Goal: Task Accomplishment & Management: Manage account settings

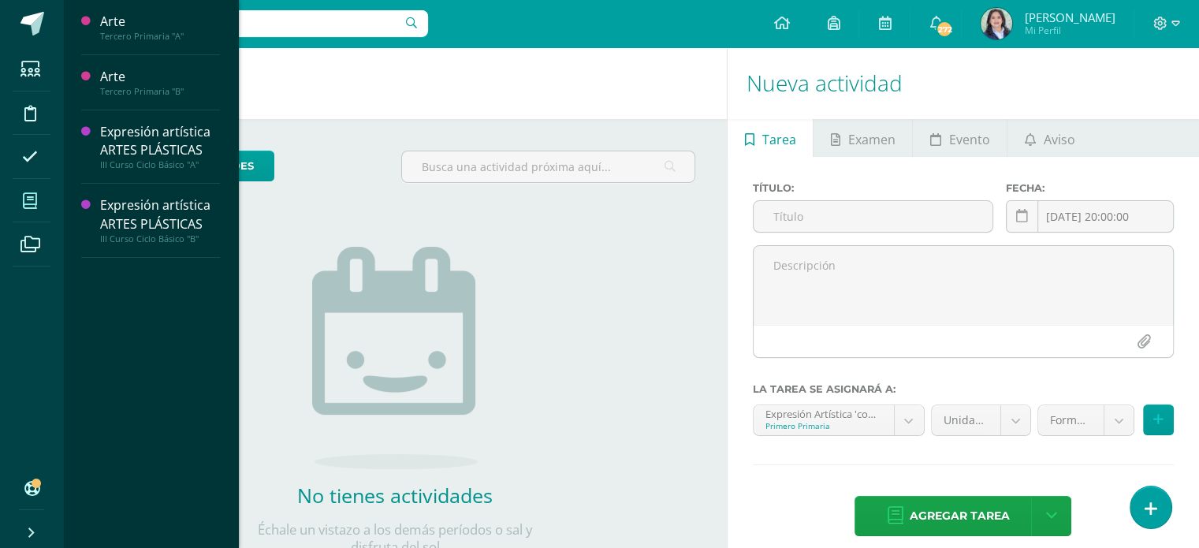
click at [25, 196] on icon at bounding box center [30, 201] width 14 height 16
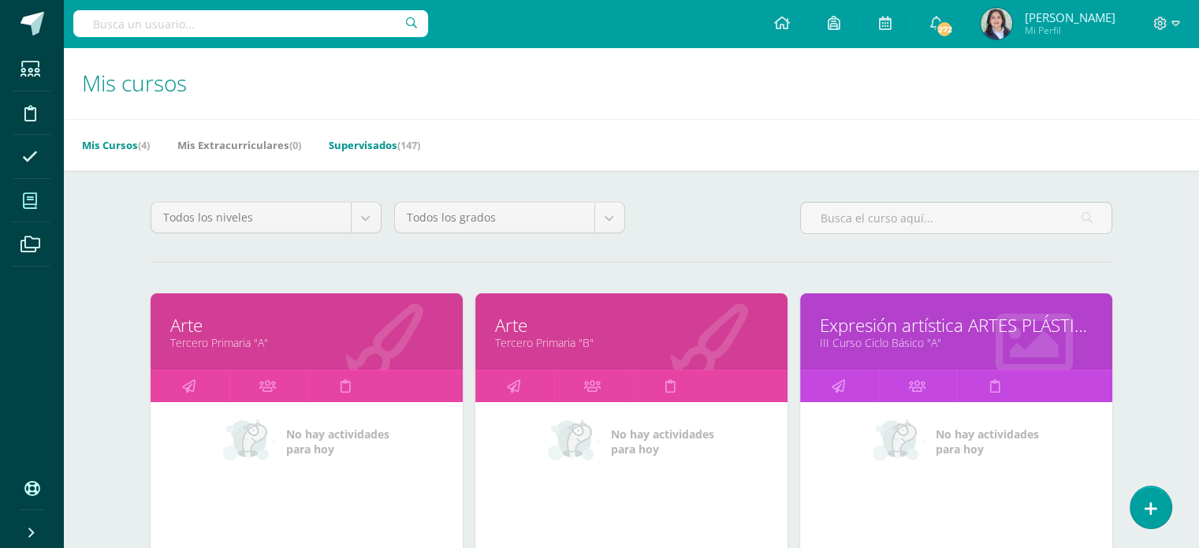
click at [379, 142] on link "Supervisados (147)" at bounding box center [374, 144] width 91 height 25
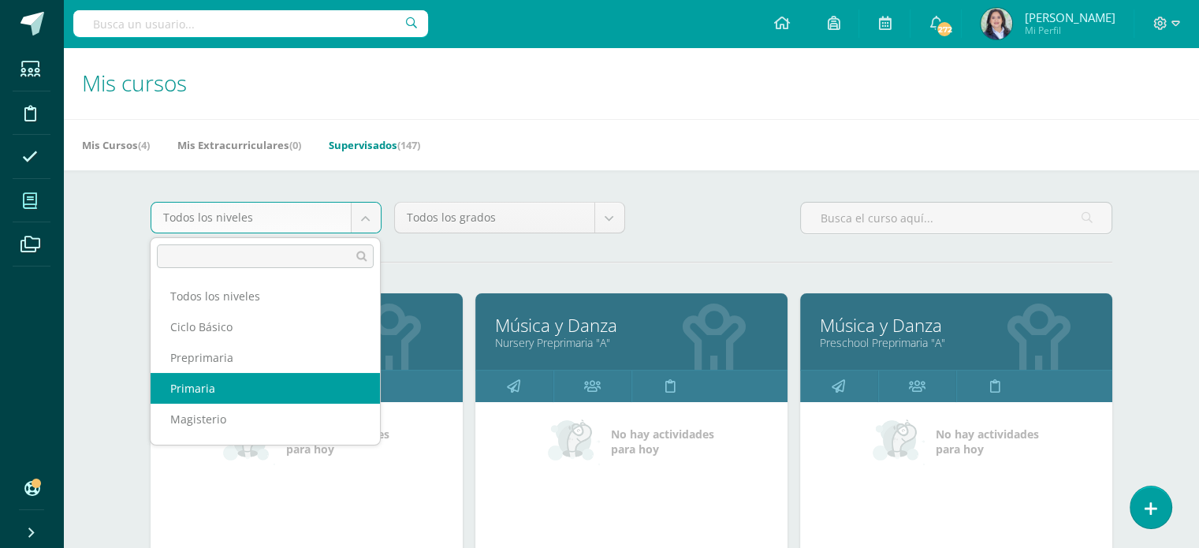
select select "6"
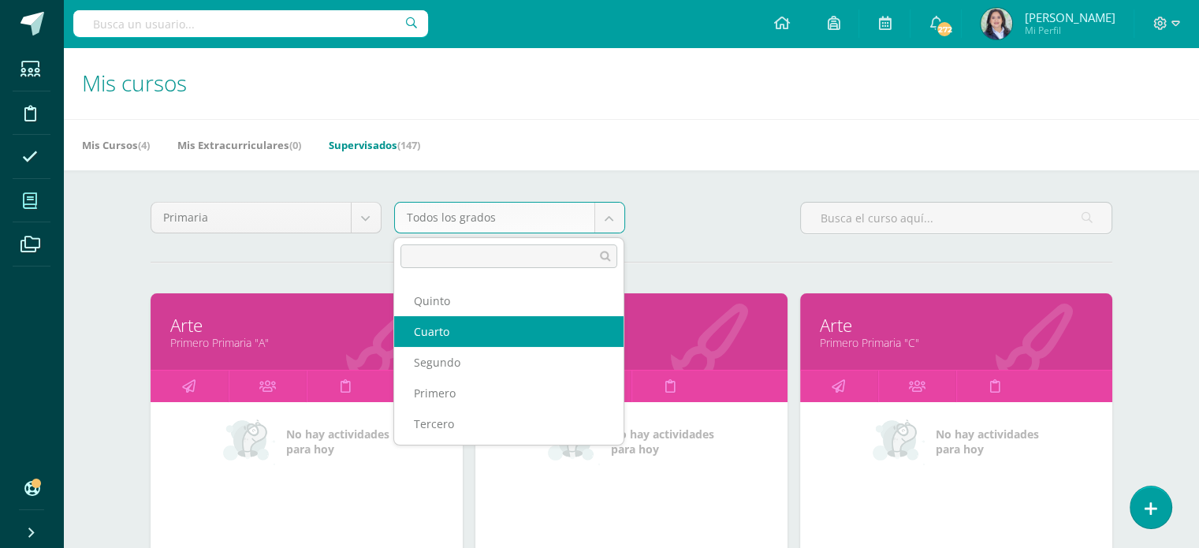
scroll to position [57, 0]
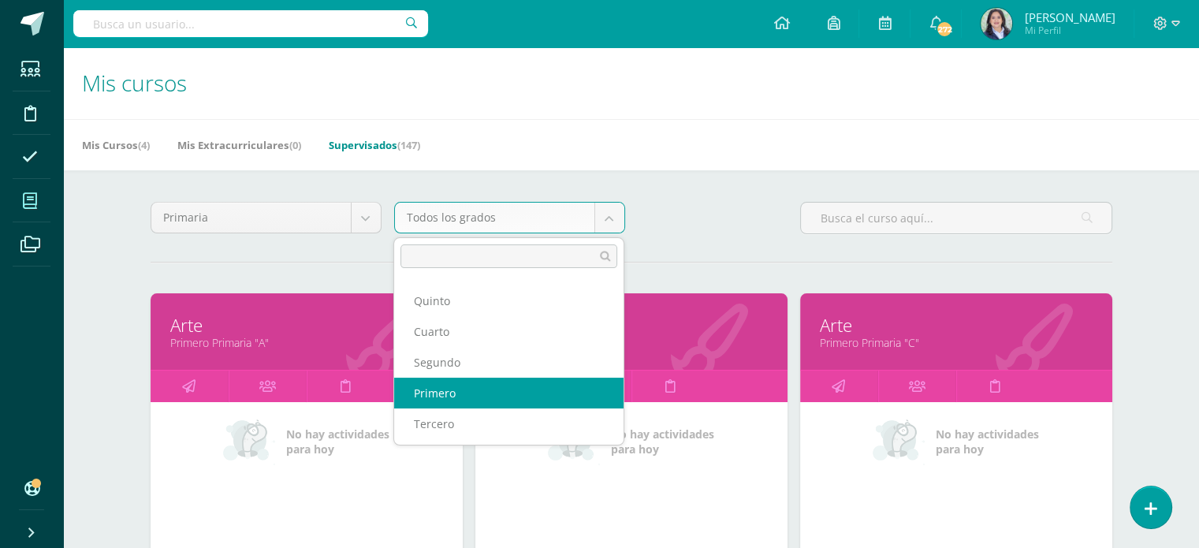
select select "12"
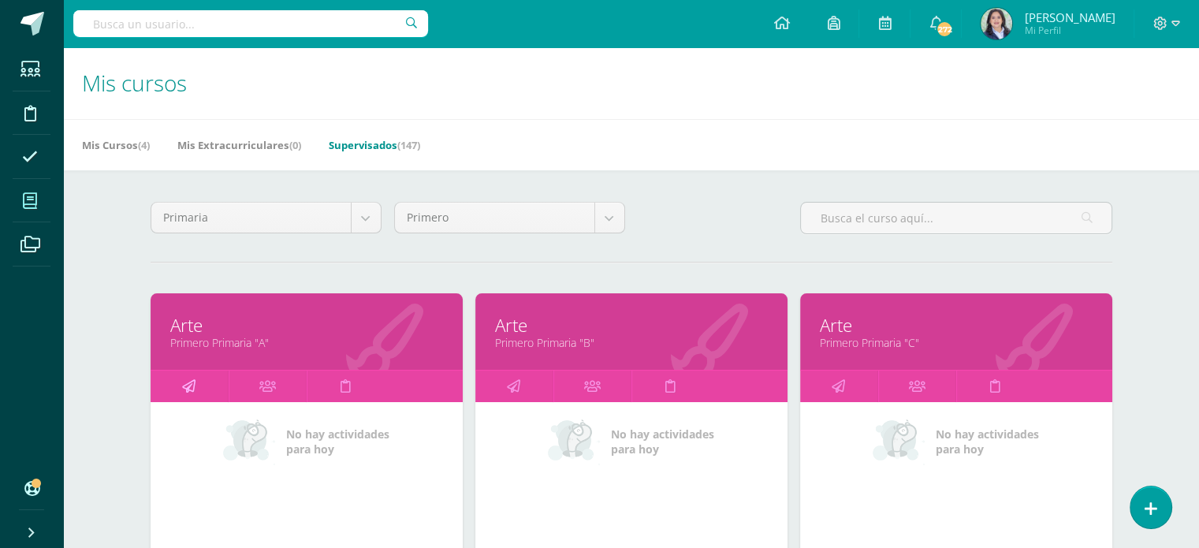
click at [169, 385] on link at bounding box center [190, 387] width 78 height 32
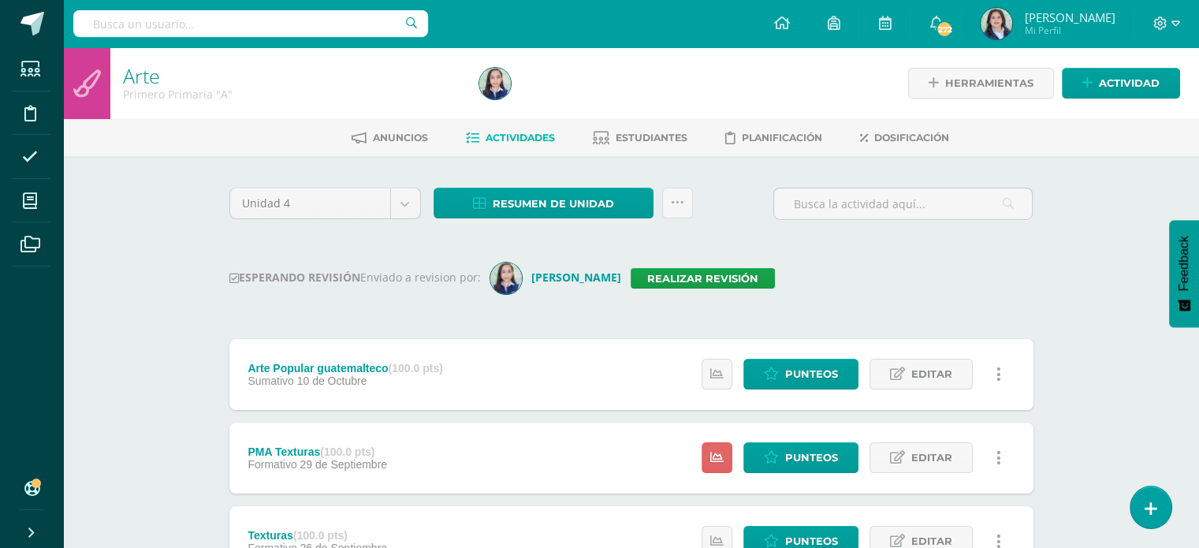
click at [1020, 259] on div "Unidad 4 Unidad 1 Unidad 2 Unidad 3 Unidad 4 Resumen de unidad Descargar como H…" at bounding box center [631, 503] width 817 height 630
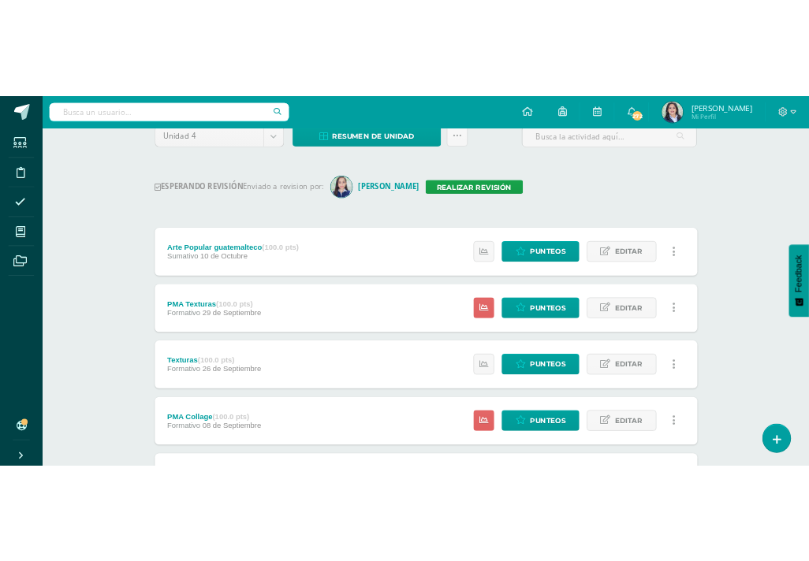
scroll to position [143, 0]
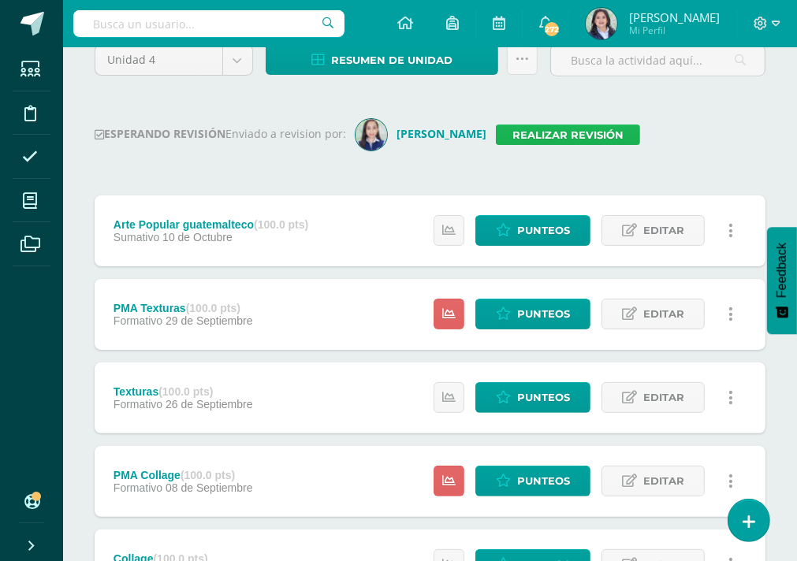
click at [510, 136] on link "Realizar revisión" at bounding box center [568, 135] width 144 height 20
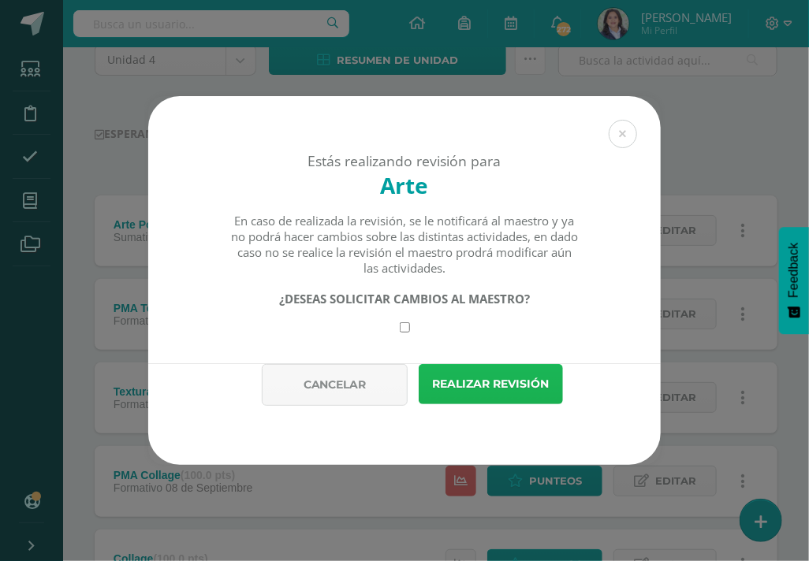
click at [479, 395] on button "Realizar revisión" at bounding box center [491, 384] width 144 height 40
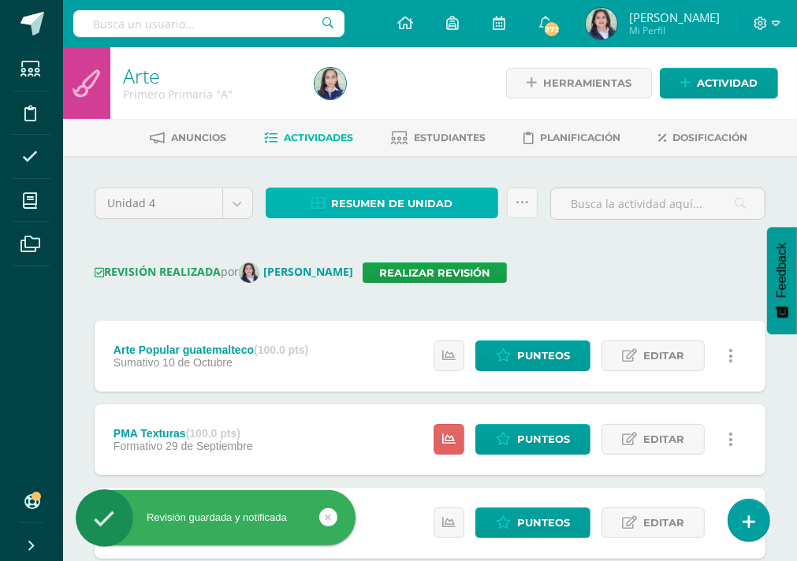
click at [398, 197] on span "Resumen de unidad" at bounding box center [391, 203] width 121 height 29
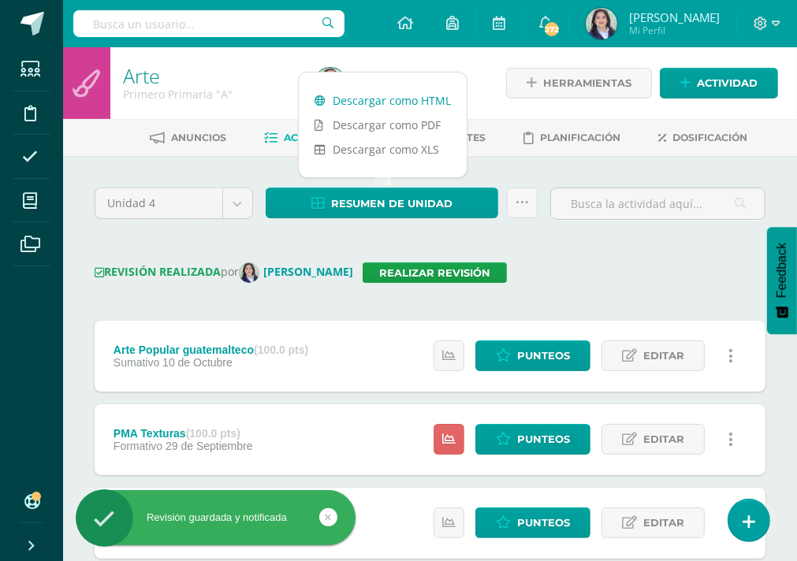
click at [382, 96] on link "Descargar como HTML" at bounding box center [383, 100] width 168 height 24
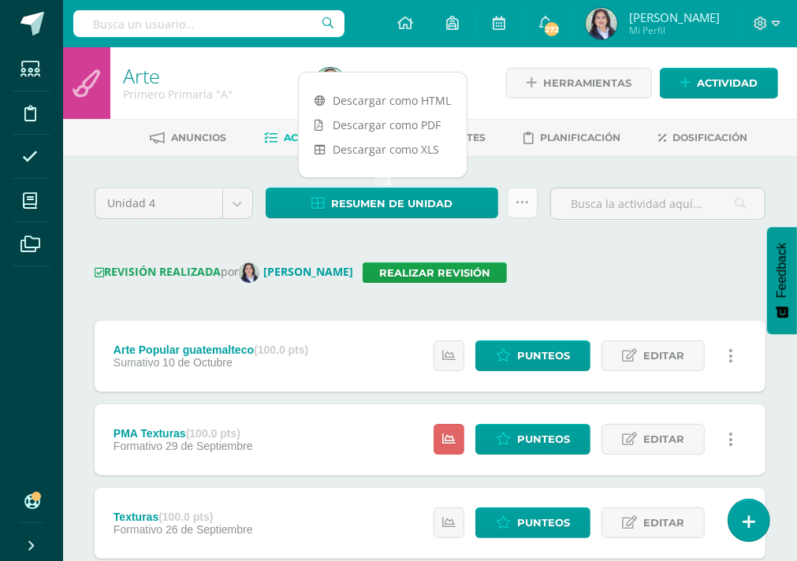
click at [528, 207] on link at bounding box center [522, 203] width 31 height 31
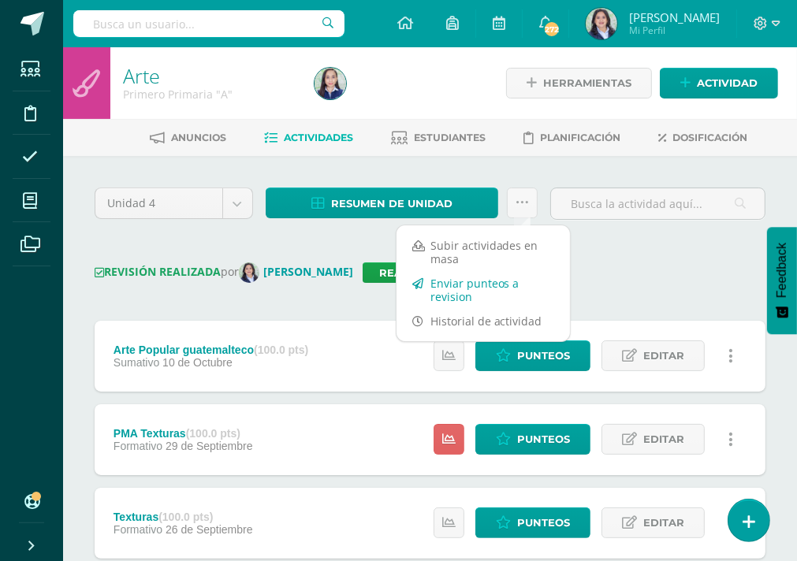
click at [476, 293] on link "Enviar punteos a revision" at bounding box center [483, 290] width 173 height 38
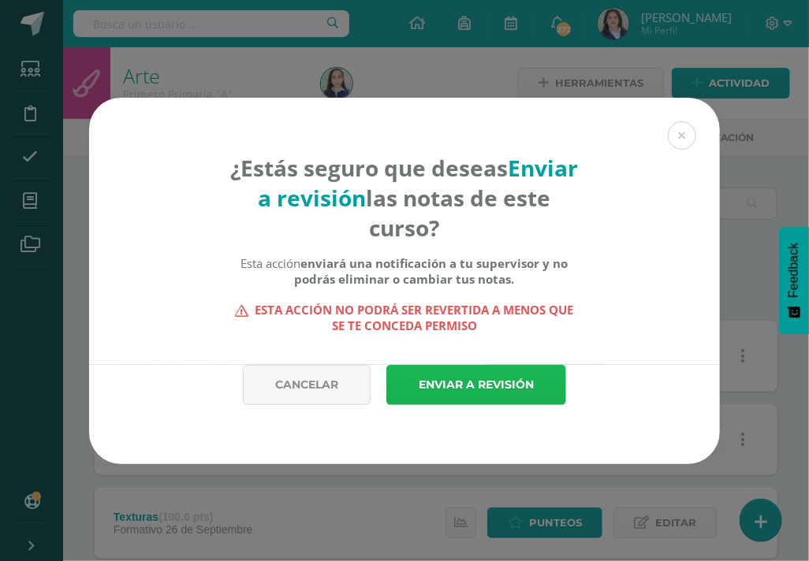
click at [430, 367] on link "Enviar a revisión" at bounding box center [476, 385] width 180 height 40
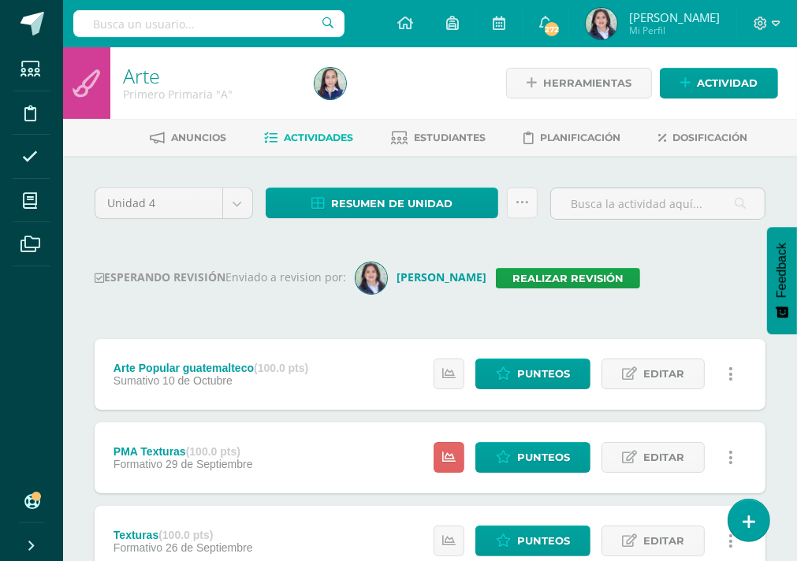
click at [161, 21] on input "text" at bounding box center [208, 23] width 271 height 27
type input "primero"
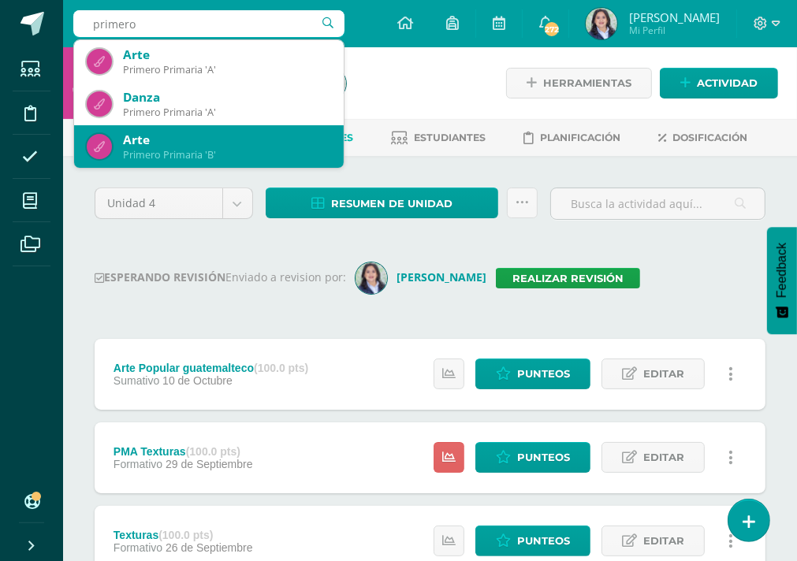
click at [151, 146] on div "Arte" at bounding box center [227, 140] width 208 height 17
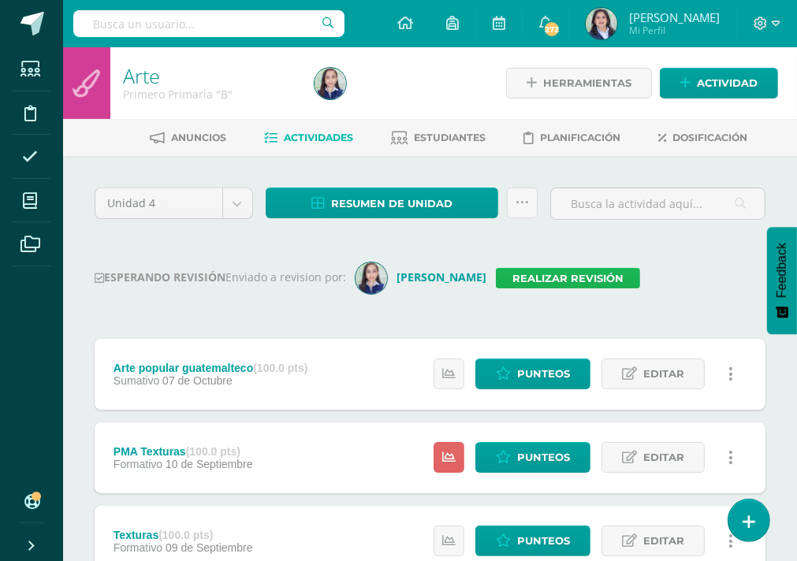
click at [499, 277] on link "Realizar revisión" at bounding box center [568, 278] width 144 height 20
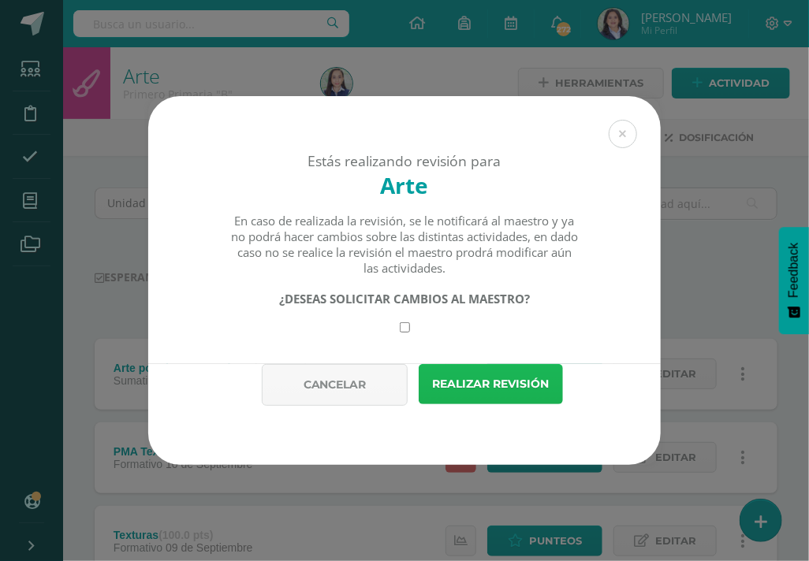
click at [475, 386] on button "Realizar revisión" at bounding box center [491, 384] width 144 height 40
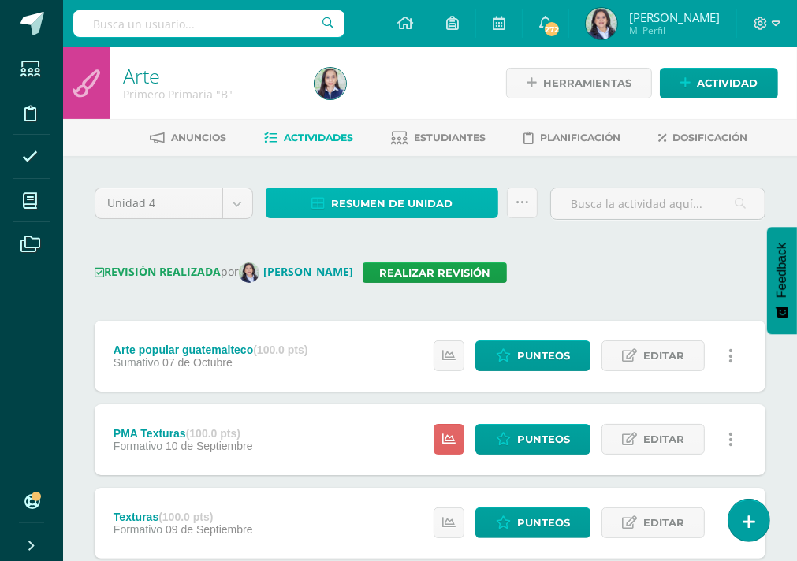
click at [359, 205] on span "Resumen de unidad" at bounding box center [391, 203] width 121 height 29
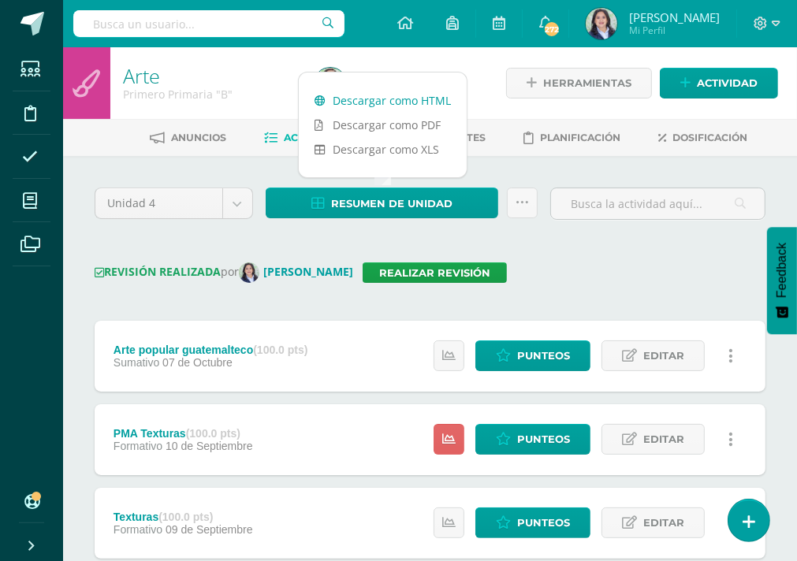
click at [352, 103] on link "Descargar como HTML" at bounding box center [383, 100] width 168 height 24
click at [527, 204] on icon at bounding box center [522, 202] width 13 height 13
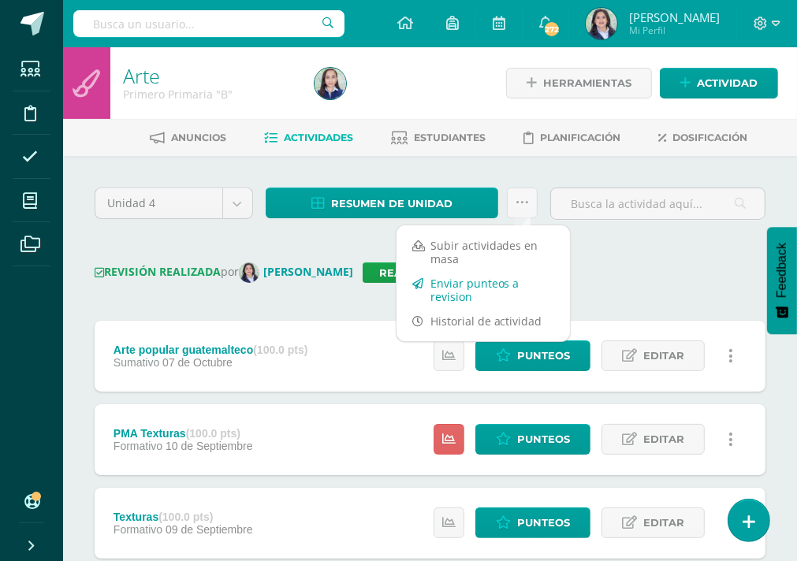
click at [488, 281] on link "Enviar punteos a revision" at bounding box center [483, 290] width 173 height 38
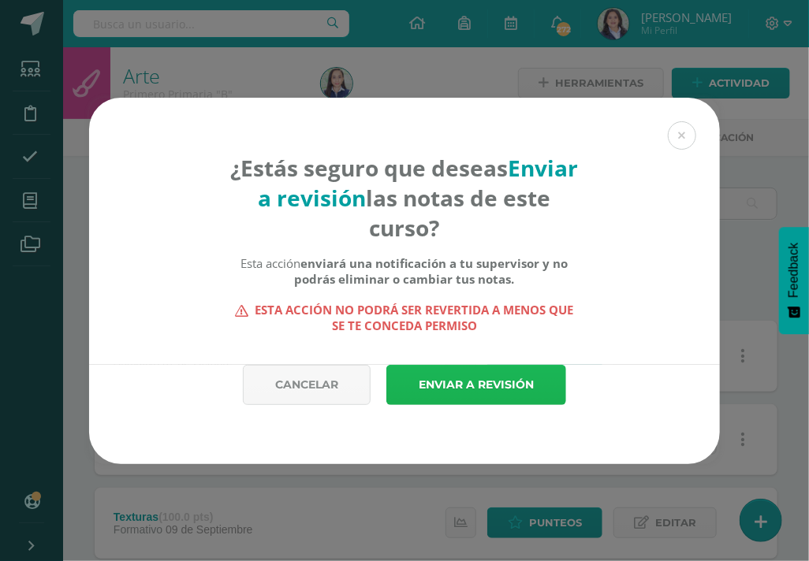
click at [478, 390] on link "Enviar a revisión" at bounding box center [476, 385] width 180 height 40
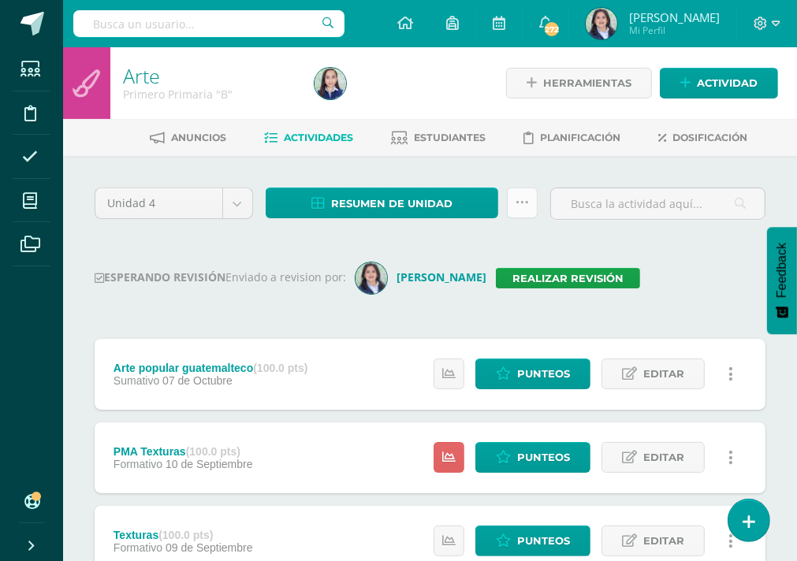
click at [519, 207] on icon at bounding box center [522, 202] width 13 height 13
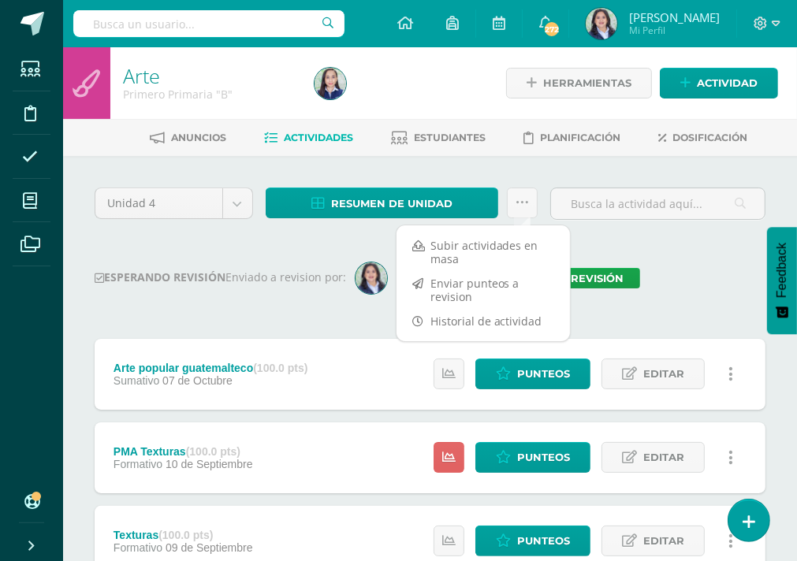
click at [254, 25] on input "text" at bounding box center [208, 23] width 271 height 27
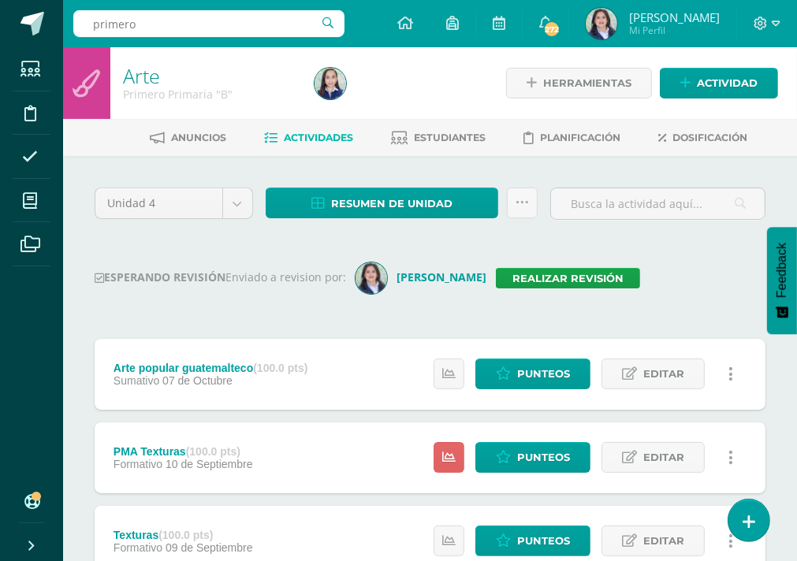
click at [251, 247] on div "Unidad 4 Unidad 1 Unidad 2 Unidad 3 Unidad 4 Resumen de unidad Descargar como H…" at bounding box center [429, 503] width 683 height 630
click at [527, 203] on icon at bounding box center [522, 202] width 13 height 13
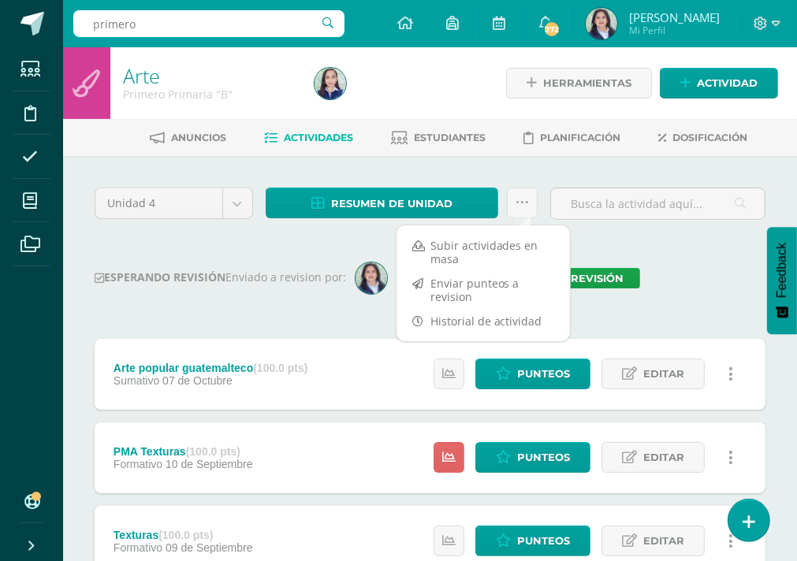
click at [329, 313] on div "Unidad 4 Unidad 1 Unidad 2 Unidad 3 Unidad 4 Resumen de unidad Descargar como H…" at bounding box center [429, 503] width 683 height 630
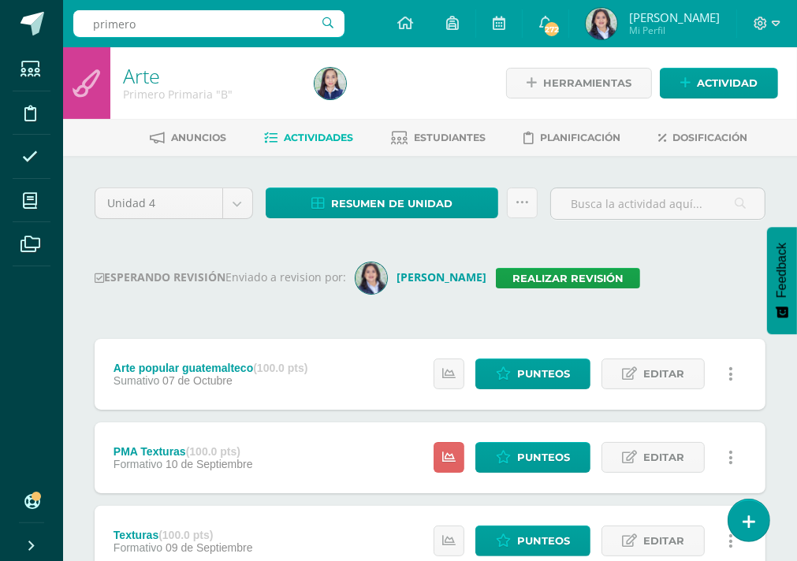
click at [208, 23] on input "primero" at bounding box center [208, 23] width 271 height 27
click at [209, 22] on input "primero" at bounding box center [208, 23] width 271 height 27
type input "primero"
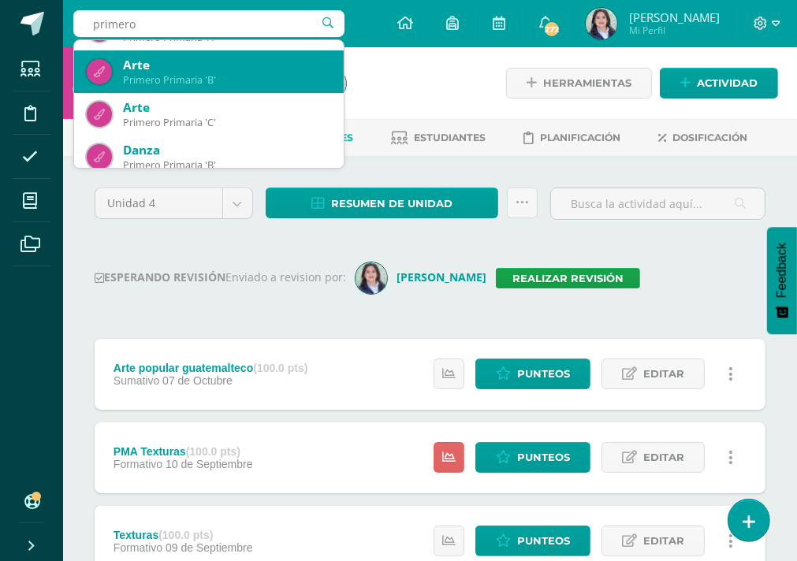
scroll to position [79, 0]
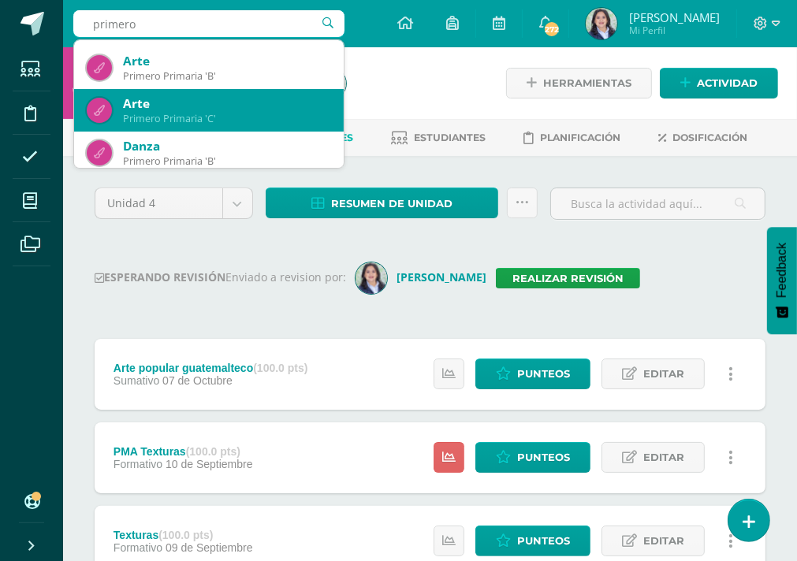
click at [201, 117] on div "Primero Primaria 'C'" at bounding box center [227, 118] width 208 height 13
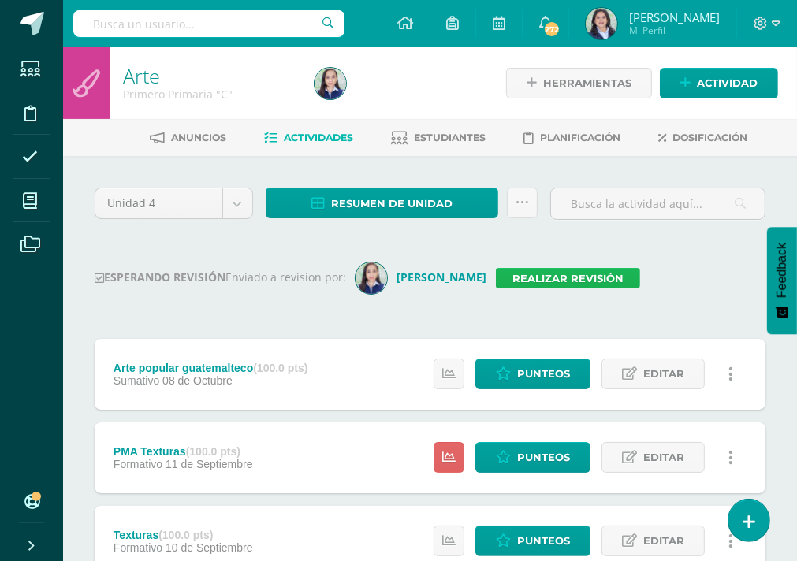
click at [496, 281] on link "Realizar revisión" at bounding box center [568, 278] width 144 height 20
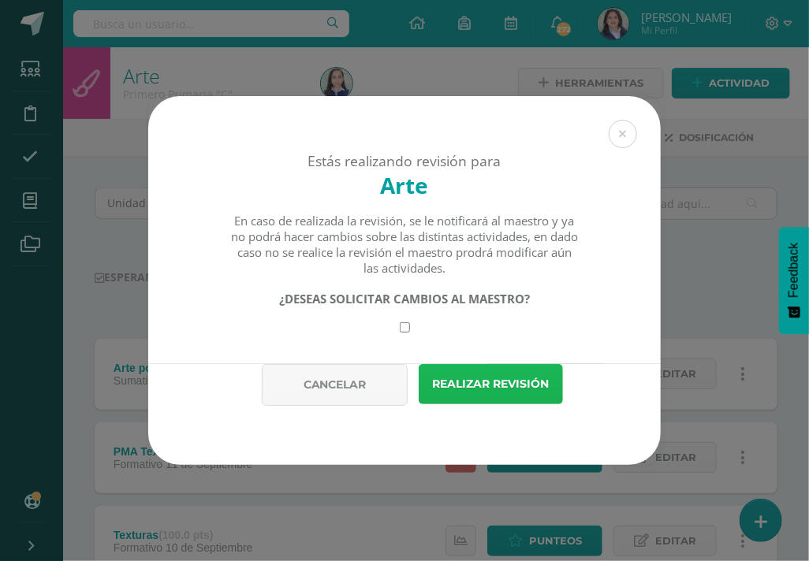
click at [511, 373] on button "Realizar revisión" at bounding box center [491, 384] width 144 height 40
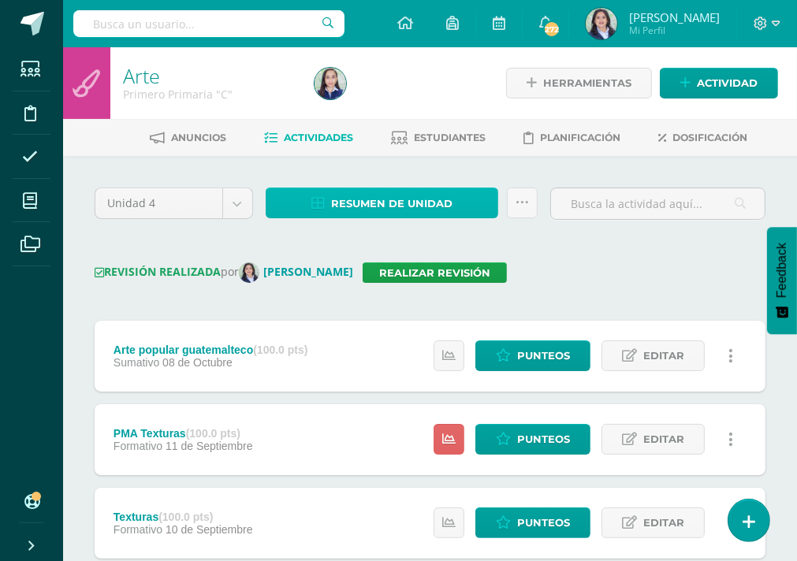
click at [409, 213] on span "Resumen de unidad" at bounding box center [391, 203] width 121 height 29
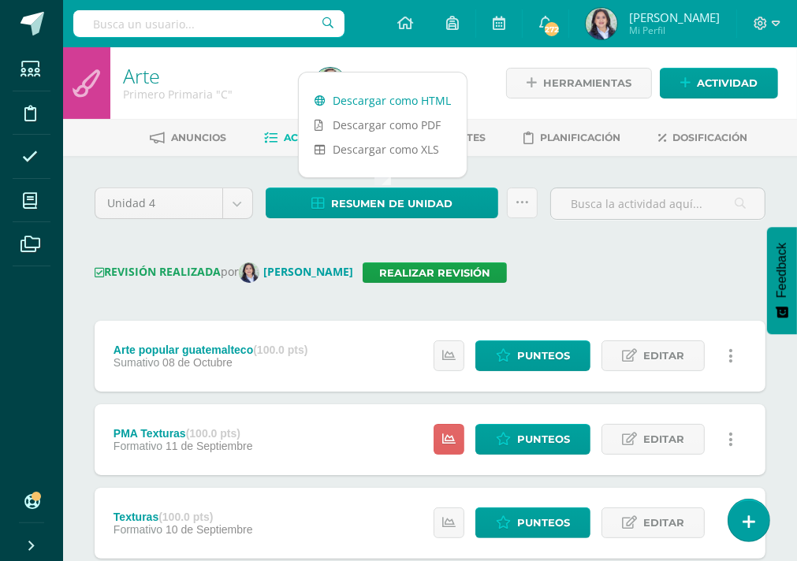
click at [369, 103] on link "Descargar como HTML" at bounding box center [383, 100] width 168 height 24
click at [518, 211] on link at bounding box center [522, 203] width 31 height 31
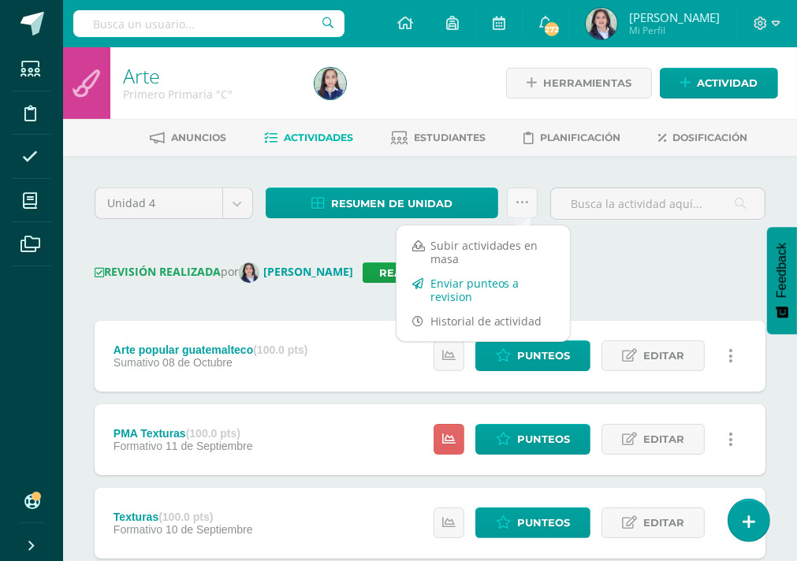
click at [493, 295] on link "Enviar punteos a revision" at bounding box center [483, 290] width 173 height 38
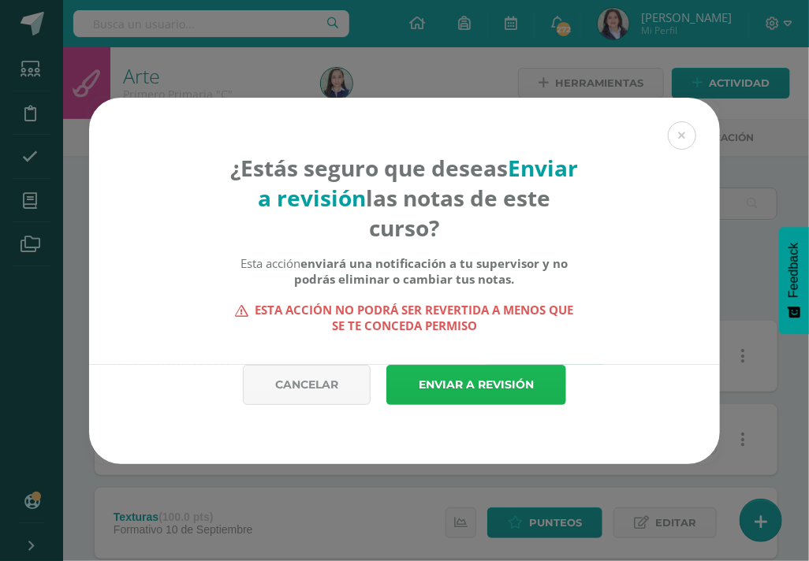
click at [464, 389] on link "Enviar a revisión" at bounding box center [476, 385] width 180 height 40
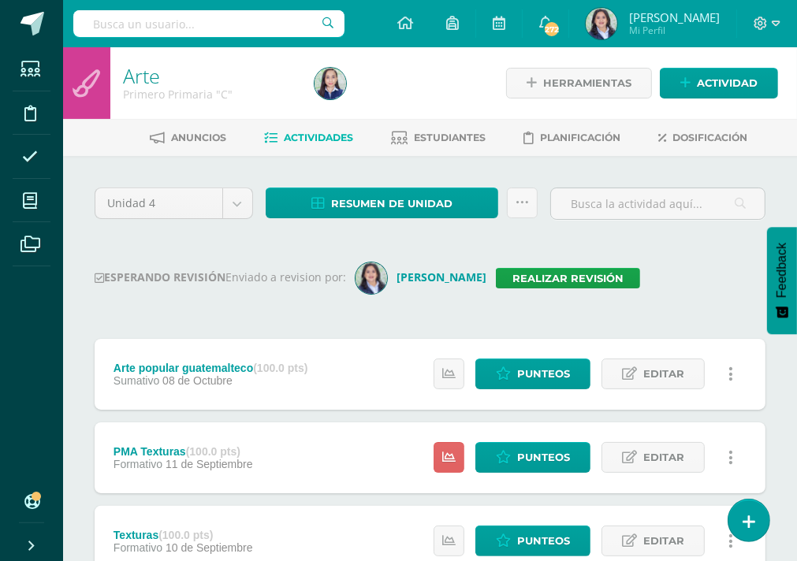
click at [604, 237] on div "Unidad 4 Unidad 1 Unidad 2 Unidad 3 Unidad 4 Resumen de unidad Descargar como H…" at bounding box center [429, 503] width 683 height 630
click at [148, 28] on input "text" at bounding box center [208, 23] width 271 height 27
type input "segundo"
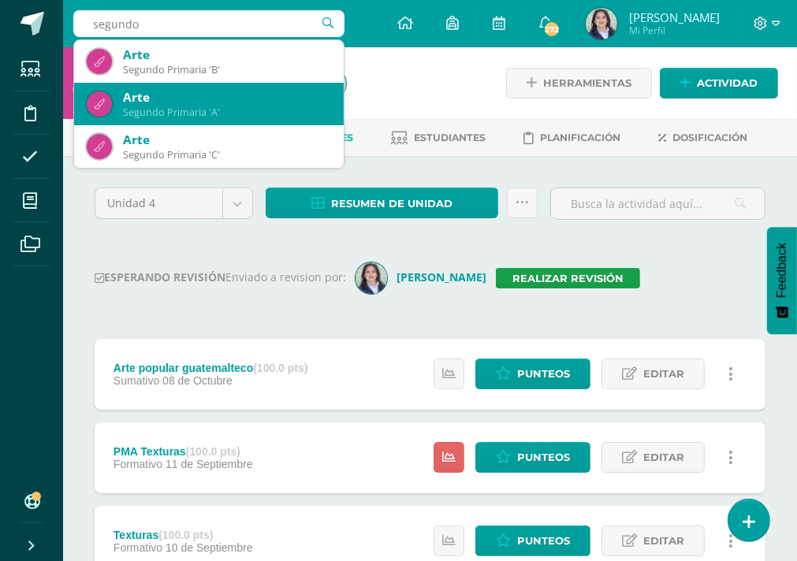
click at [203, 100] on div "Arte" at bounding box center [227, 97] width 208 height 17
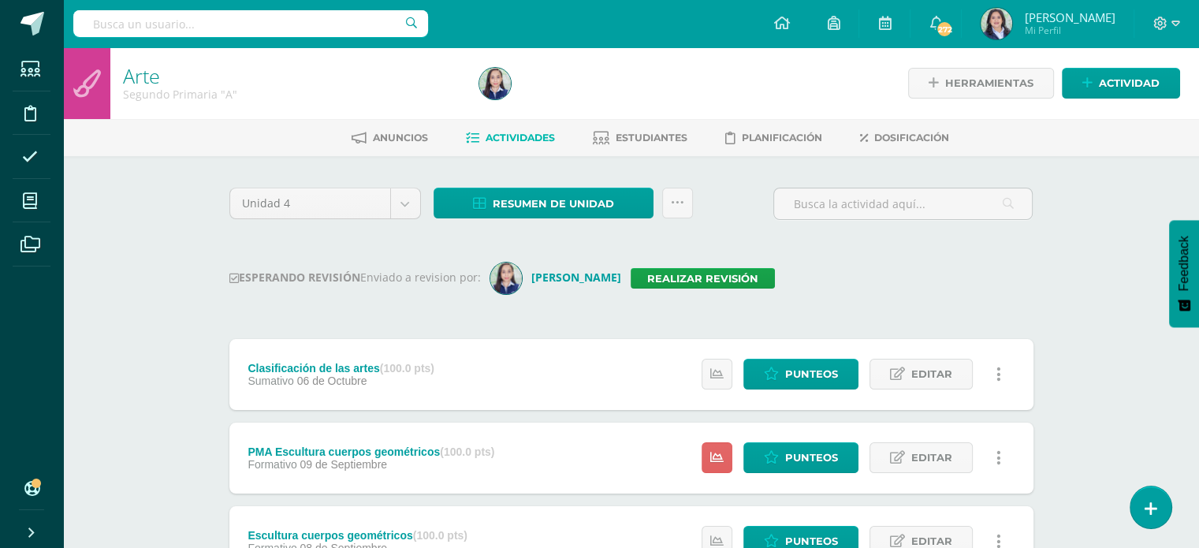
click at [808, 270] on div "ESPERANDO REVISIÓN Enviado a revision por: Ingrid Realizar revisión" at bounding box center [631, 279] width 804 height 32
click at [634, 273] on link "Realizar revisión" at bounding box center [703, 278] width 144 height 20
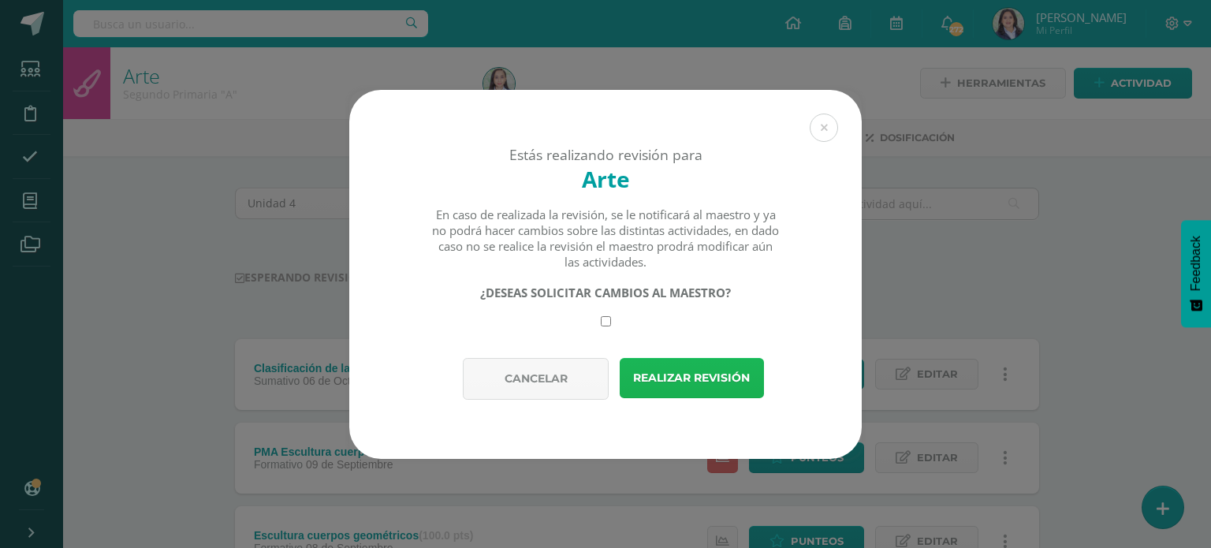
click at [668, 382] on button "Realizar revisión" at bounding box center [692, 378] width 144 height 40
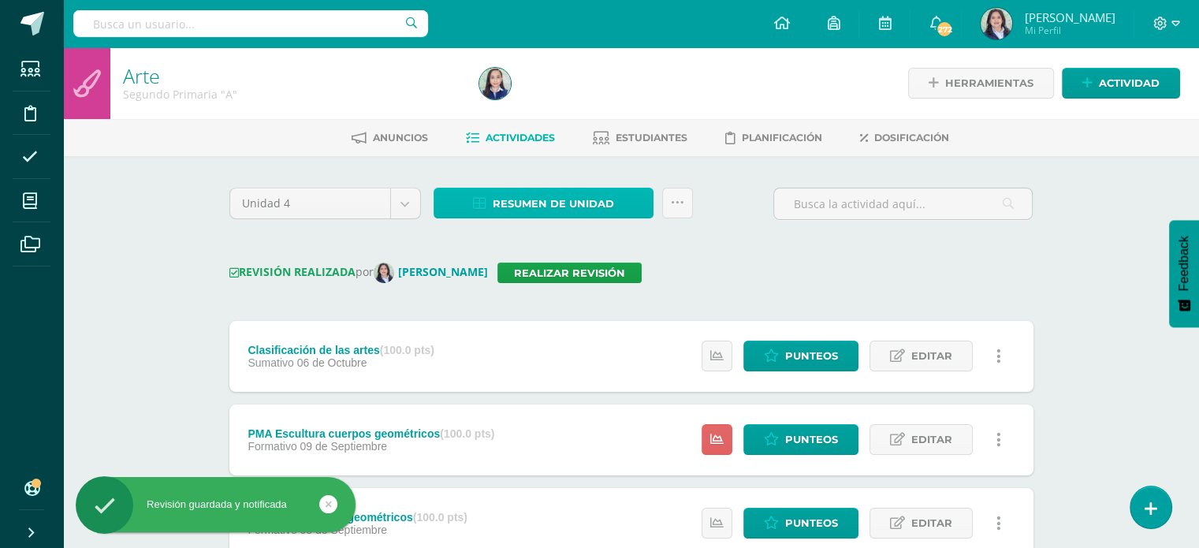
click at [553, 204] on span "Resumen de unidad" at bounding box center [553, 203] width 121 height 29
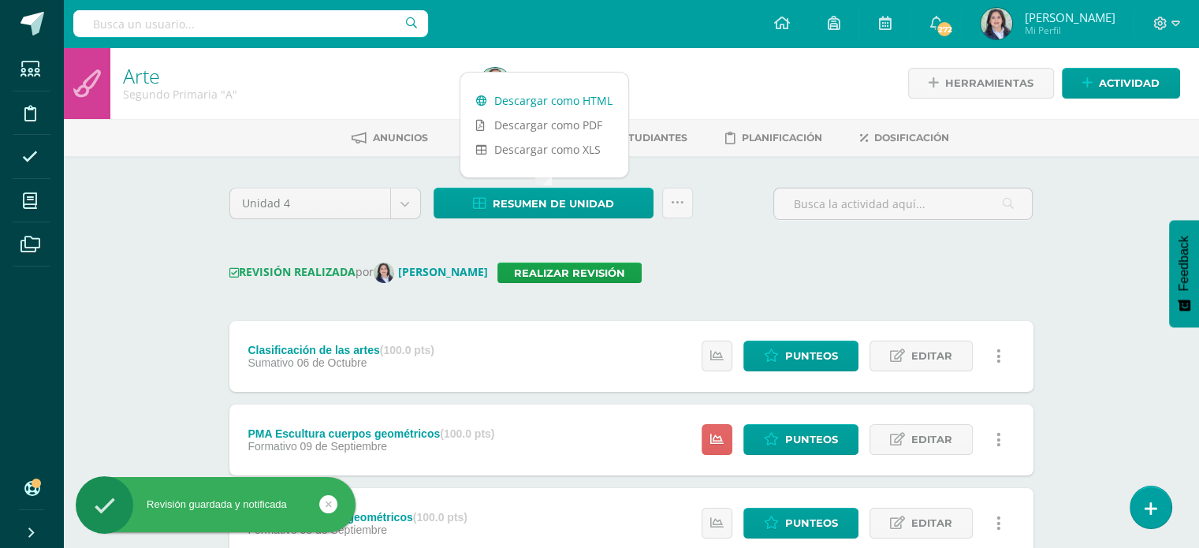
click at [546, 105] on link "Descargar como HTML" at bounding box center [544, 100] width 168 height 24
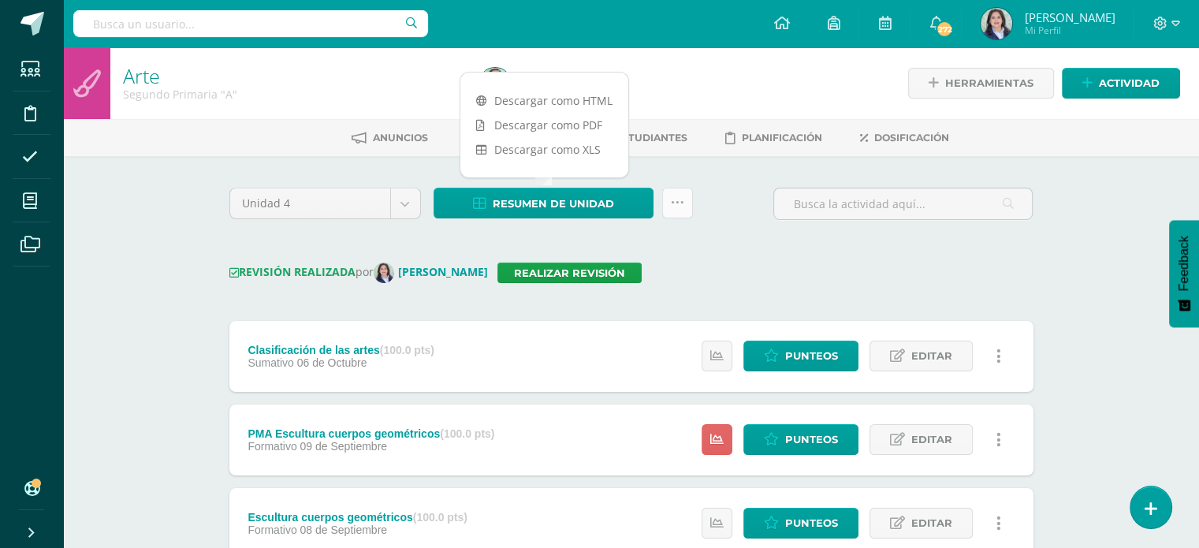
click at [680, 201] on icon at bounding box center [677, 202] width 13 height 13
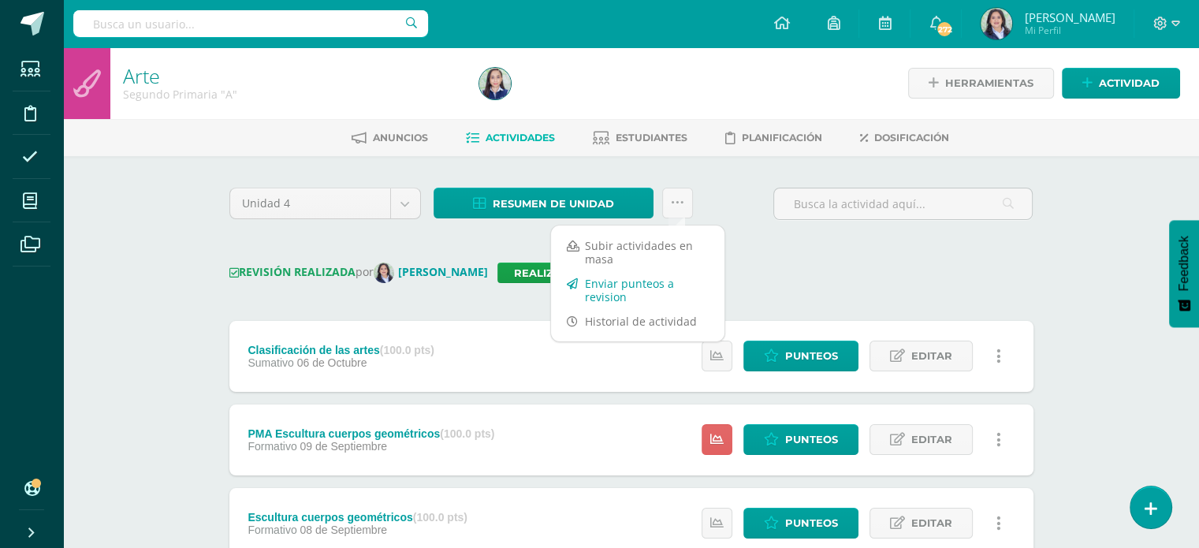
click at [637, 281] on link "Enviar punteos a revision" at bounding box center [637, 290] width 173 height 38
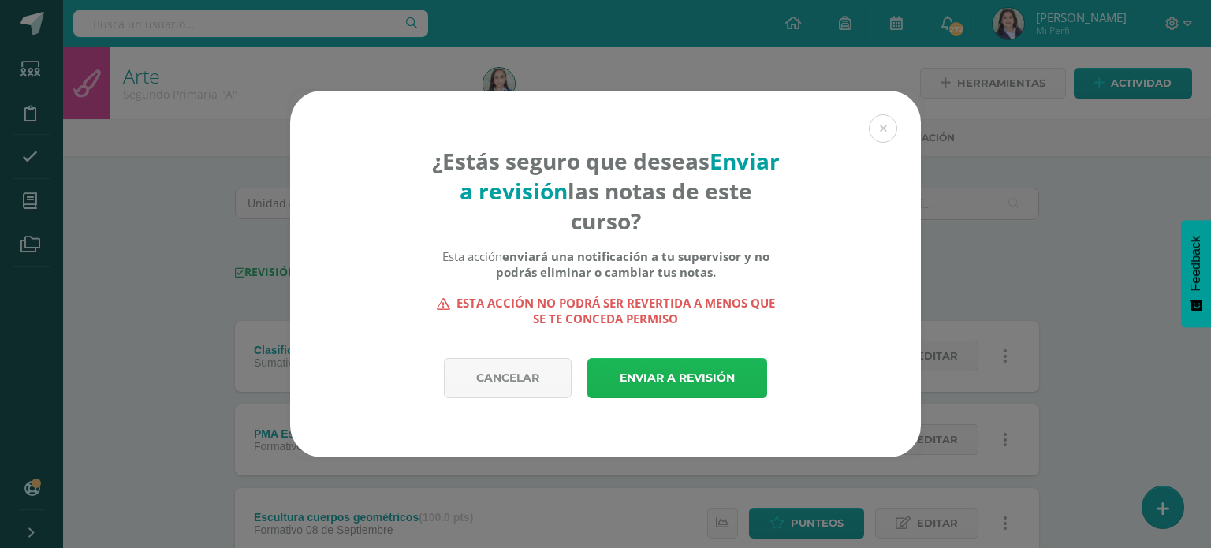
click at [667, 374] on link "Enviar a revisión" at bounding box center [677, 378] width 180 height 40
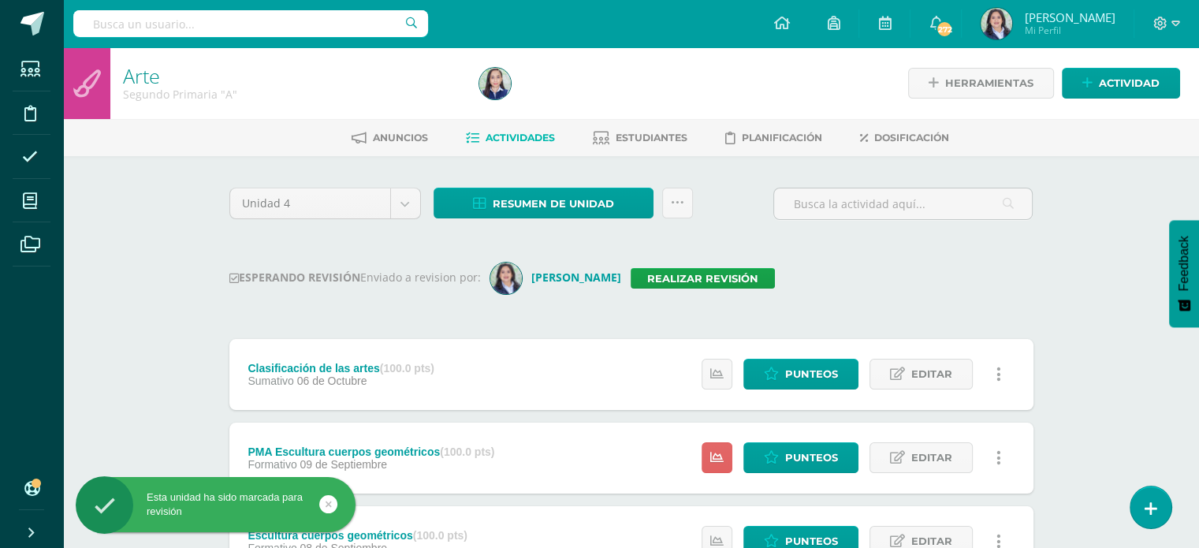
click at [195, 15] on input "text" at bounding box center [250, 23] width 355 height 27
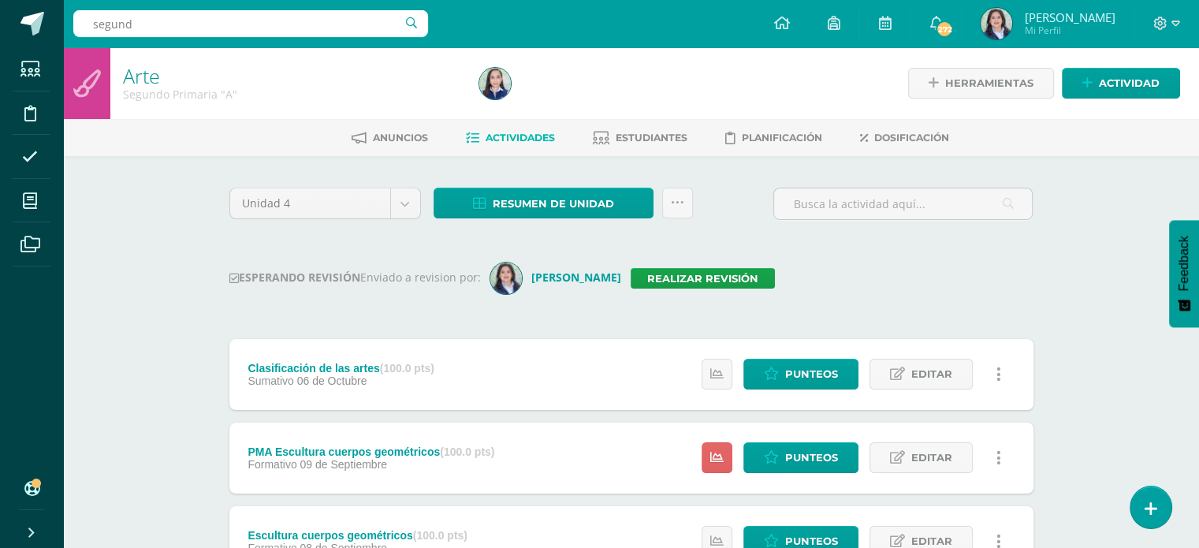
type input "segundo"
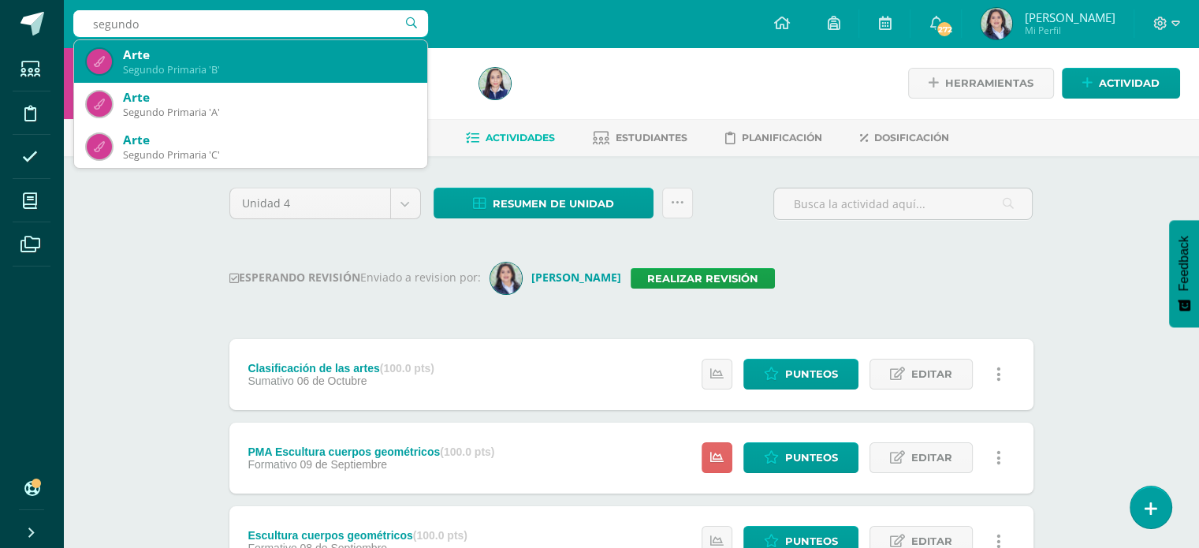
click at [204, 65] on div "Segundo Primaria 'B'" at bounding box center [269, 69] width 292 height 13
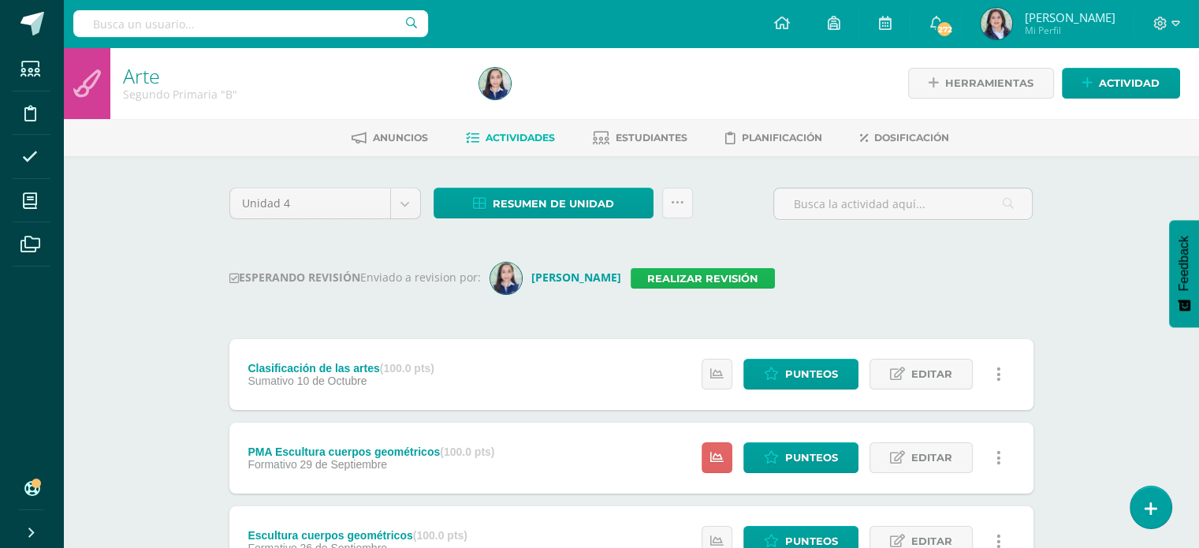
click at [631, 280] on link "Realizar revisión" at bounding box center [703, 278] width 144 height 20
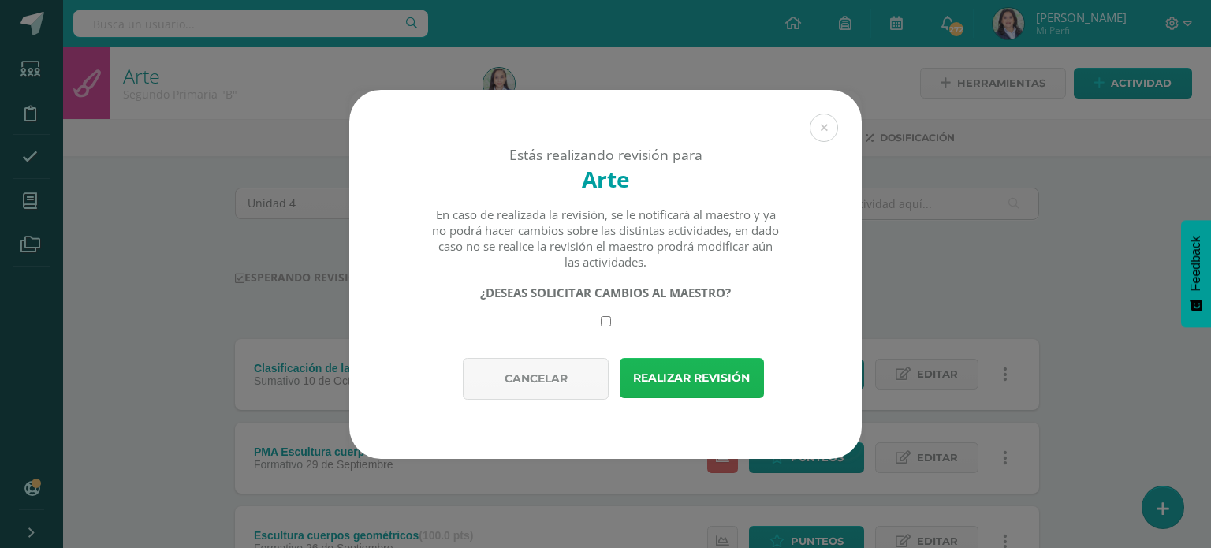
click at [661, 383] on button "Realizar revisión" at bounding box center [692, 378] width 144 height 40
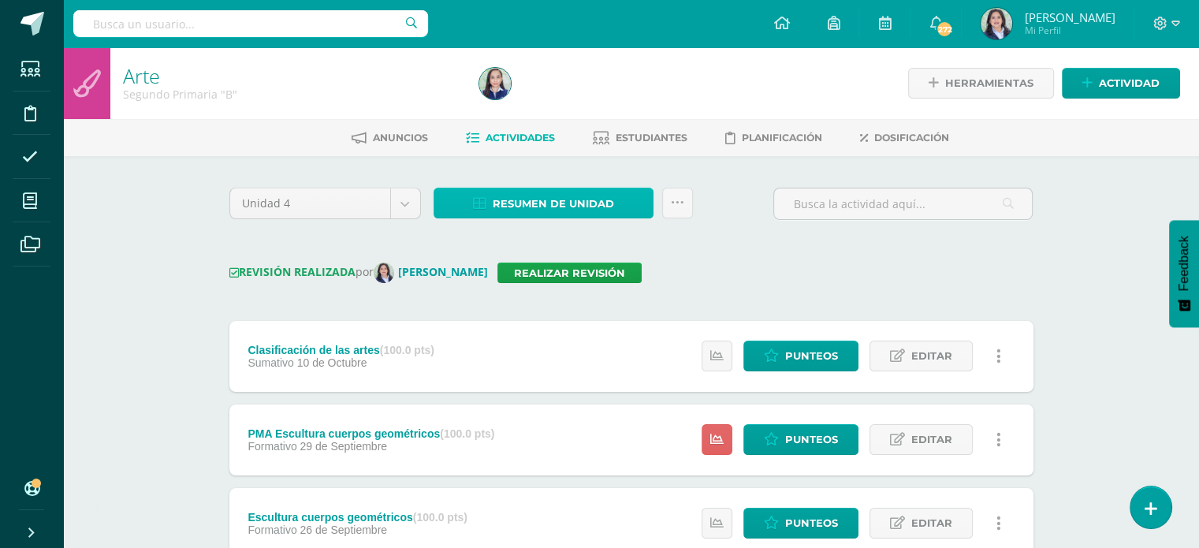
click at [587, 198] on span "Resumen de unidad" at bounding box center [553, 203] width 121 height 29
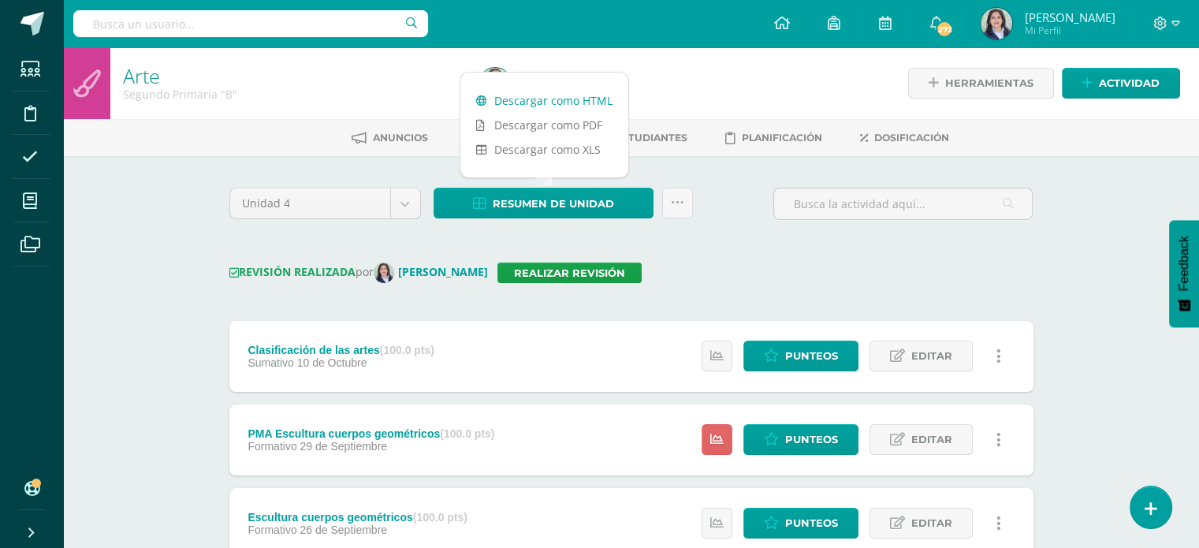
click at [520, 104] on link "Descargar como HTML" at bounding box center [544, 100] width 168 height 24
click at [672, 206] on icon at bounding box center [677, 202] width 13 height 13
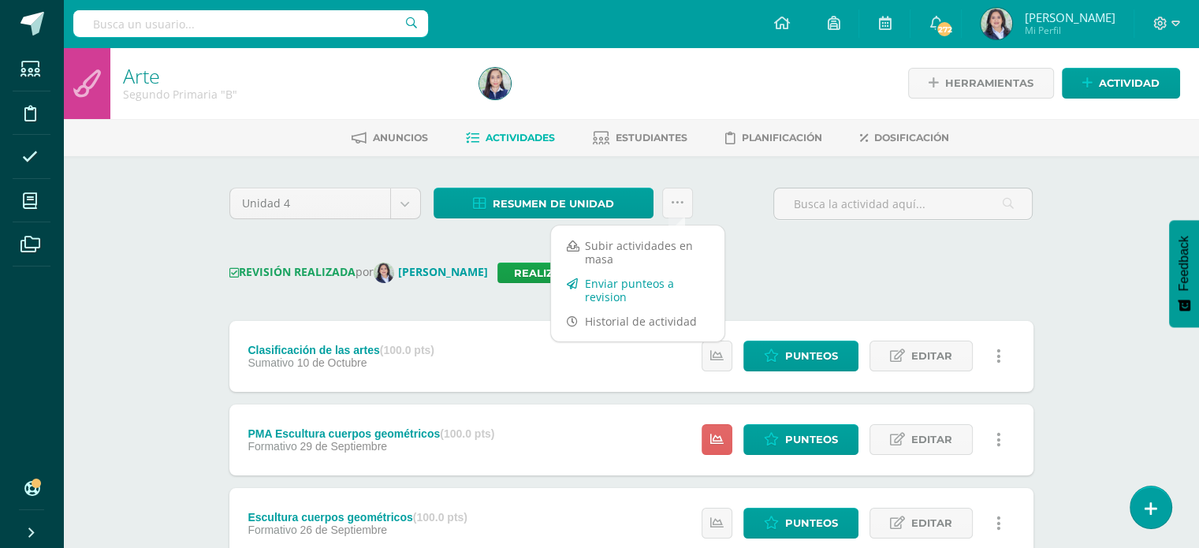
click at [656, 289] on link "Enviar punteos a revision" at bounding box center [637, 290] width 173 height 38
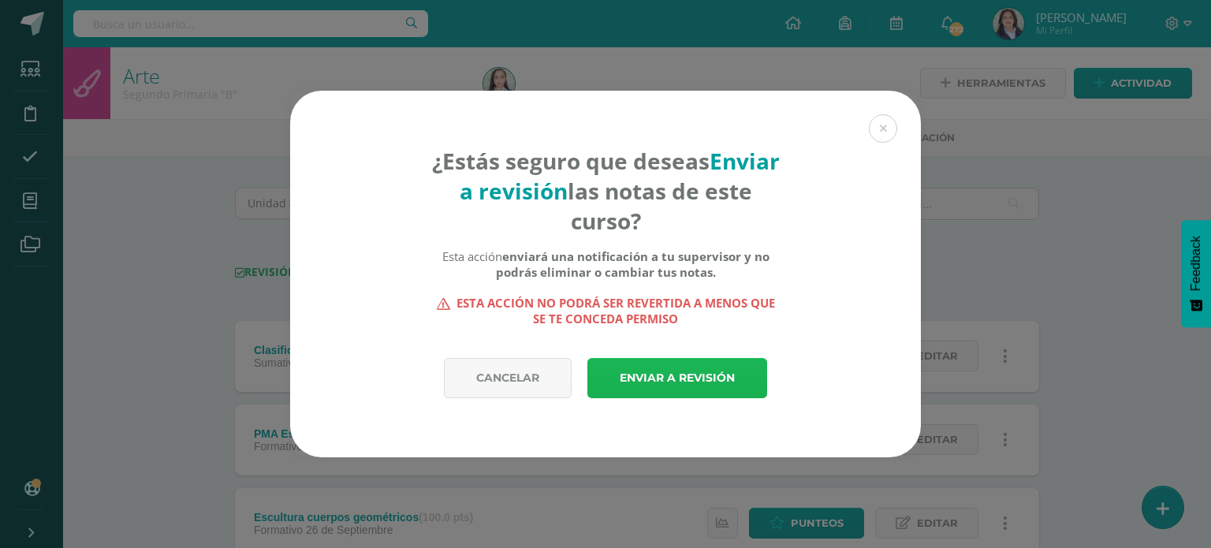
click at [663, 371] on link "Enviar a revisión" at bounding box center [677, 378] width 180 height 40
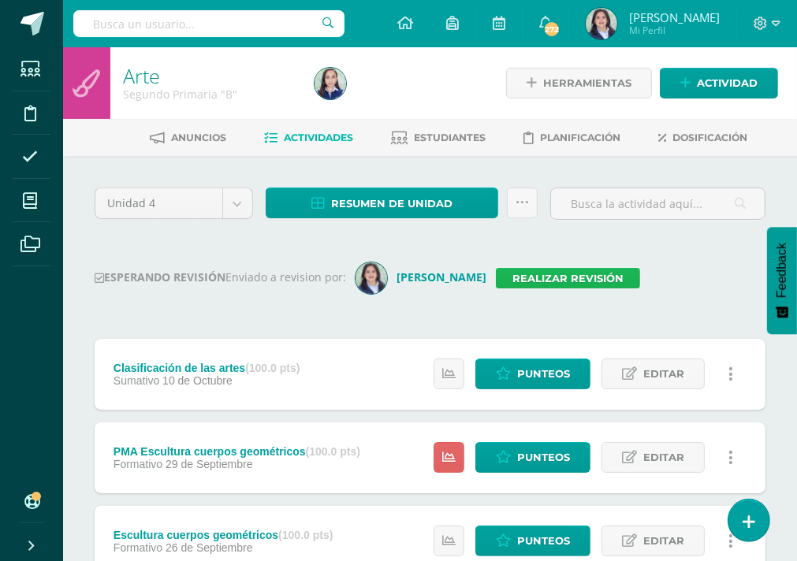
click at [570, 280] on link "Realizar revisión" at bounding box center [568, 278] width 144 height 20
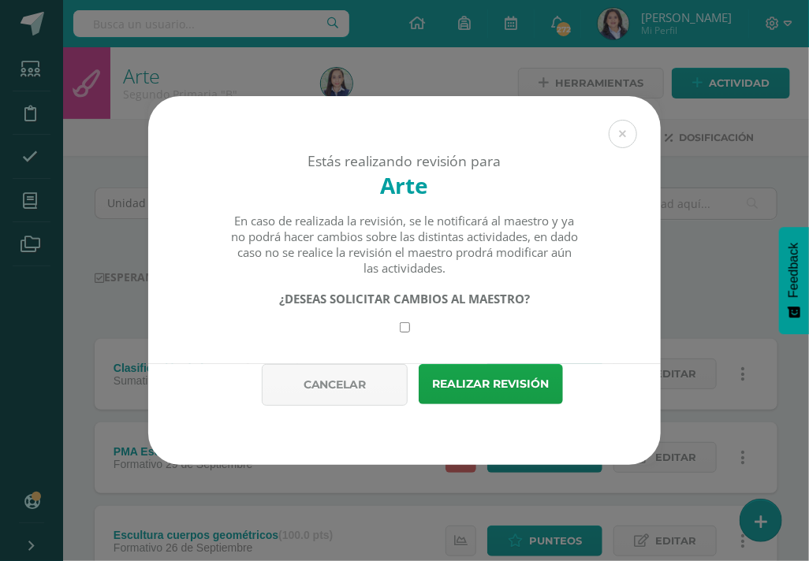
click at [710, 244] on div "Estás realizando revisión para Arte En caso de realizada la revisión, se le not…" at bounding box center [404, 280] width 796 height 369
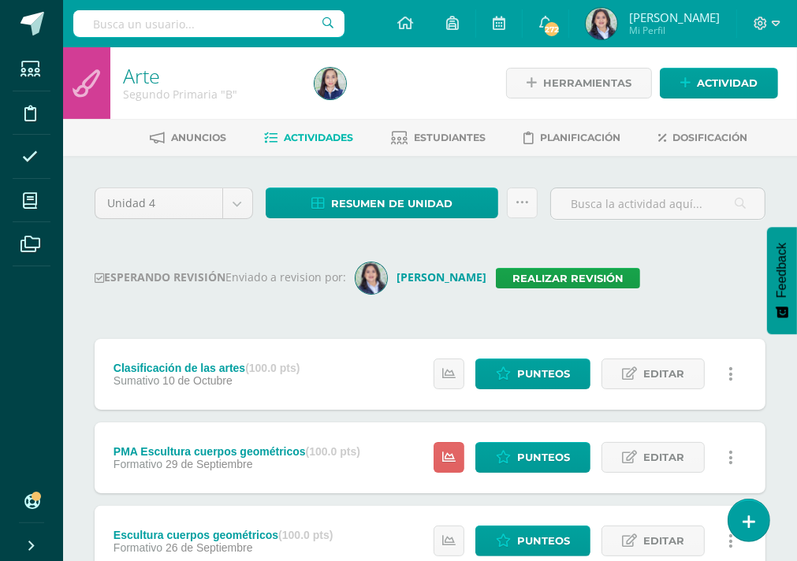
click at [194, 28] on input "text" at bounding box center [208, 23] width 271 height 27
type input "segundo"
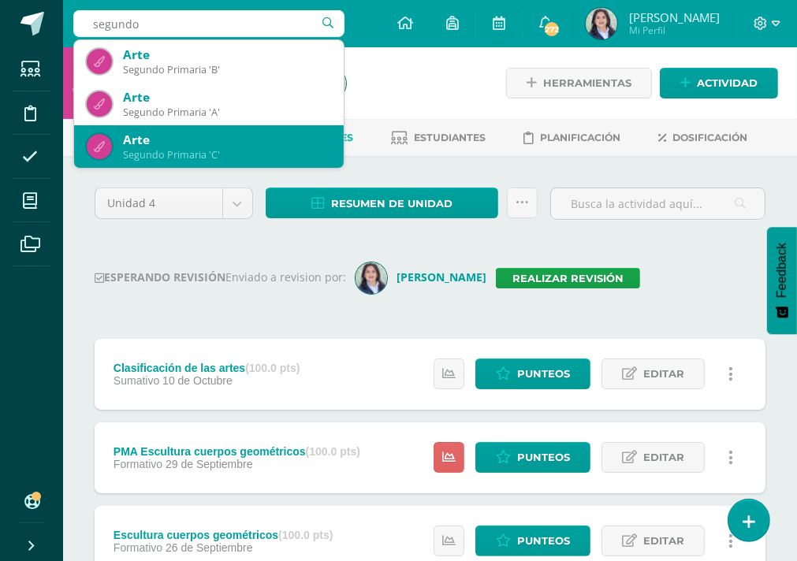
click at [206, 149] on div "Segundo Primaria 'C'" at bounding box center [227, 154] width 208 height 13
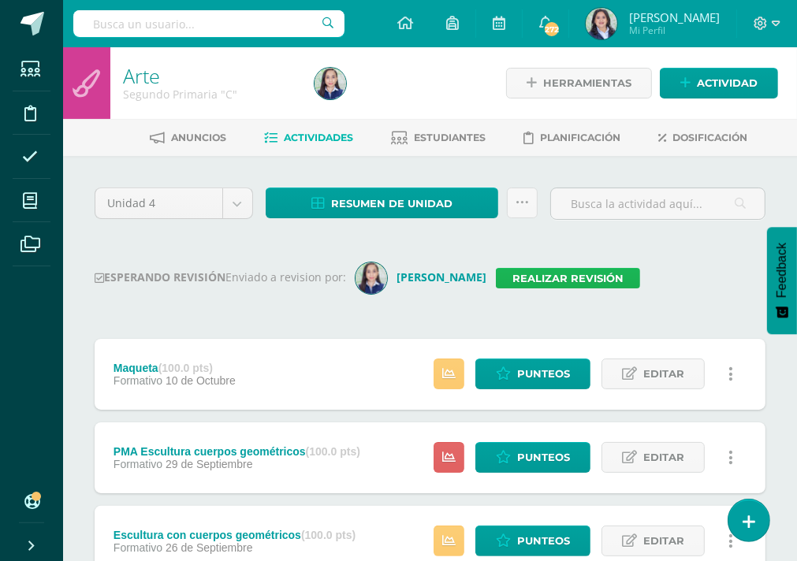
click at [552, 274] on link "Realizar revisión" at bounding box center [568, 278] width 144 height 20
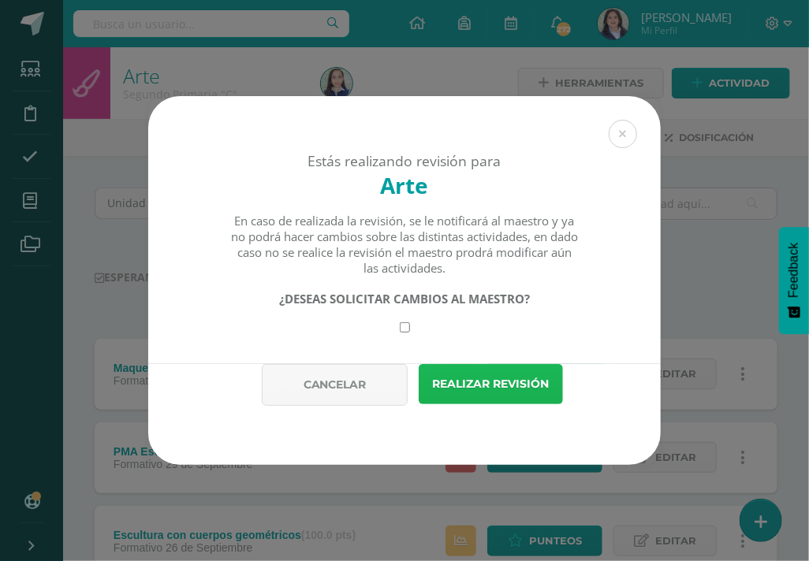
click at [517, 390] on button "Realizar revisión" at bounding box center [491, 384] width 144 height 40
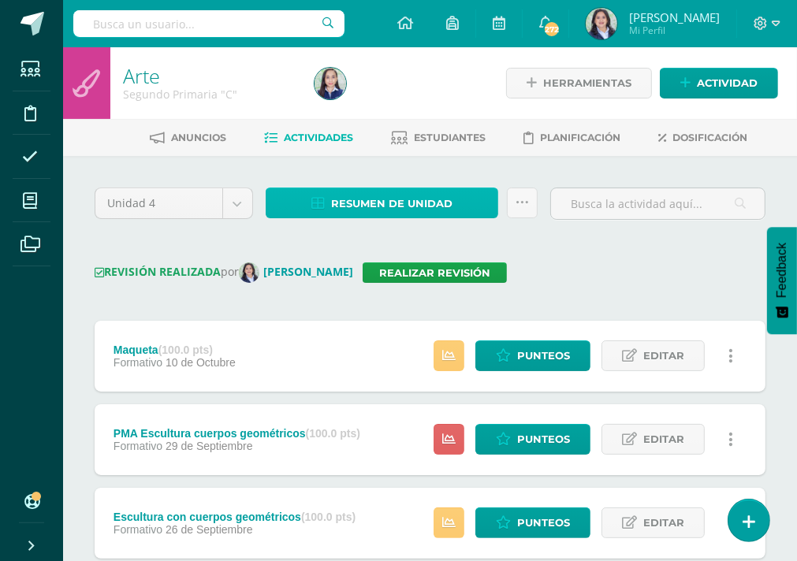
click at [388, 203] on span "Resumen de unidad" at bounding box center [391, 203] width 121 height 29
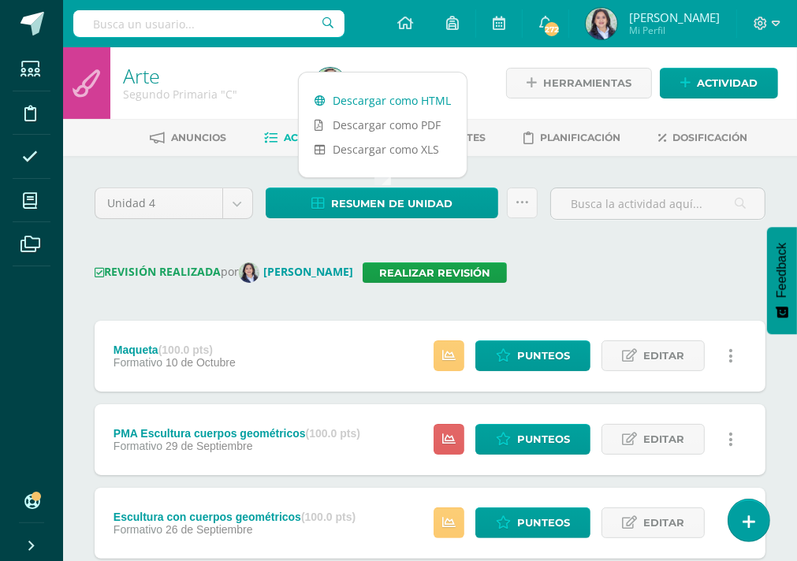
click at [385, 100] on link "Descargar como HTML" at bounding box center [383, 100] width 168 height 24
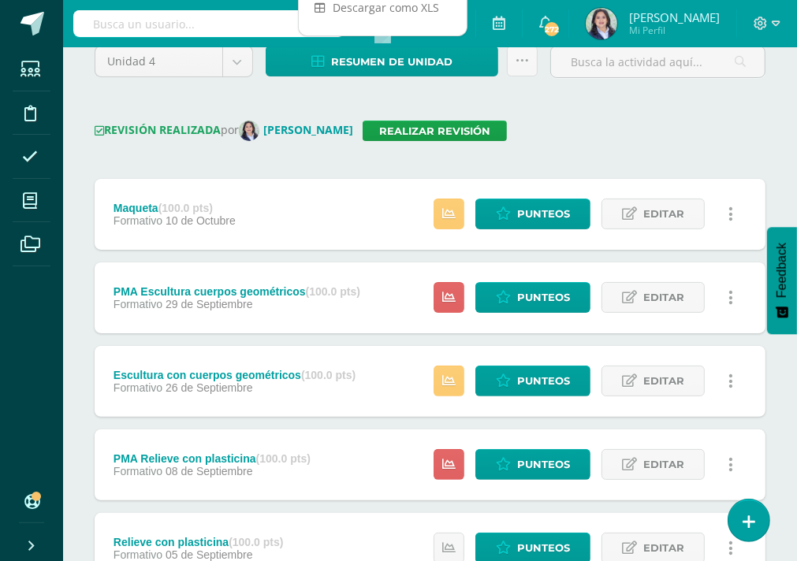
scroll to position [158, 0]
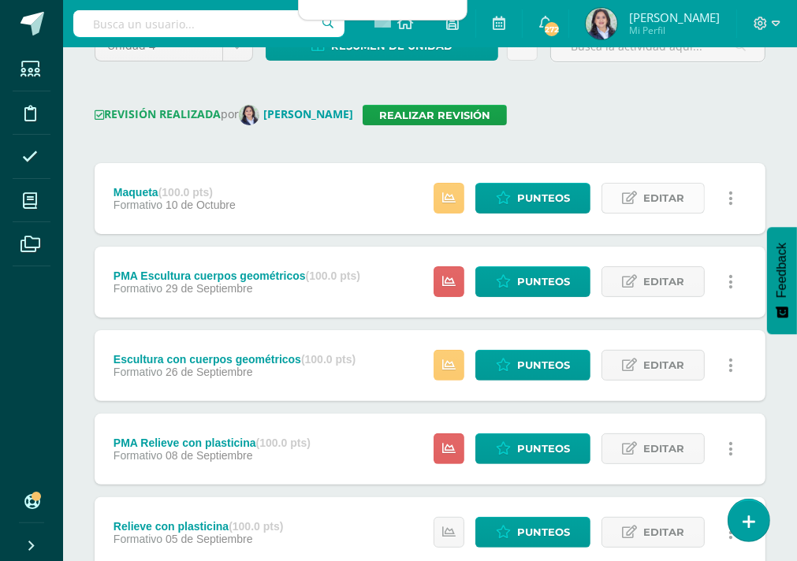
click at [666, 198] on span "Editar" at bounding box center [663, 198] width 41 height 29
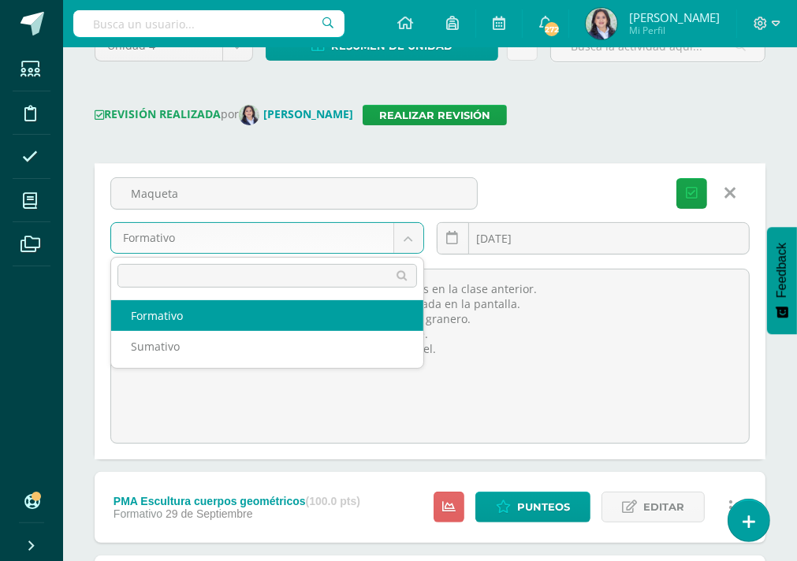
click at [411, 229] on body "Revisión guardada y notificada Estudiantes Disciplina Asistencia Mis cursos Arc…" at bounding box center [398, 370] width 797 height 1056
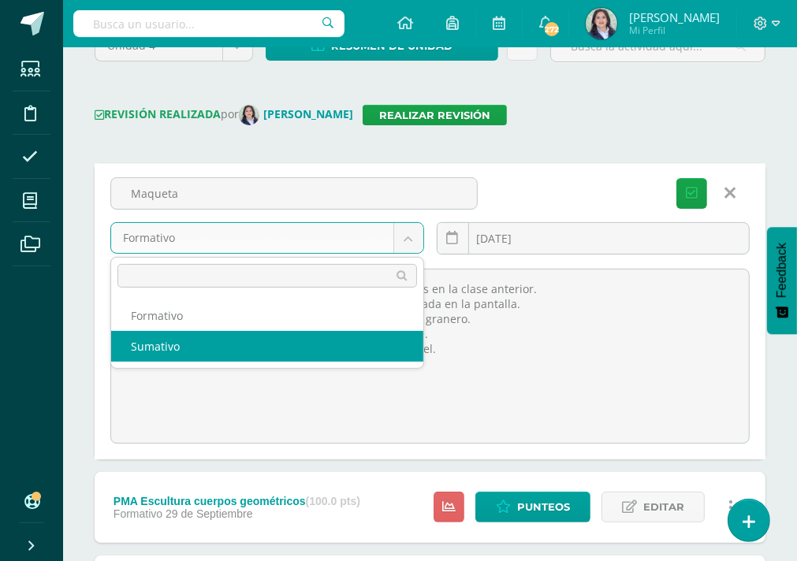
select select "235830"
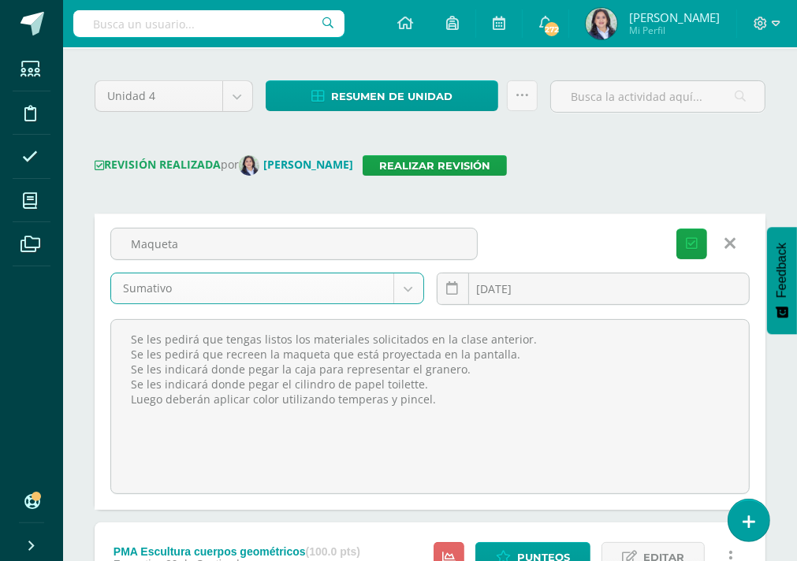
scroll to position [0, 0]
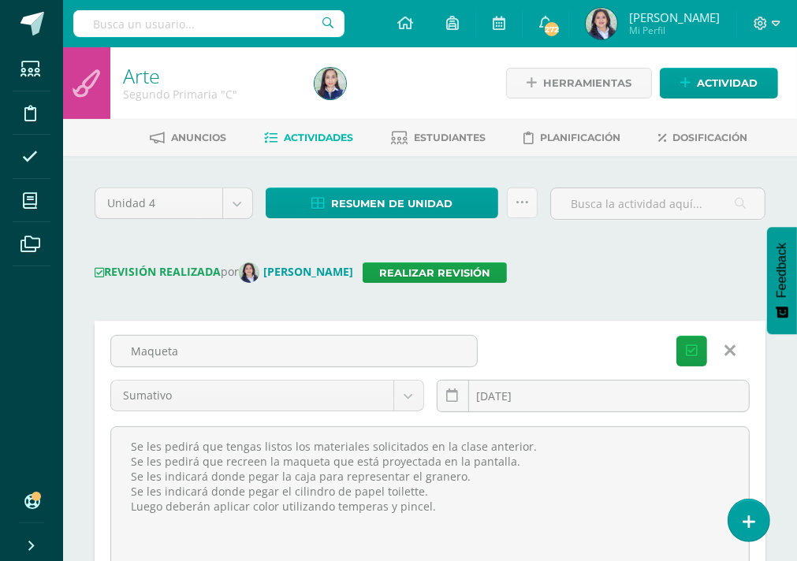
click at [231, 21] on input "text" at bounding box center [208, 23] width 271 height 27
type input "tercero"
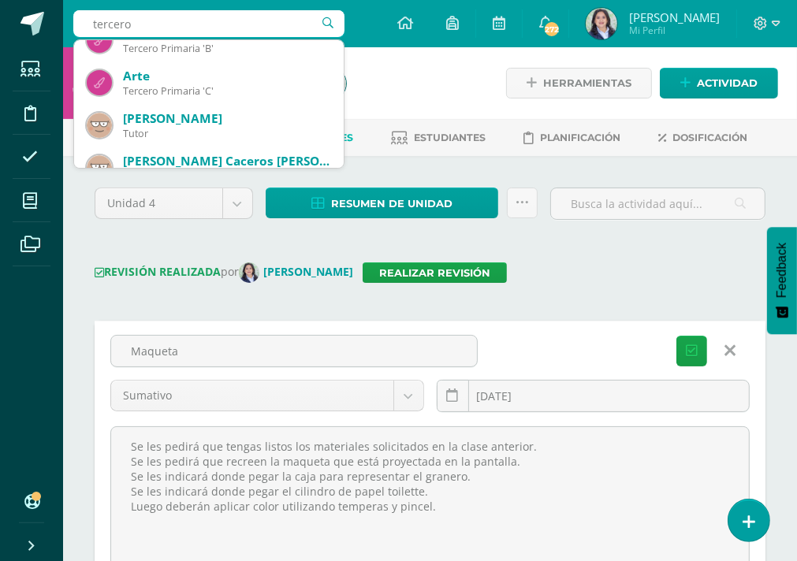
scroll to position [237, 0]
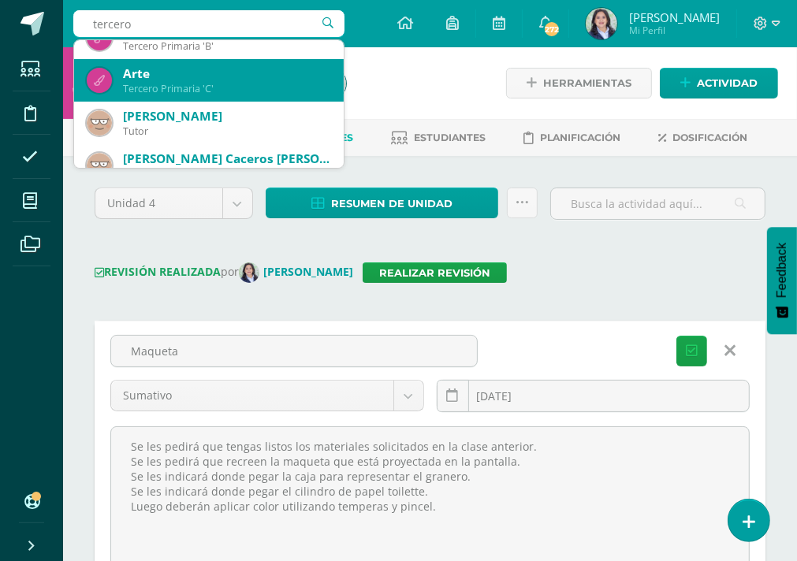
click at [169, 78] on div "Arte" at bounding box center [227, 73] width 208 height 17
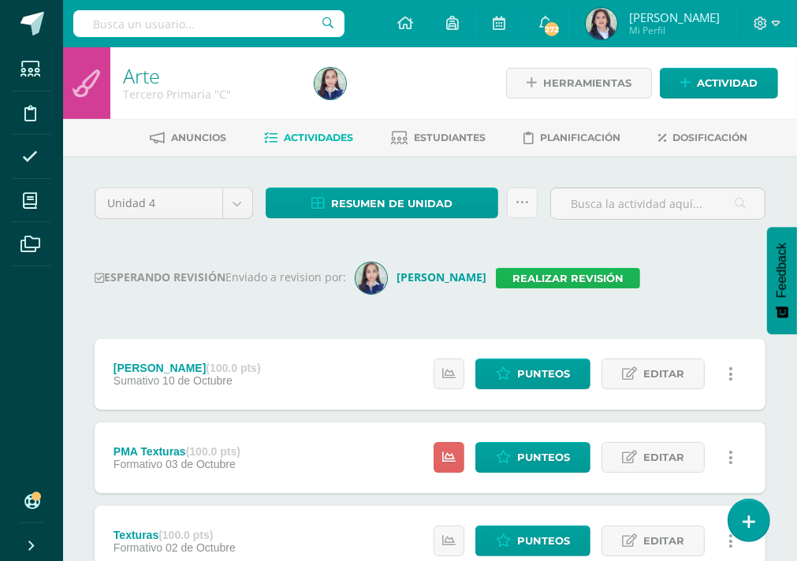
click at [497, 280] on link "Realizar revisión" at bounding box center [568, 278] width 144 height 20
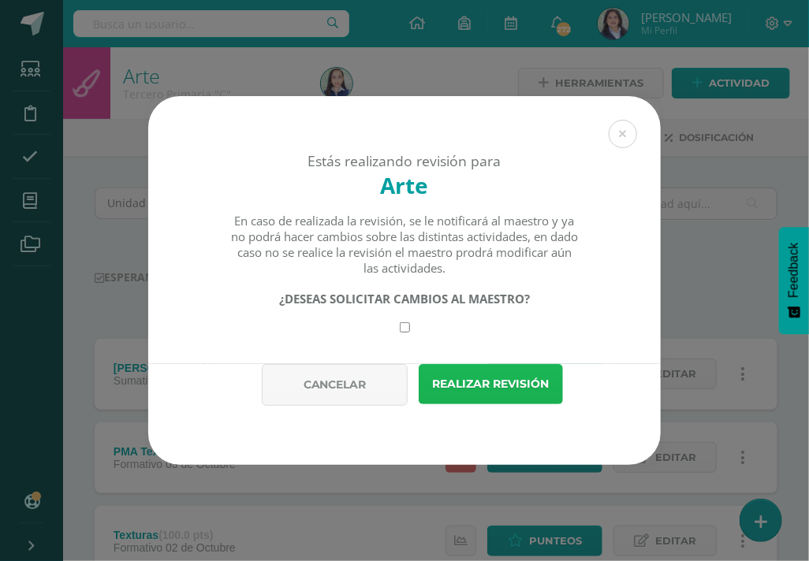
click at [468, 384] on button "Realizar revisión" at bounding box center [491, 384] width 144 height 40
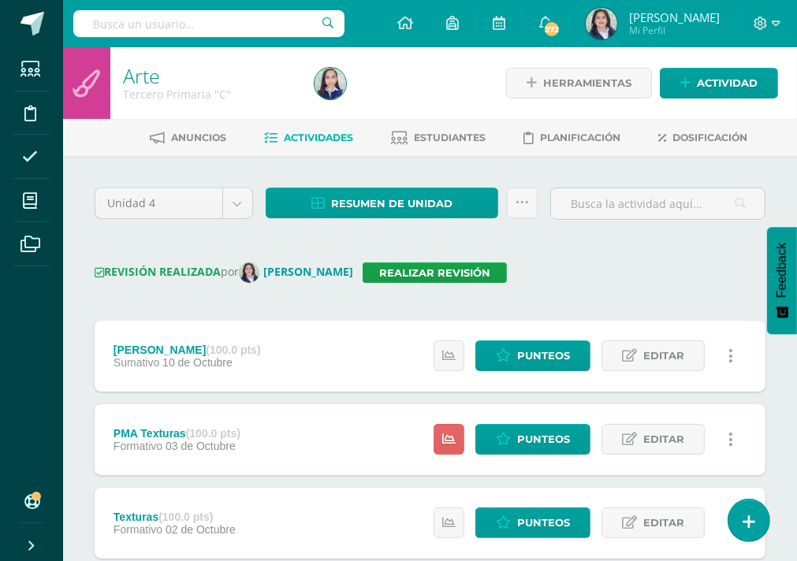
click at [270, 28] on input "text" at bounding box center [208, 23] width 271 height 27
type input "segundo"
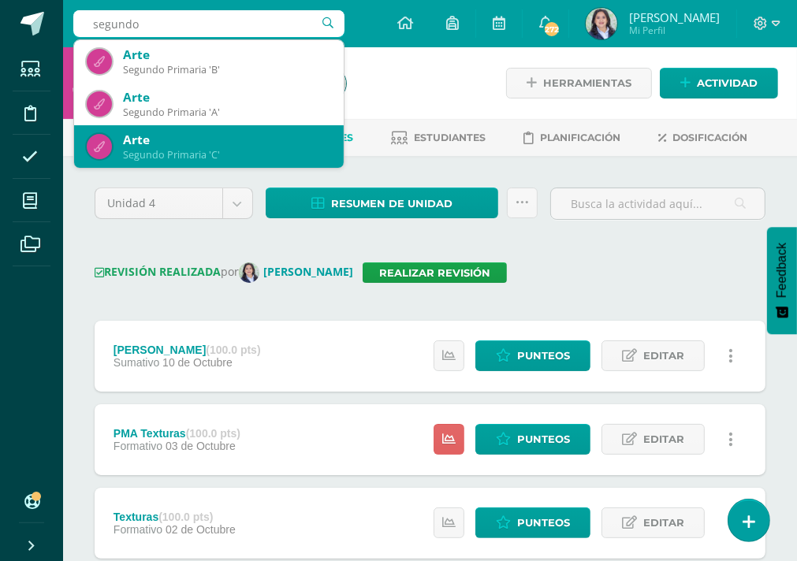
click at [248, 138] on div "Arte" at bounding box center [227, 140] width 208 height 17
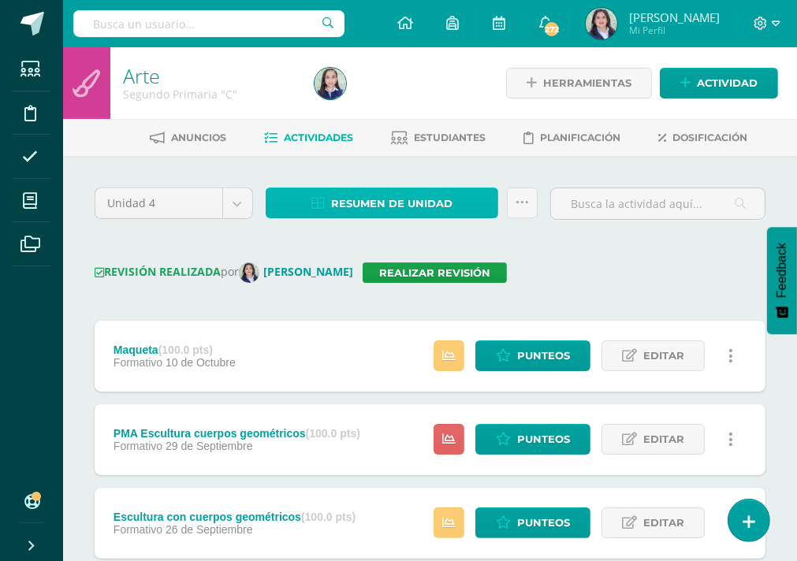
click at [400, 197] on span "Resumen de unidad" at bounding box center [391, 203] width 121 height 29
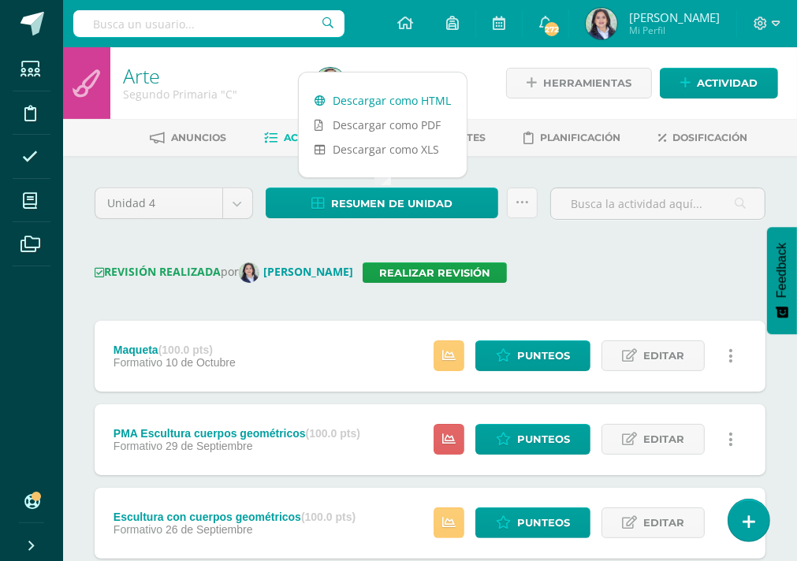
click at [394, 98] on link "Descargar como HTML" at bounding box center [383, 100] width 168 height 24
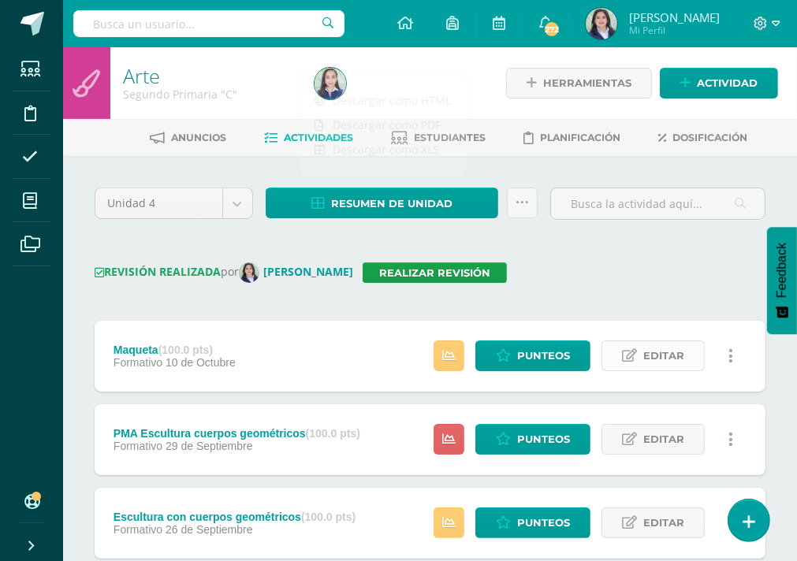
click at [687, 357] on link "Editar" at bounding box center [653, 356] width 103 height 31
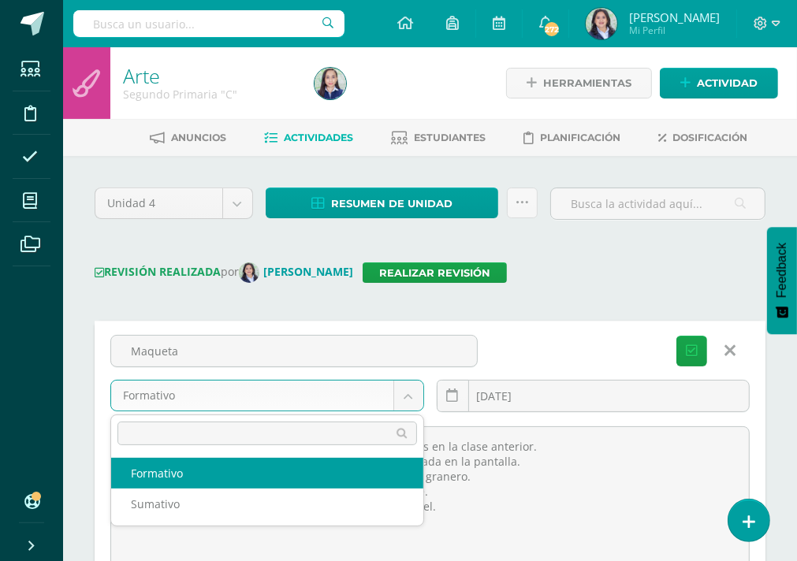
click at [416, 395] on body "Estudiantes Disciplina Asistencia Mis cursos Archivos Soporte Ayuda Reportar un…" at bounding box center [398, 528] width 797 height 1056
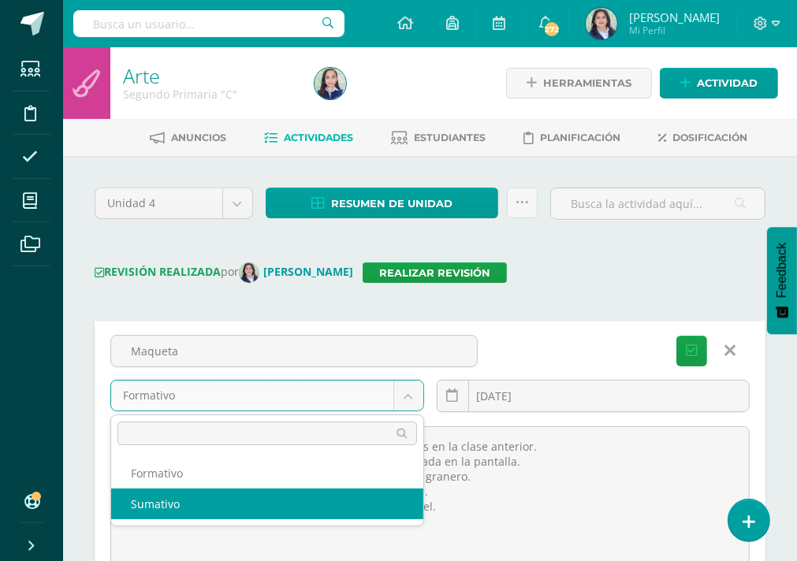
select select "235830"
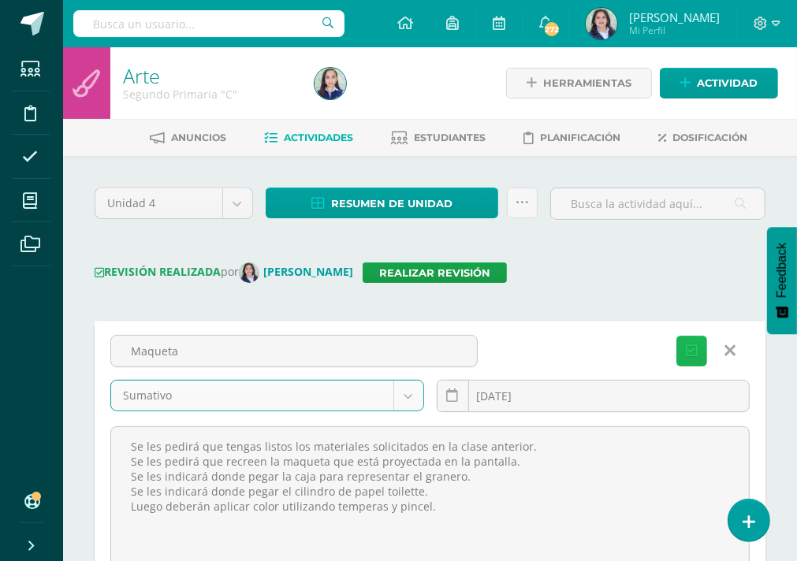
click at [690, 357] on icon "submit" at bounding box center [692, 351] width 12 height 13
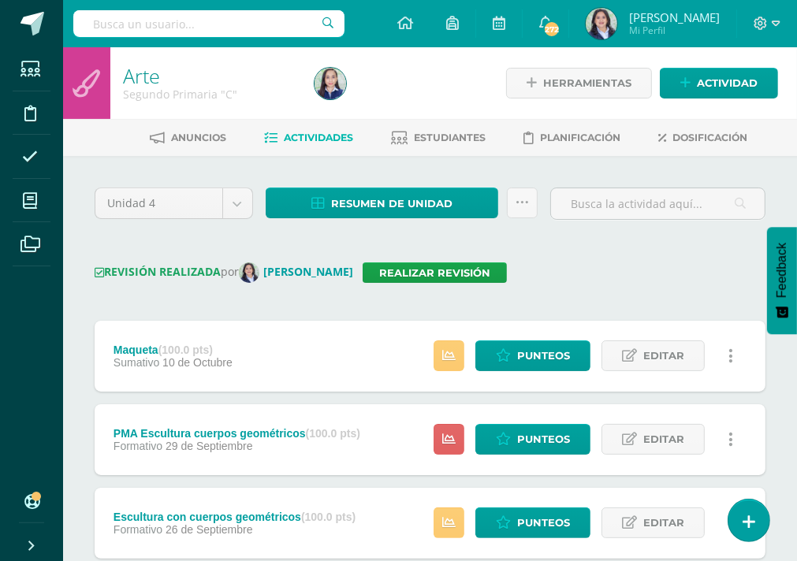
click at [138, 24] on input "text" at bounding box center [208, 23] width 271 height 27
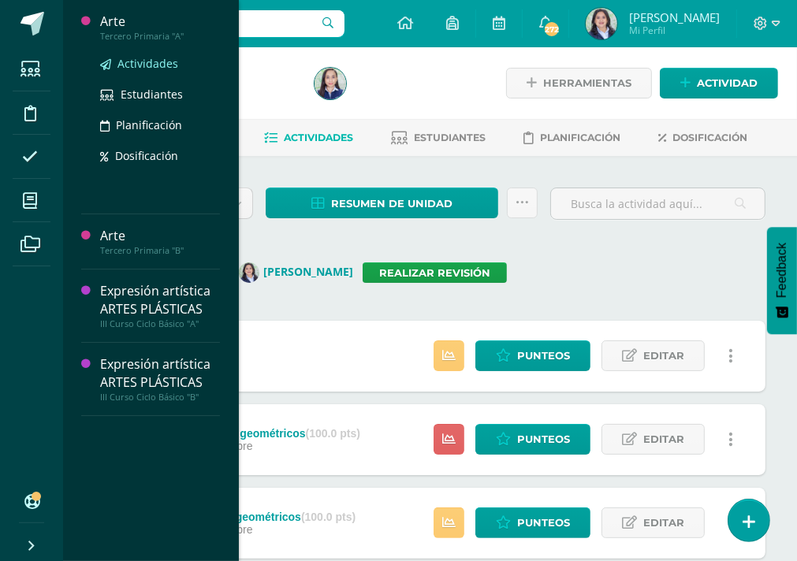
type input "te"
click at [134, 59] on span "Actividades" at bounding box center [147, 63] width 61 height 15
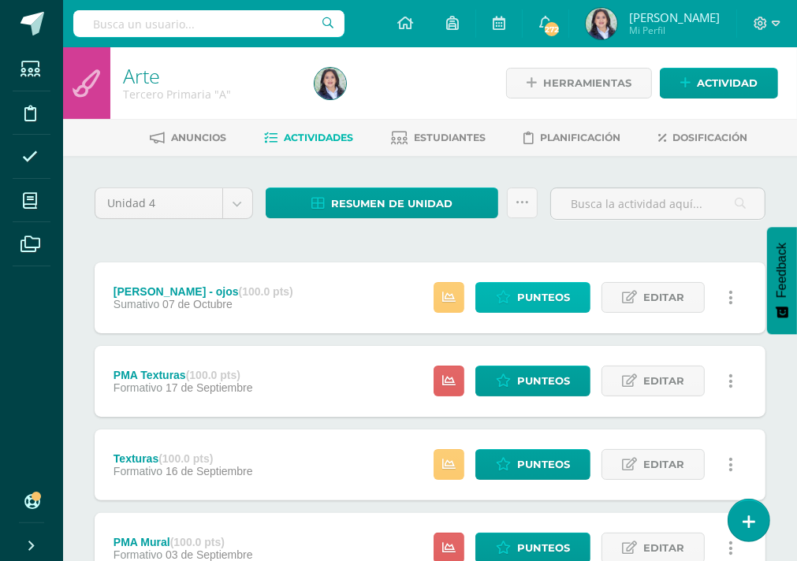
click at [514, 296] on link "Punteos" at bounding box center [532, 297] width 115 height 31
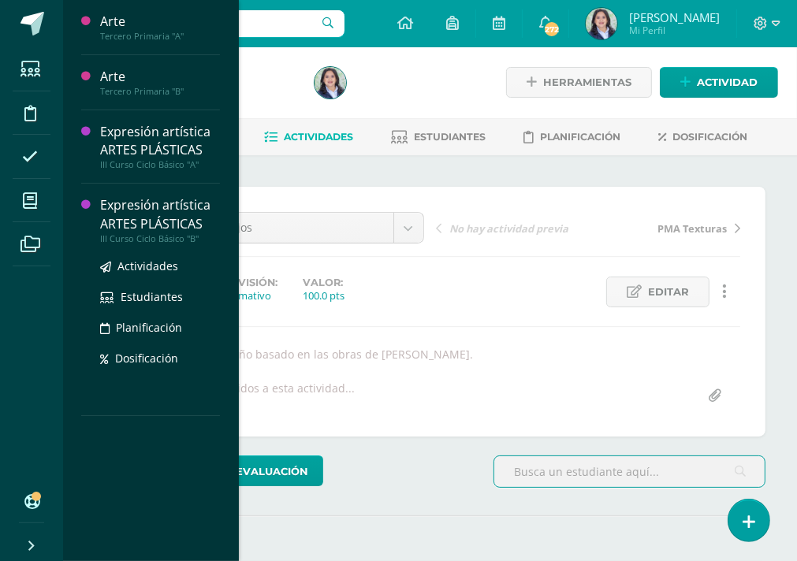
scroll to position [2, 0]
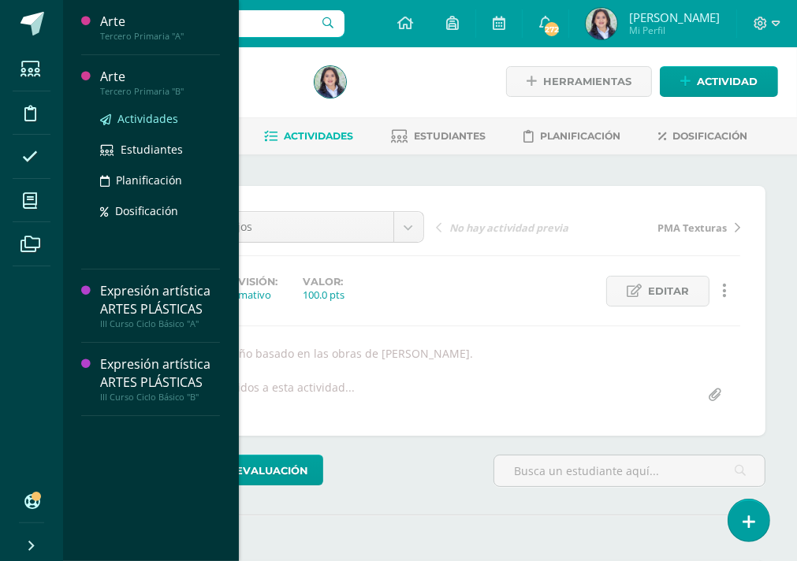
click at [134, 118] on span "Actividades" at bounding box center [147, 118] width 61 height 15
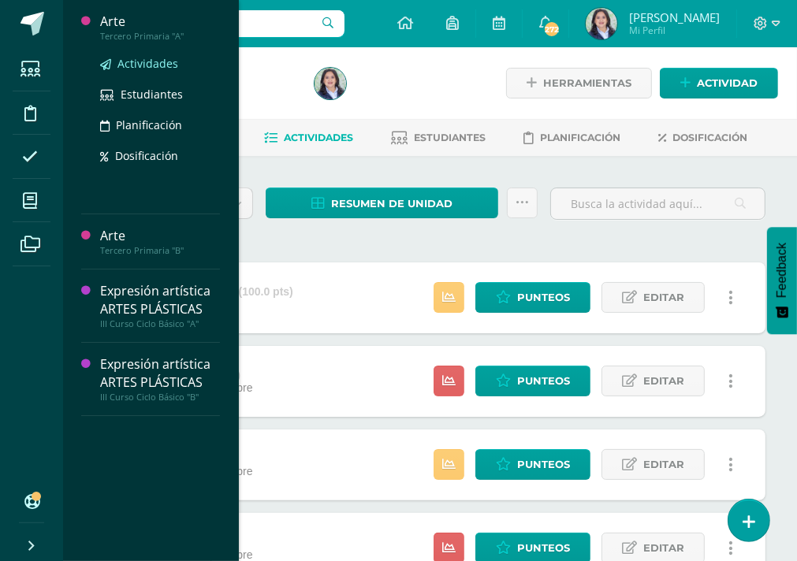
click at [136, 61] on span "Actividades" at bounding box center [147, 63] width 61 height 15
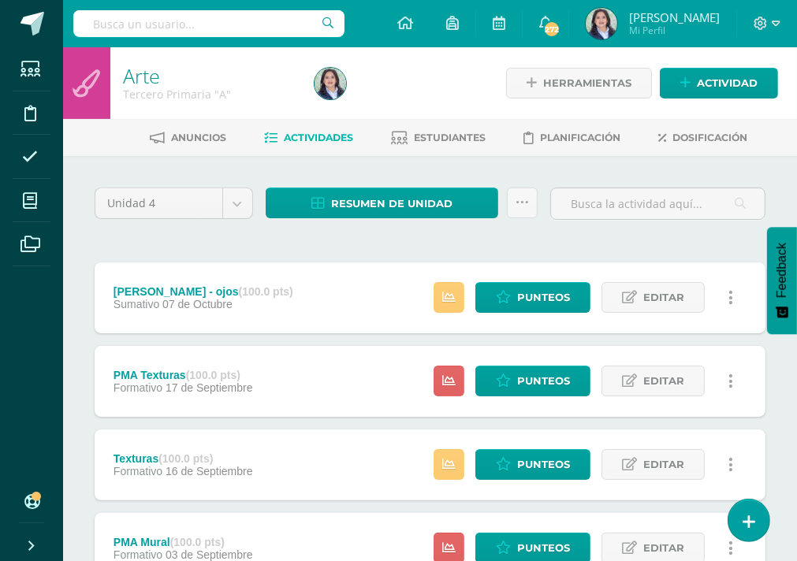
click at [521, 253] on div "Unidad 4 Unidad 1 Unidad 2 Unidad 3 Unidad 4 Resumen de unidad Descargar como H…" at bounding box center [429, 548] width 683 height 721
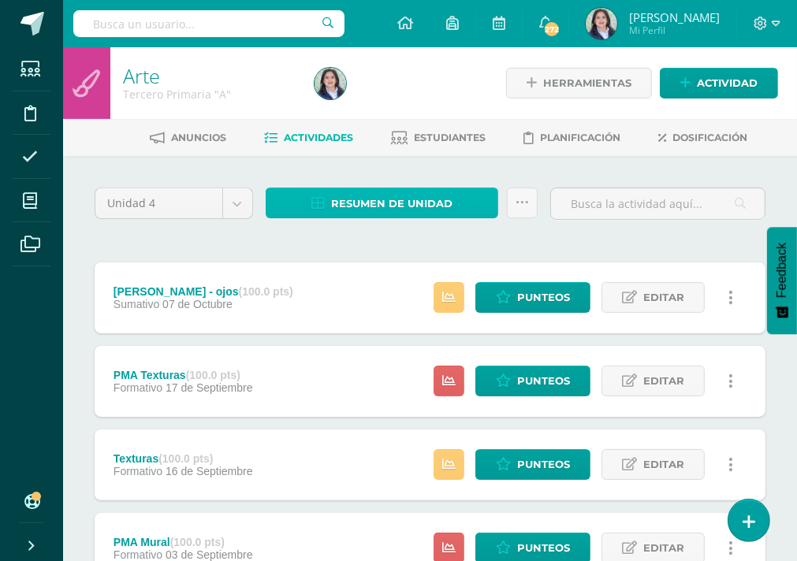
click at [361, 213] on span "Resumen de unidad" at bounding box center [391, 203] width 121 height 29
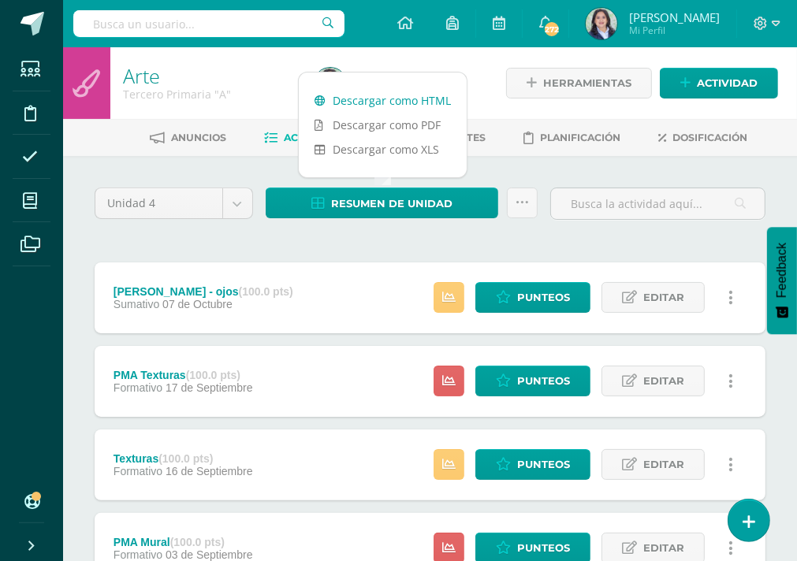
click at [381, 97] on link "Descargar como HTML" at bounding box center [383, 100] width 168 height 24
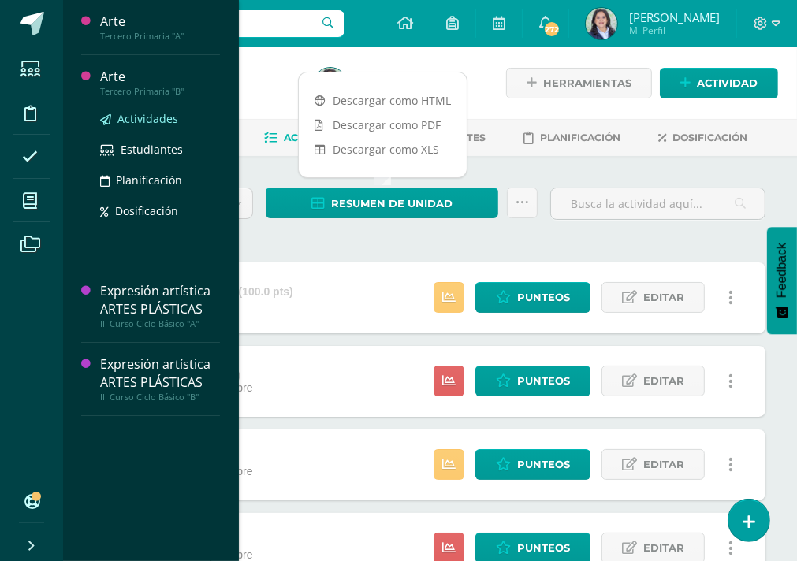
click at [139, 117] on span "Actividades" at bounding box center [147, 118] width 61 height 15
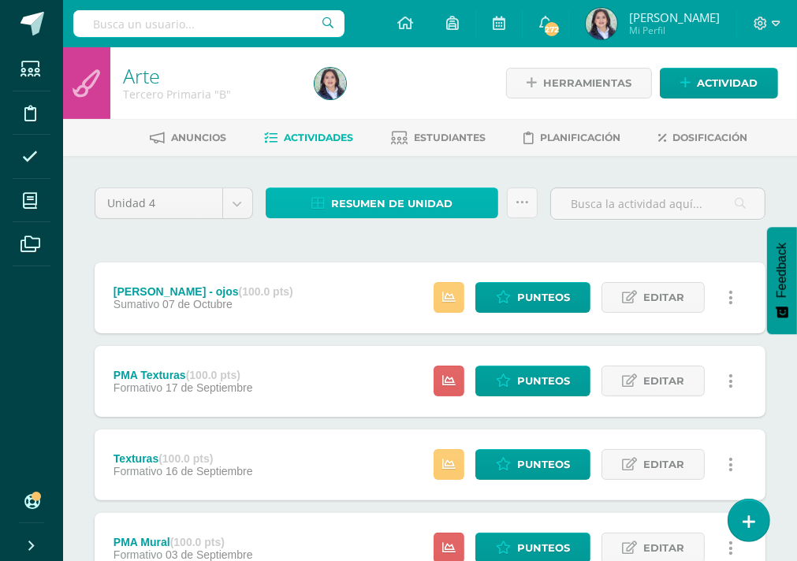
click at [374, 211] on span "Resumen de unidad" at bounding box center [391, 203] width 121 height 29
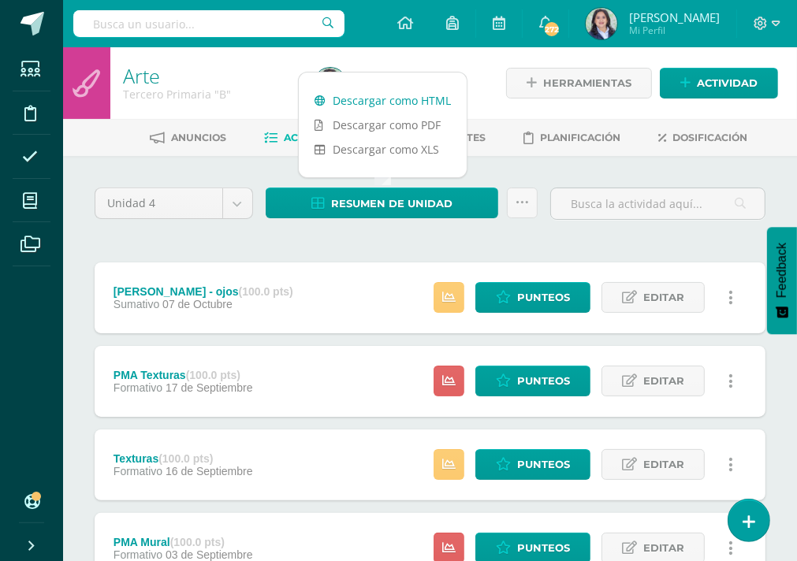
click at [398, 100] on link "Descargar como HTML" at bounding box center [383, 100] width 168 height 24
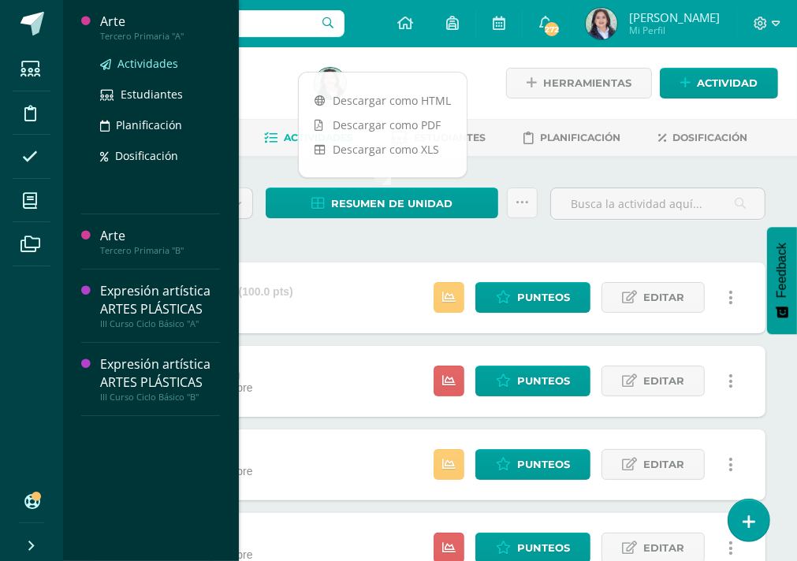
click at [152, 62] on span "Actividades" at bounding box center [147, 63] width 61 height 15
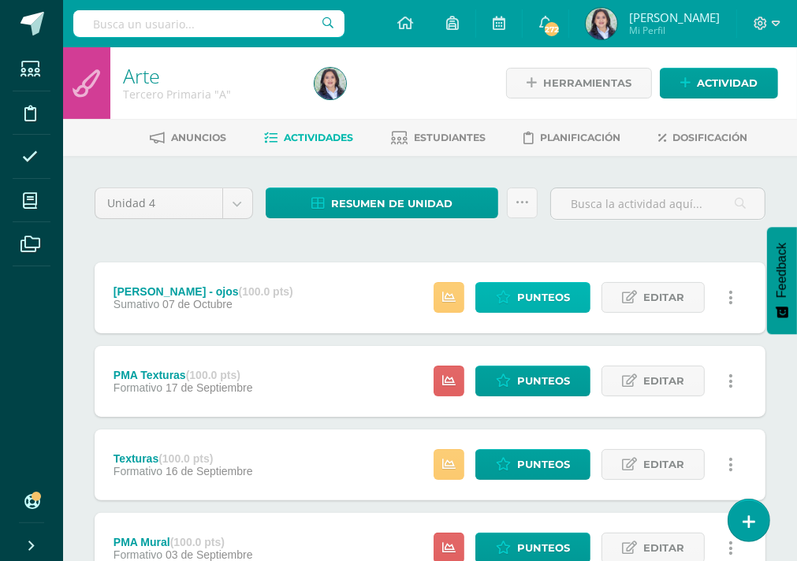
click at [532, 294] on span "Punteos" at bounding box center [543, 297] width 53 height 29
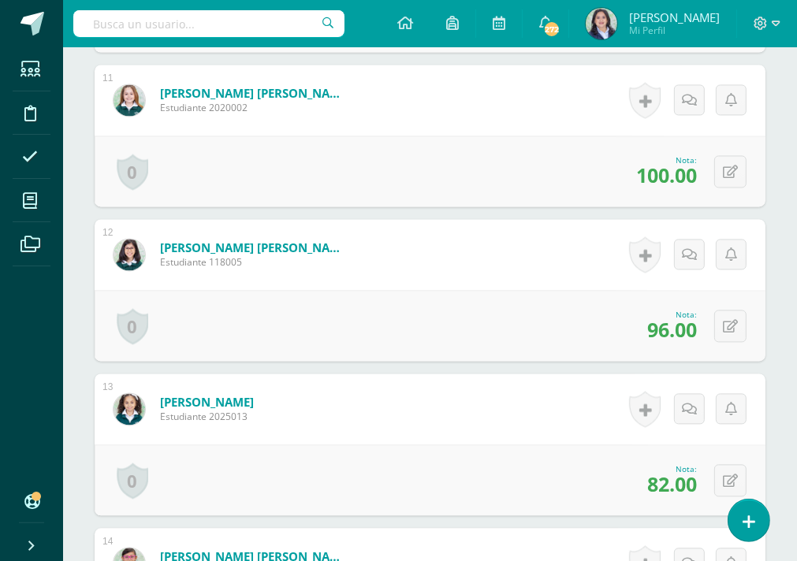
scroll to position [2050, 0]
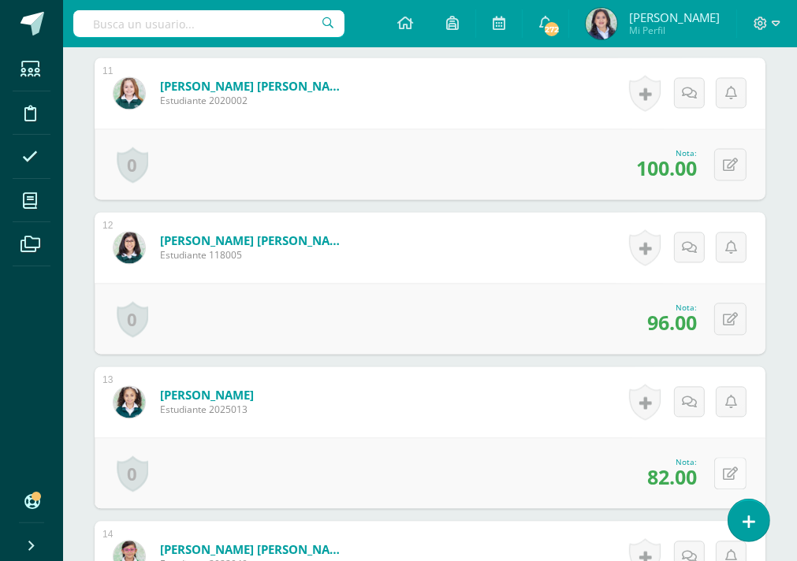
click at [728, 475] on button at bounding box center [730, 473] width 32 height 32
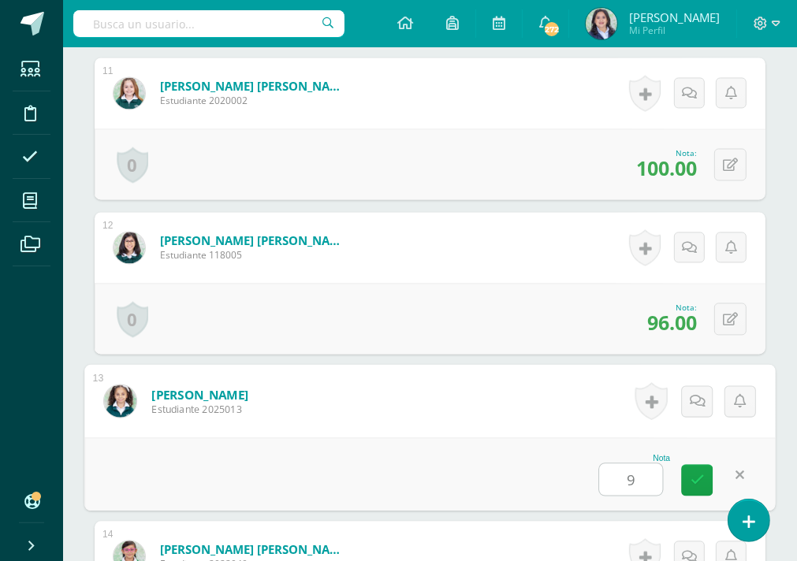
type input "92"
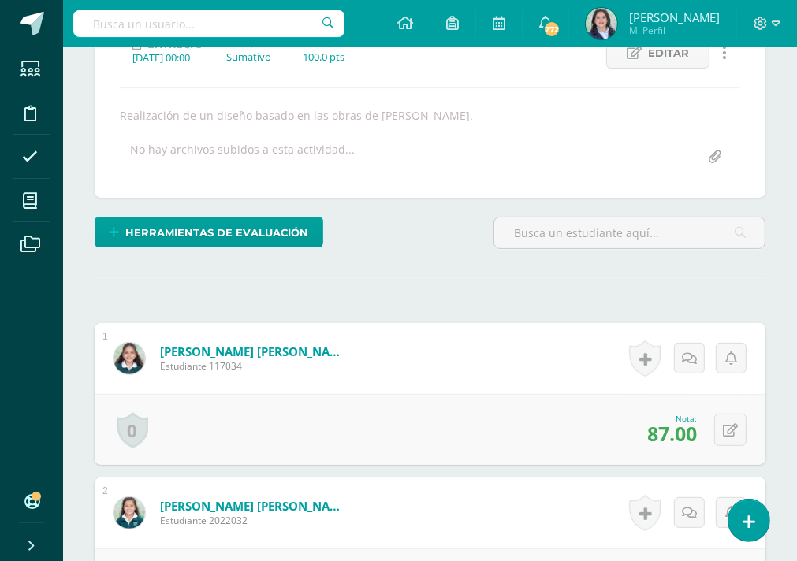
scroll to position [0, 0]
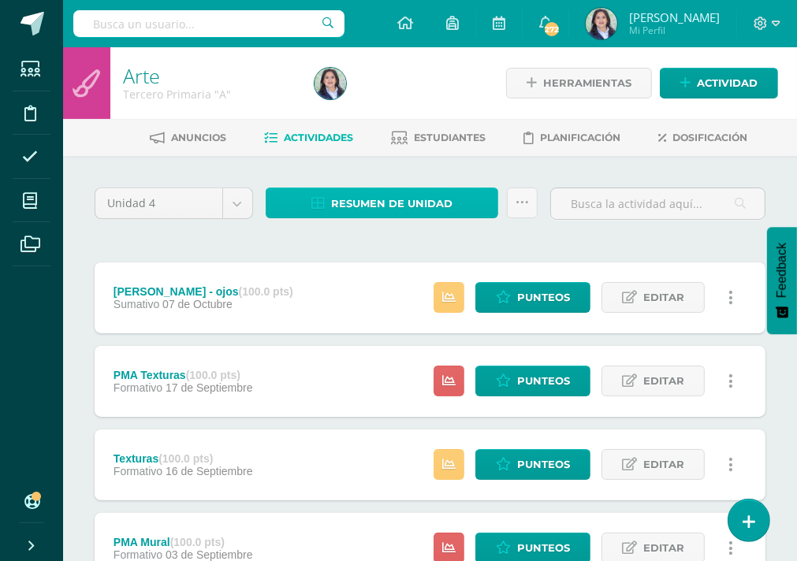
click at [337, 198] on span "Resumen de unidad" at bounding box center [391, 203] width 121 height 29
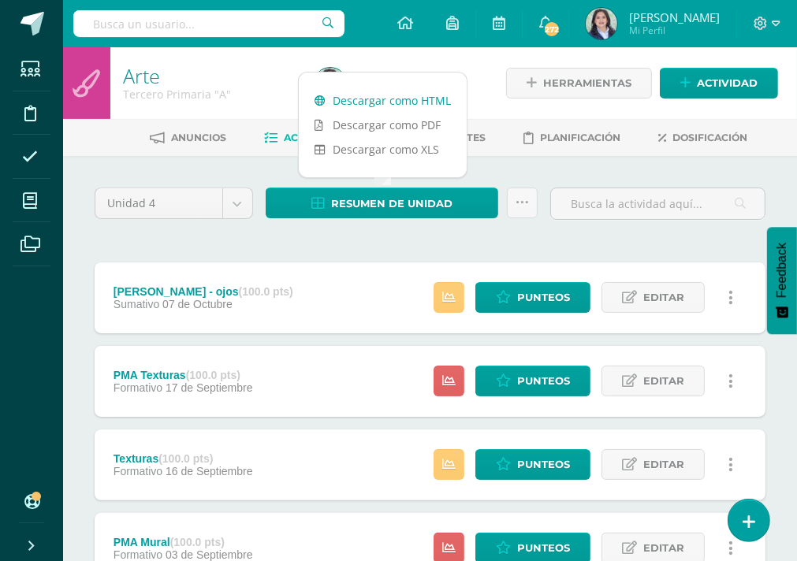
click at [367, 102] on link "Descargar como HTML" at bounding box center [383, 100] width 168 height 24
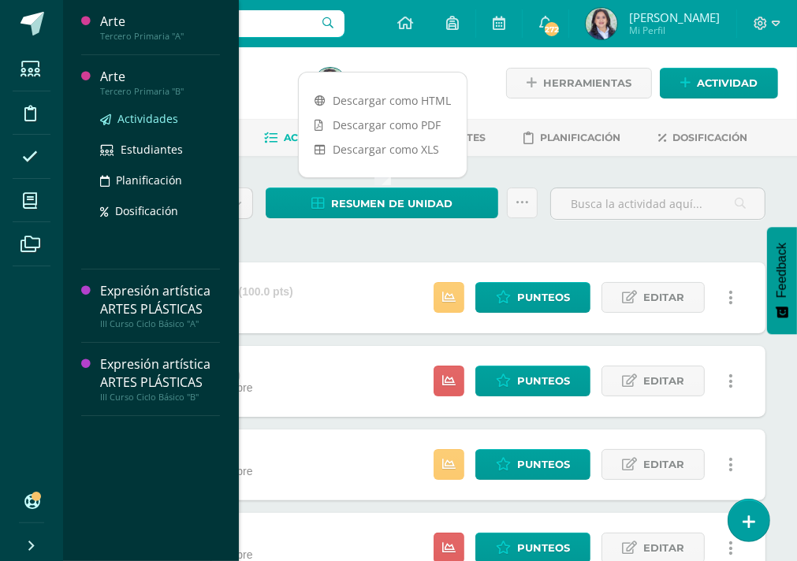
click at [138, 121] on span "Actividades" at bounding box center [147, 118] width 61 height 15
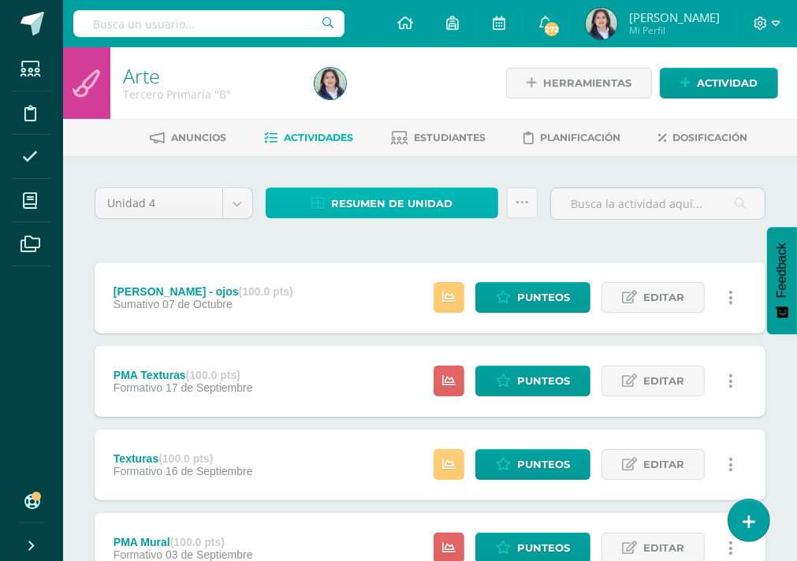
click at [329, 207] on link "Resumen de unidad" at bounding box center [382, 203] width 233 height 31
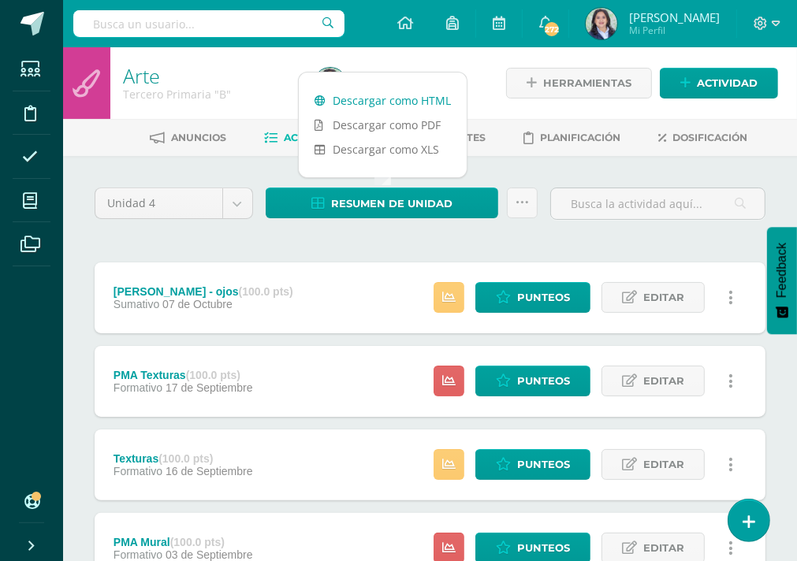
click at [365, 100] on link "Descargar como HTML" at bounding box center [383, 100] width 168 height 24
click at [548, 302] on span "Punteos" at bounding box center [543, 297] width 53 height 29
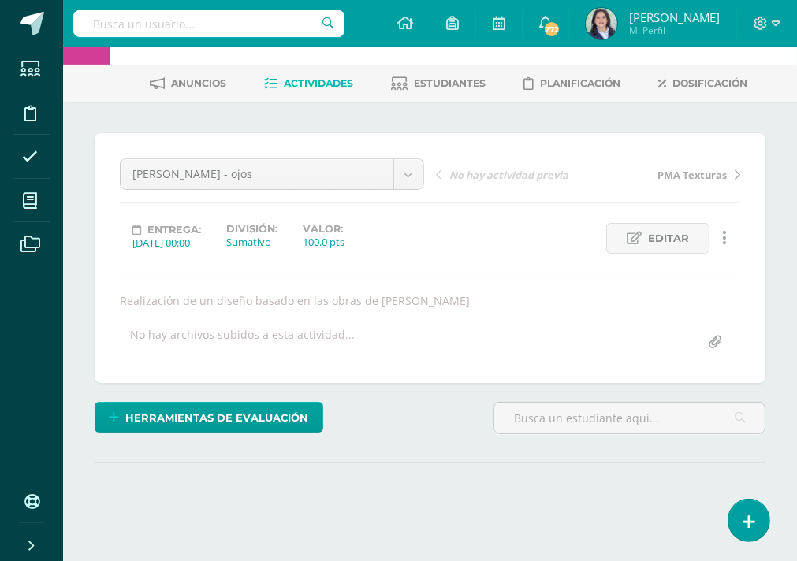
scroll to position [184, 0]
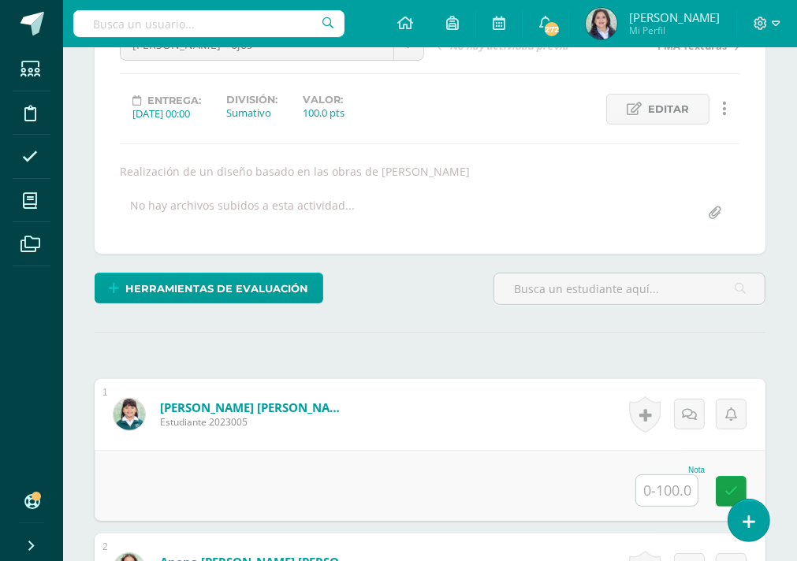
click at [669, 491] on input "text" at bounding box center [666, 490] width 61 height 31
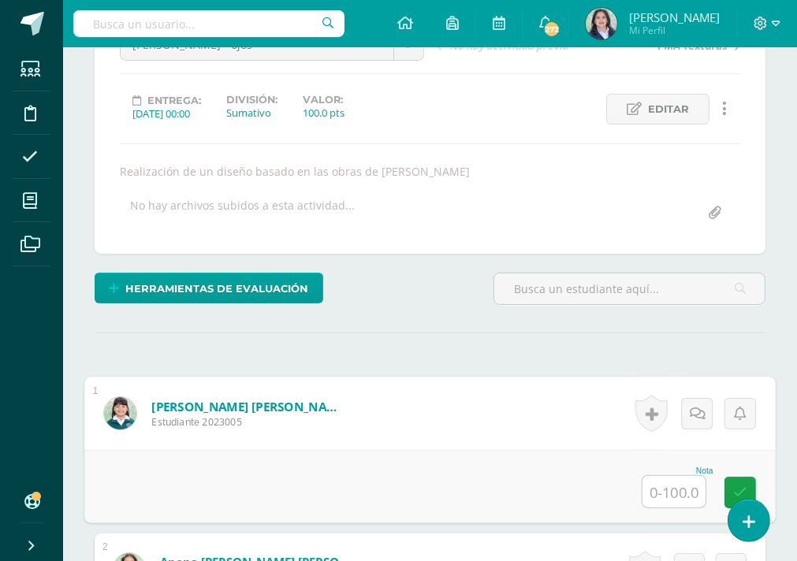
scroll to position [184, 0]
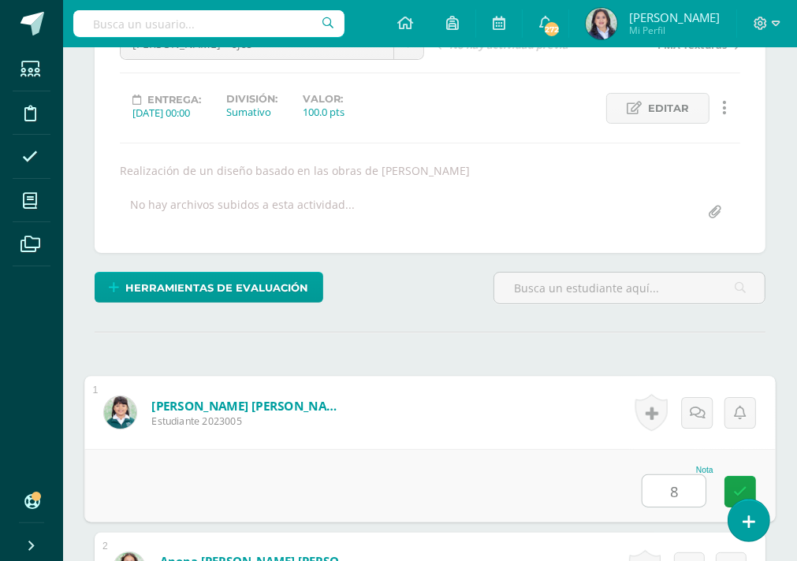
type input "87"
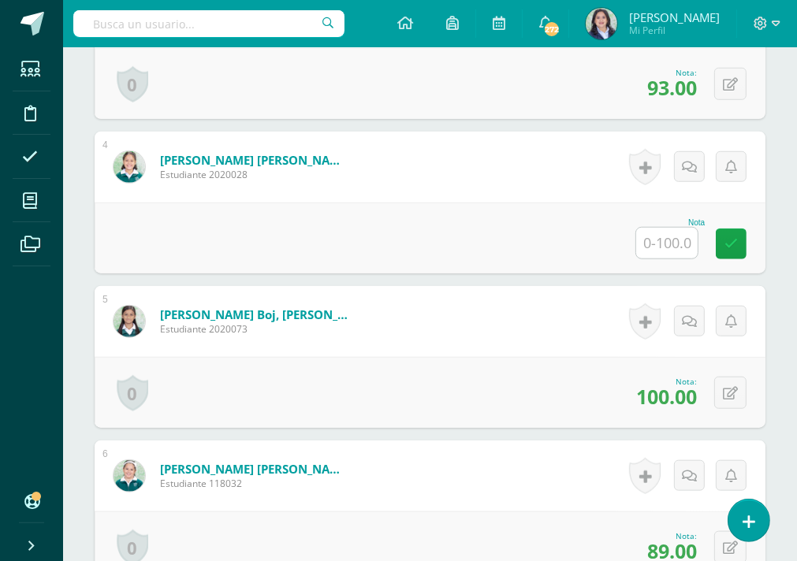
scroll to position [896, 0]
click at [680, 244] on input "text" at bounding box center [666, 242] width 61 height 31
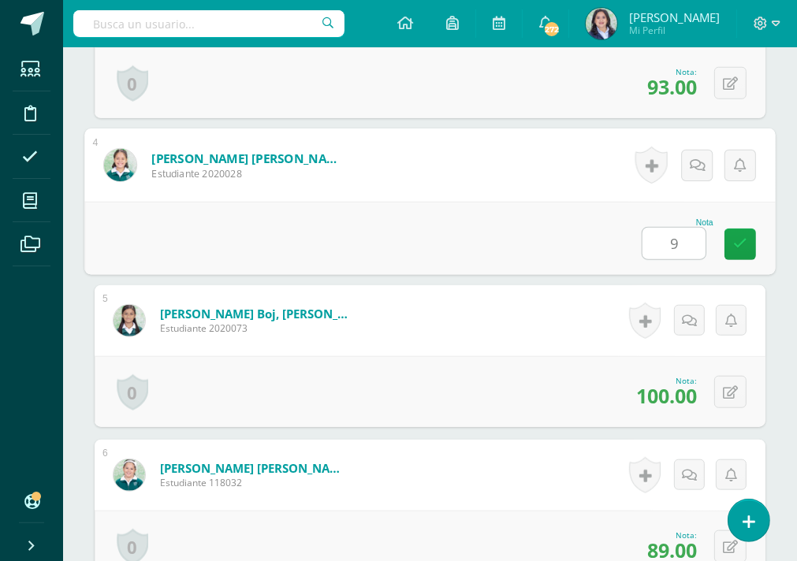
type input "92"
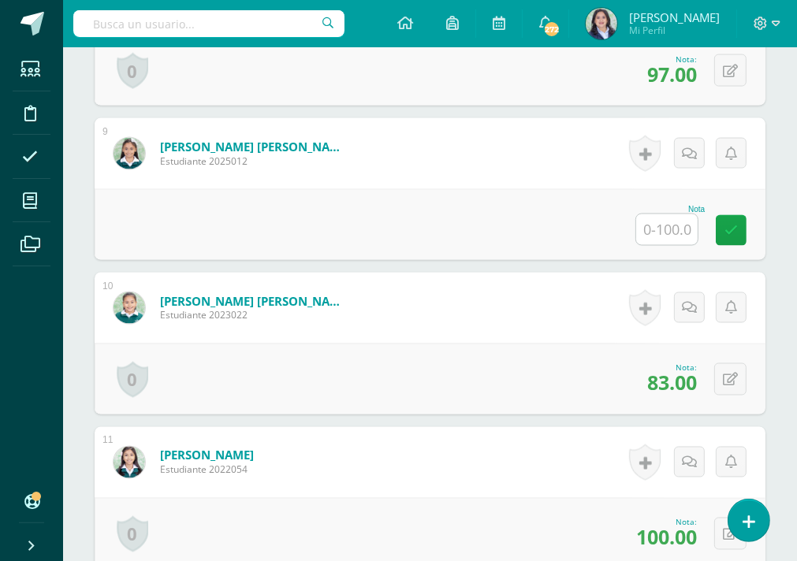
scroll to position [1684, 0]
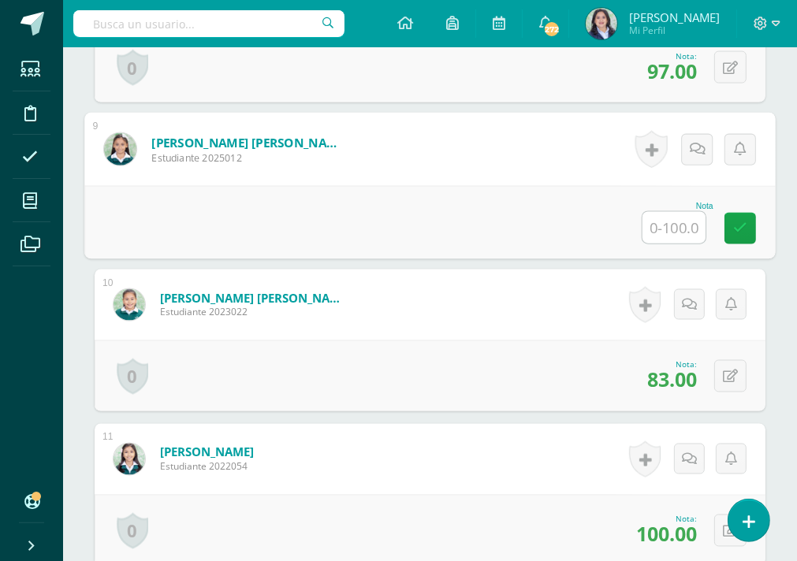
click at [668, 223] on input "text" at bounding box center [673, 228] width 63 height 32
type input "91"
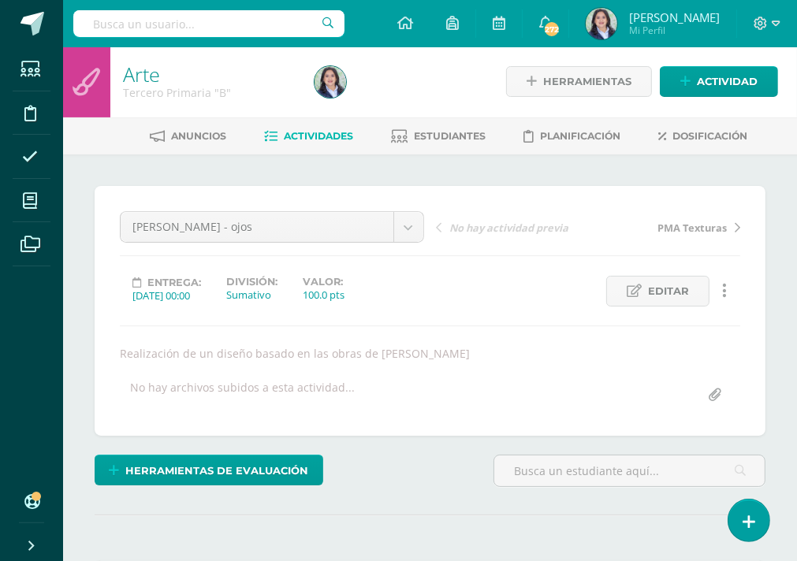
scroll to position [0, 0]
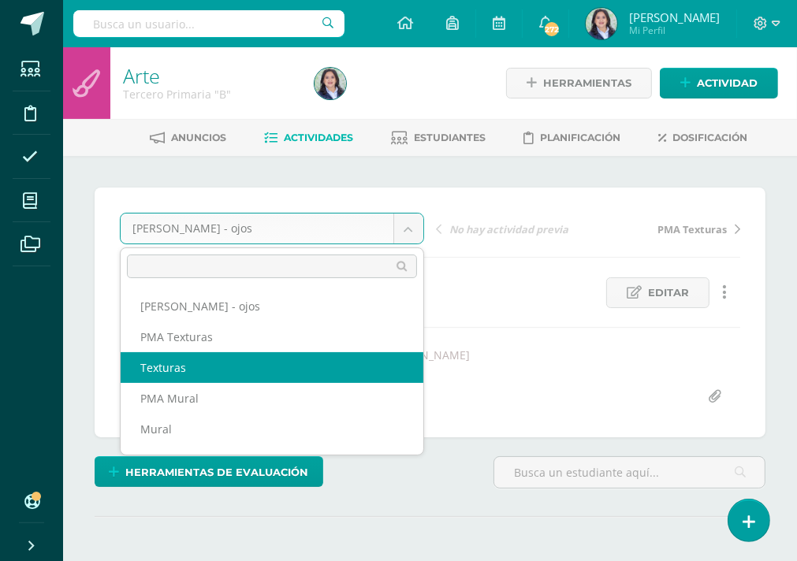
select select "/dashboard/teacher/grade-activity/264439/"
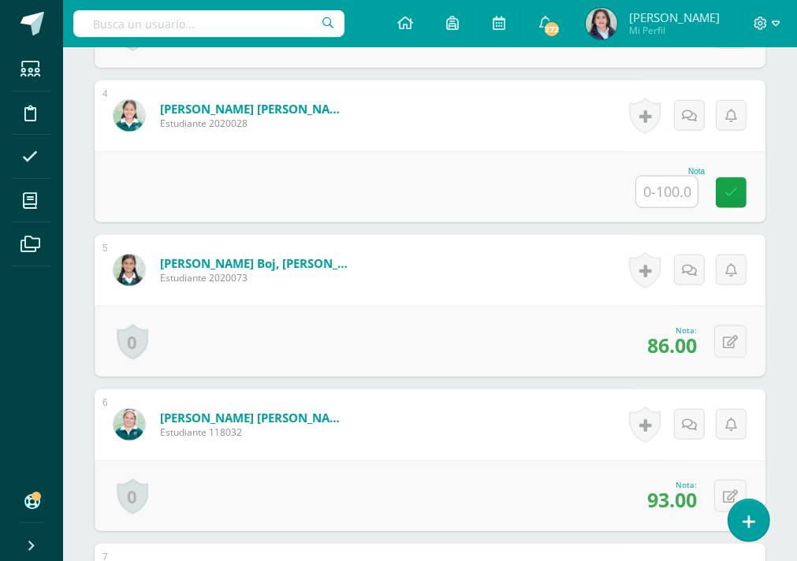
scroll to position [947, 0]
click at [662, 191] on input "text" at bounding box center [666, 191] width 61 height 31
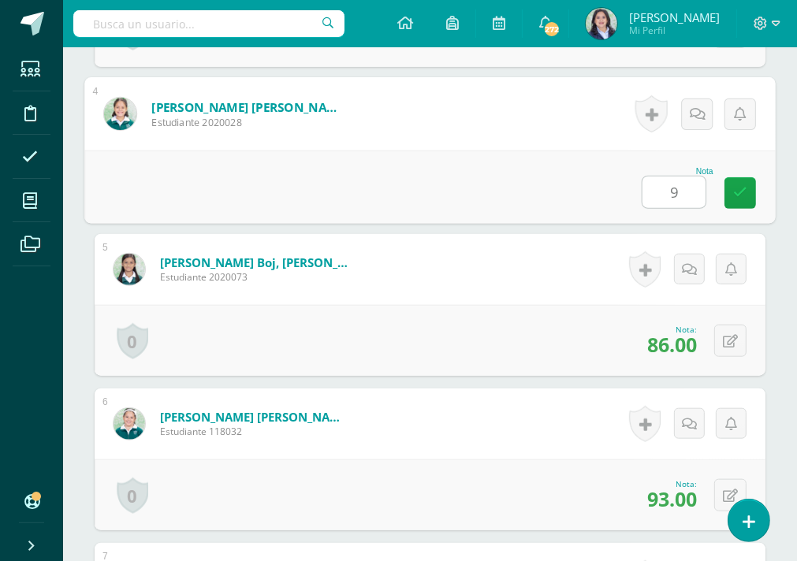
type input "92"
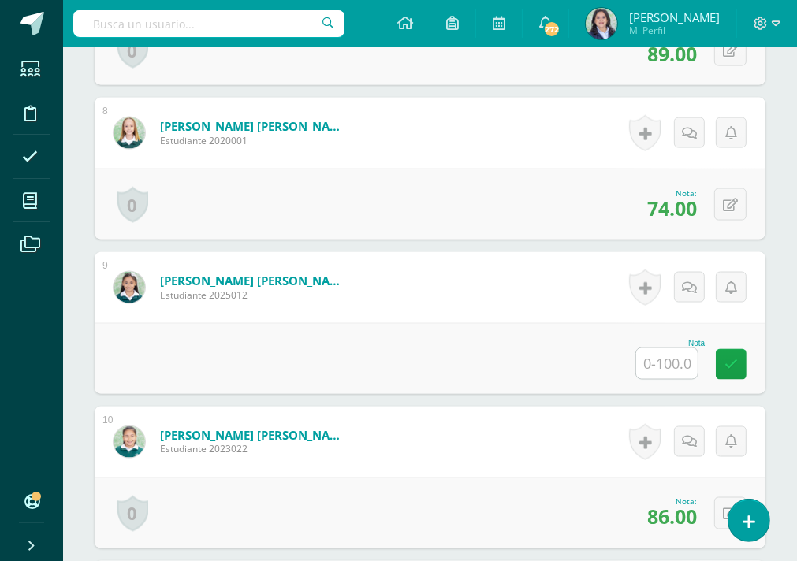
scroll to position [1578, 0]
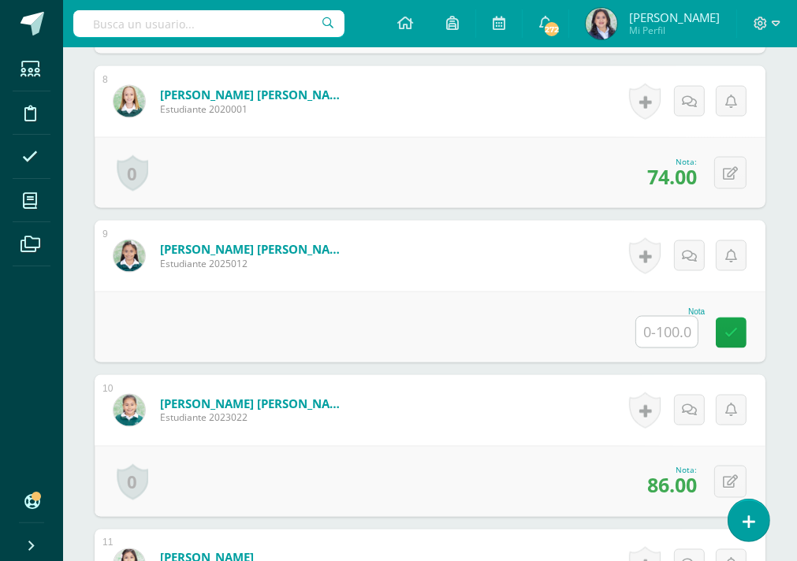
click at [669, 335] on input "text" at bounding box center [666, 332] width 61 height 31
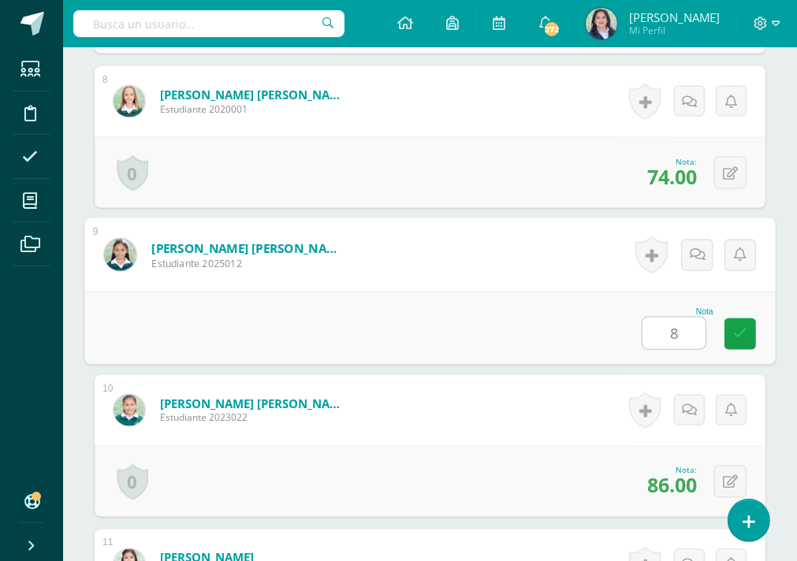
type input "84"
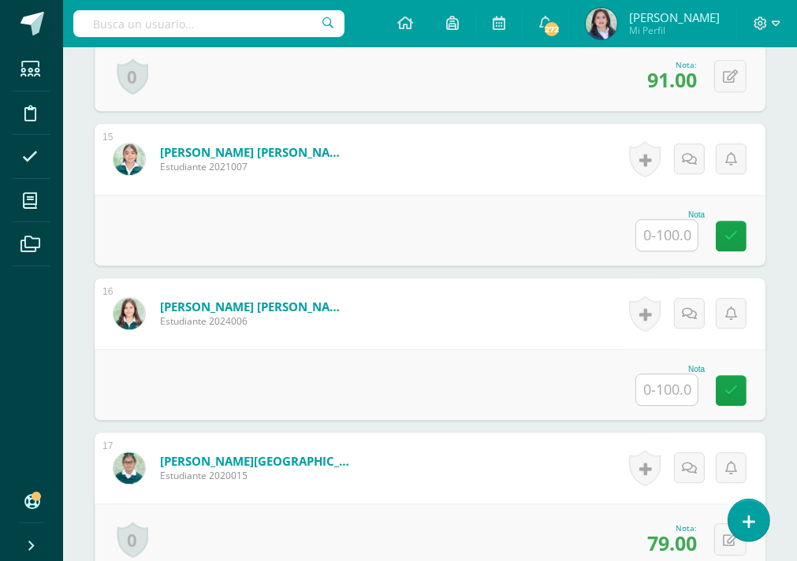
scroll to position [2603, 0]
click at [665, 378] on input "text" at bounding box center [666, 389] width 61 height 31
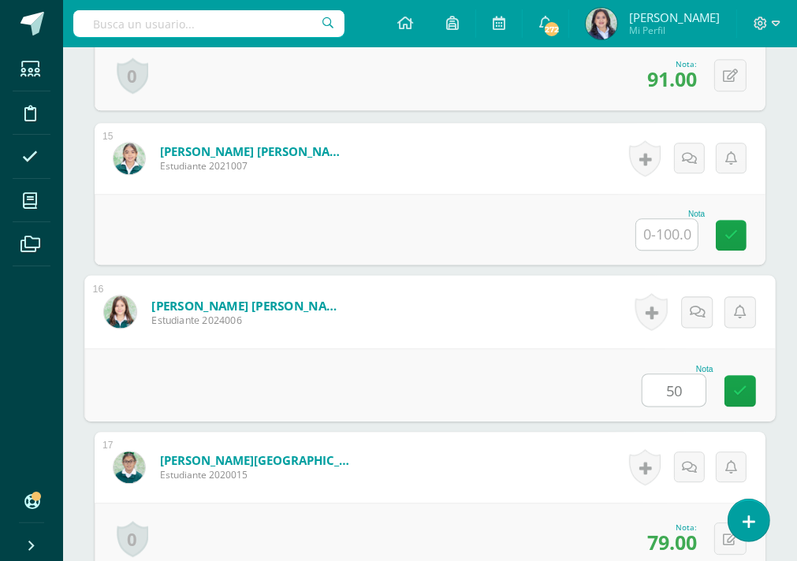
type input "50."
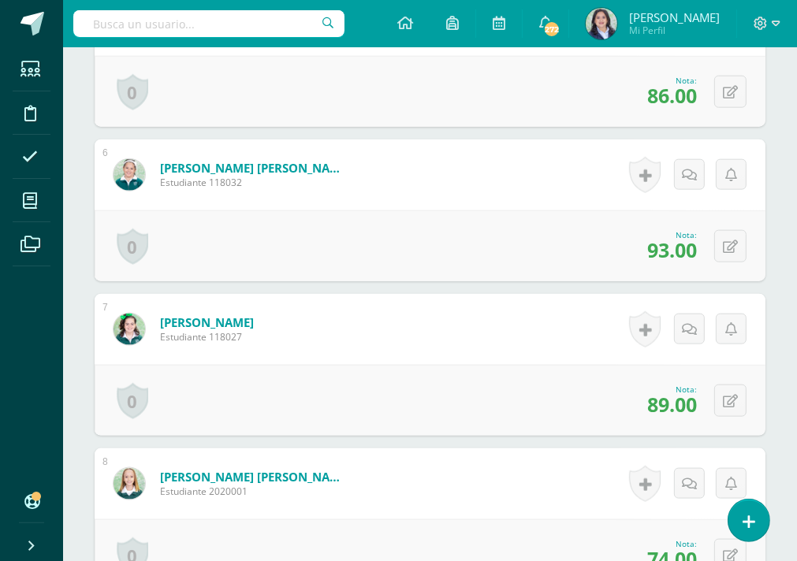
scroll to position [891, 0]
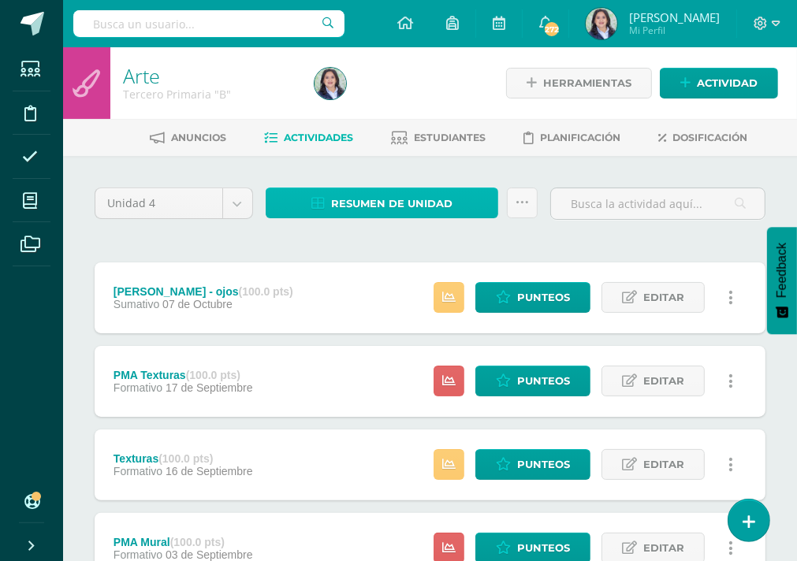
click at [380, 214] on span "Resumen de unidad" at bounding box center [391, 203] width 121 height 29
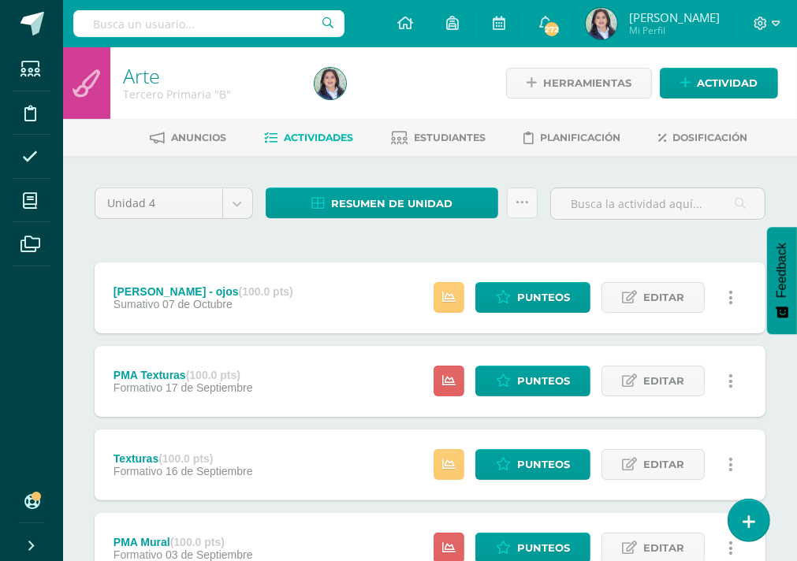
drag, startPoint x: 516, startPoint y: 239, endPoint x: 460, endPoint y: 79, distance: 169.3
click at [516, 239] on div "Unidad 4 Unidad 1 Unidad 2 Unidad 3 Unidad 4 Resumen de unidad Subir actividade…" at bounding box center [429, 548] width 683 height 721
click at [615, 246] on div "Unidad 4 Unidad 1 Unidad 2 Unidad 3 Unidad 4 Resumen de unidad Subir actividade…" at bounding box center [429, 548] width 683 height 721
click at [545, 240] on div "Unidad 4 Unidad 1 Unidad 2 Unidad 3 Unidad 4 Resumen de unidad Subir actividade…" at bounding box center [429, 548] width 683 height 721
click at [184, 22] on input "text" at bounding box center [208, 23] width 271 height 27
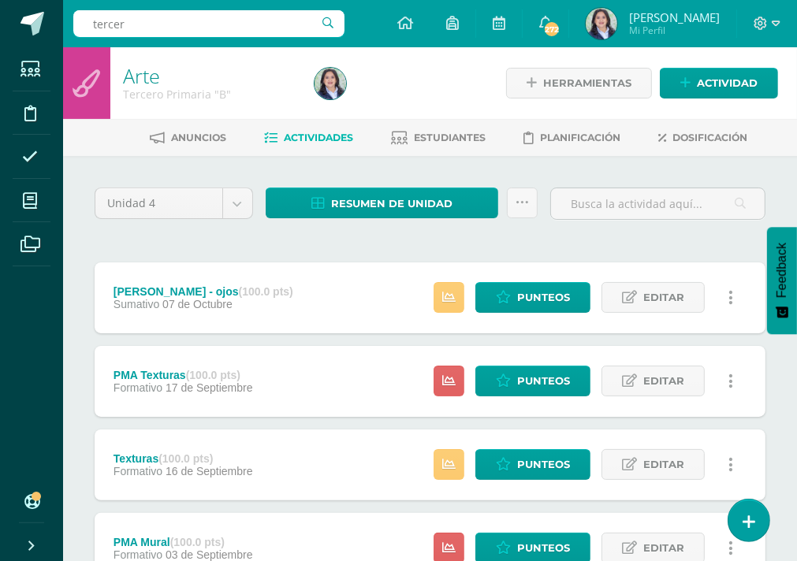
type input "tercero"
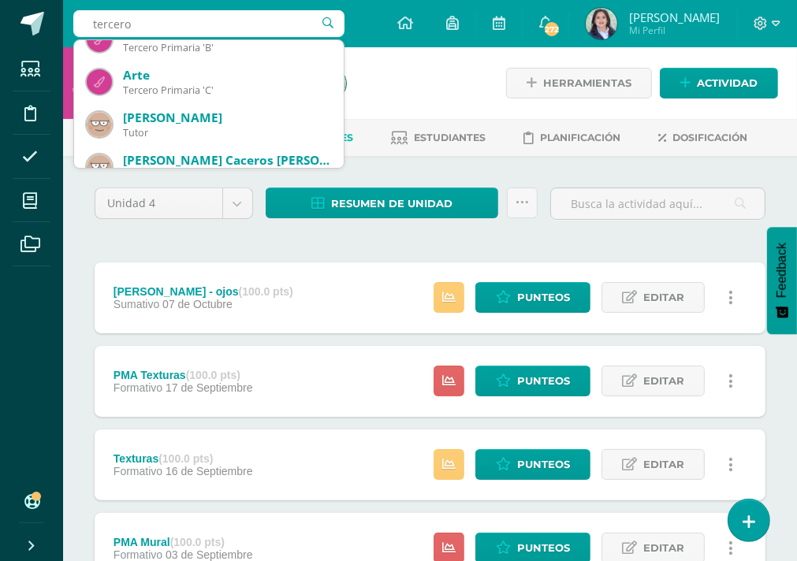
scroll to position [237, 0]
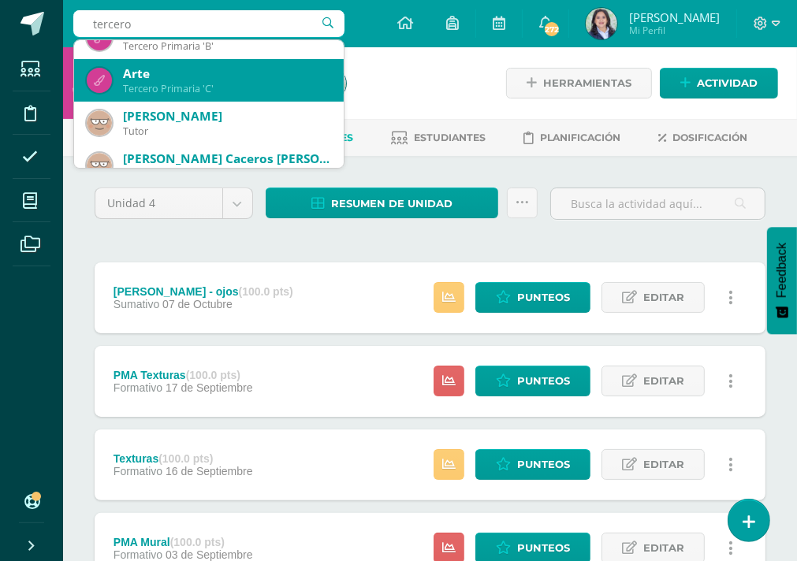
click at [240, 92] on div "Tercero Primaria 'C'" at bounding box center [227, 88] width 208 height 13
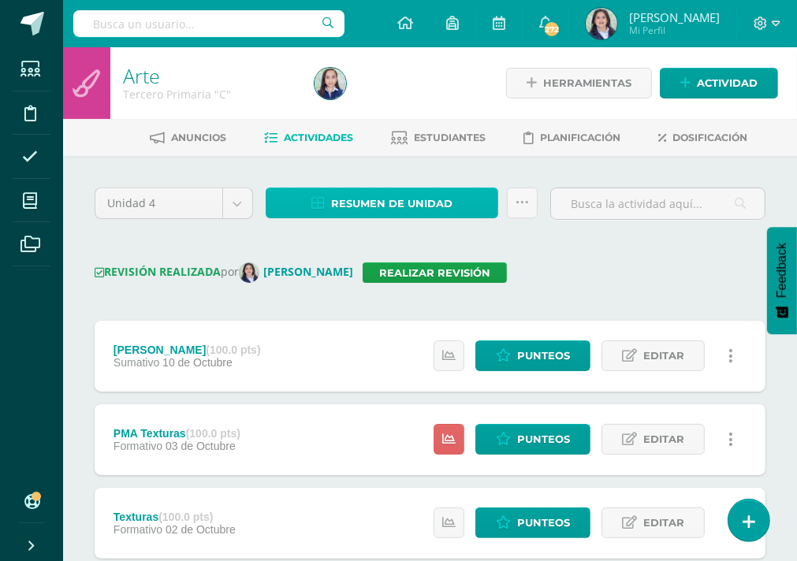
click at [411, 199] on span "Resumen de unidad" at bounding box center [391, 203] width 121 height 29
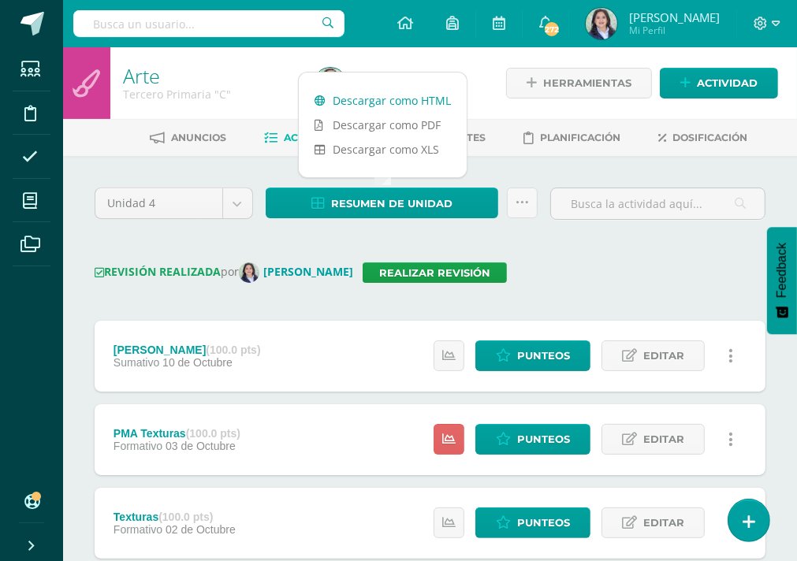
click at [396, 92] on link "Descargar como HTML" at bounding box center [383, 100] width 168 height 24
click at [524, 203] on icon at bounding box center [522, 202] width 13 height 13
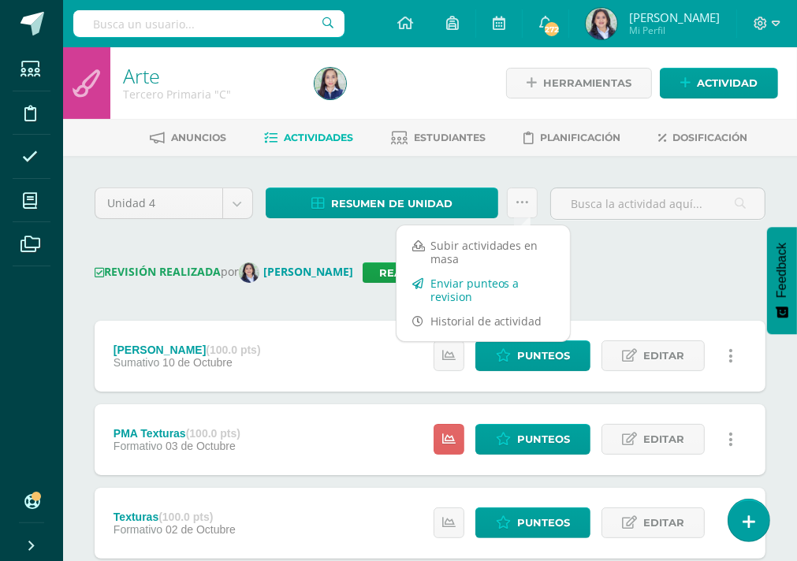
click at [482, 290] on link "Enviar punteos a revision" at bounding box center [483, 290] width 173 height 38
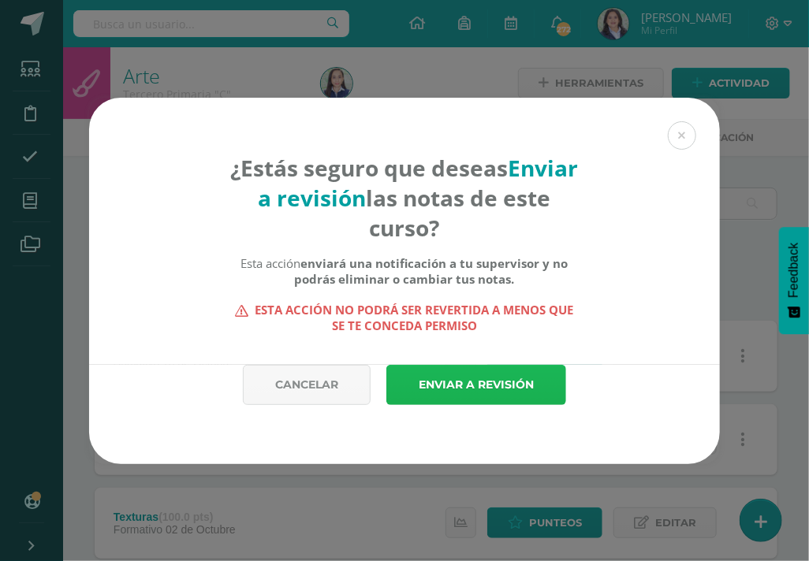
click at [506, 381] on link "Enviar a revisión" at bounding box center [476, 385] width 180 height 40
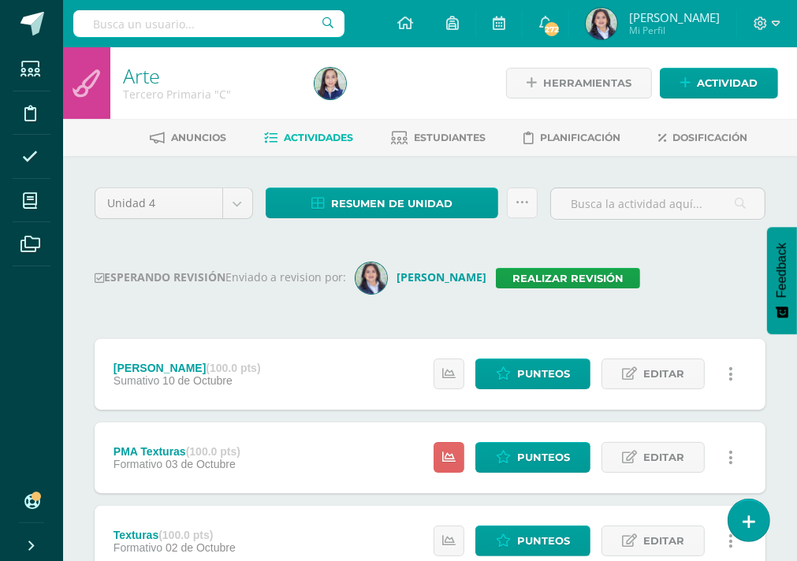
click at [246, 18] on input "text" at bounding box center [208, 23] width 271 height 27
type input "cuarto"
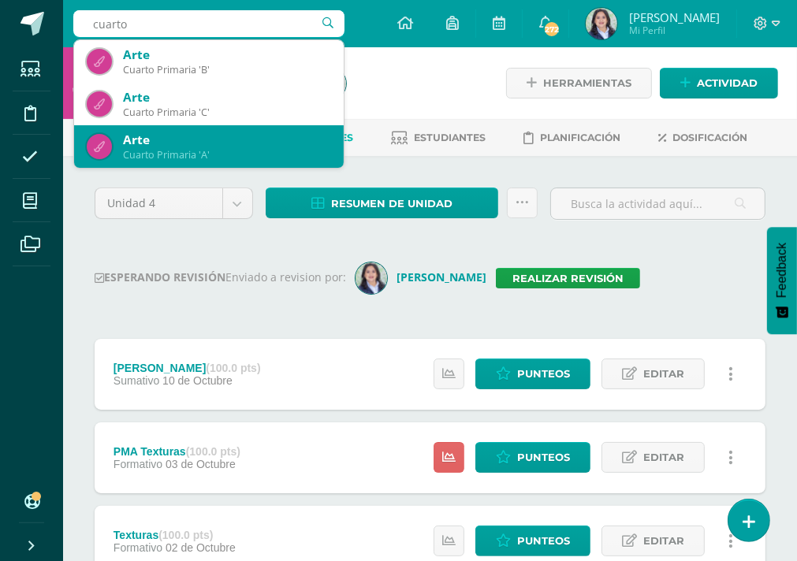
click at [212, 147] on div "Arte" at bounding box center [227, 140] width 208 height 17
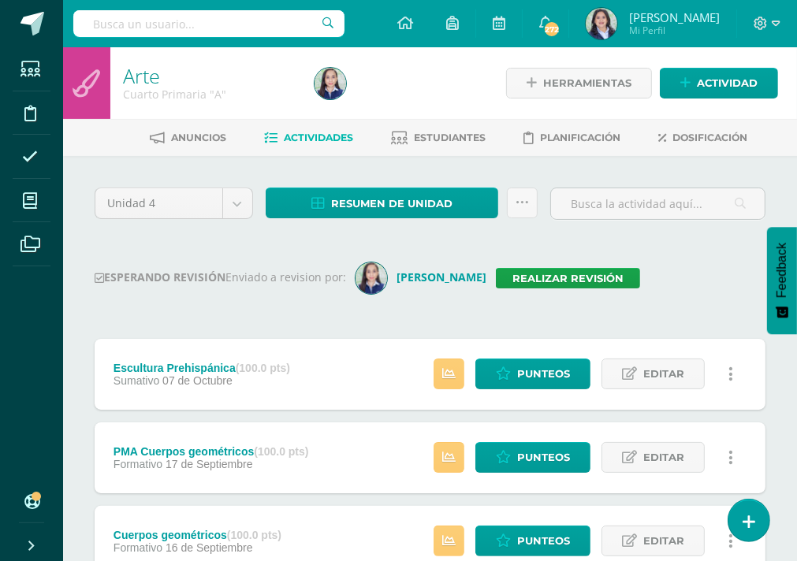
click at [183, 28] on input "text" at bounding box center [208, 23] width 271 height 27
type input "tercero"
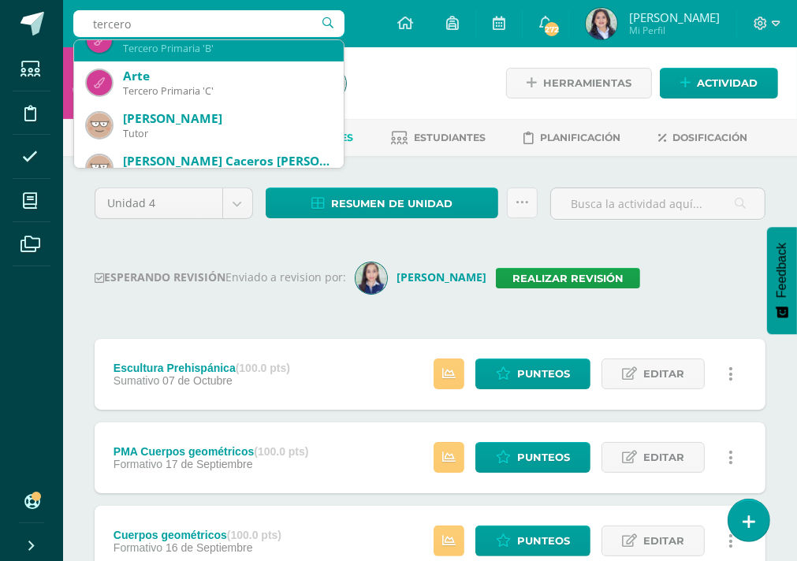
scroll to position [237, 0]
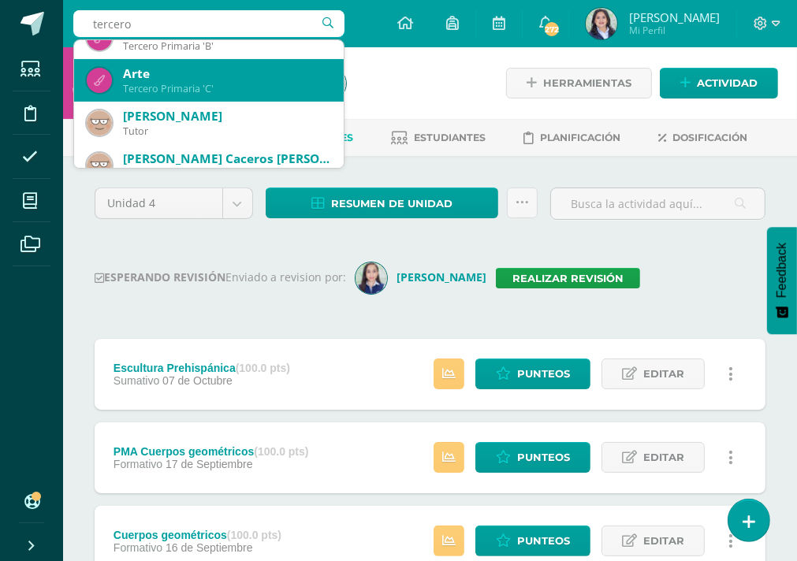
click at [171, 82] on div "Tercero Primaria 'C'" at bounding box center [227, 88] width 208 height 13
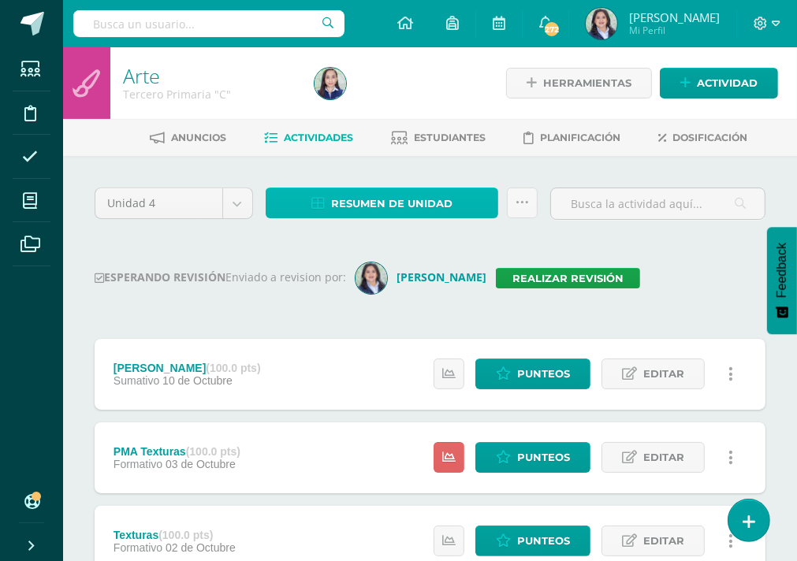
click at [379, 217] on span "Resumen de unidad" at bounding box center [391, 203] width 121 height 29
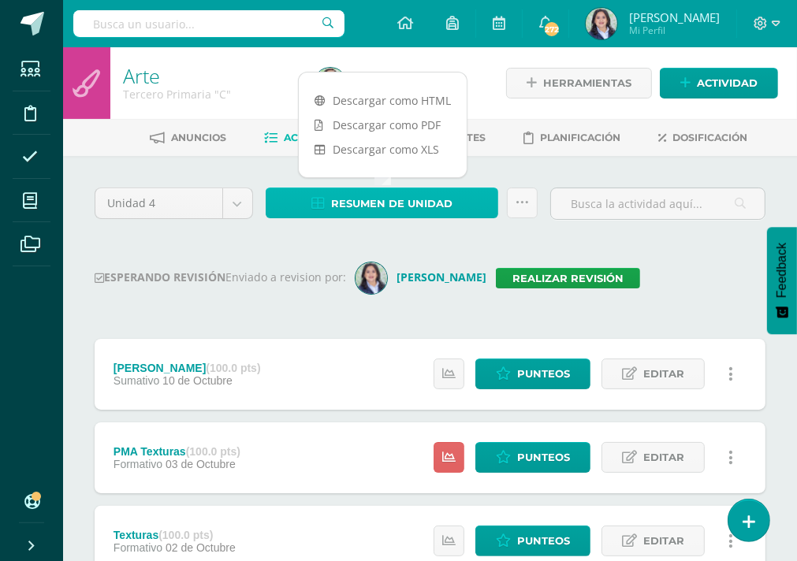
click at [385, 203] on span "Resumen de unidad" at bounding box center [391, 203] width 121 height 29
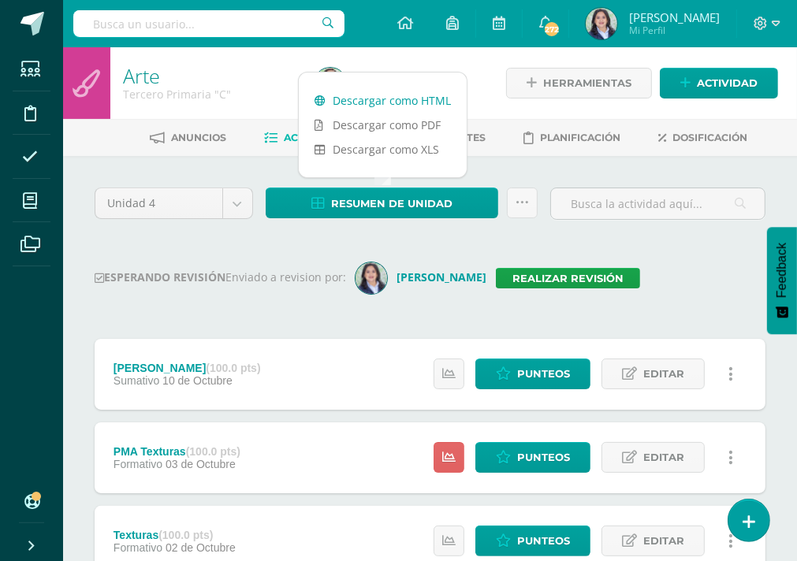
click at [397, 106] on link "Descargar como HTML" at bounding box center [383, 100] width 168 height 24
click at [169, 27] on input "text" at bounding box center [208, 23] width 271 height 27
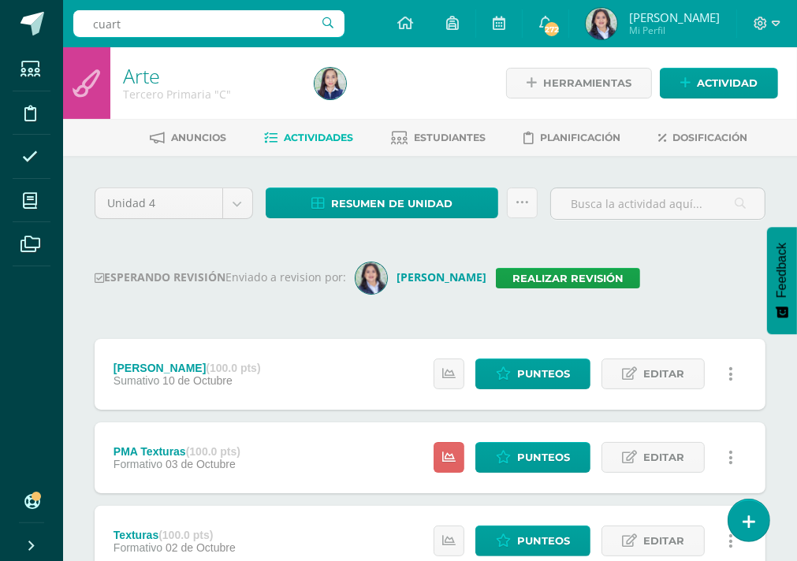
type input "cuarto"
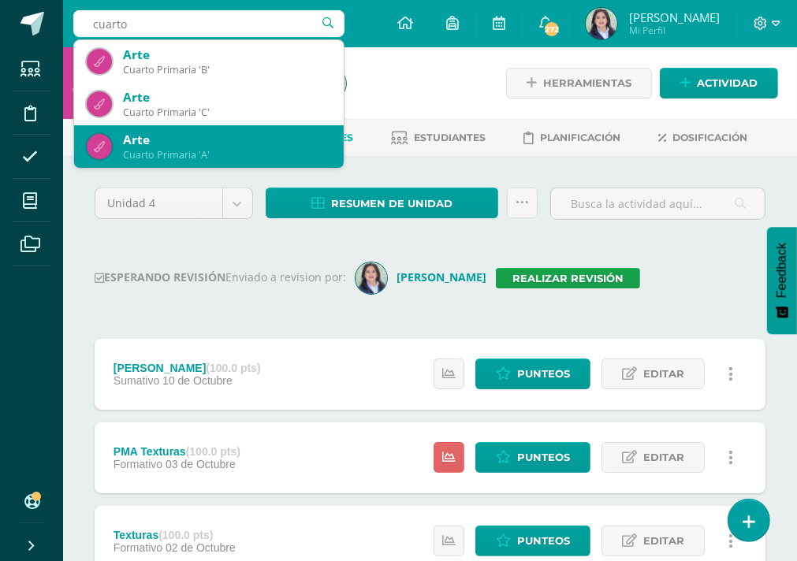
click at [227, 147] on div "Arte" at bounding box center [227, 140] width 208 height 17
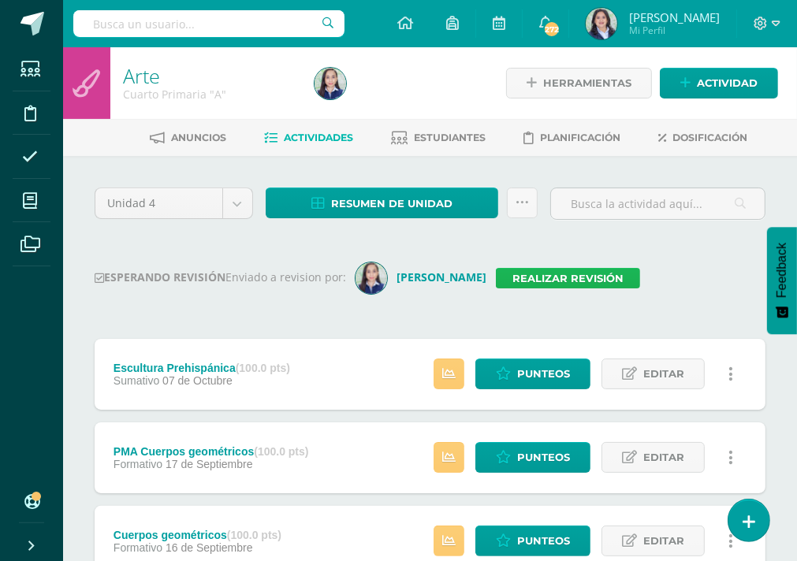
click at [496, 274] on link "Realizar revisión" at bounding box center [568, 278] width 144 height 20
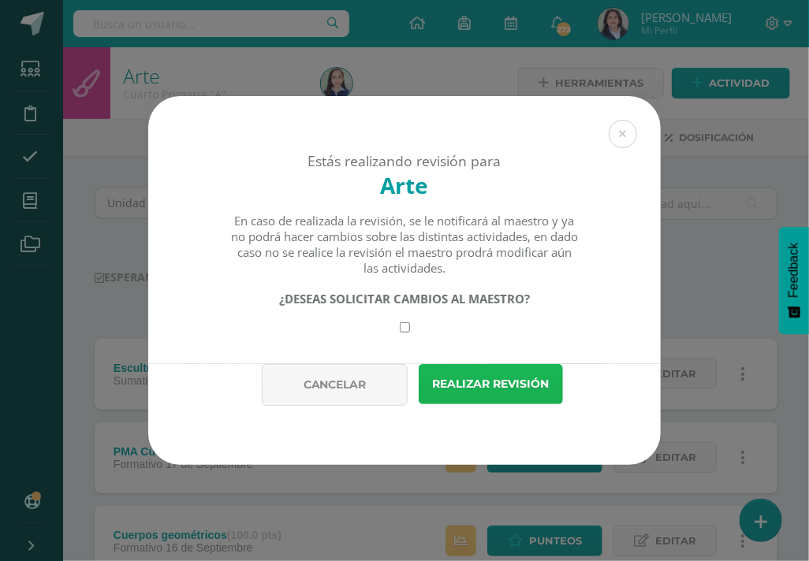
click at [453, 379] on button "Realizar revisión" at bounding box center [491, 384] width 144 height 40
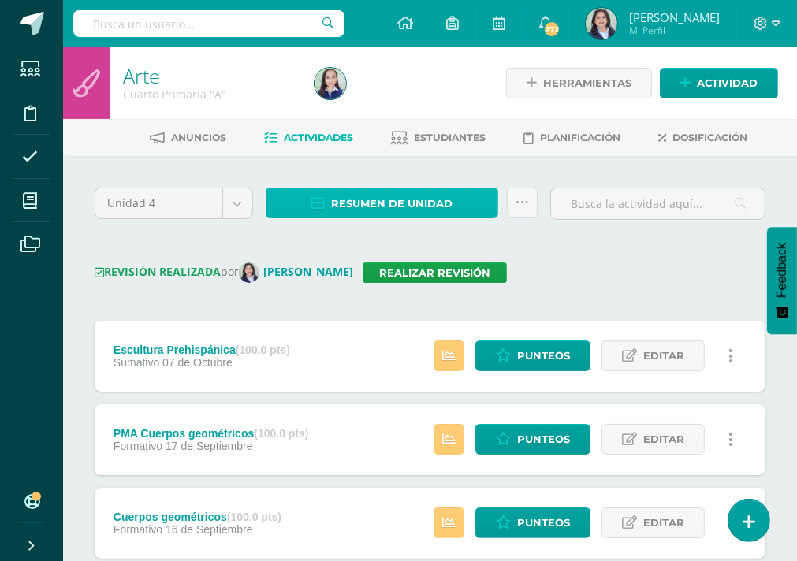
click at [366, 200] on span "Resumen de unidad" at bounding box center [391, 203] width 121 height 29
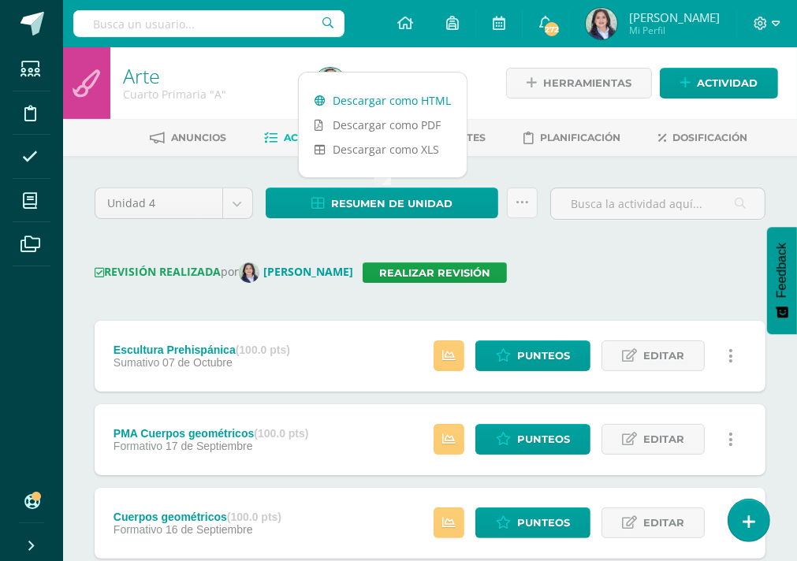
click at [341, 105] on link "Descargar como HTML" at bounding box center [383, 100] width 168 height 24
click at [533, 359] on span "Punteos" at bounding box center [543, 355] width 53 height 29
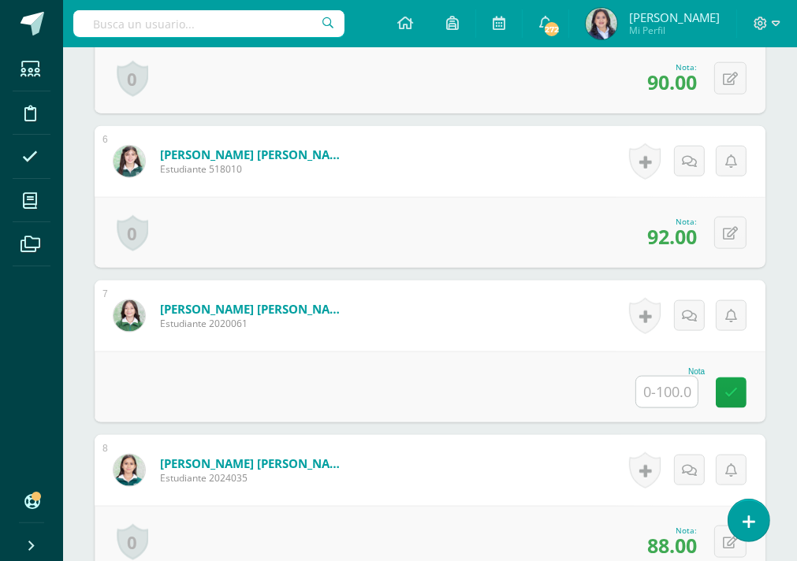
scroll to position [1240, 0]
click at [680, 382] on input "text" at bounding box center [666, 391] width 61 height 31
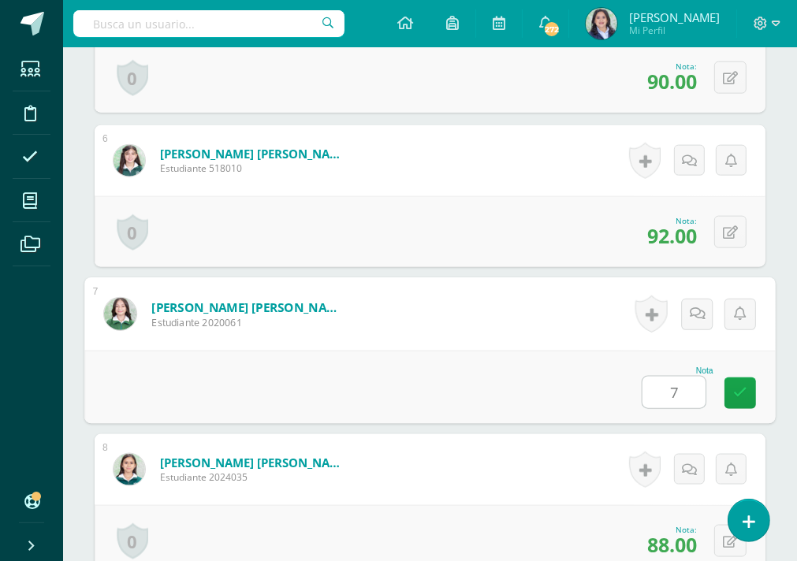
type input "72"
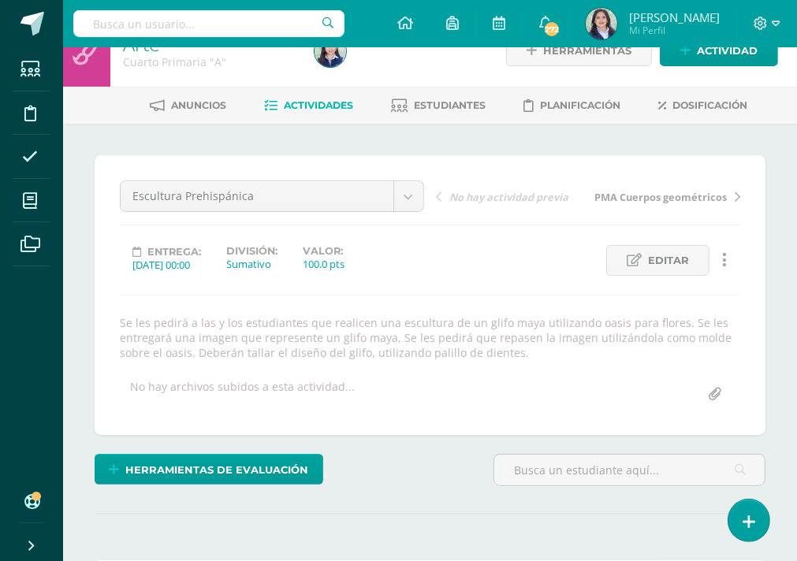
scroll to position [0, 0]
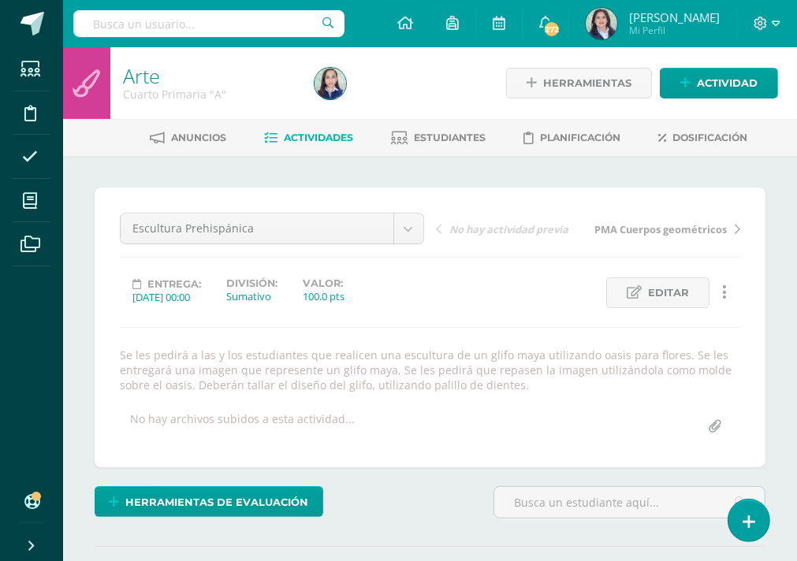
click at [167, 20] on input "text" at bounding box center [208, 23] width 271 height 27
type input "cuarto"
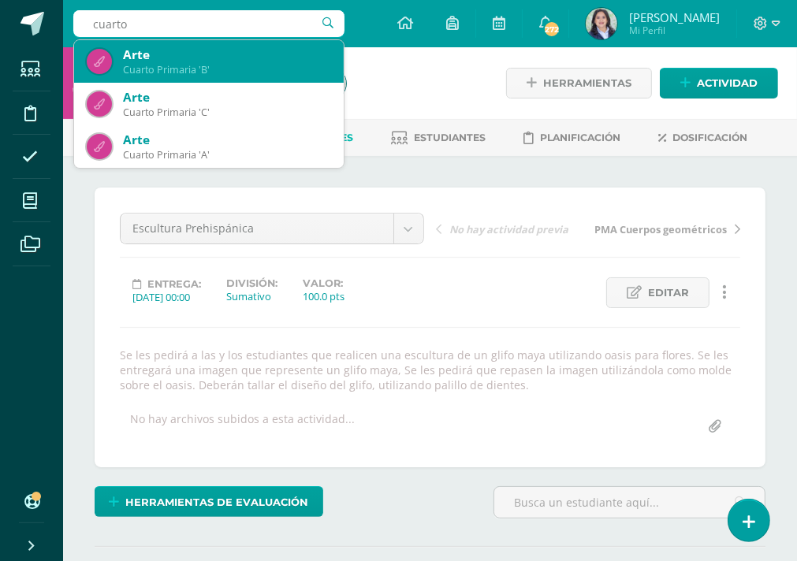
click at [263, 71] on div "Cuarto Primaria 'B'" at bounding box center [227, 69] width 208 height 13
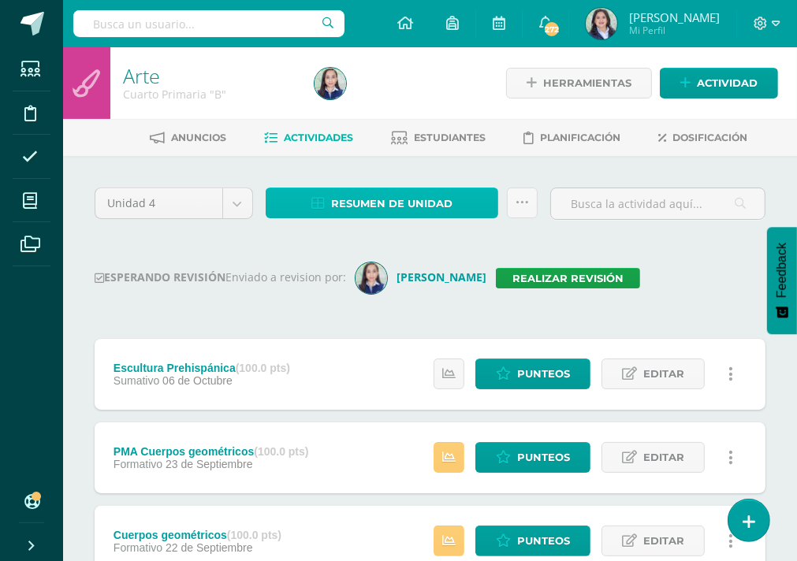
click at [352, 207] on span "Resumen de unidad" at bounding box center [391, 203] width 121 height 29
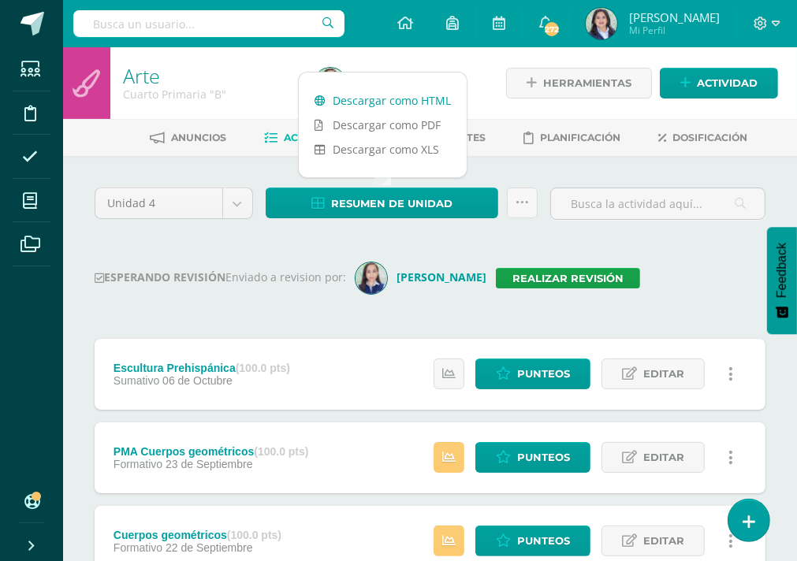
click at [363, 98] on link "Descargar como HTML" at bounding box center [383, 100] width 168 height 24
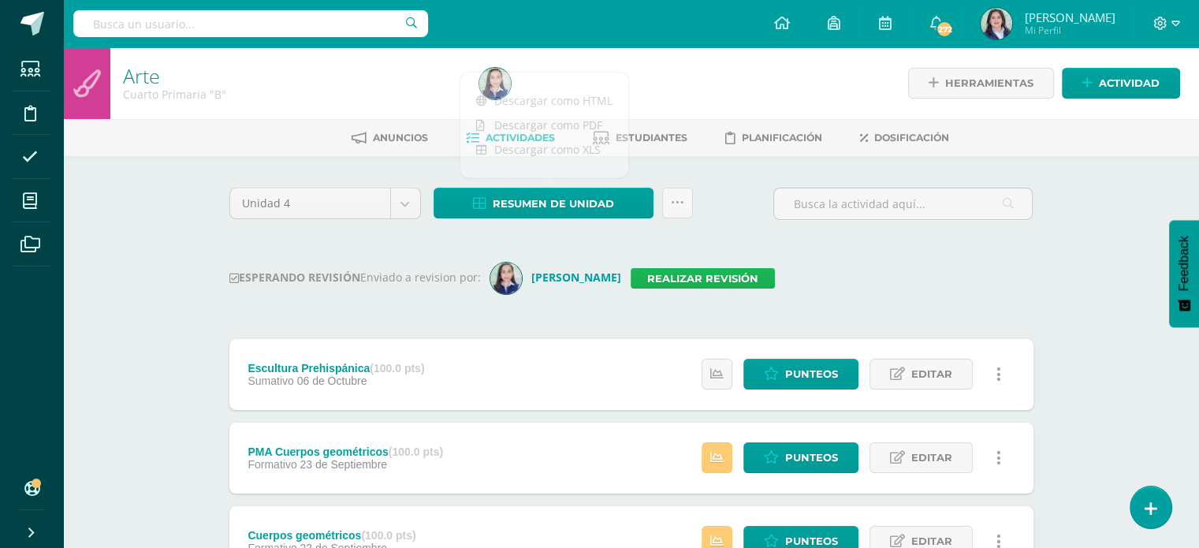
click at [674, 279] on link "Realizar revisión" at bounding box center [703, 278] width 144 height 20
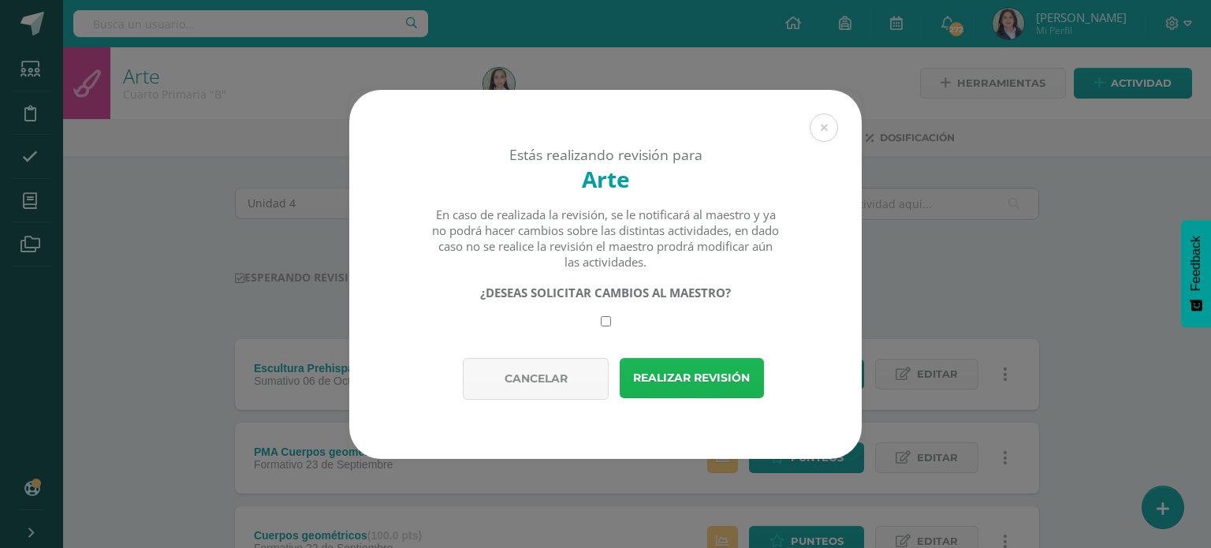
click at [698, 370] on button "Realizar revisión" at bounding box center [692, 378] width 144 height 40
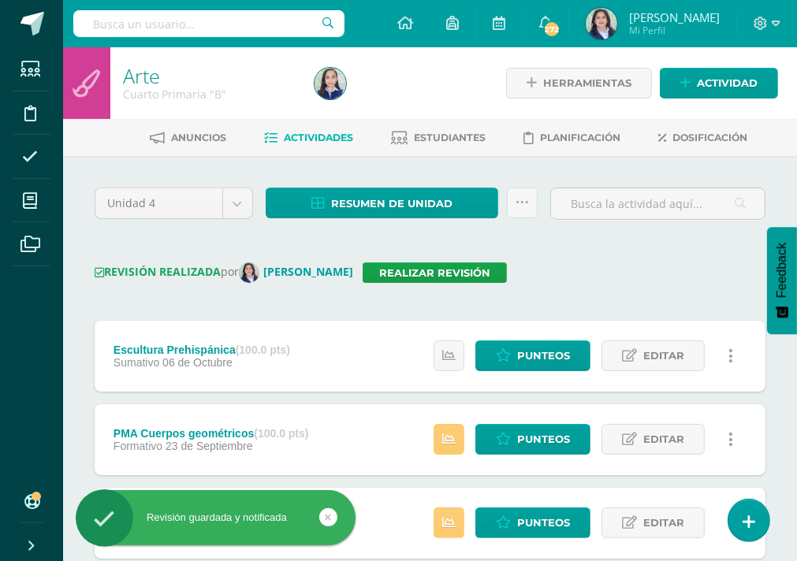
click at [599, 279] on div "REVISIÓN REALIZADA por [PERSON_NAME] Realizar revisión" at bounding box center [430, 273] width 671 height 20
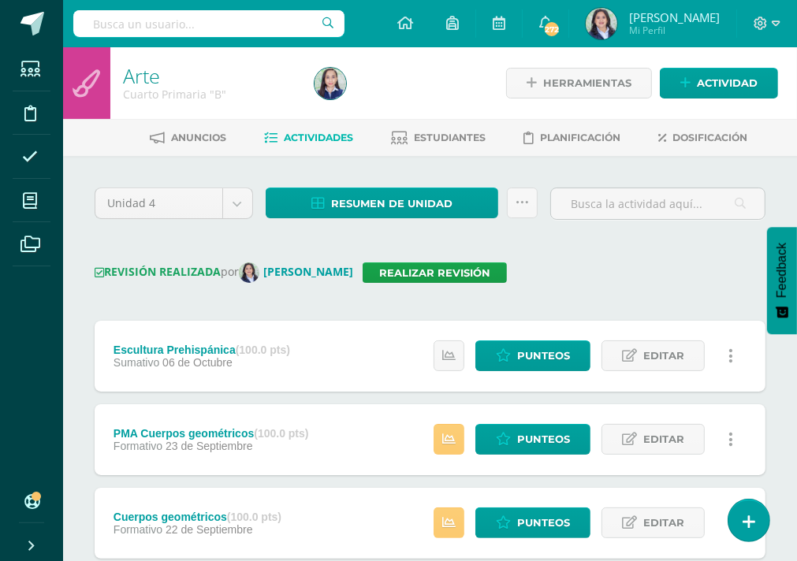
click at [224, 28] on input "text" at bounding box center [208, 23] width 271 height 27
type input "x"
type input "cuarto"
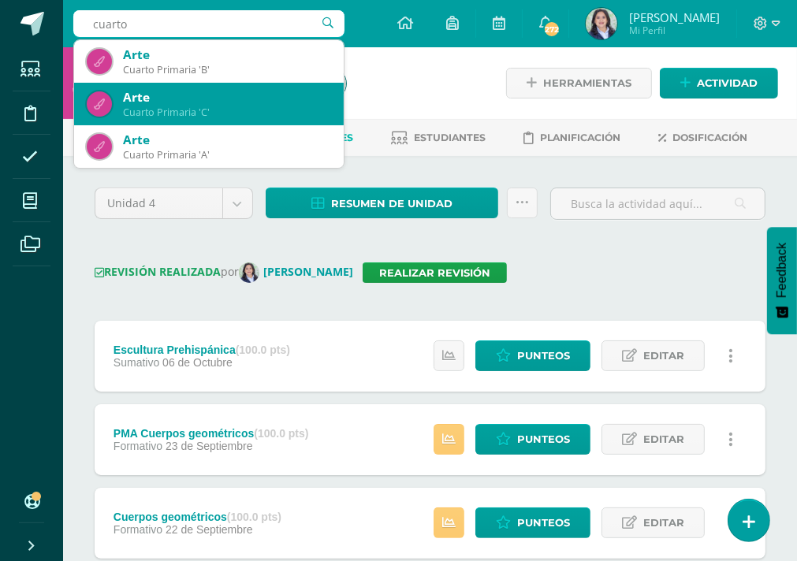
click at [186, 91] on div "Arte" at bounding box center [227, 97] width 208 height 17
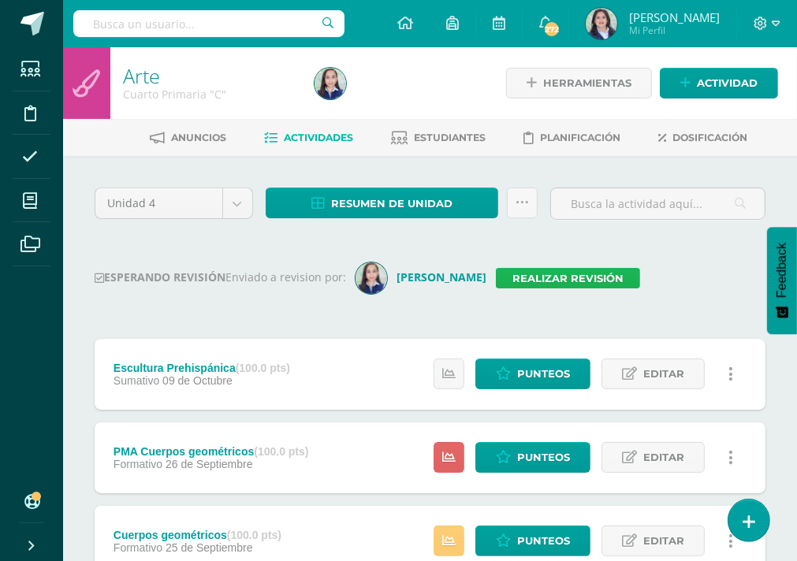
click at [501, 273] on link "Realizar revisión" at bounding box center [568, 278] width 144 height 20
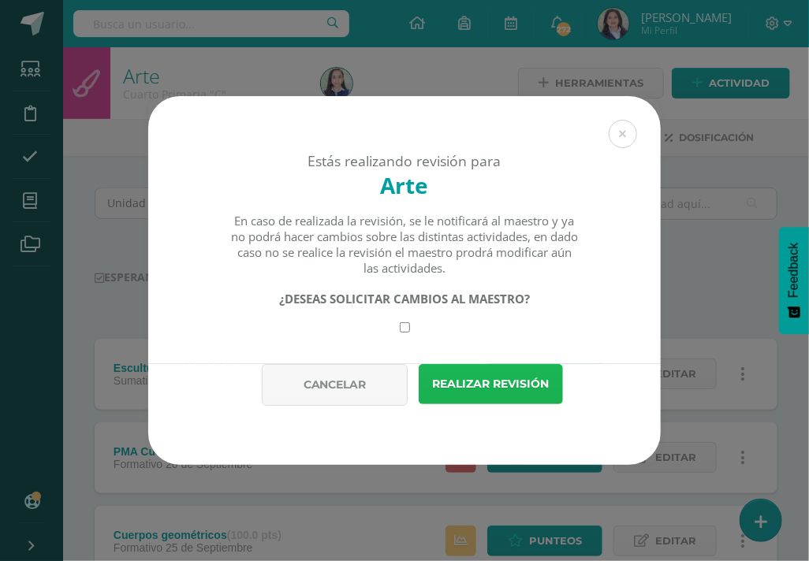
click at [532, 374] on button "Realizar revisión" at bounding box center [491, 384] width 144 height 40
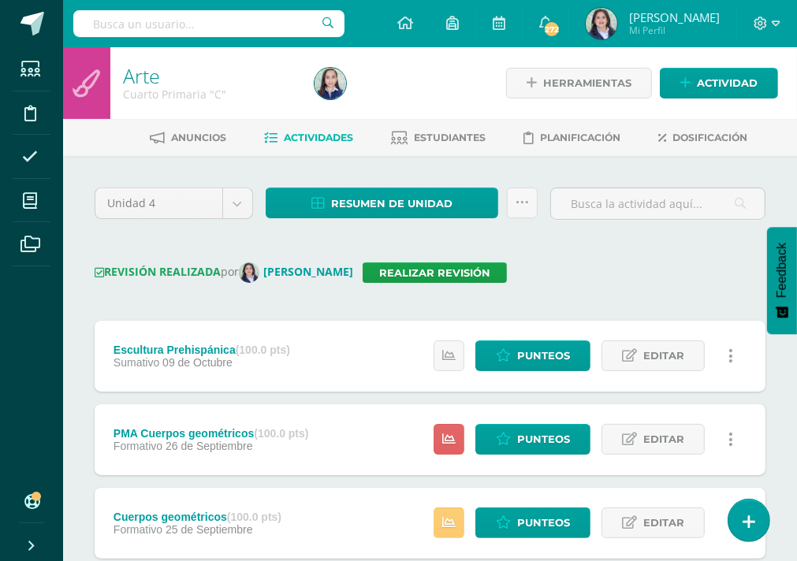
click at [529, 281] on div "REVISIÓN REALIZADA por Claudia Ordóñez Realizar revisión" at bounding box center [430, 273] width 671 height 20
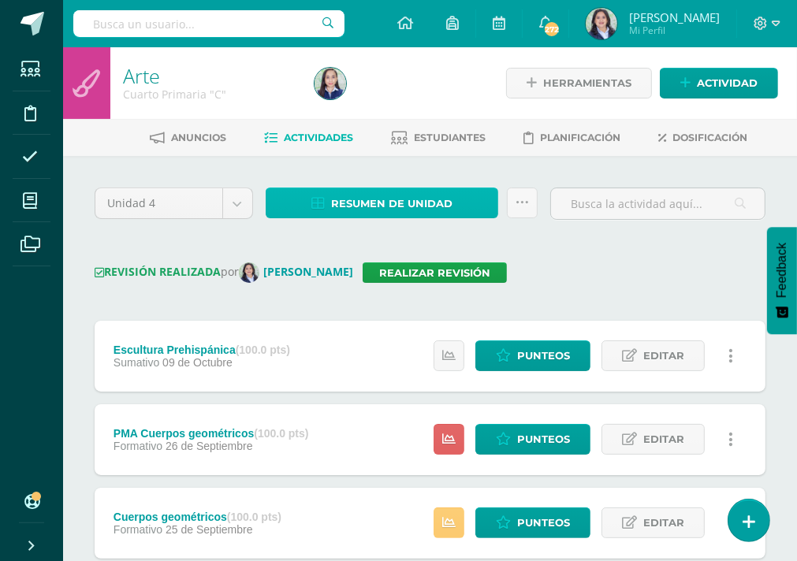
click at [438, 204] on span "Resumen de unidad" at bounding box center [391, 203] width 121 height 29
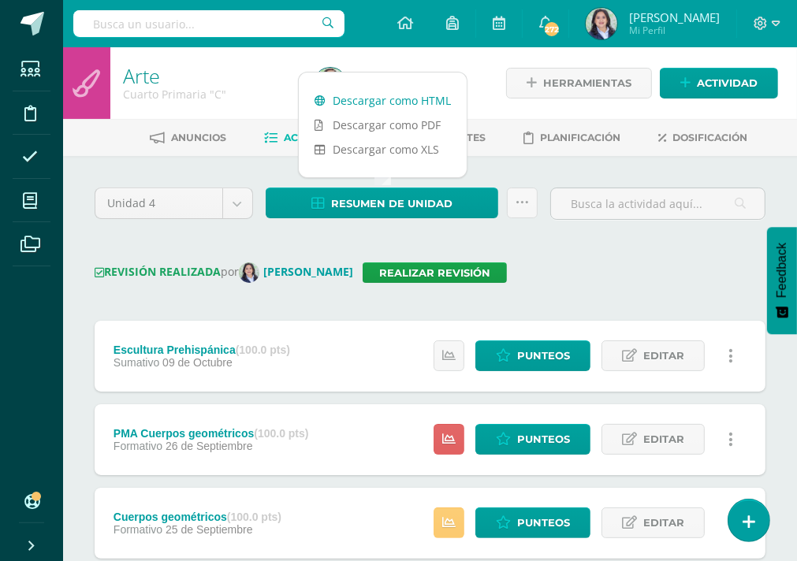
click at [376, 103] on link "Descargar como HTML" at bounding box center [383, 100] width 168 height 24
click at [271, 25] on input "text" at bounding box center [208, 23] width 271 height 27
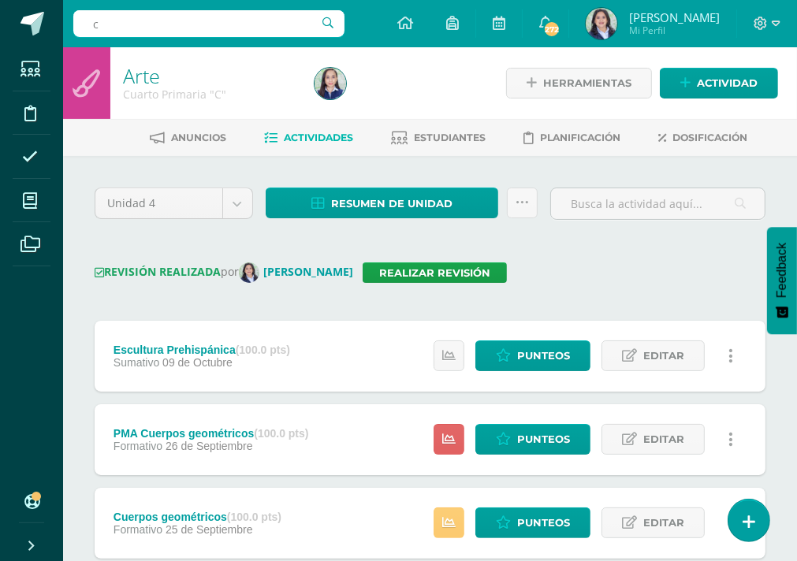
click at [271, 25] on input "c" at bounding box center [208, 23] width 271 height 27
type input "cuarto"
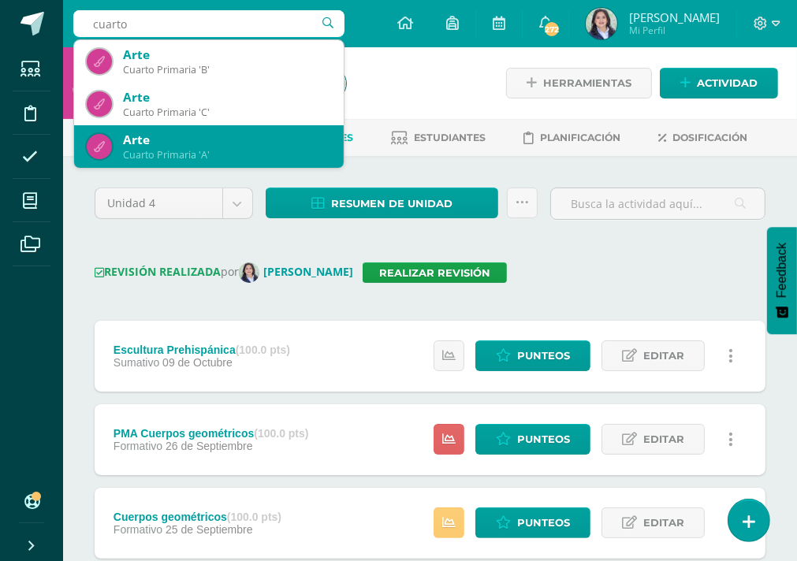
click at [209, 137] on div "Arte" at bounding box center [227, 140] width 208 height 17
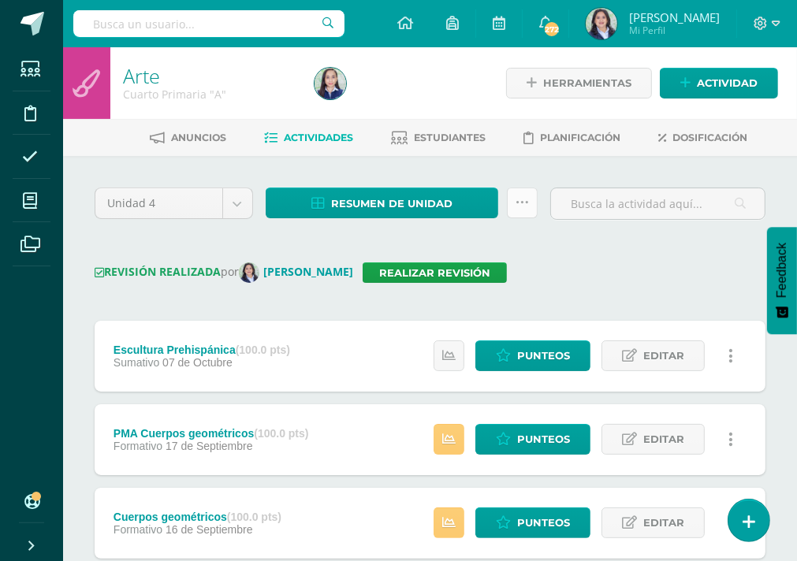
click at [526, 207] on icon at bounding box center [522, 202] width 13 height 13
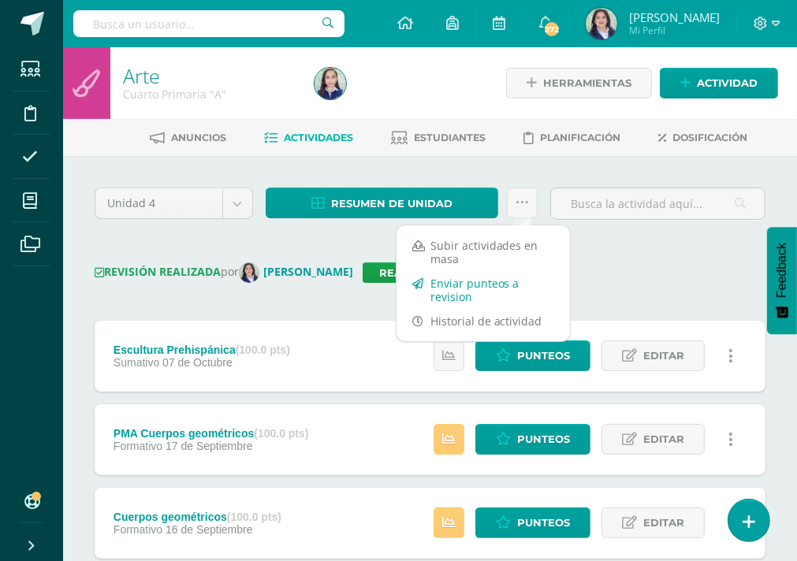
click at [467, 281] on link "Enviar punteos a revision" at bounding box center [483, 290] width 173 height 38
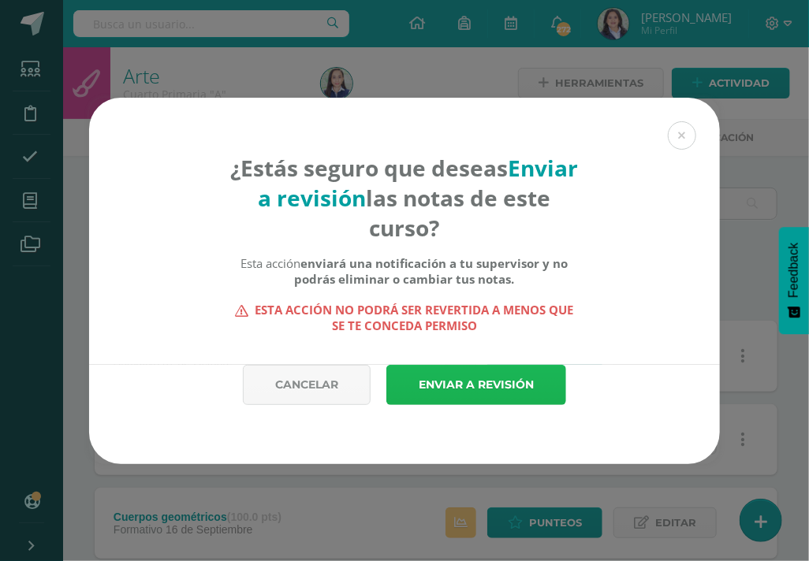
click at [505, 368] on link "Enviar a revisión" at bounding box center [476, 385] width 180 height 40
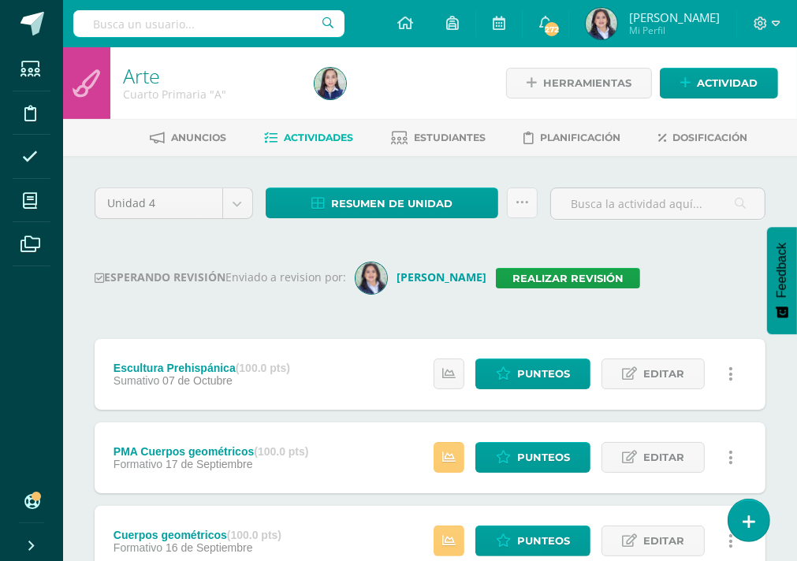
click at [128, 33] on input "text" at bounding box center [208, 23] width 271 height 27
type input "cuarto"
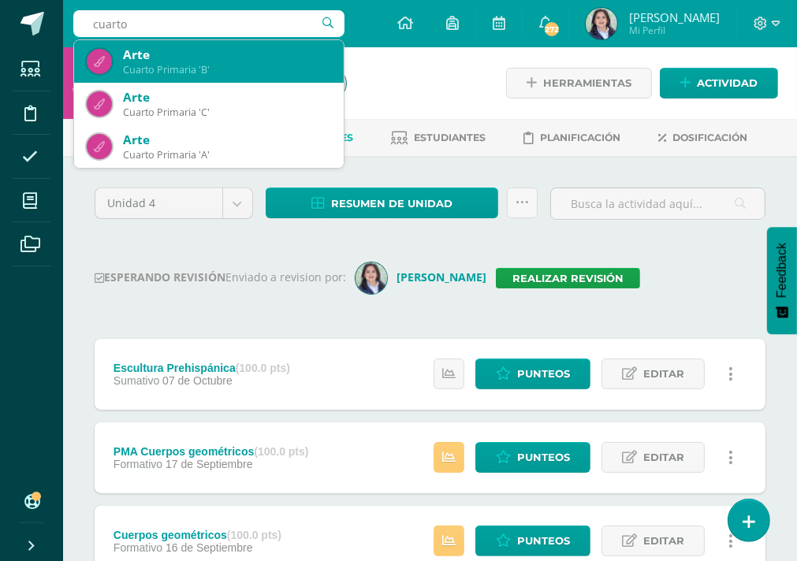
click at [227, 58] on div "Arte" at bounding box center [227, 55] width 208 height 17
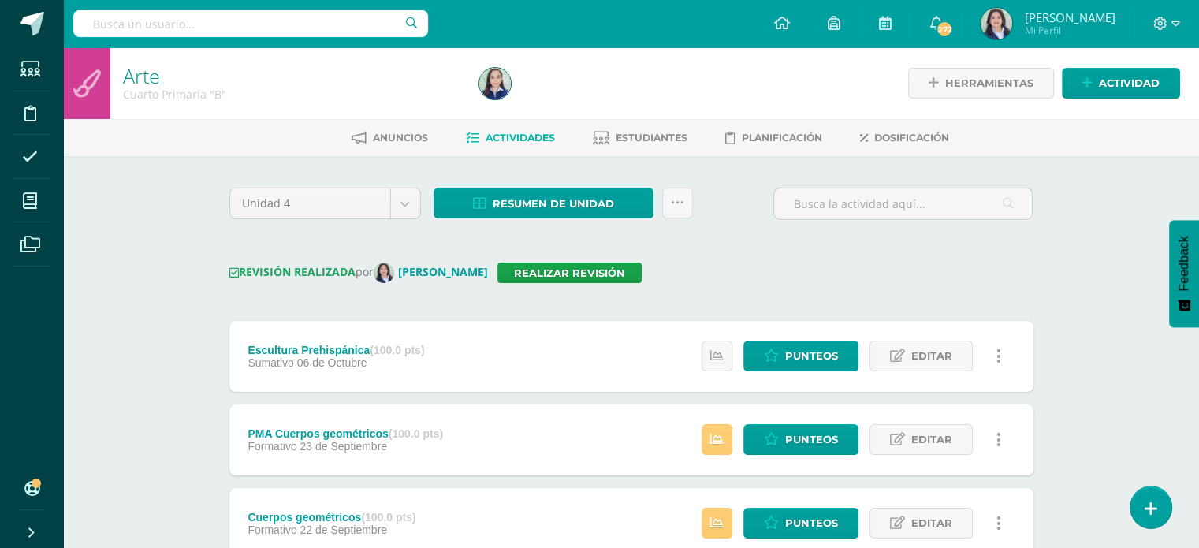
click at [207, 25] on input "text" at bounding box center [250, 23] width 355 height 27
type input "primero"
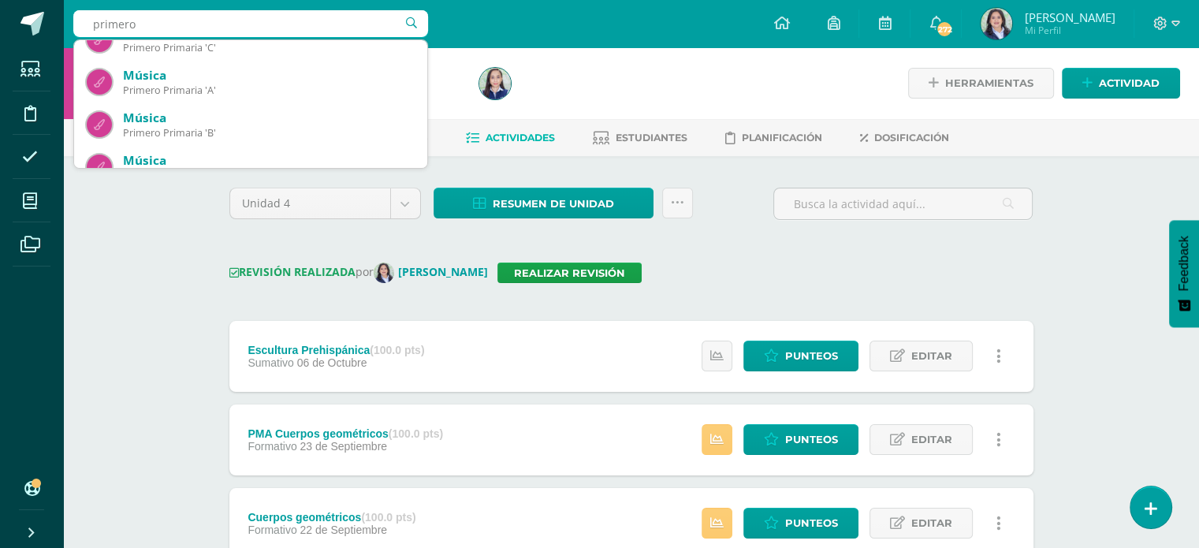
scroll to position [237, 0]
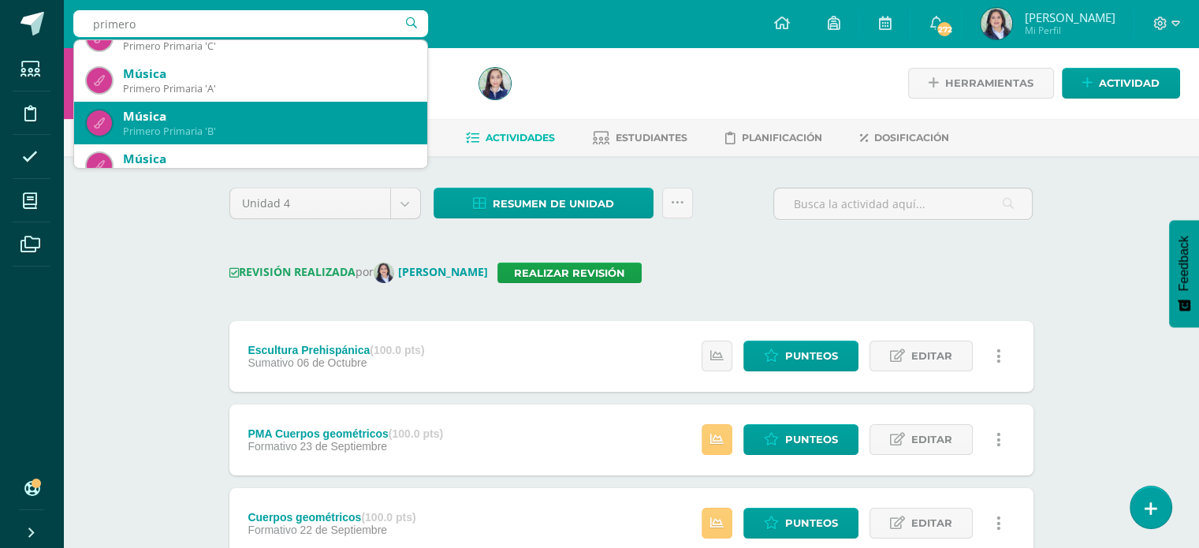
click at [240, 116] on div "Música" at bounding box center [269, 116] width 292 height 17
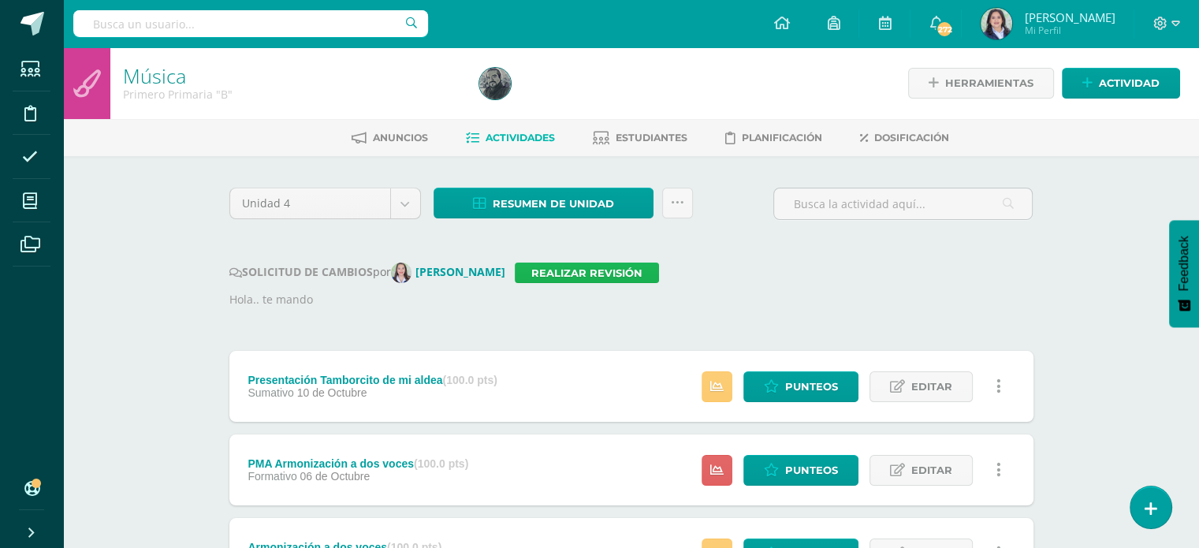
click at [610, 277] on link "Realizar revisión" at bounding box center [587, 273] width 144 height 20
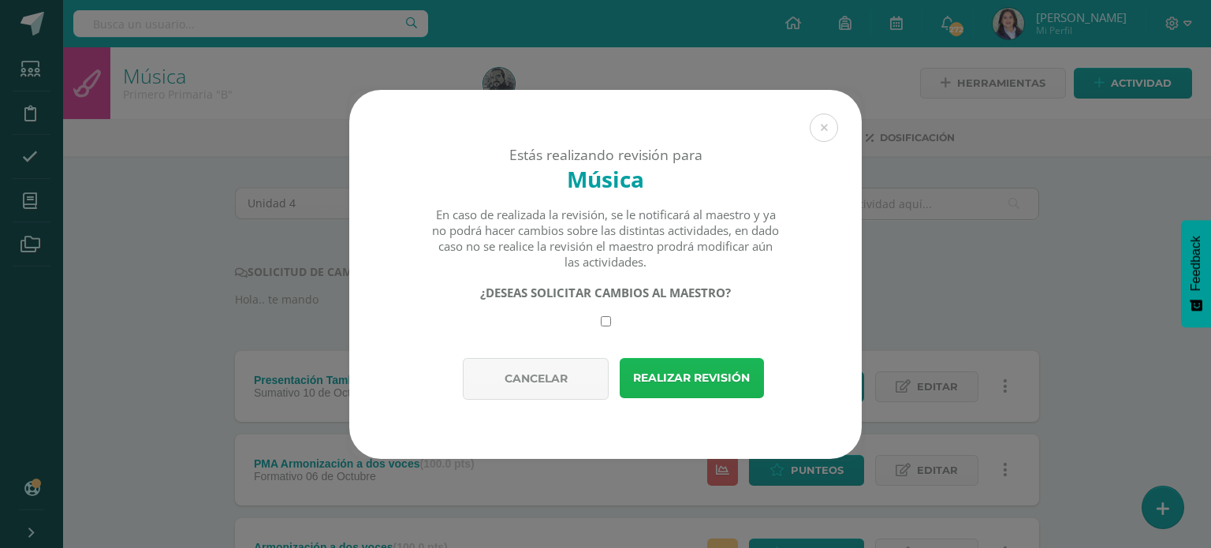
click at [681, 381] on button "Realizar revisión" at bounding box center [692, 378] width 144 height 40
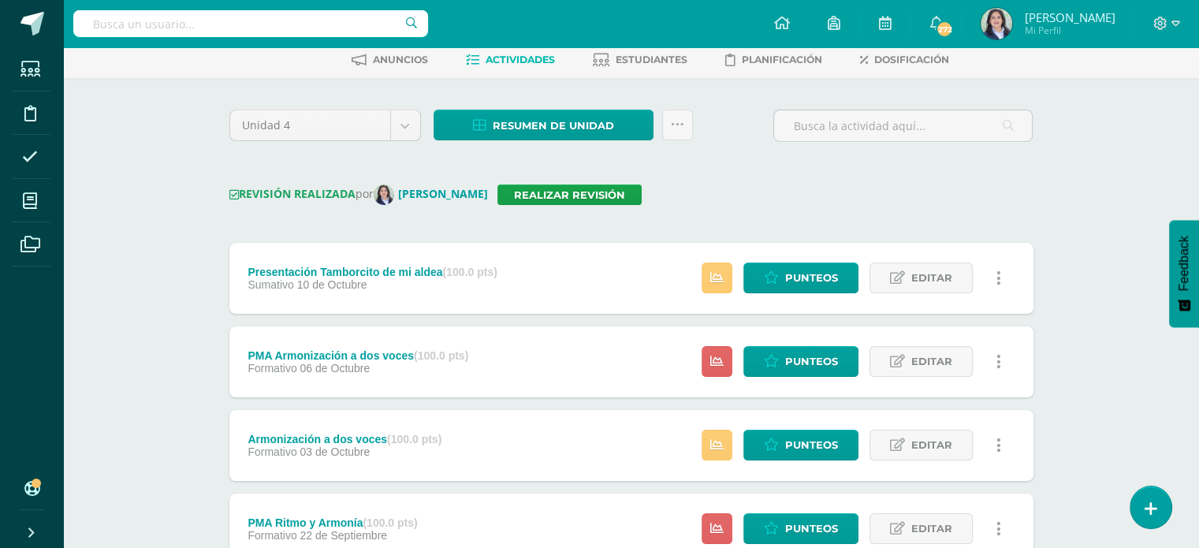
scroll to position [79, 0]
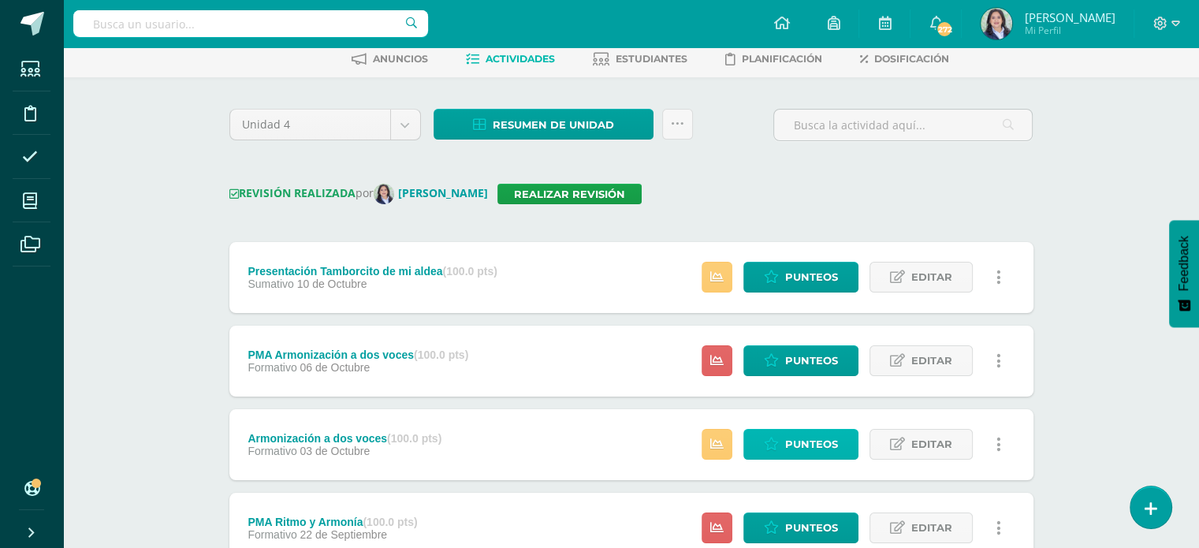
click at [804, 443] on span "Punteos" at bounding box center [811, 444] width 53 height 29
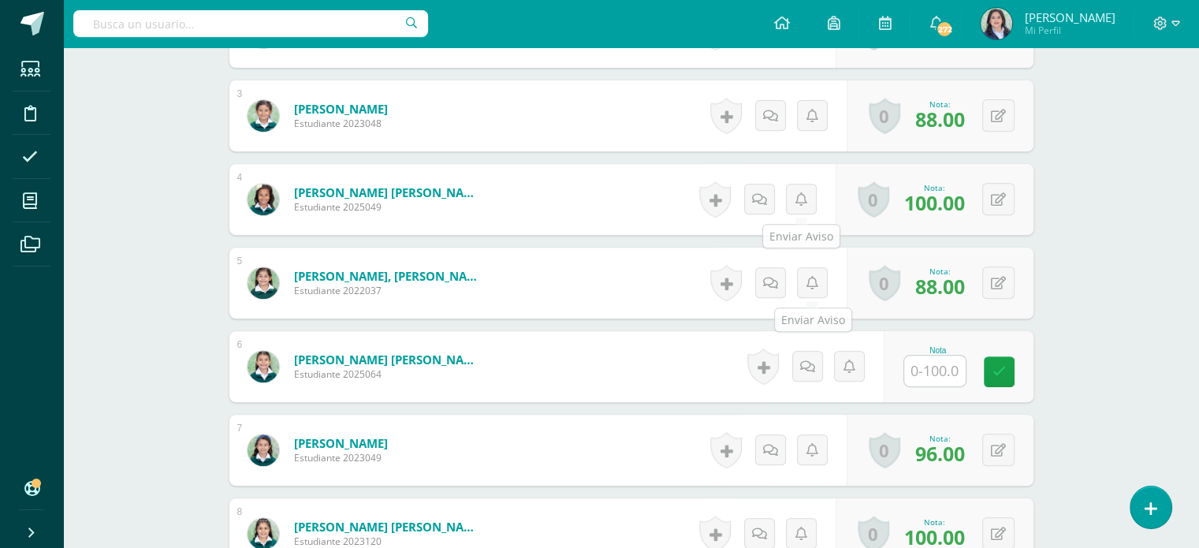
scroll to position [710, 0]
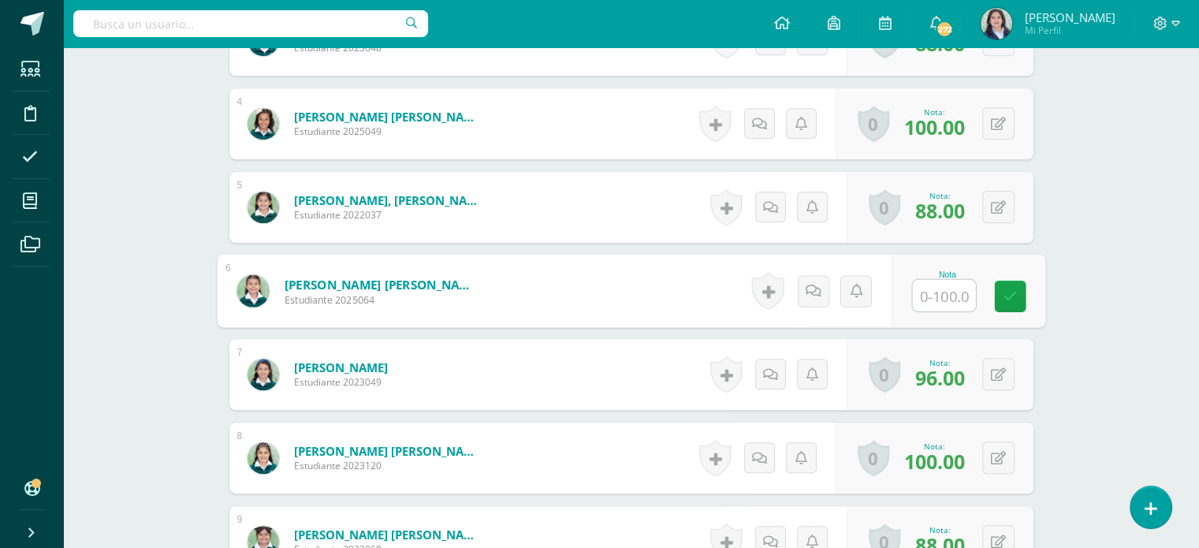
click at [922, 297] on input "text" at bounding box center [943, 296] width 63 height 32
type input "80"
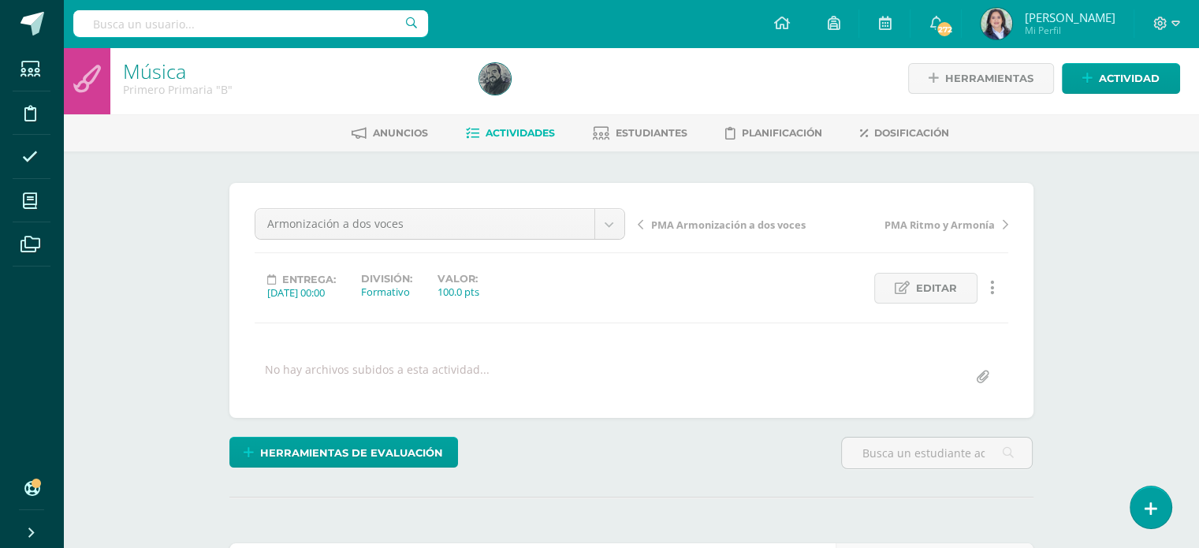
scroll to position [0, 0]
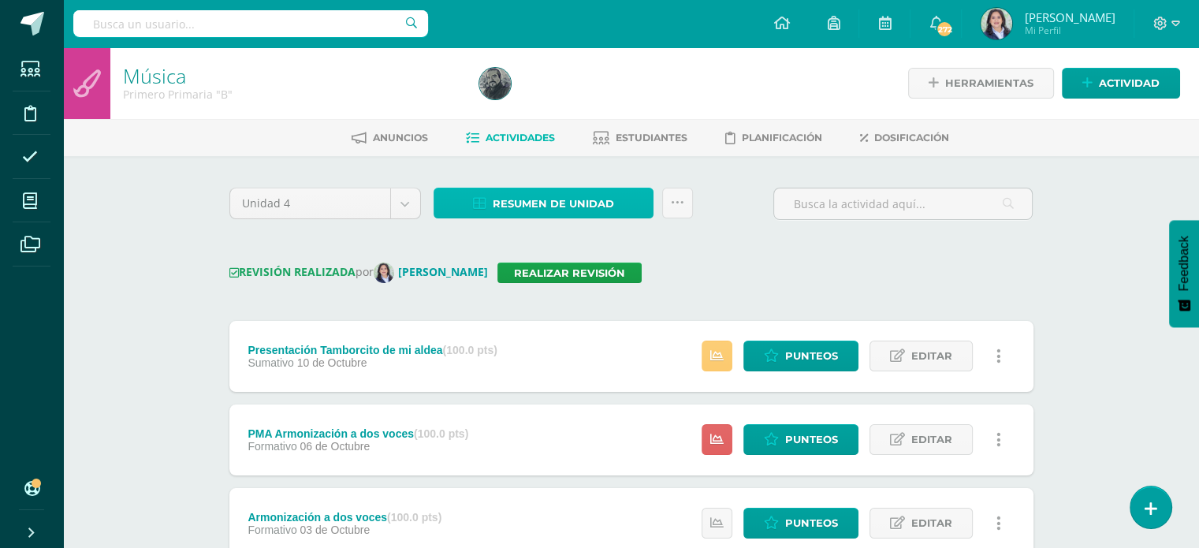
click at [533, 199] on span "Resumen de unidad" at bounding box center [553, 203] width 121 height 29
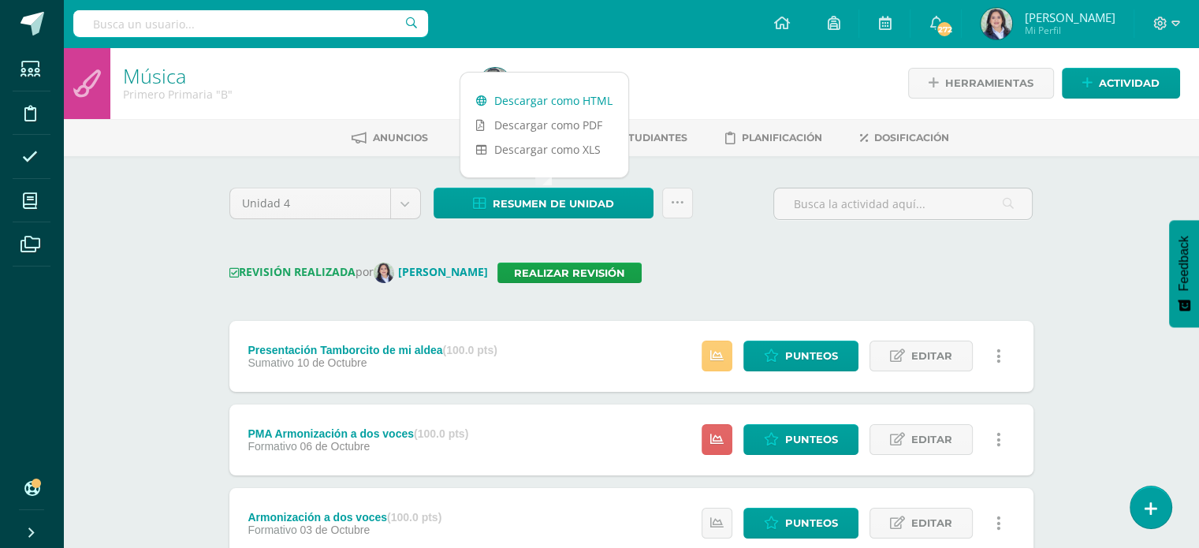
click at [546, 96] on link "Descargar como HTML" at bounding box center [544, 100] width 168 height 24
click at [802, 265] on div "REVISIÓN REALIZADA por Claudia Ordóñez Realizar revisión" at bounding box center [631, 273] width 804 height 20
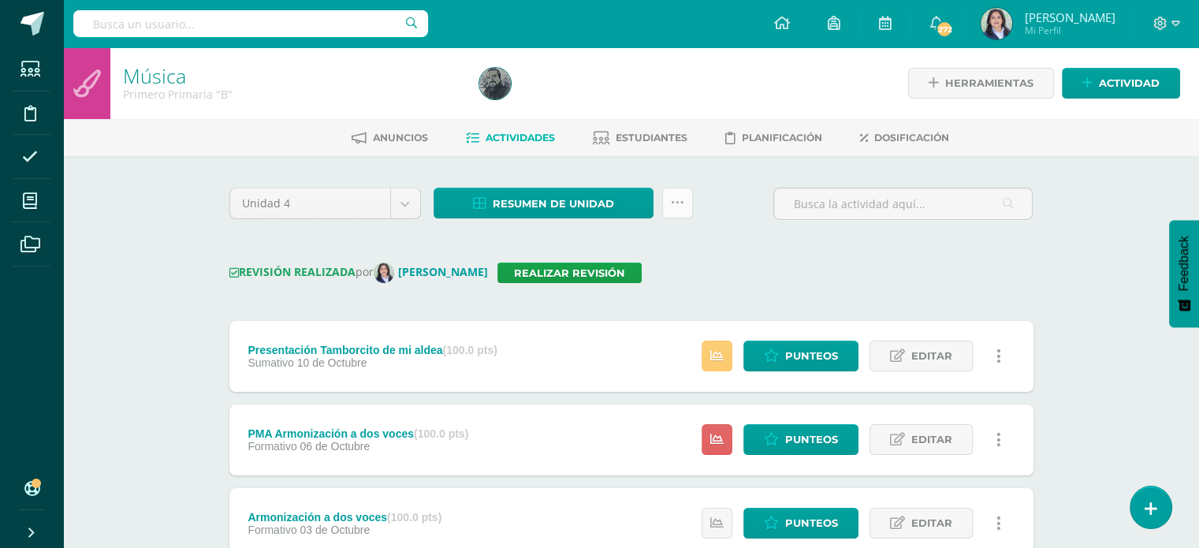
click at [687, 204] on link at bounding box center [677, 203] width 31 height 31
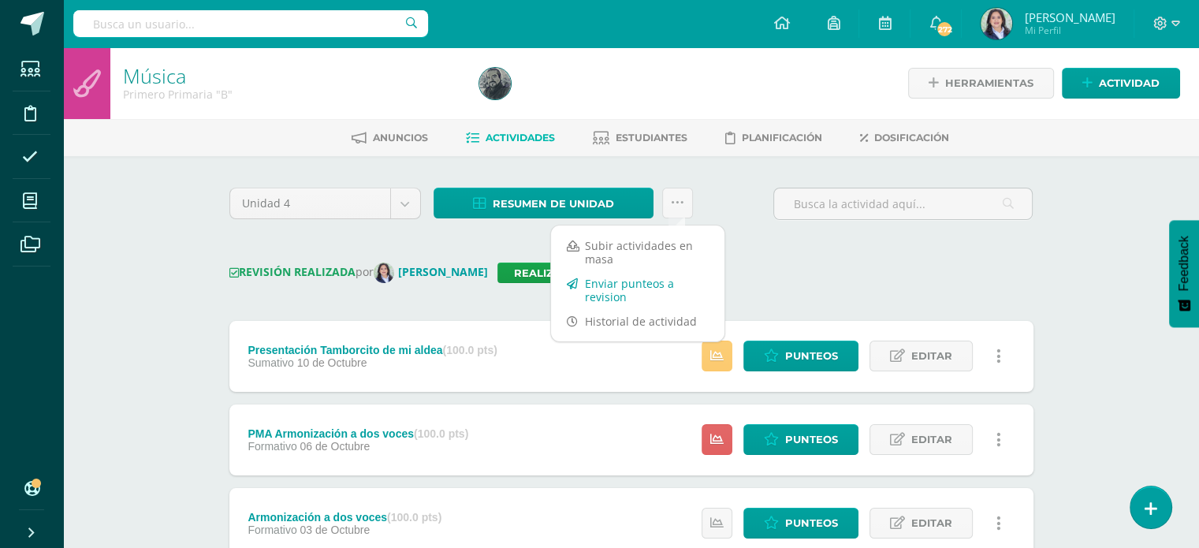
click at [618, 284] on link "Enviar punteos a revision" at bounding box center [637, 290] width 173 height 38
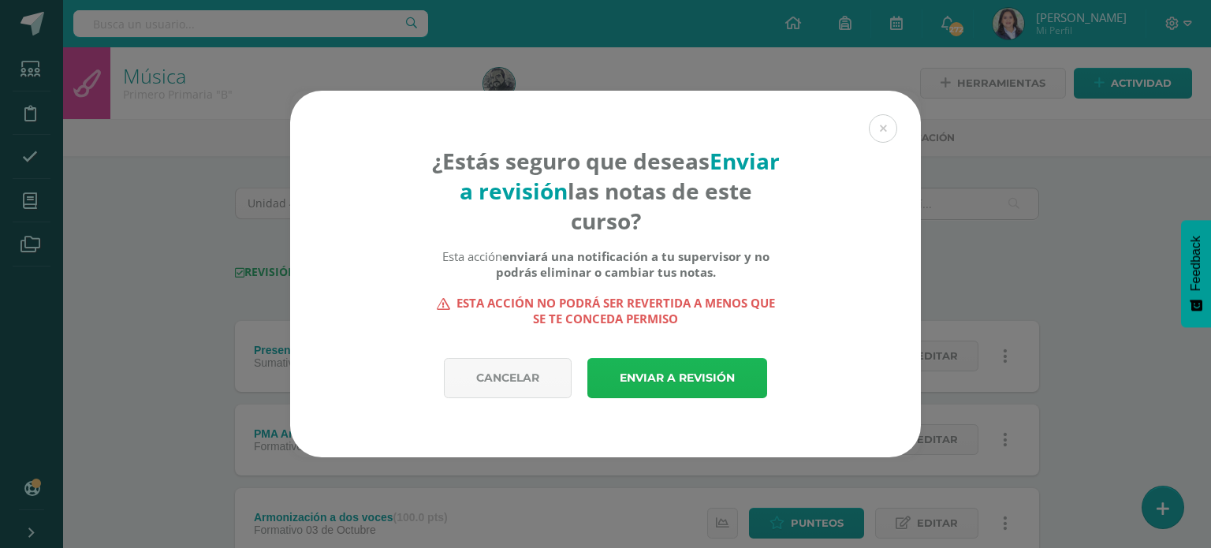
click at [671, 370] on link "Enviar a revisión" at bounding box center [677, 378] width 180 height 40
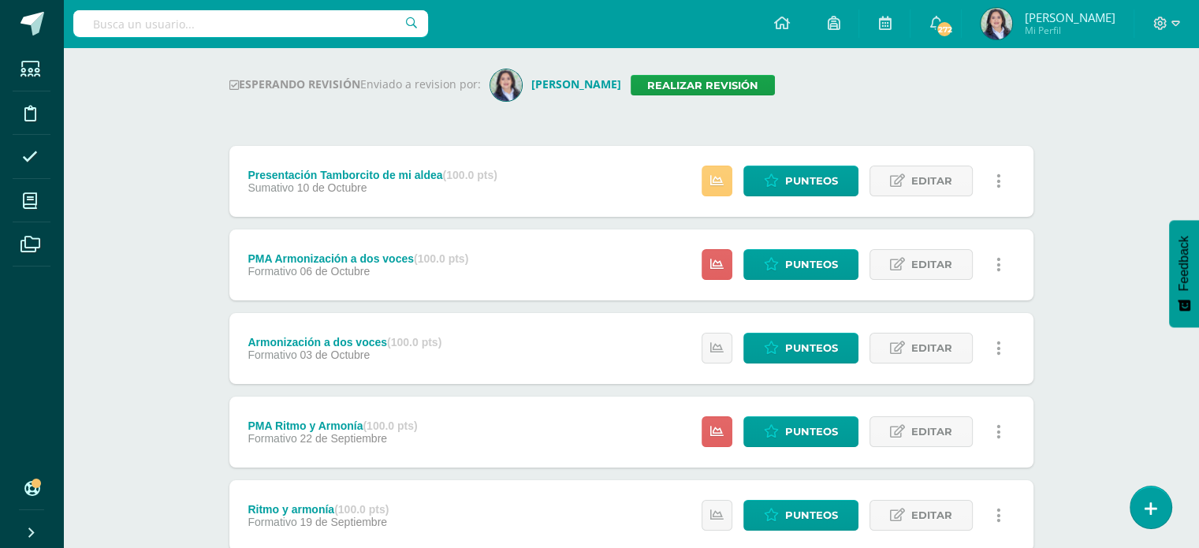
scroll to position [237, 0]
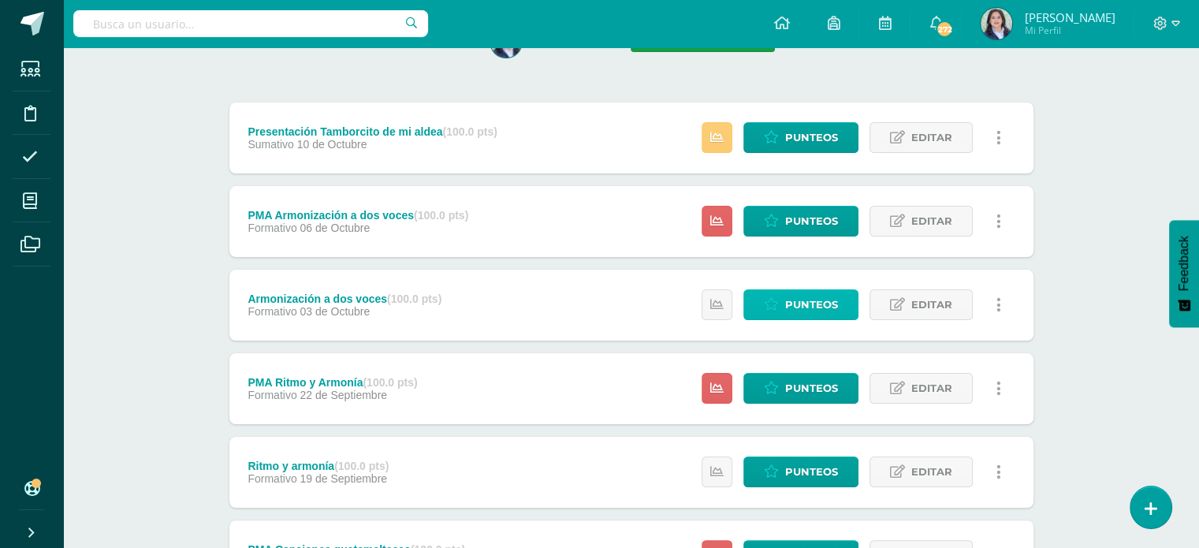
click at [797, 299] on span "Punteos" at bounding box center [811, 304] width 53 height 29
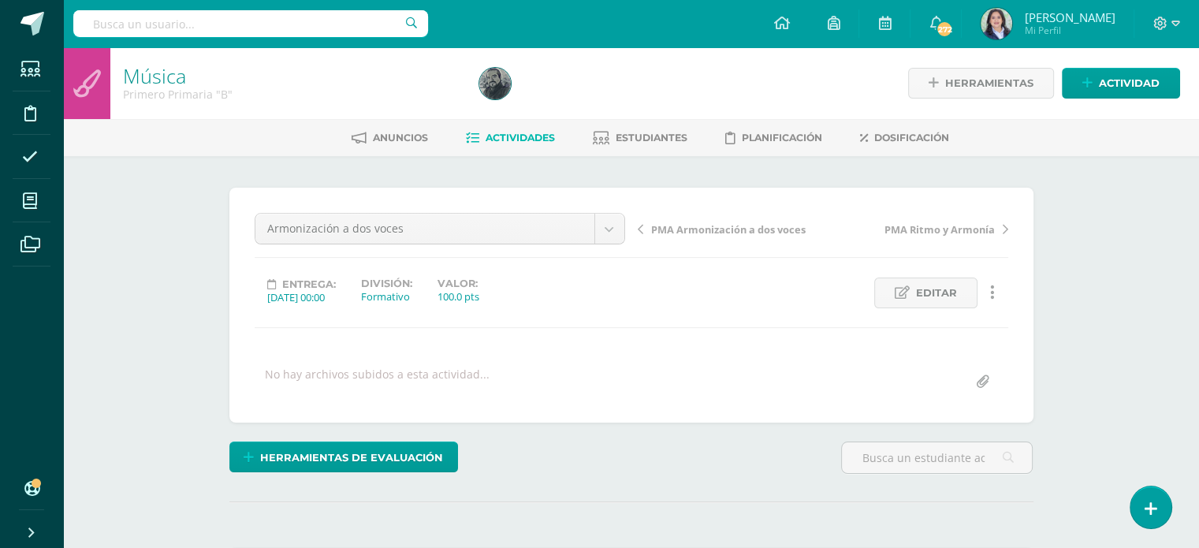
click at [199, 21] on input "text" at bounding box center [250, 23] width 355 height 27
type input "primero"
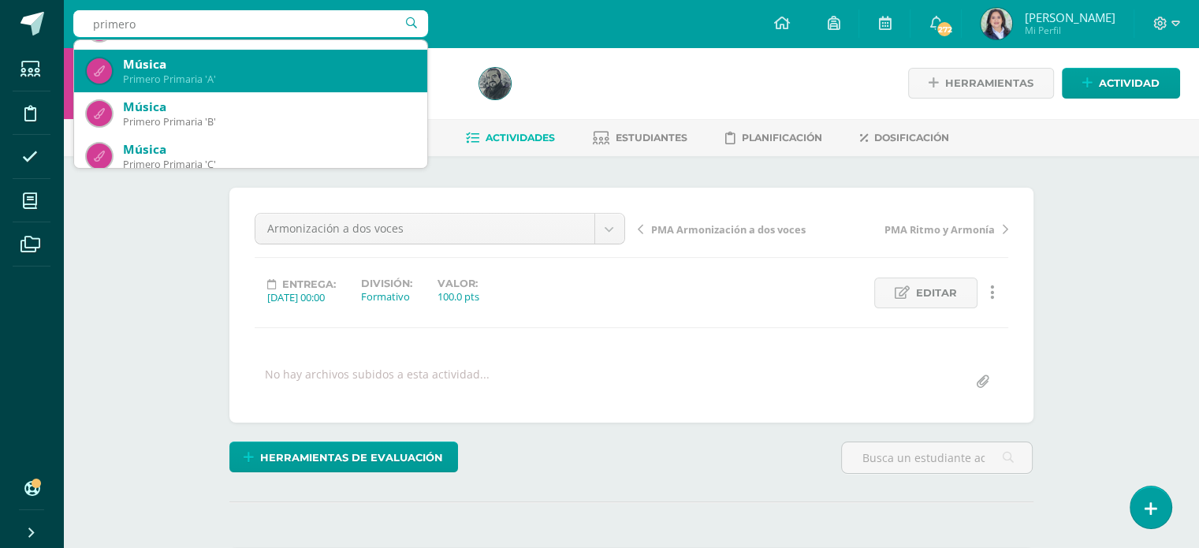
scroll to position [255, 0]
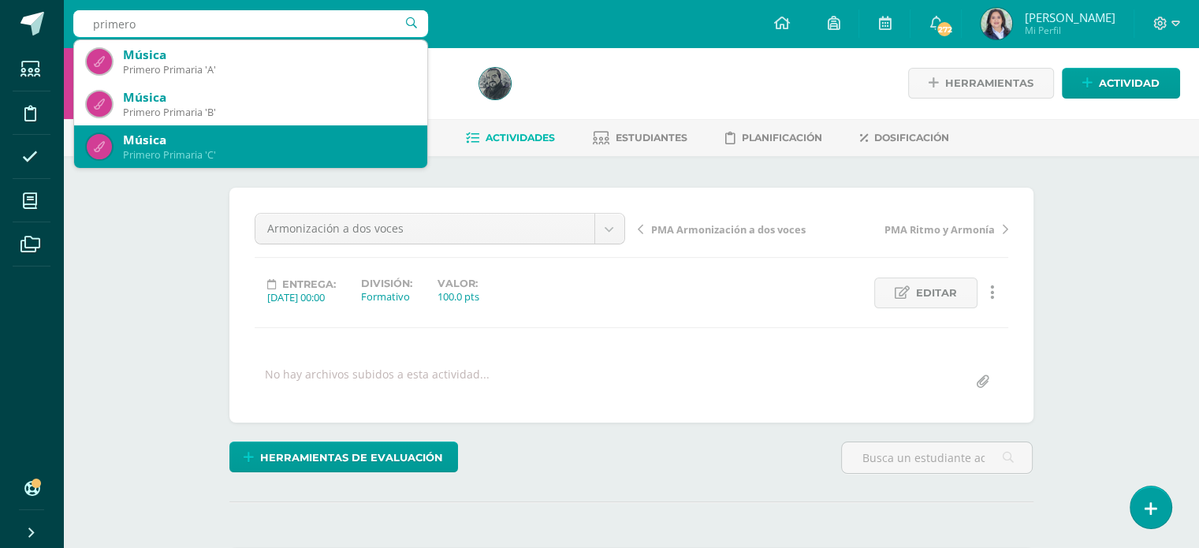
click at [235, 152] on div "Primero Primaria 'C'" at bounding box center [269, 154] width 292 height 13
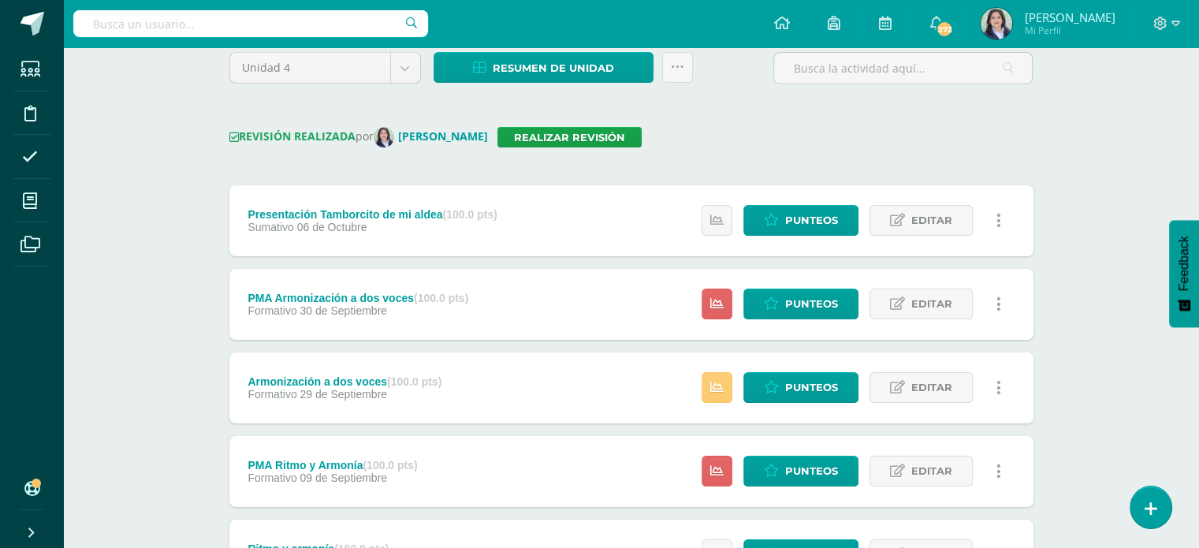
scroll to position [158, 0]
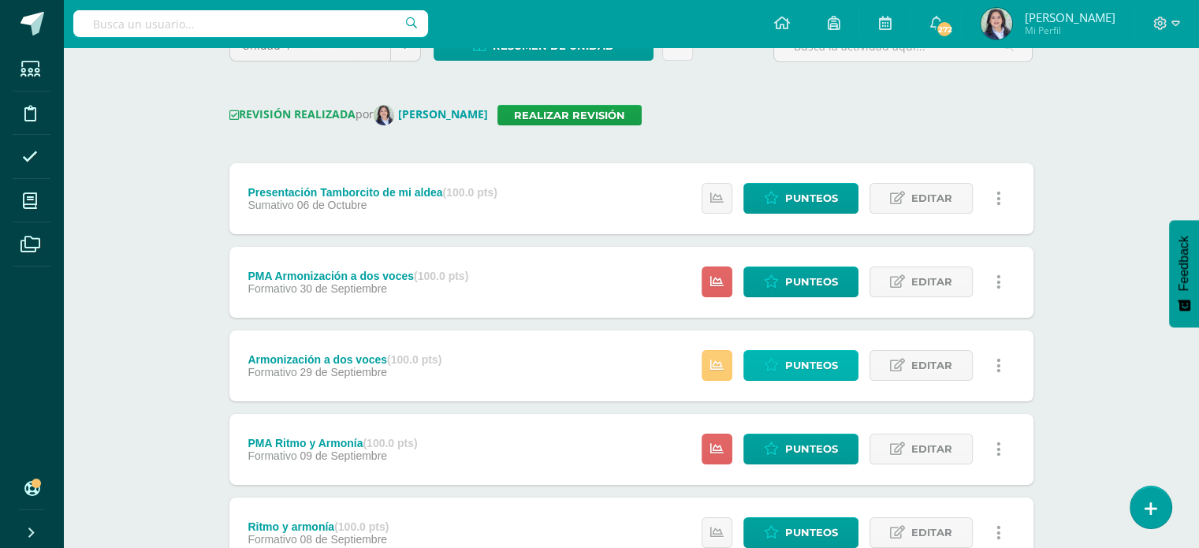
click at [778, 363] on icon at bounding box center [771, 365] width 15 height 13
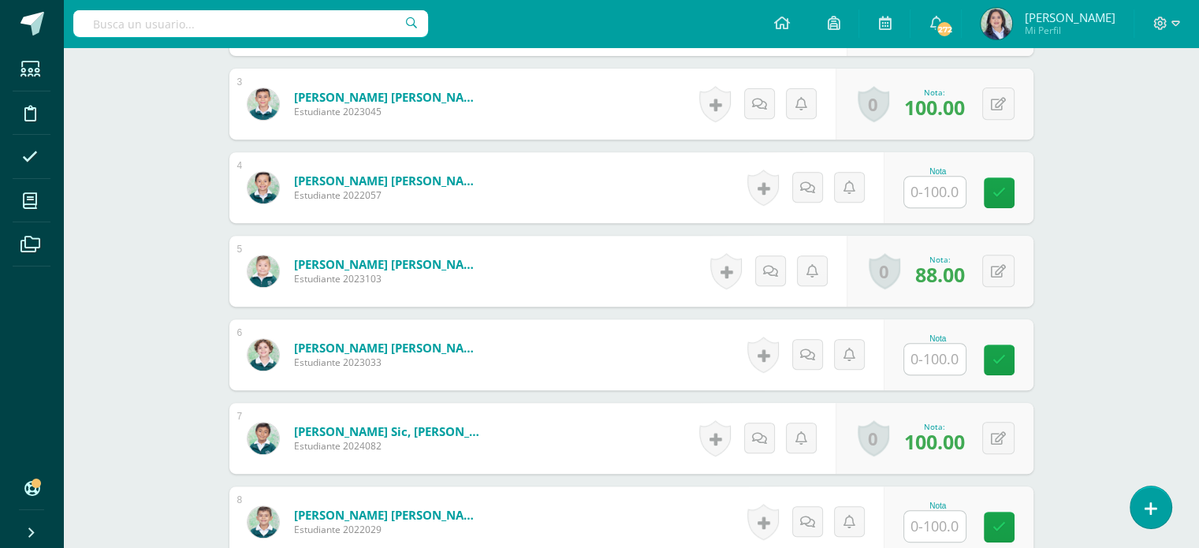
scroll to position [646, 0]
click at [933, 189] on input "text" at bounding box center [943, 193] width 63 height 32
type input "92"
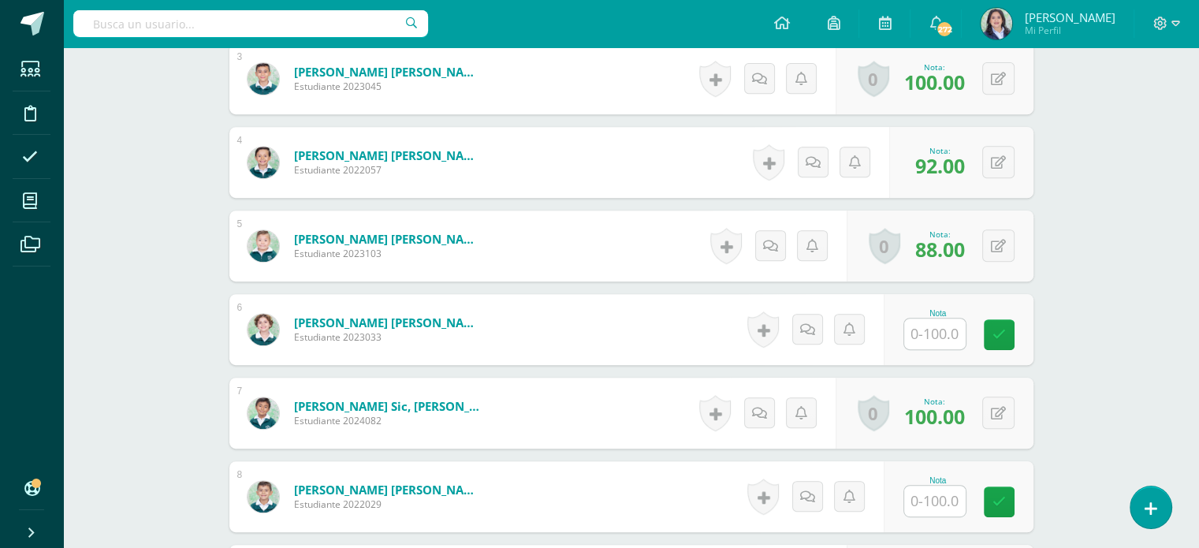
scroll to position [804, 0]
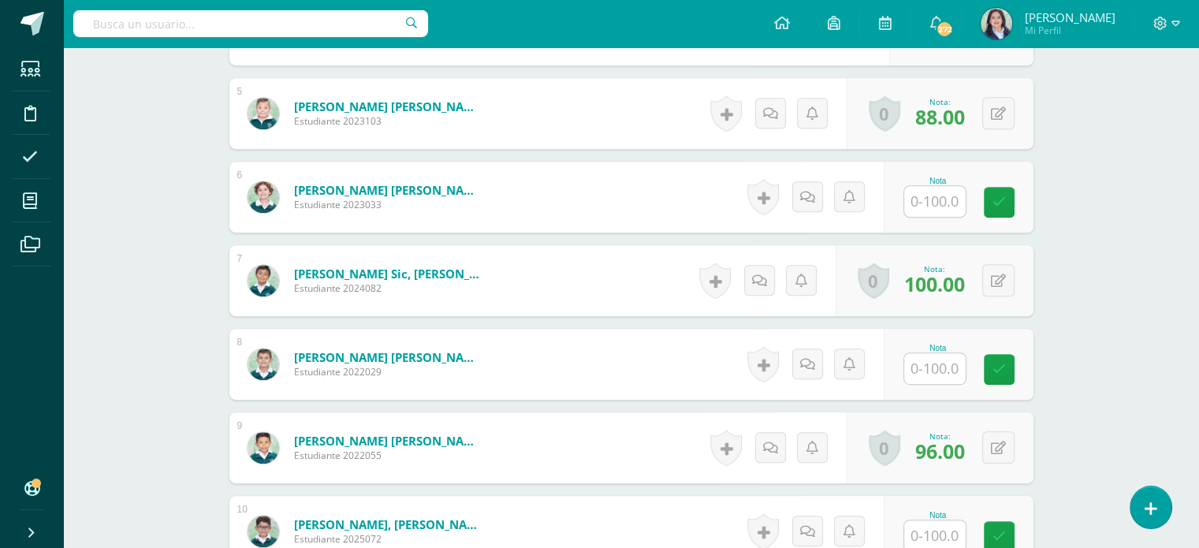
click at [927, 197] on input "text" at bounding box center [934, 201] width 61 height 31
type input "96"
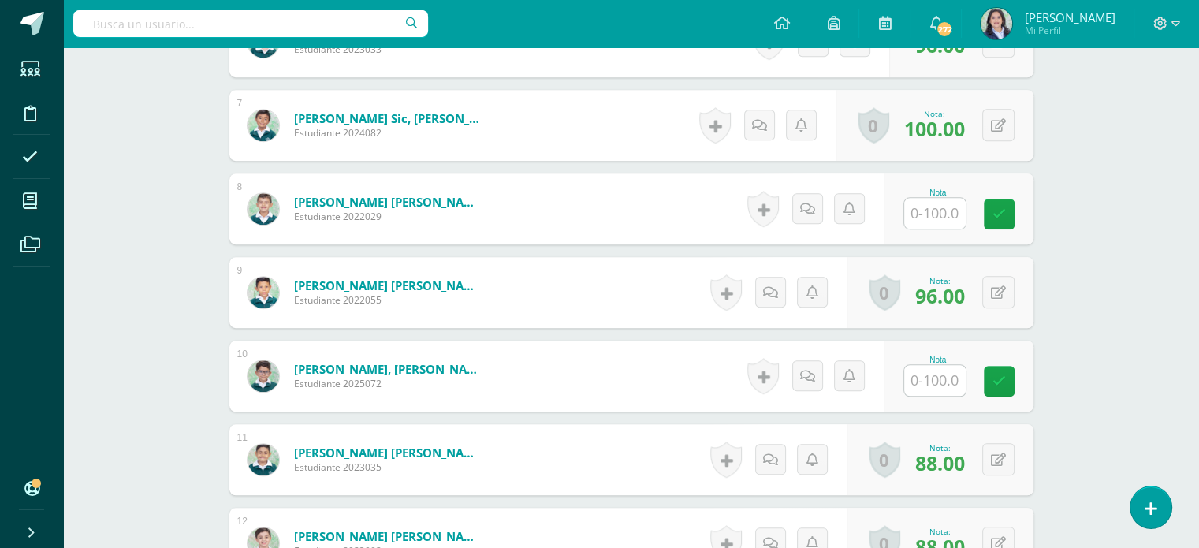
scroll to position [962, 0]
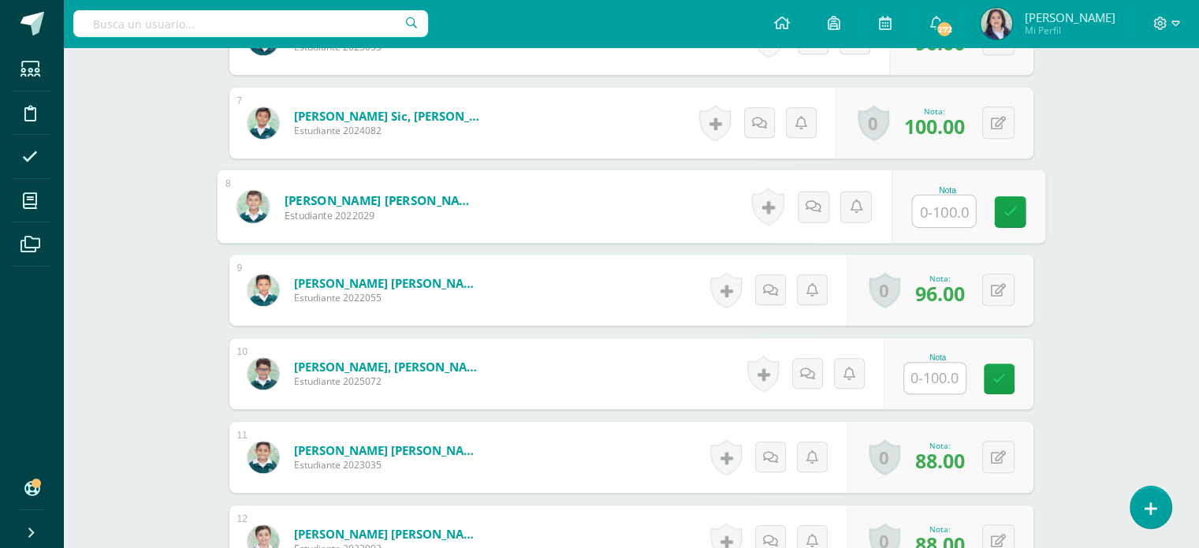
click at [933, 204] on input "text" at bounding box center [943, 212] width 63 height 32
type input "92"
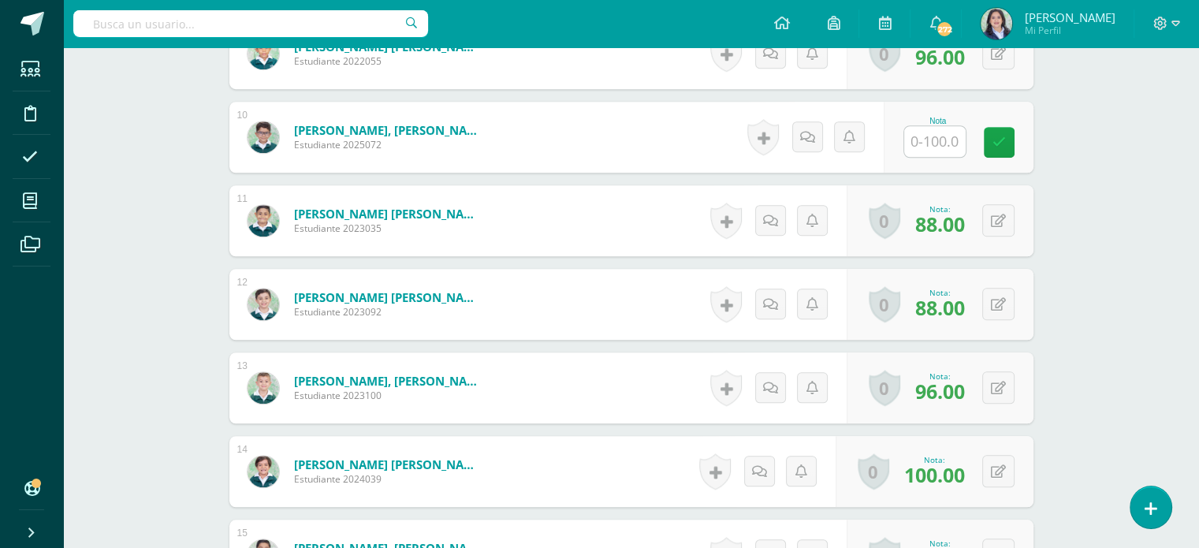
scroll to position [1198, 0]
click at [954, 144] on input "text" at bounding box center [943, 142] width 63 height 32
type input "88"
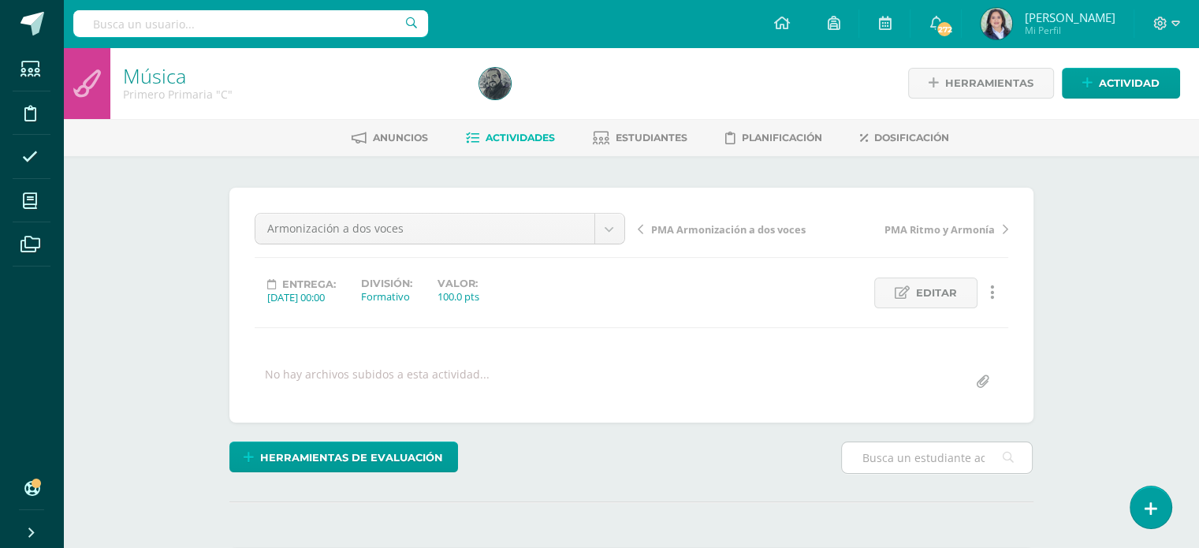
scroll to position [0, 0]
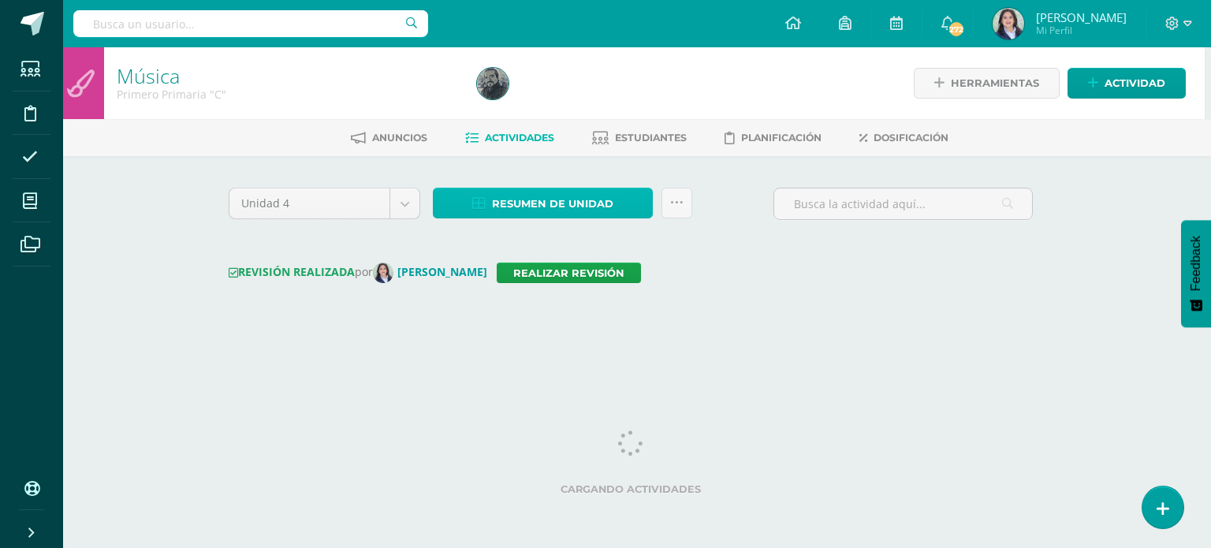
click at [562, 196] on span "Resumen de unidad" at bounding box center [552, 203] width 121 height 29
click at [542, 202] on span "Resumen de unidad" at bounding box center [552, 203] width 121 height 29
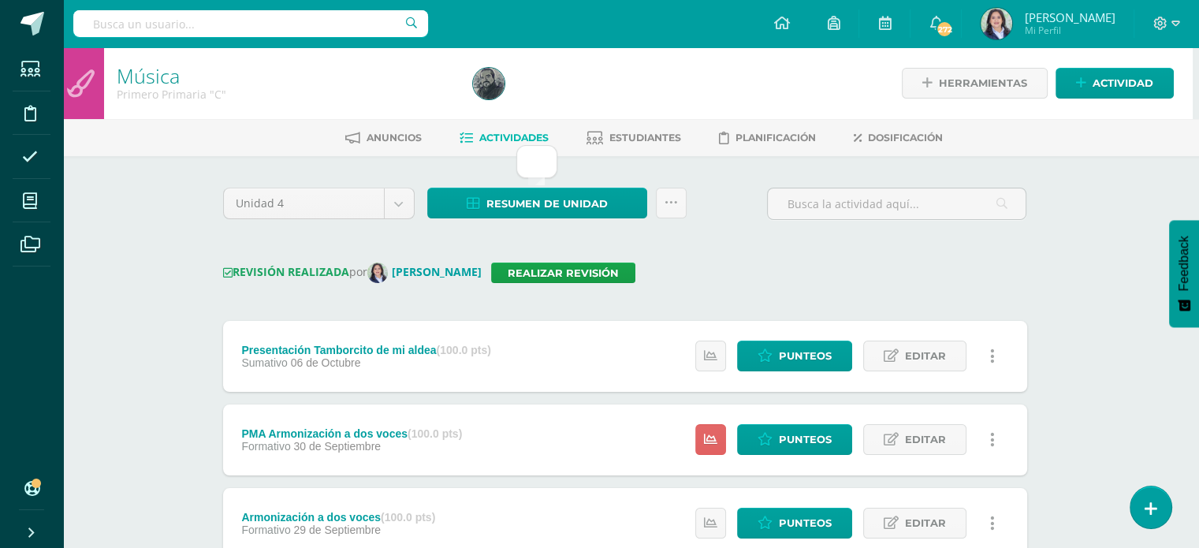
click at [702, 225] on div "Unidad 4 Unidad 1 Unidad 2 Unidad 3 Unidad 4 Resumen de unidad Subir actividade…" at bounding box center [625, 210] width 817 height 45
click at [558, 203] on span "Resumen de unidad" at bounding box center [546, 203] width 121 height 29
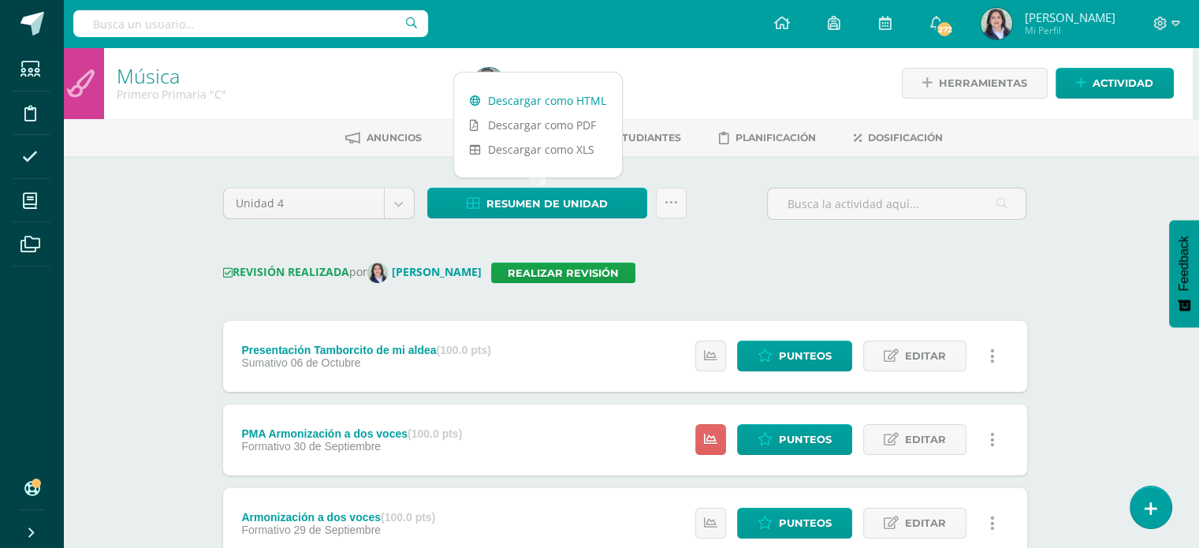
click at [543, 102] on link "Descargar como HTML" at bounding box center [538, 100] width 168 height 24
click at [675, 210] on link at bounding box center [671, 203] width 31 height 31
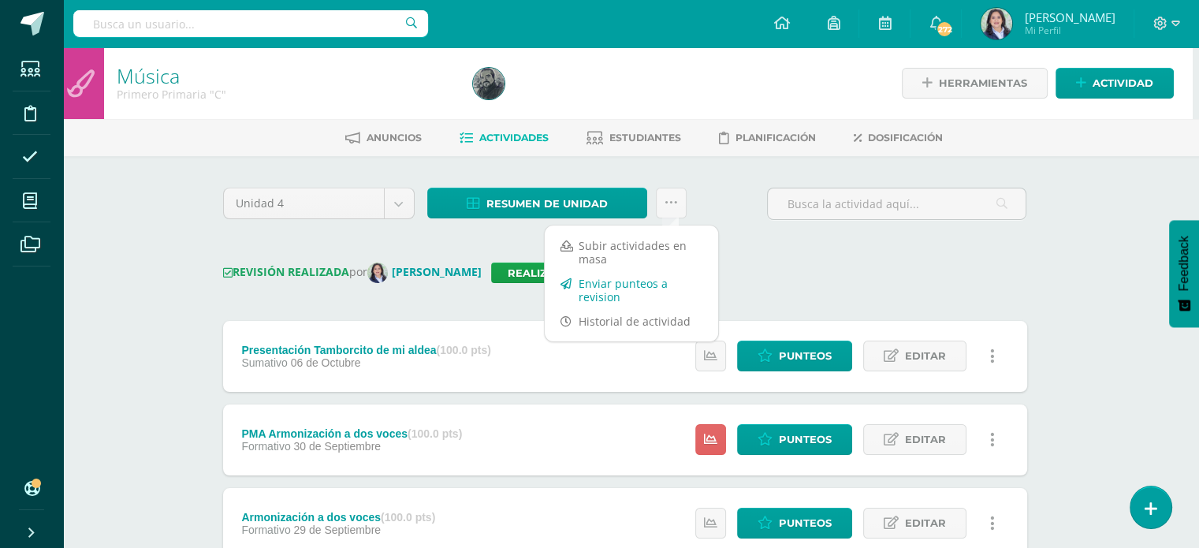
click at [640, 285] on link "Enviar punteos a revision" at bounding box center [631, 290] width 173 height 38
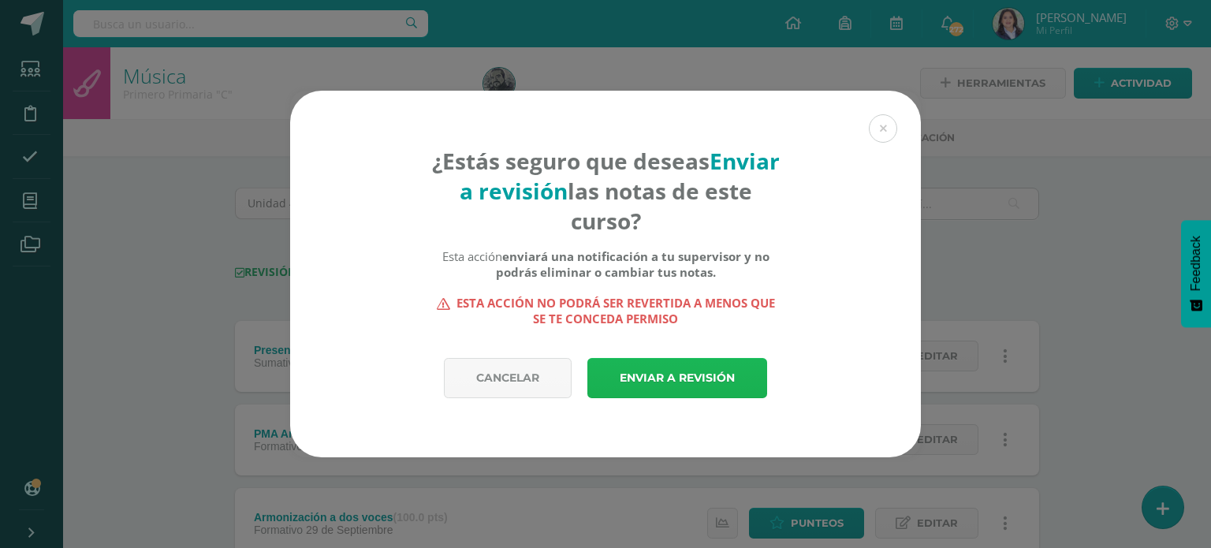
click at [699, 381] on link "Enviar a revisión" at bounding box center [677, 378] width 180 height 40
click at [1063, 241] on div "¿Estás seguro que deseas Enviar a revisión las notas de este curso? Esta acción…" at bounding box center [605, 274] width 1198 height 367
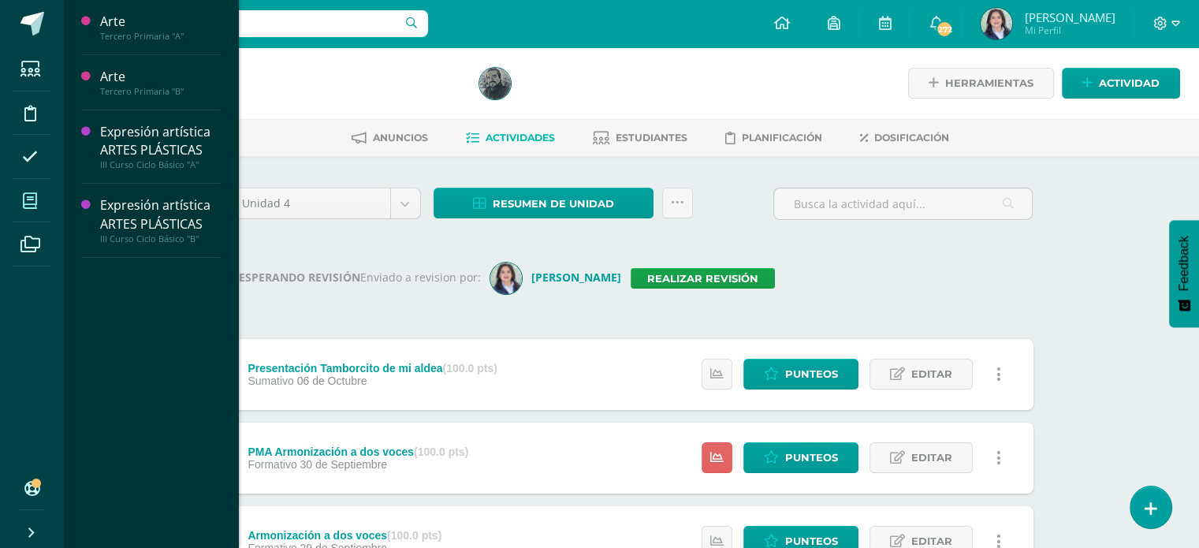
click at [39, 209] on span at bounding box center [30, 200] width 35 height 35
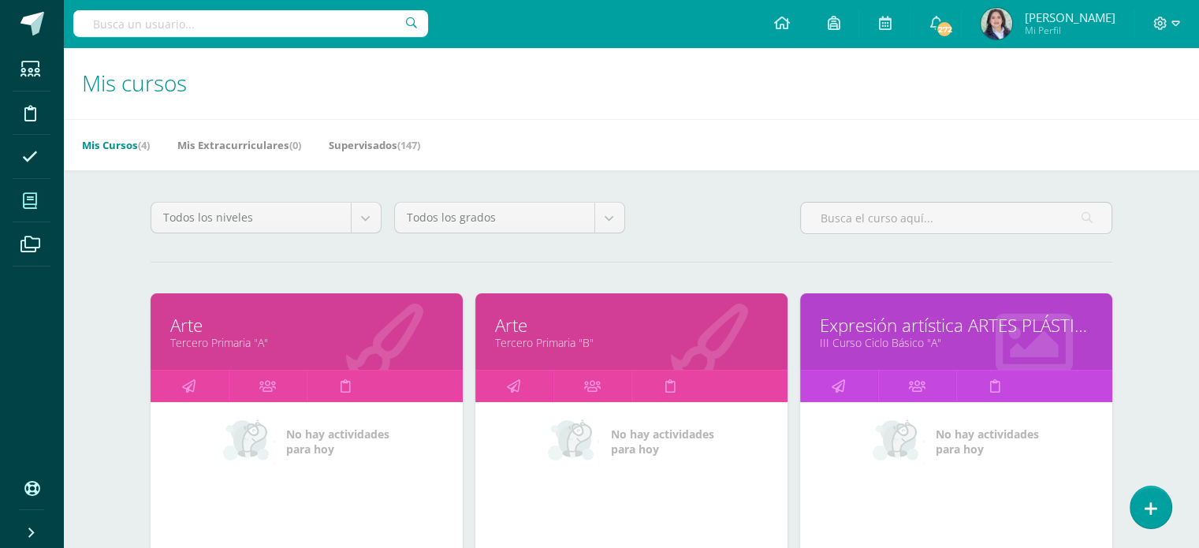
click at [746, 210] on div "Todos los niveles Todos los niveles Ciclo Básico Preprimaria Primaria Magisteri…" at bounding box center [631, 224] width 974 height 45
click at [378, 151] on link "Supervisados (147)" at bounding box center [374, 144] width 91 height 25
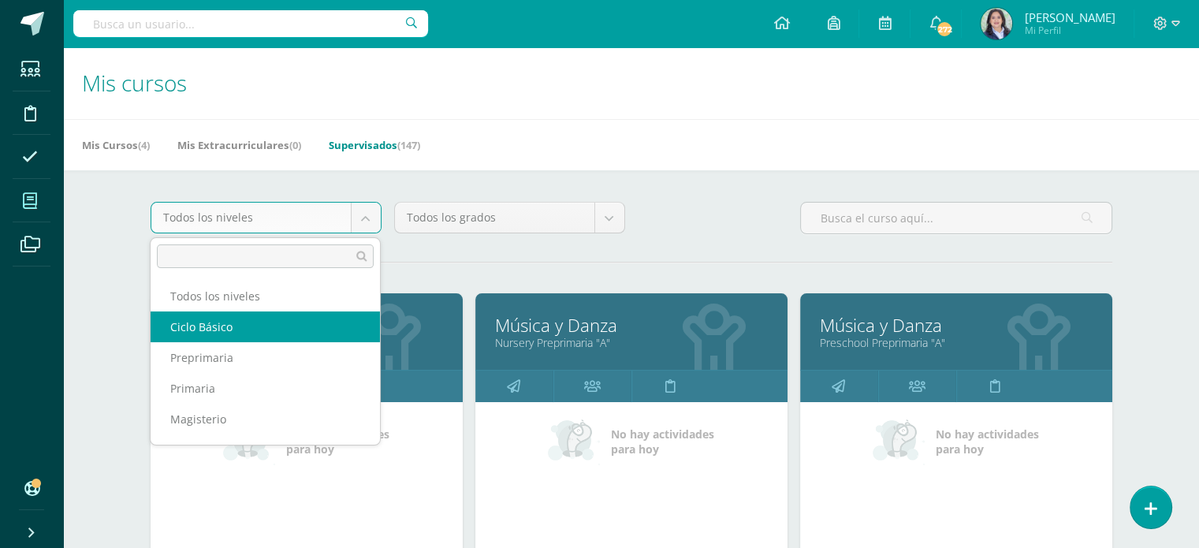
select select "7"
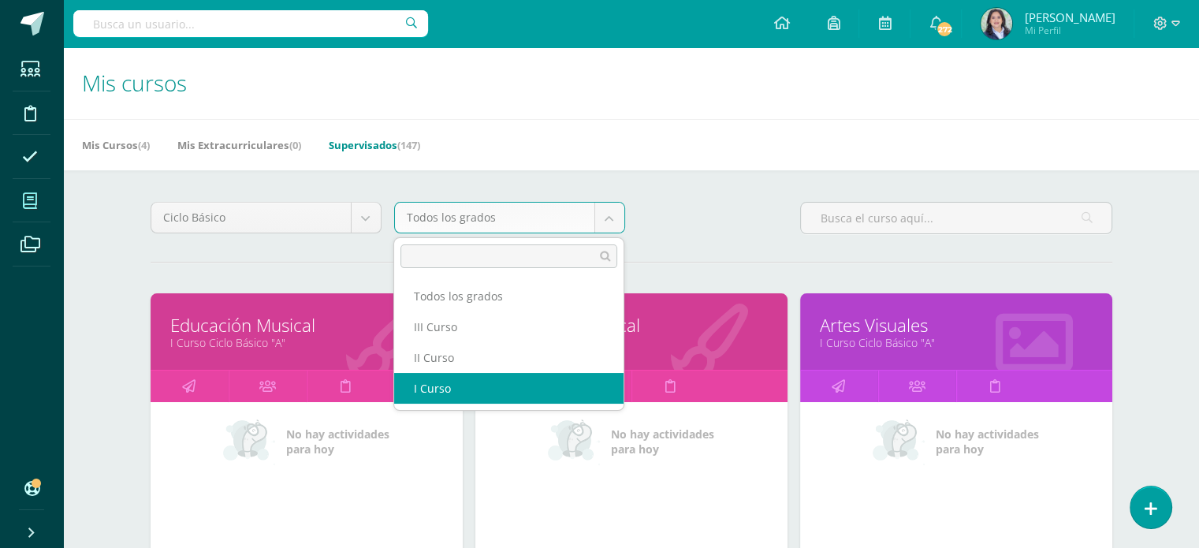
select select "18"
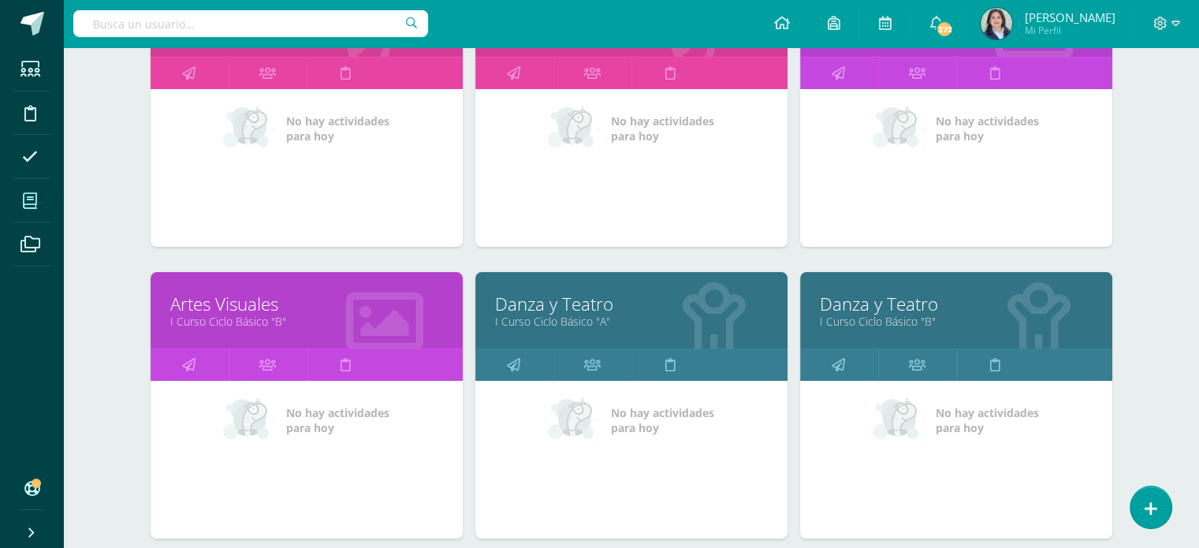
scroll to position [315, 0]
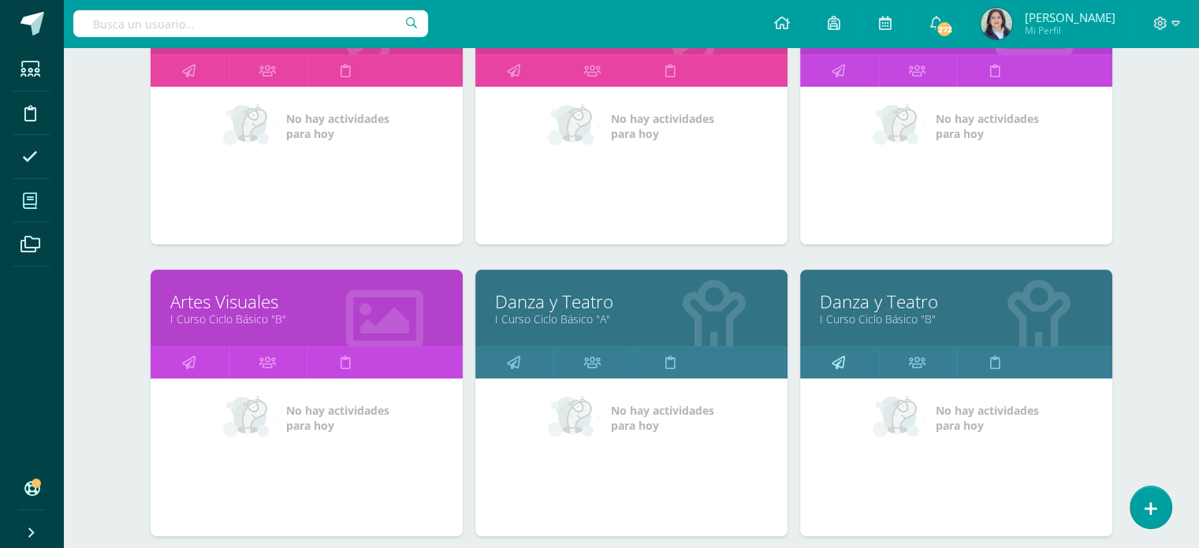
click at [843, 361] on icon at bounding box center [838, 362] width 13 height 31
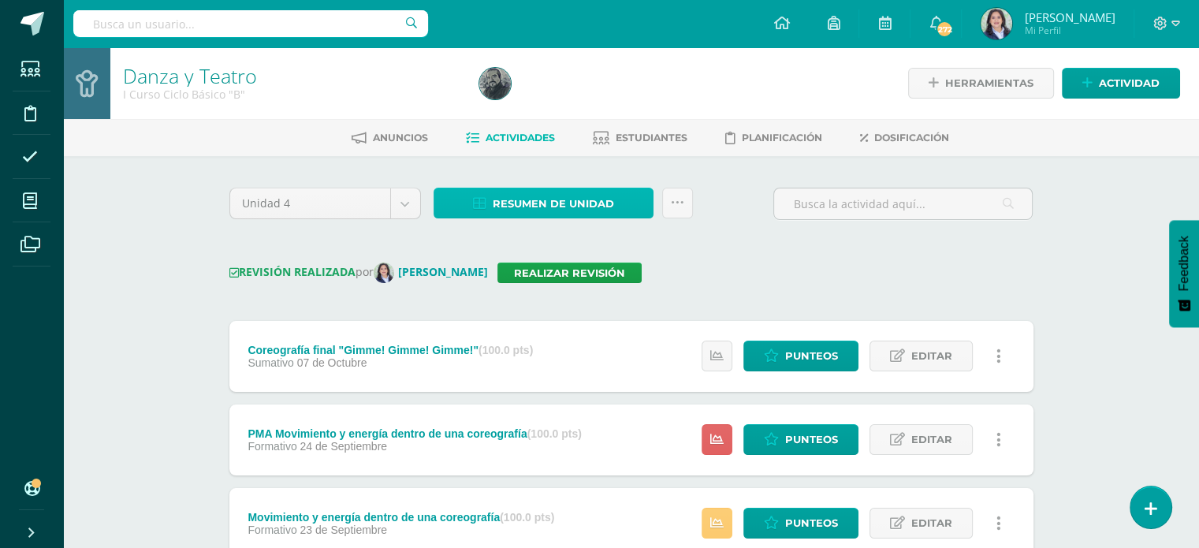
click at [542, 189] on span "Resumen de unidad" at bounding box center [553, 203] width 121 height 29
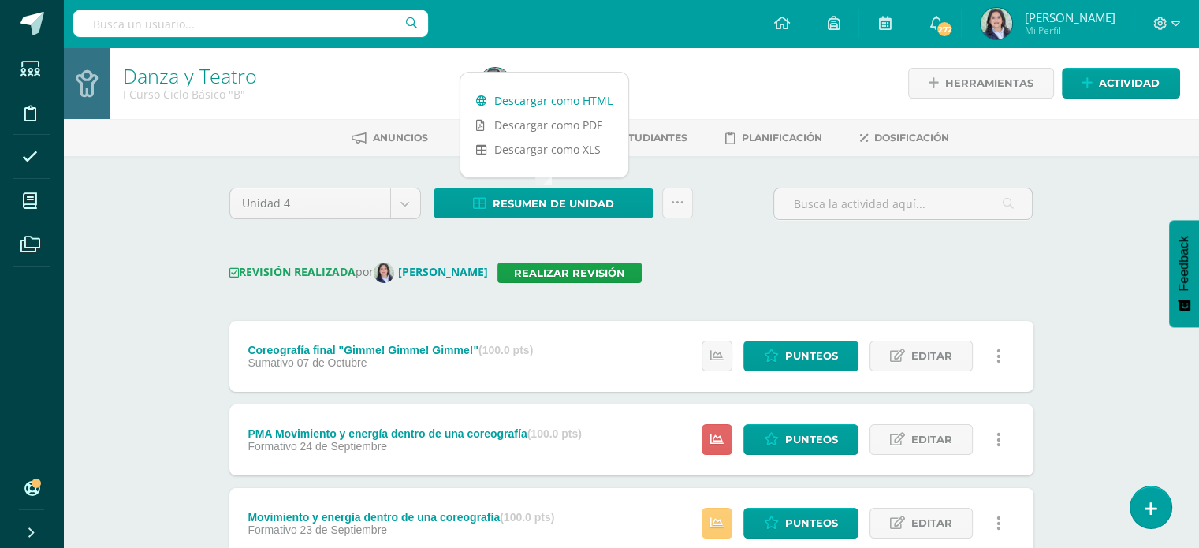
click at [553, 98] on link "Descargar como HTML" at bounding box center [544, 100] width 168 height 24
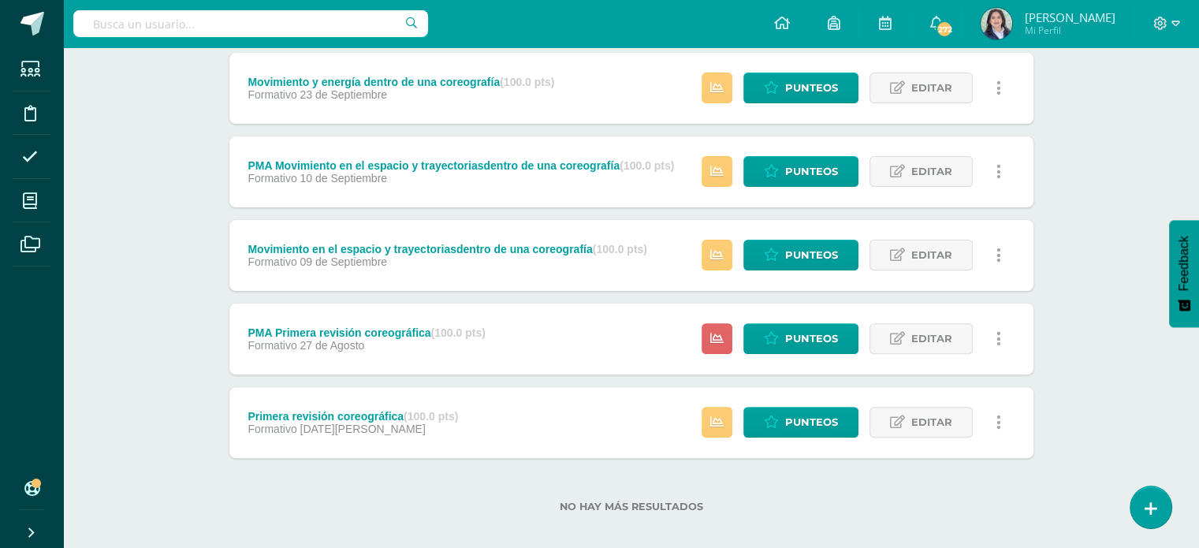
scroll to position [450, 0]
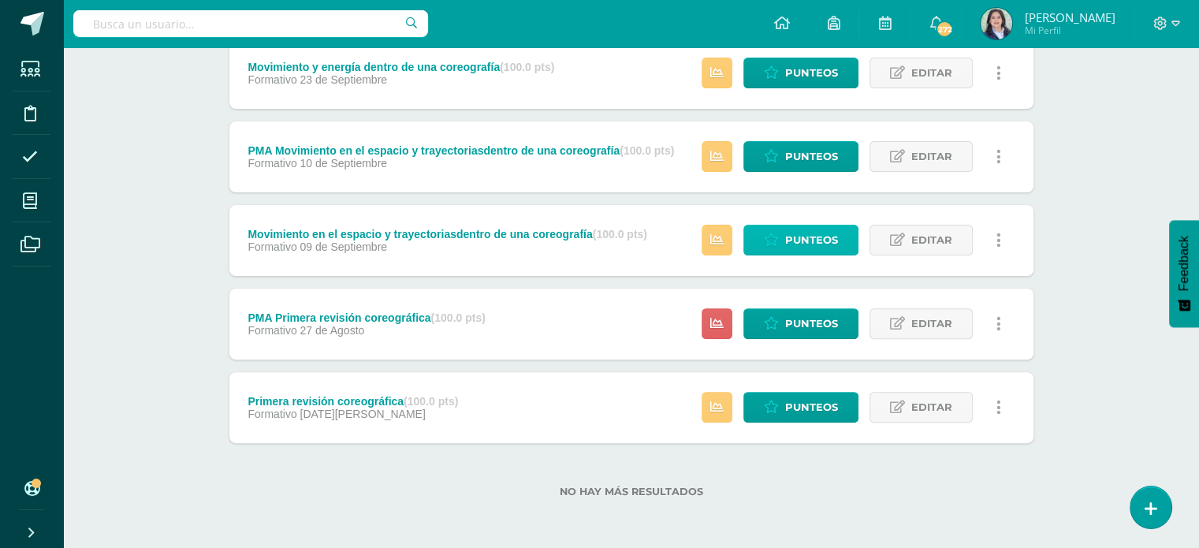
click at [787, 247] on link "Punteos" at bounding box center [800, 240] width 115 height 31
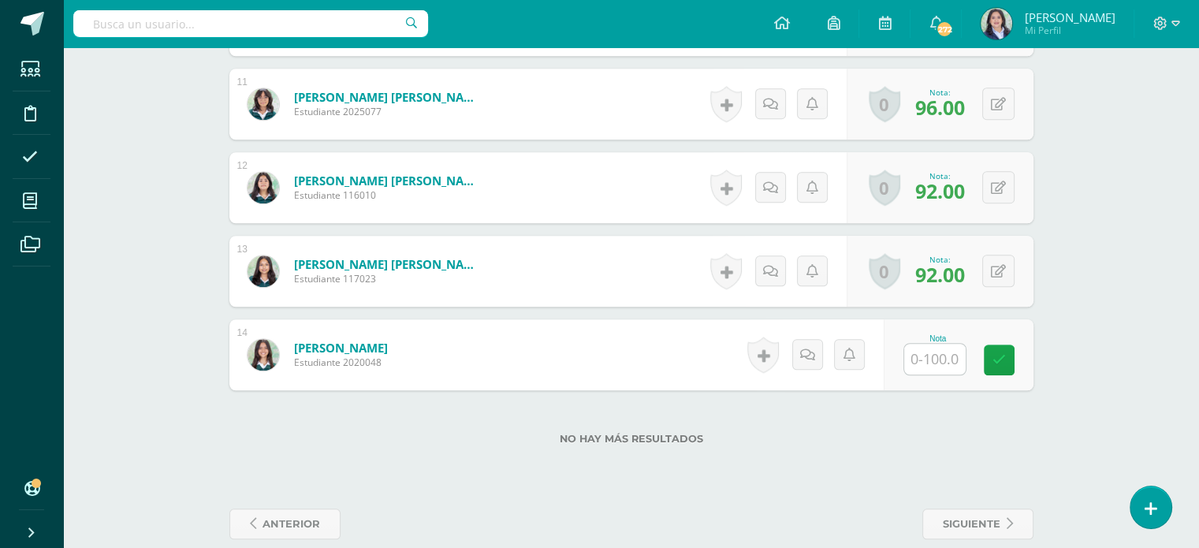
scroll to position [1337, 0]
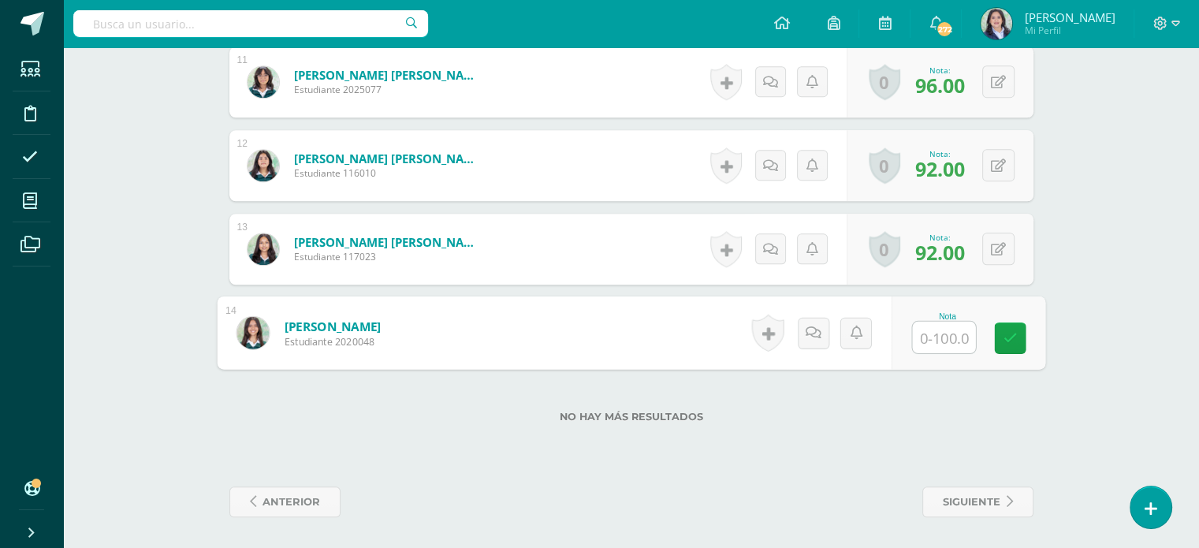
click at [930, 343] on input "text" at bounding box center [943, 338] width 63 height 32
type input "96"
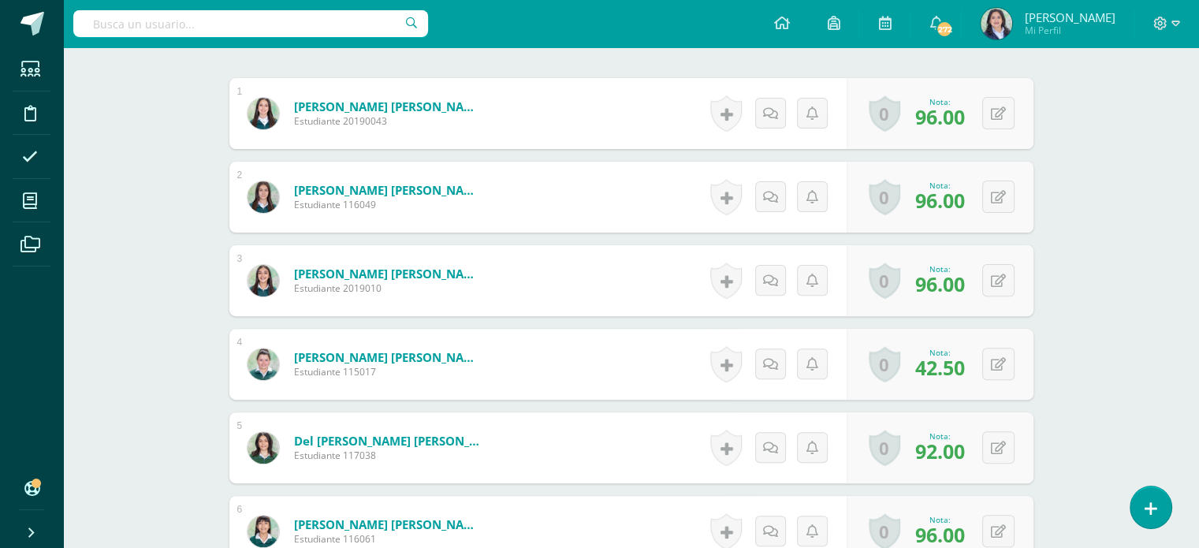
scroll to position [0, 0]
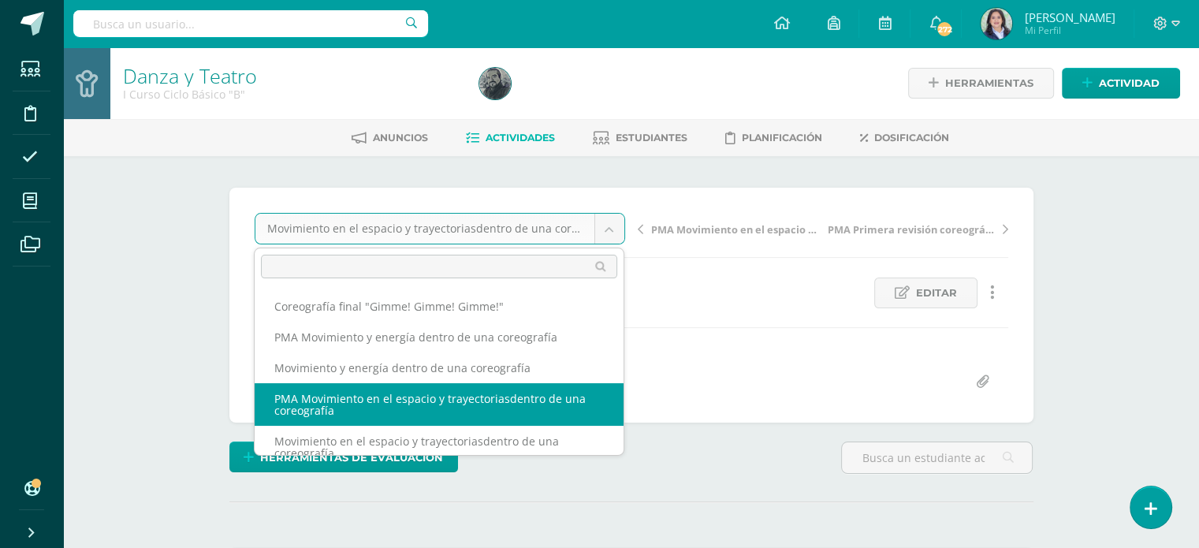
scroll to position [13, 0]
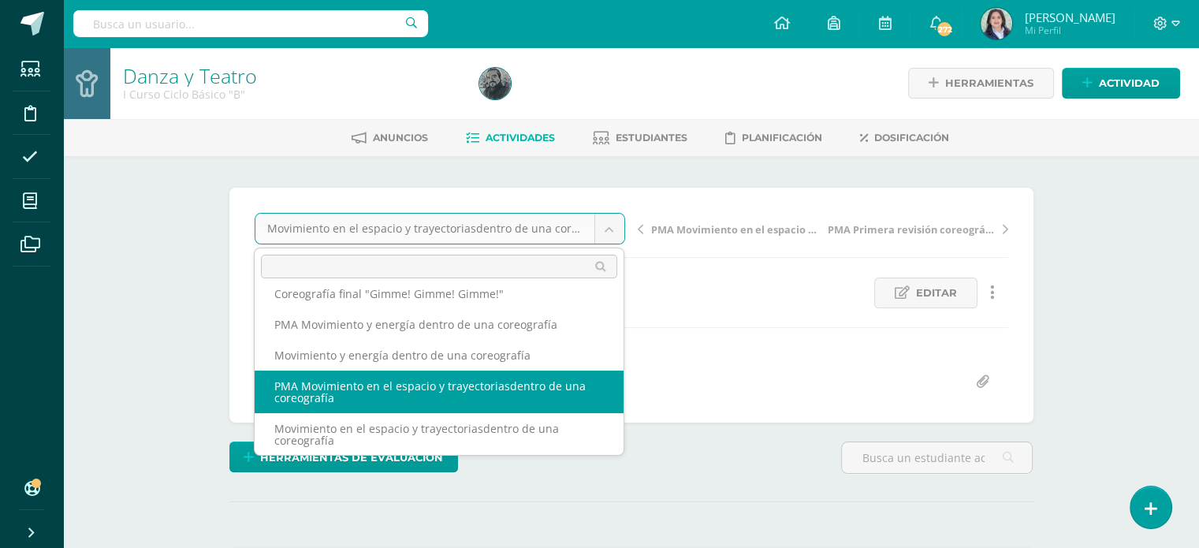
select select "/dashboard/teacher/grade-activity/264558/"
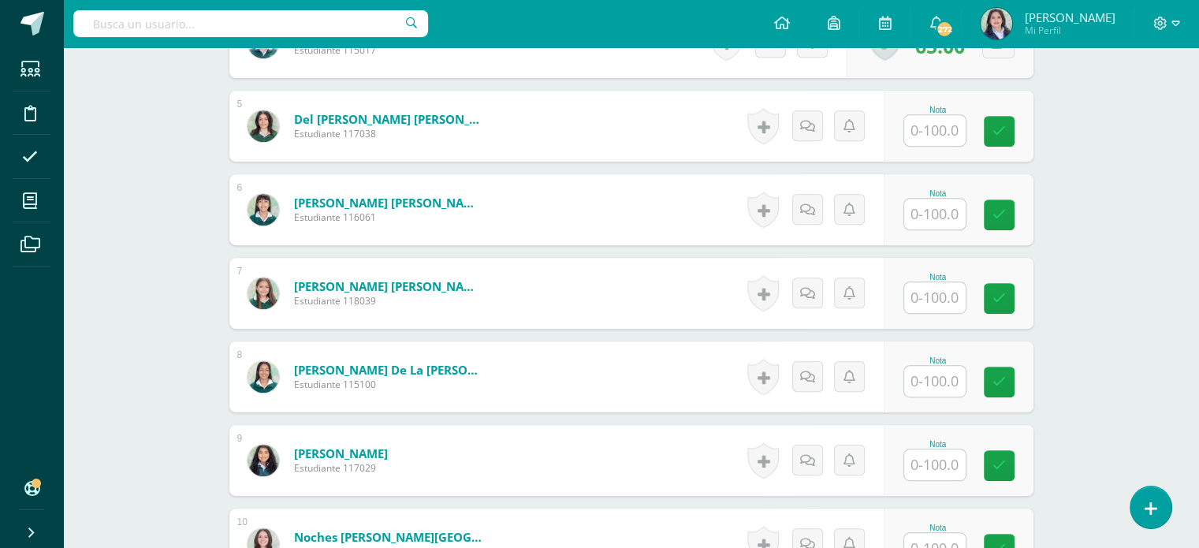
scroll to position [996, 0]
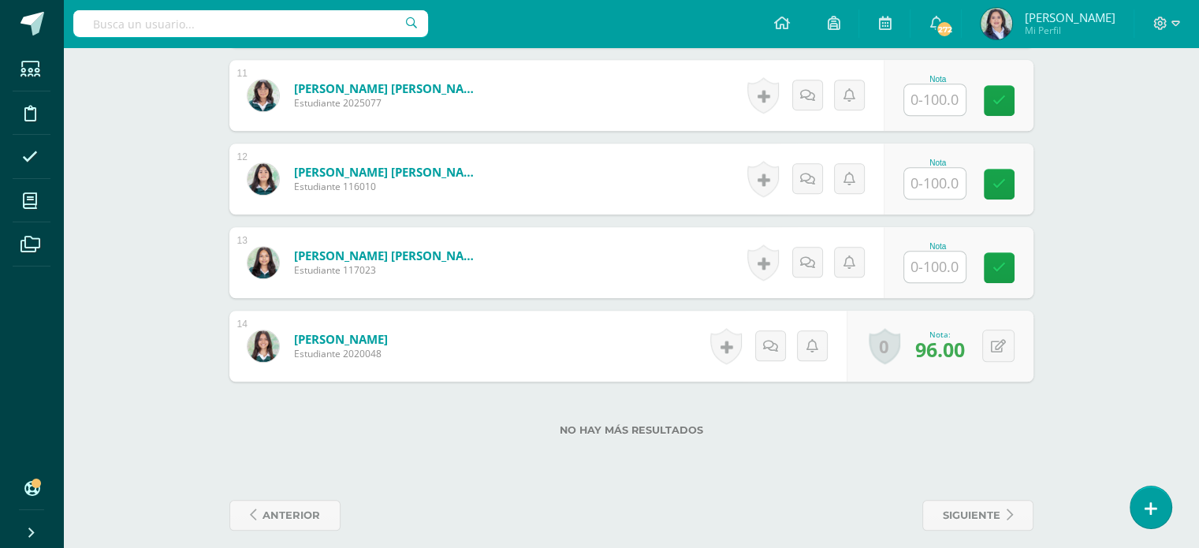
scroll to position [1337, 0]
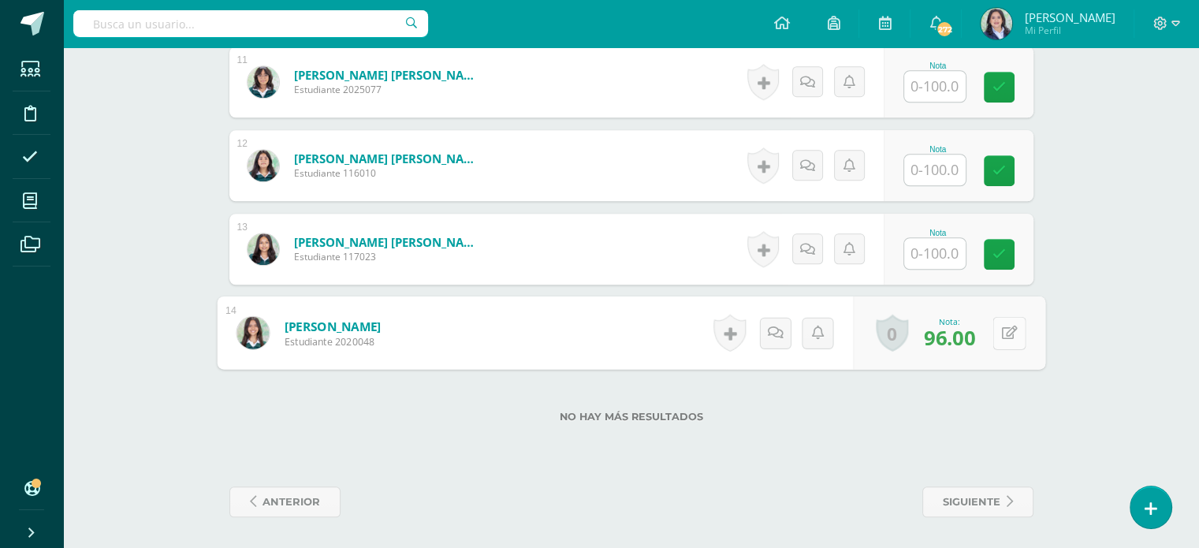
click at [985, 333] on div "0 Logros Logros obtenidos Aún no hay logros agregados Nota: 96.00" at bounding box center [949, 332] width 192 height 73
click at [1006, 328] on icon at bounding box center [1009, 332] width 16 height 13
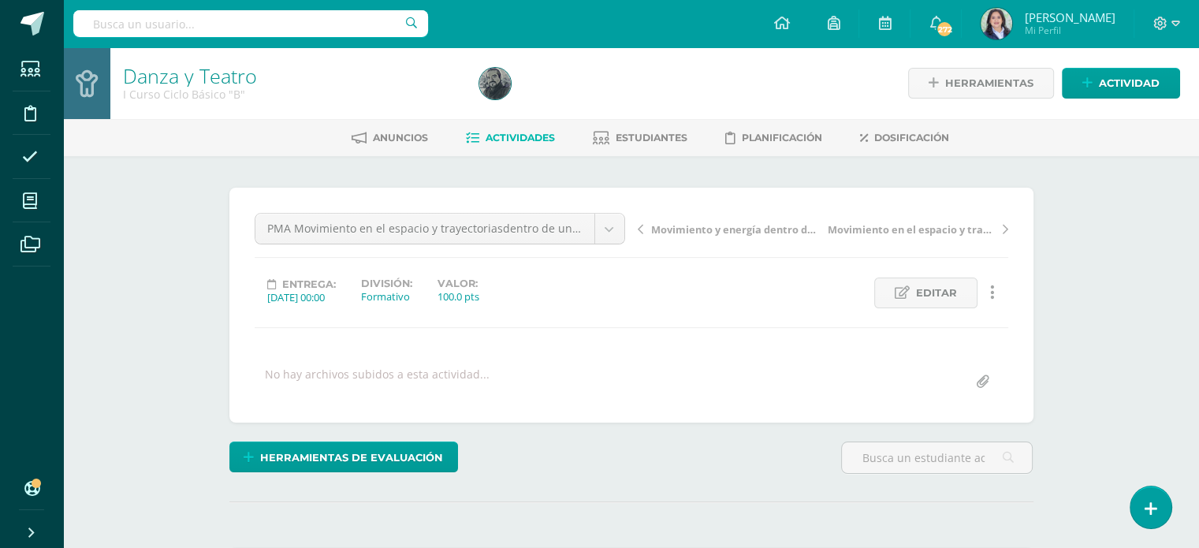
scroll to position [0, 0]
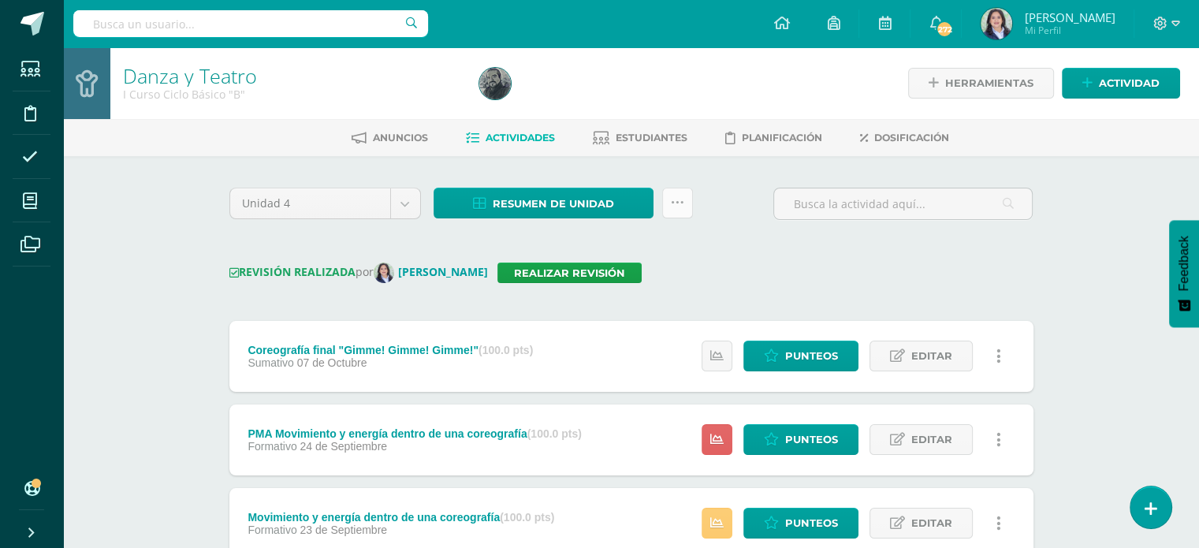
click at [676, 198] on icon at bounding box center [677, 202] width 13 height 13
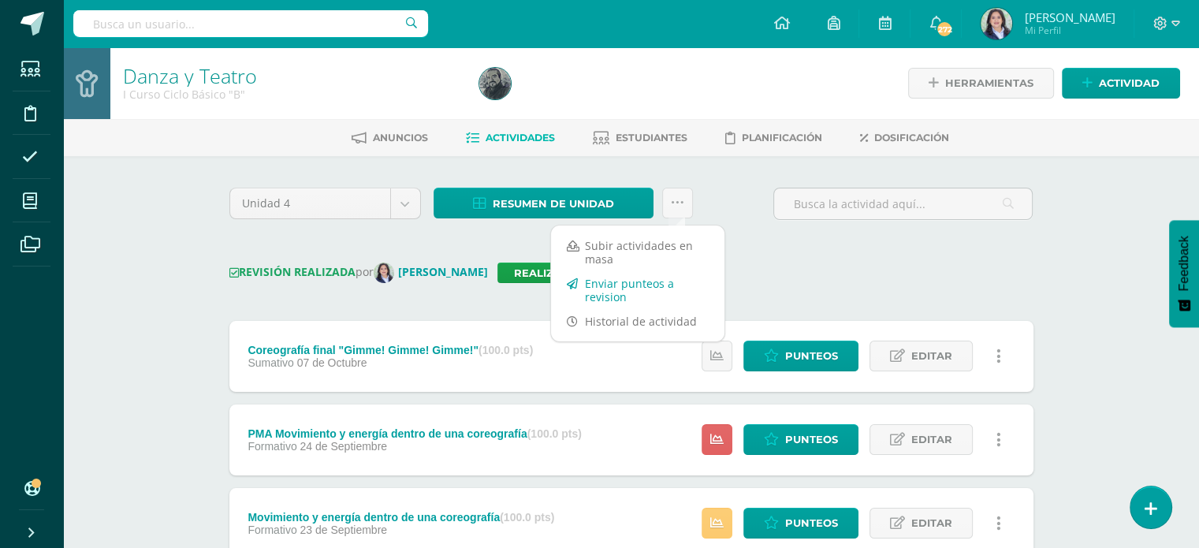
click at [642, 284] on link "Enviar punteos a revision" at bounding box center [637, 290] width 173 height 38
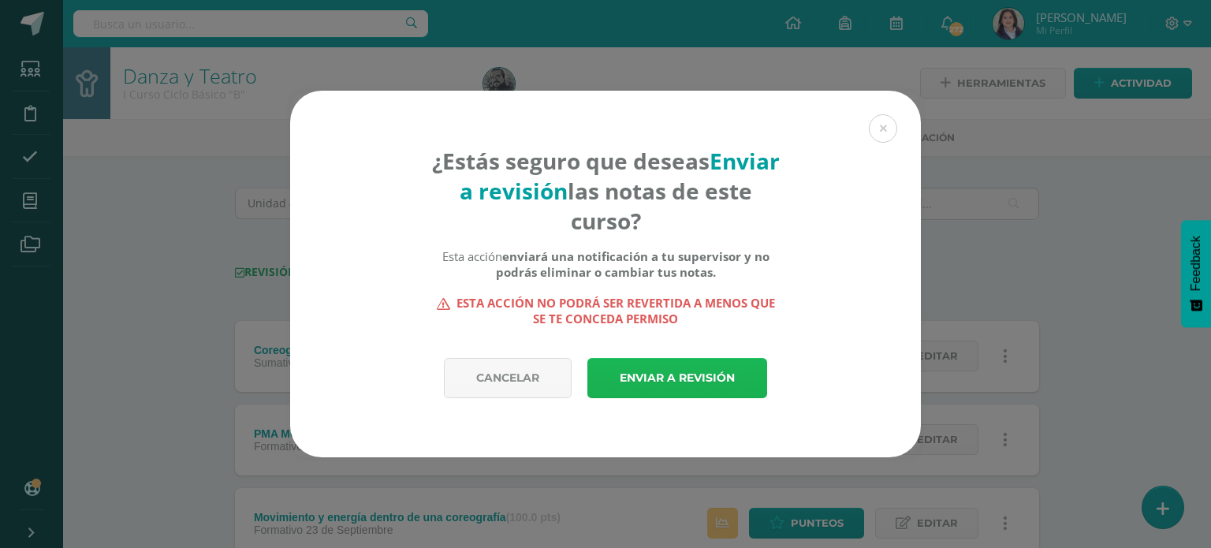
click at [669, 374] on link "Enviar a revisión" at bounding box center [677, 378] width 180 height 40
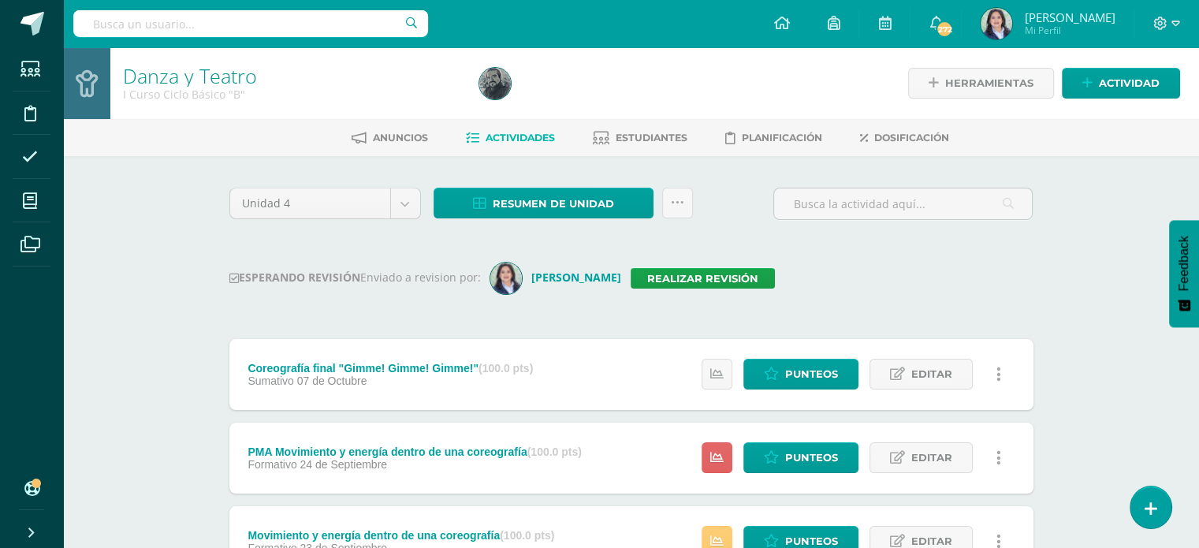
click at [232, 21] on input "text" at bounding box center [250, 23] width 355 height 27
type input "II curso"
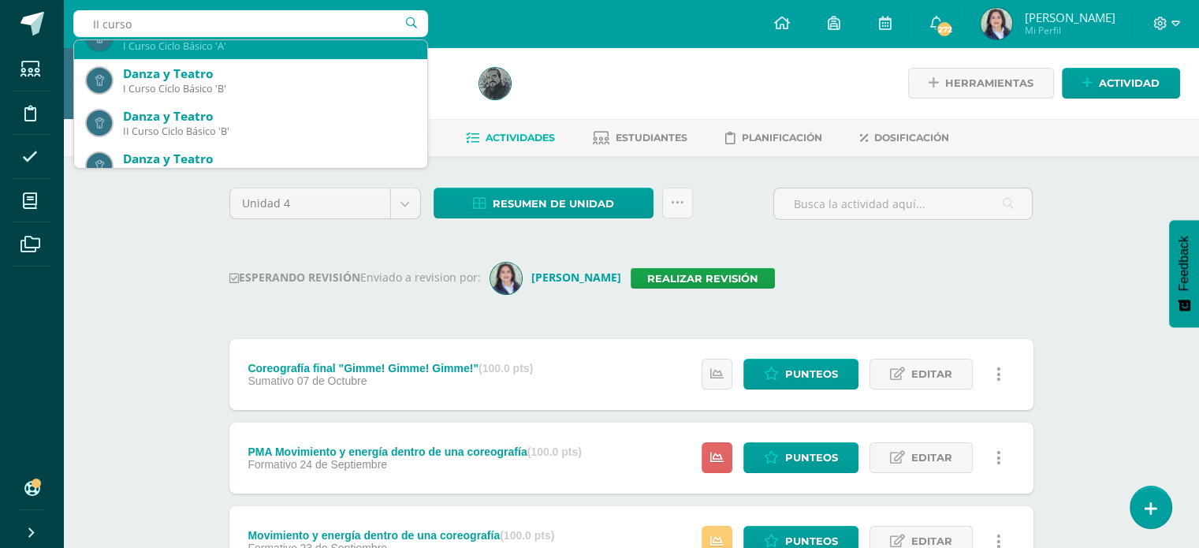
scroll to position [255, 0]
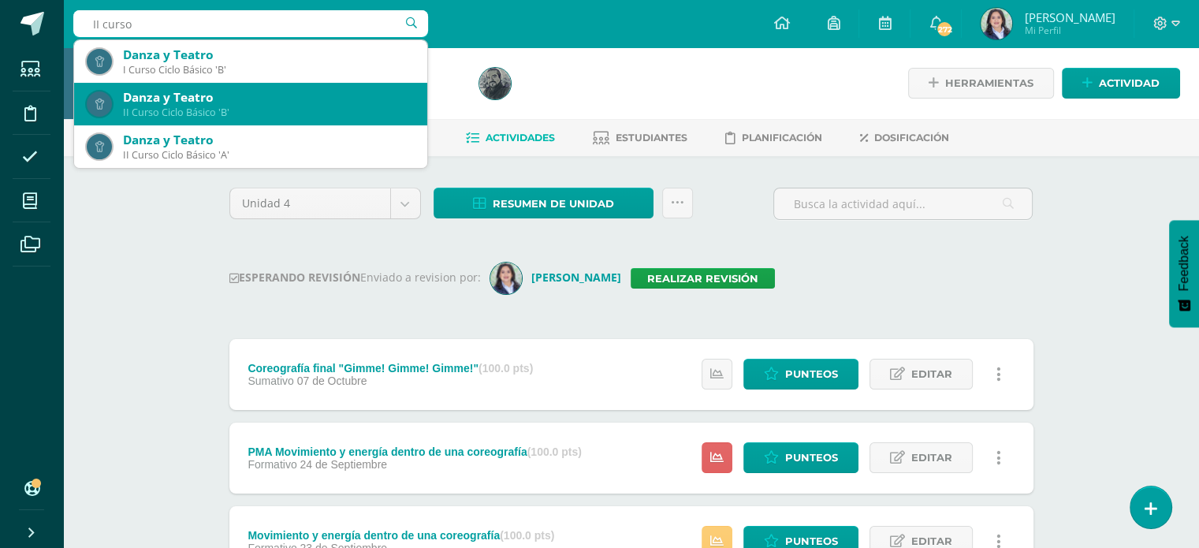
click at [221, 102] on div "Danza y Teatro" at bounding box center [269, 97] width 292 height 17
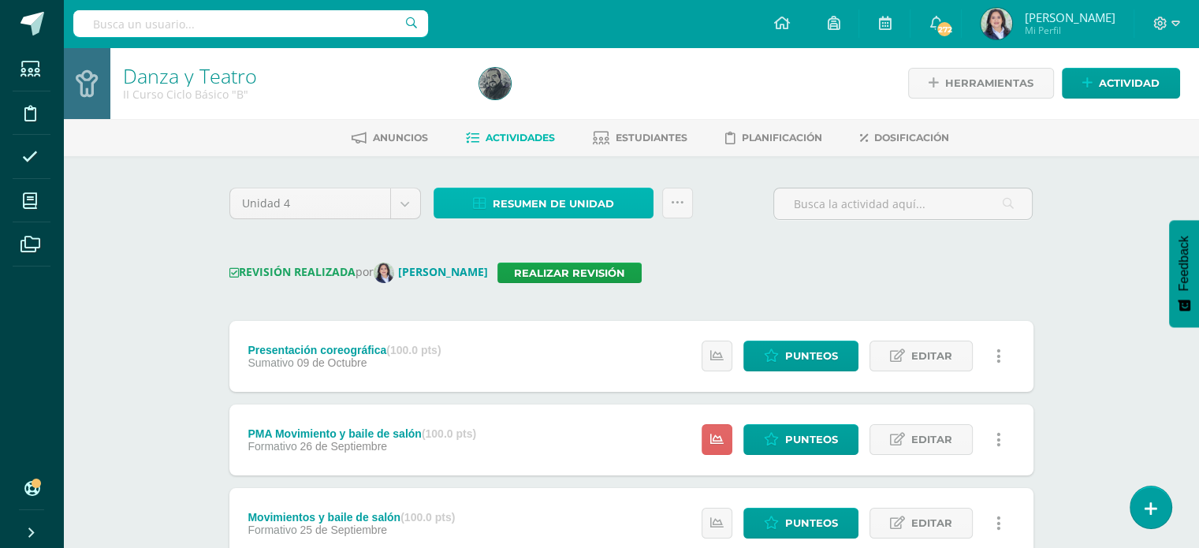
click at [560, 210] on span "Resumen de unidad" at bounding box center [553, 203] width 121 height 29
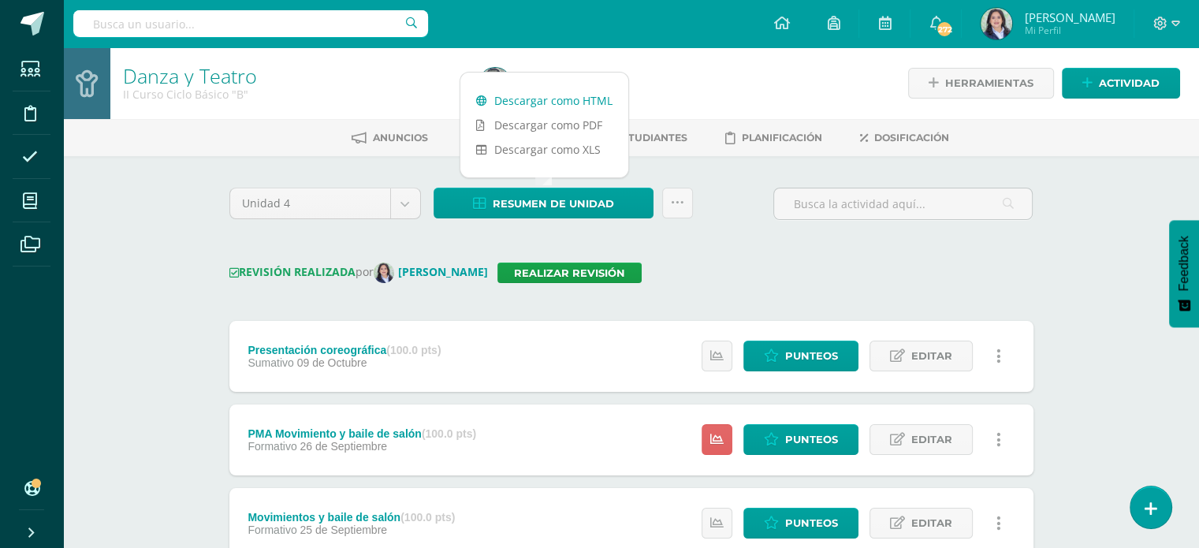
click at [550, 106] on link "Descargar como HTML" at bounding box center [544, 100] width 168 height 24
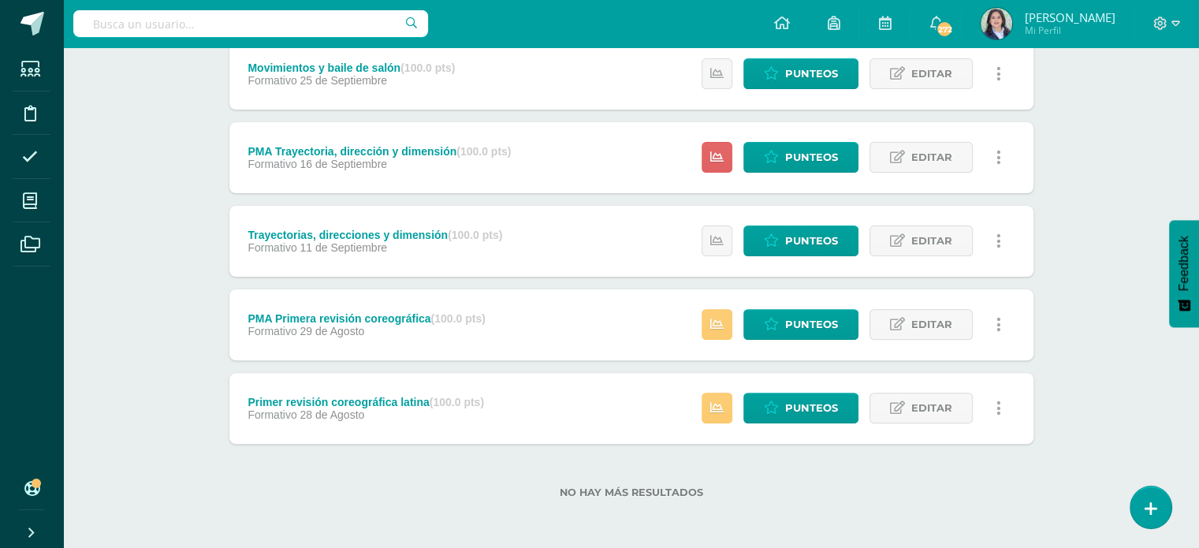
scroll to position [450, 0]
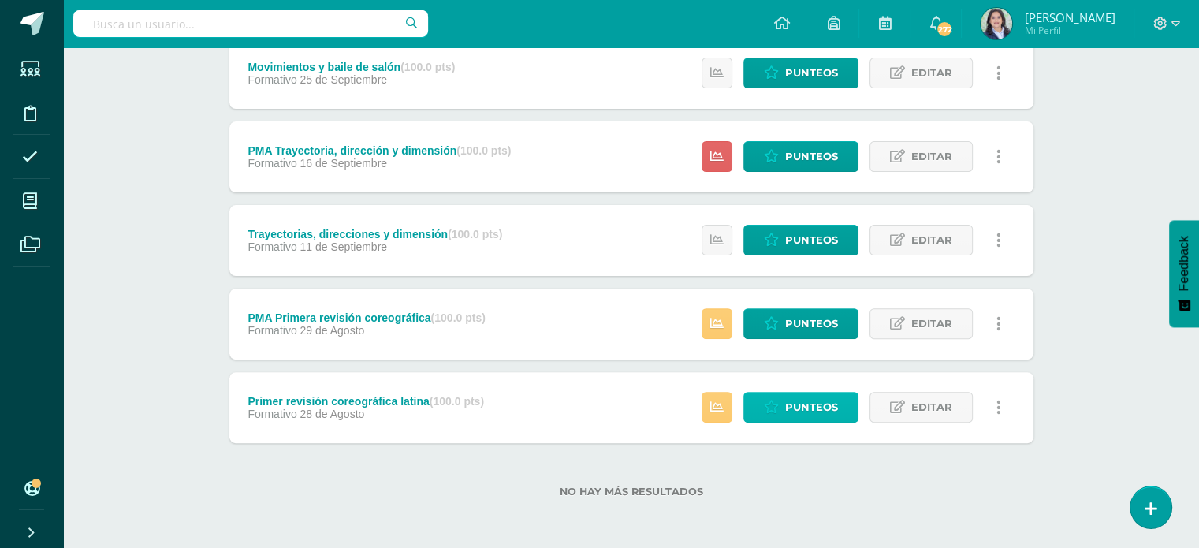
click at [814, 404] on span "Punteos" at bounding box center [811, 407] width 53 height 29
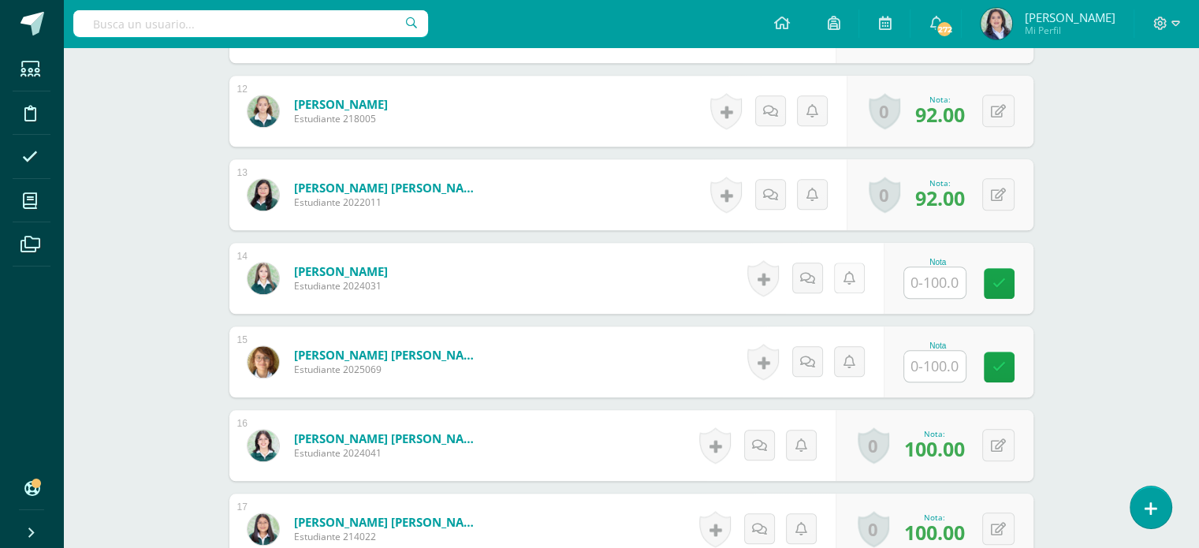
scroll to position [1407, 0]
click at [937, 278] on input "text" at bounding box center [934, 281] width 61 height 31
type input "96"
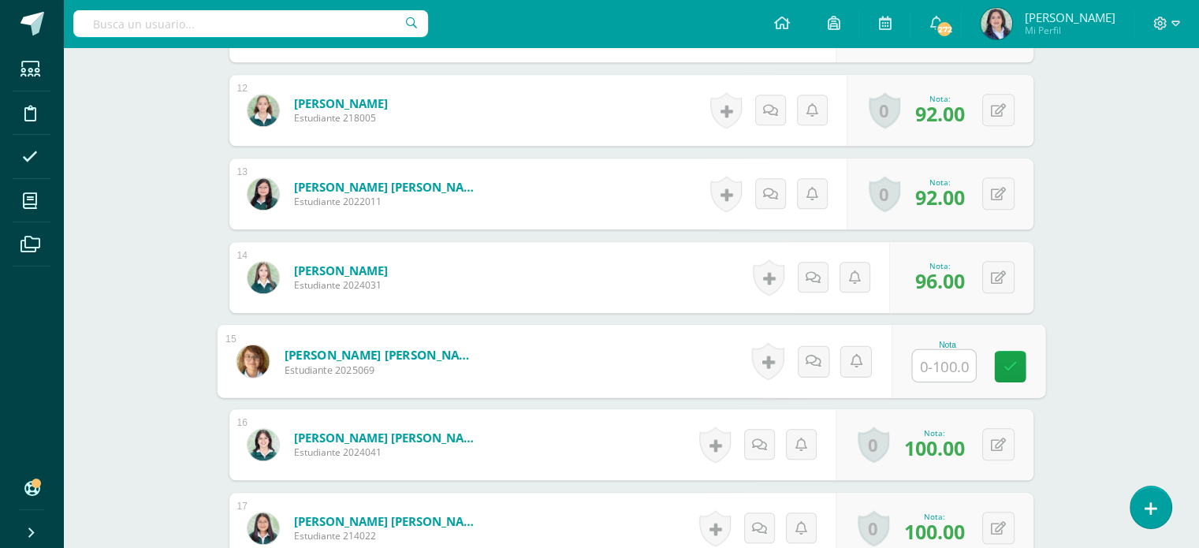
click at [946, 363] on input "text" at bounding box center [943, 366] width 63 height 32
type input "7"
type input "100"
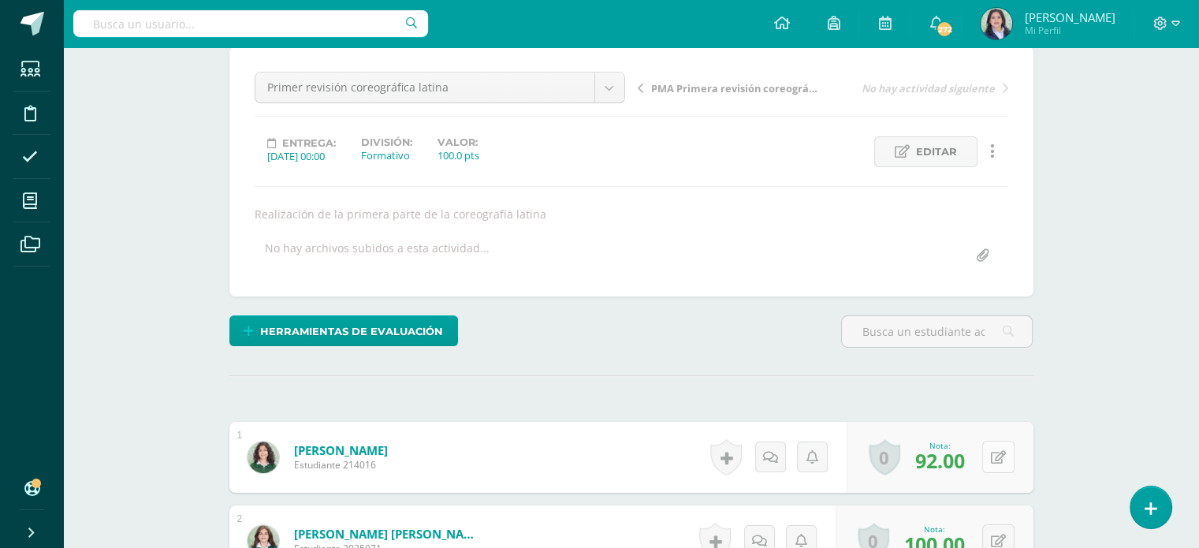
scroll to position [0, 0]
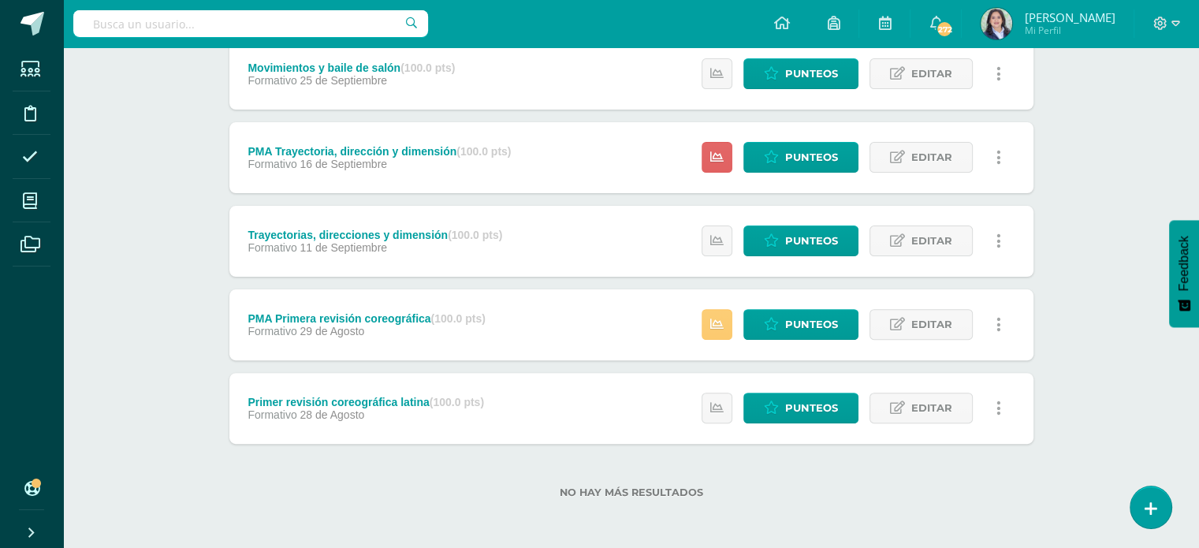
scroll to position [450, 0]
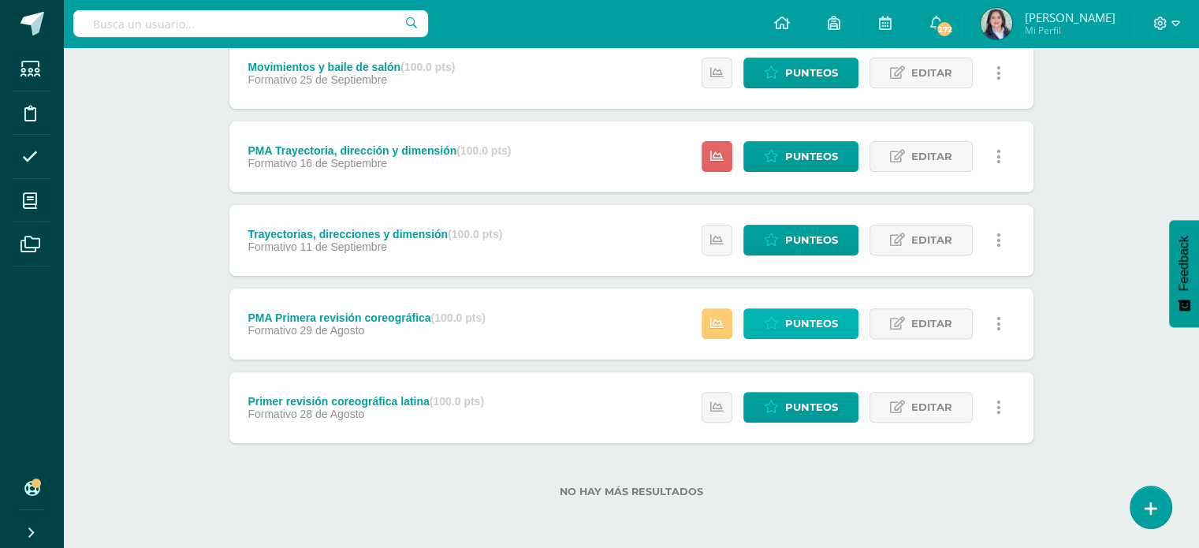
click at [812, 321] on span "Punteos" at bounding box center [811, 323] width 53 height 29
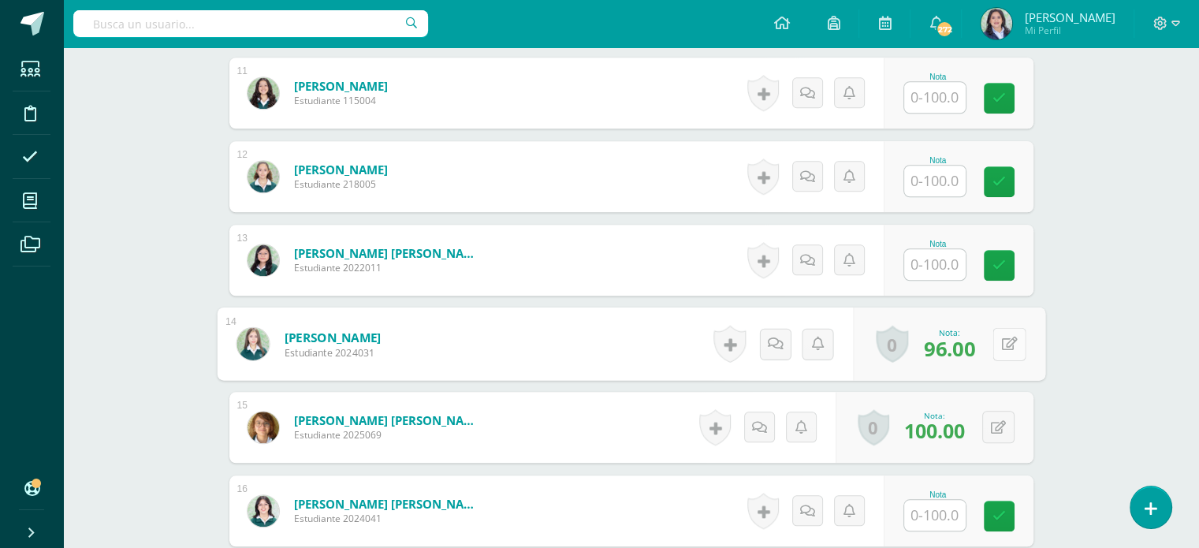
click at [995, 337] on button at bounding box center [1009, 343] width 33 height 33
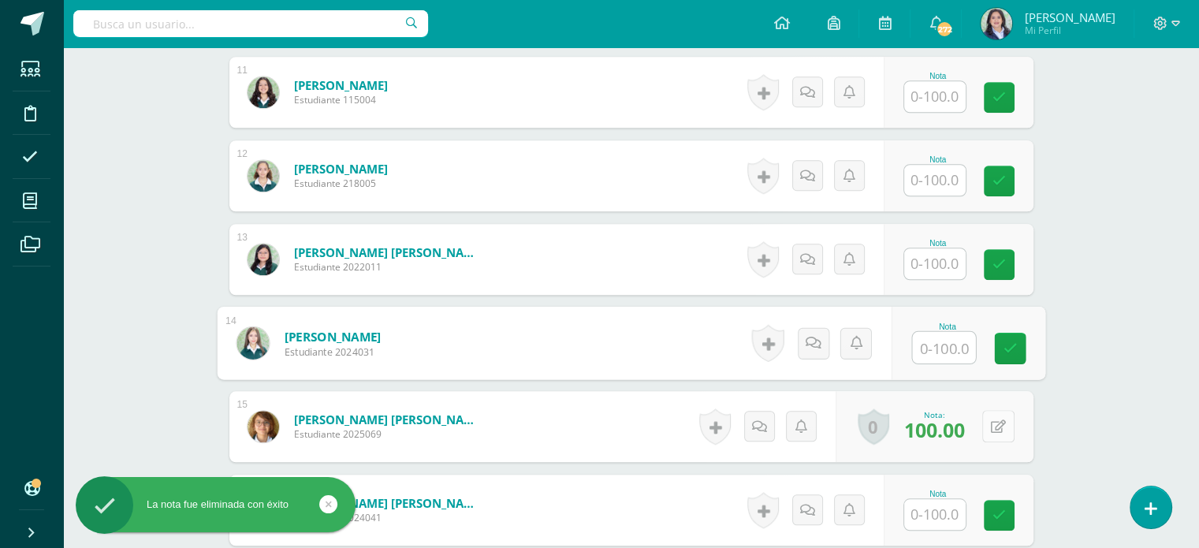
click at [1000, 438] on button at bounding box center [998, 426] width 32 height 32
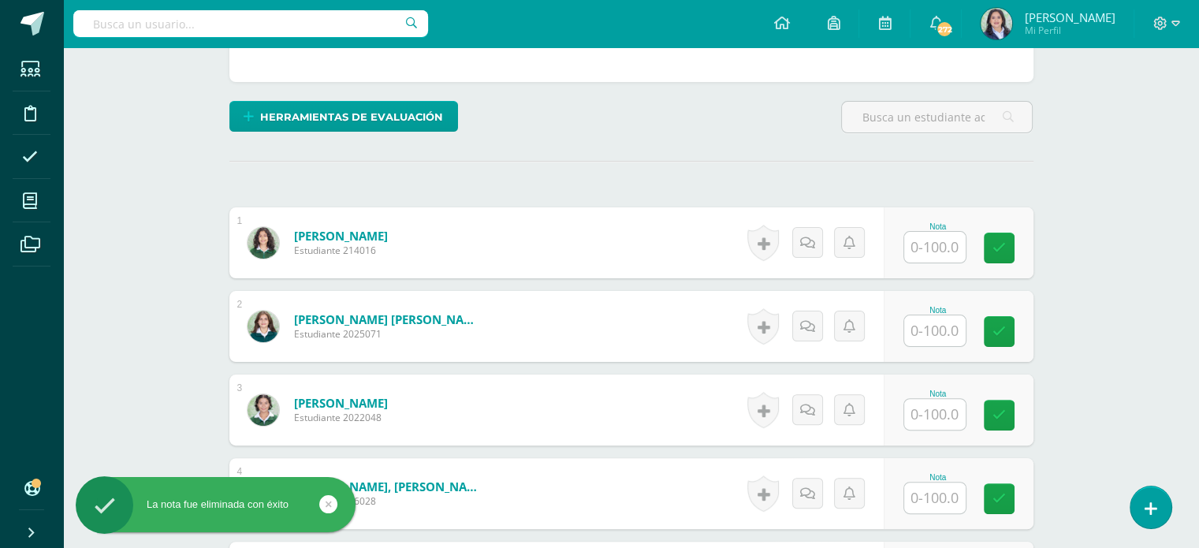
scroll to position [0, 0]
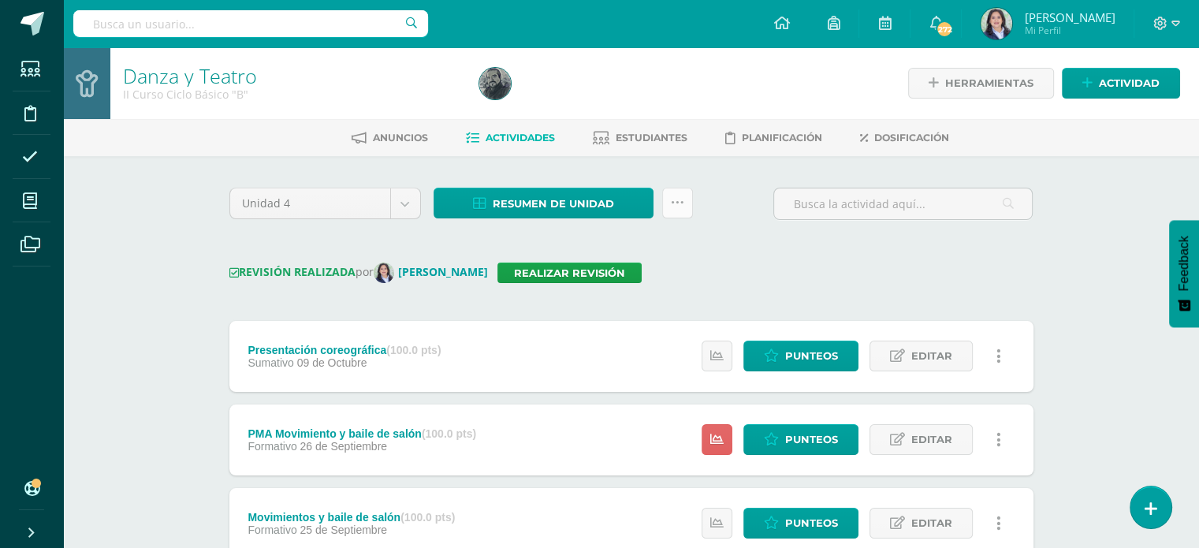
click at [679, 203] on icon at bounding box center [677, 202] width 13 height 13
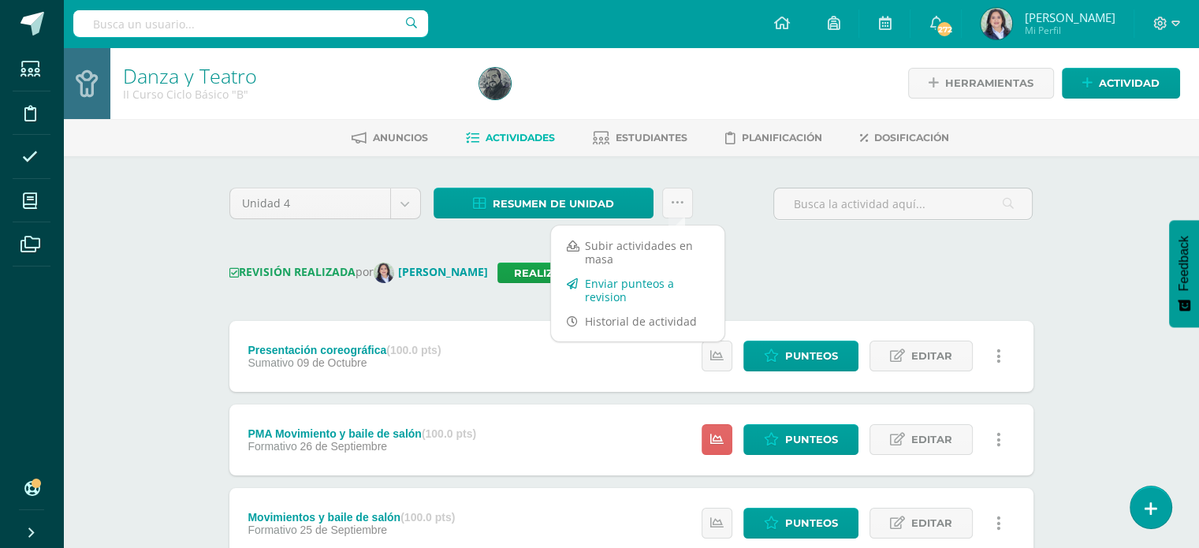
click at [620, 289] on link "Enviar punteos a revision" at bounding box center [637, 290] width 173 height 38
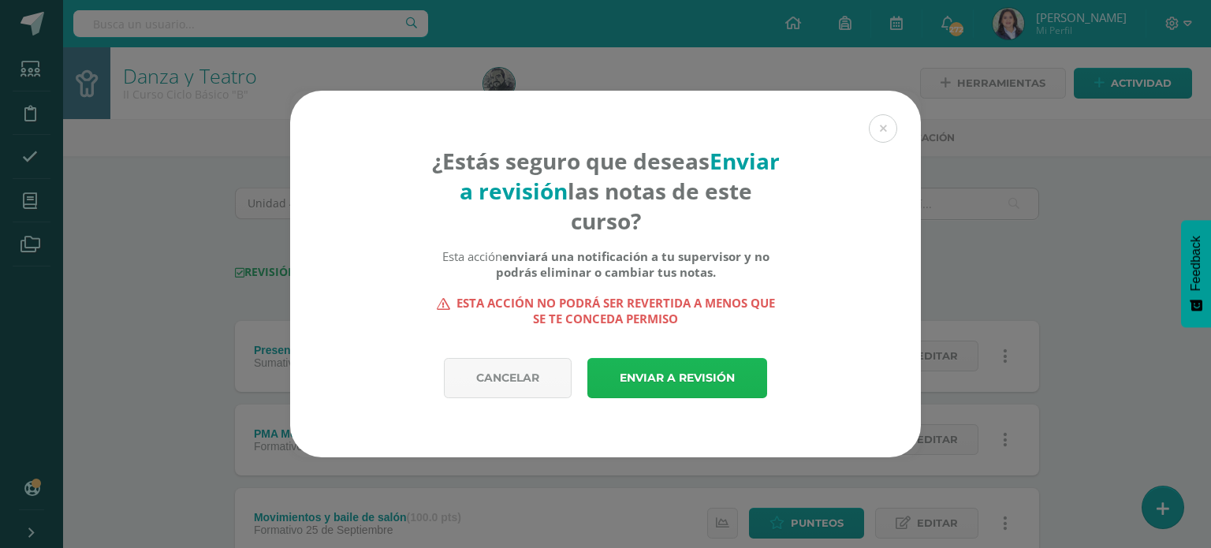
click at [662, 367] on link "Enviar a revisión" at bounding box center [677, 378] width 180 height 40
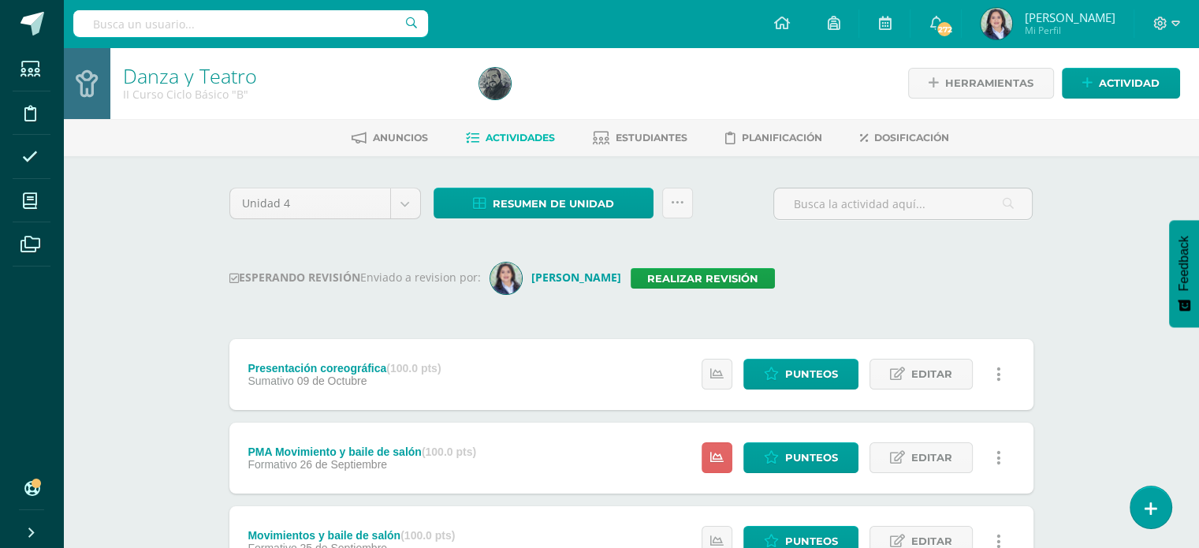
click at [230, 22] on input "text" at bounding box center [250, 23] width 355 height 27
type input "III curso"
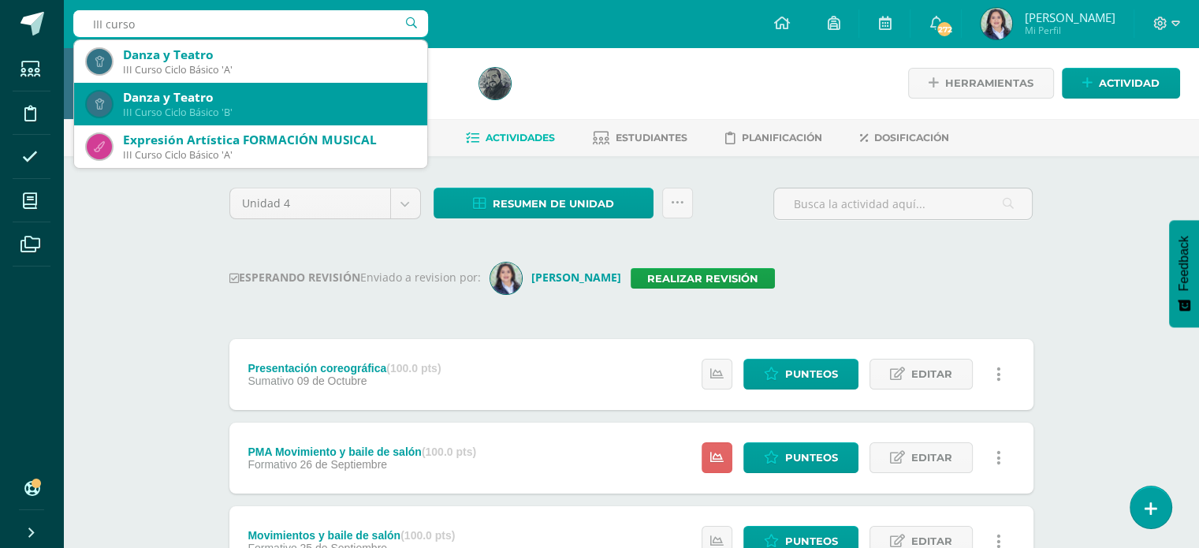
click at [276, 98] on div "Danza y Teatro" at bounding box center [269, 97] width 292 height 17
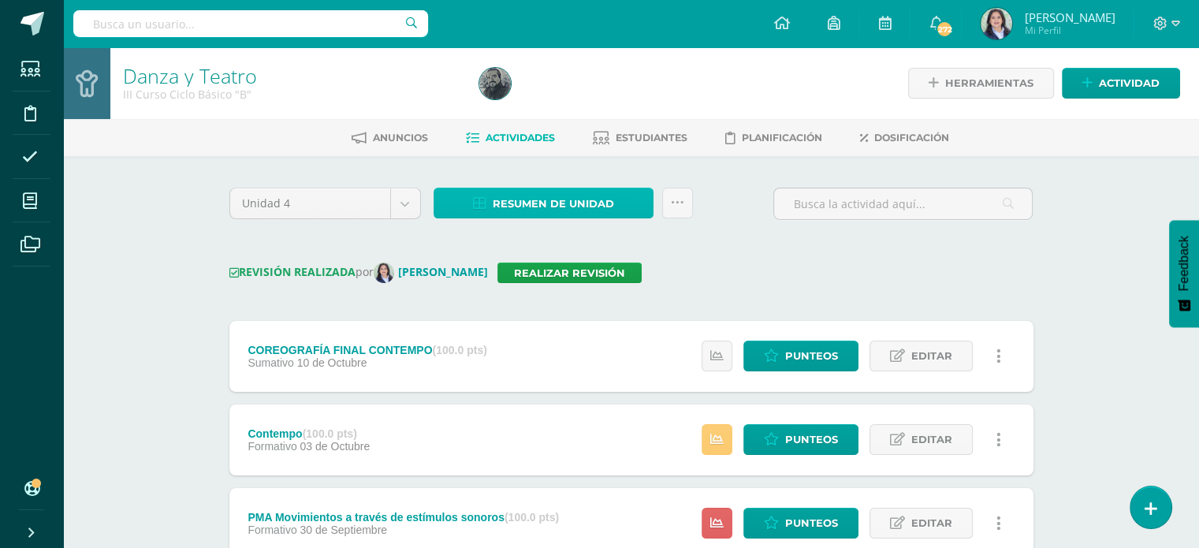
click at [554, 198] on span "Resumen de unidad" at bounding box center [553, 203] width 121 height 29
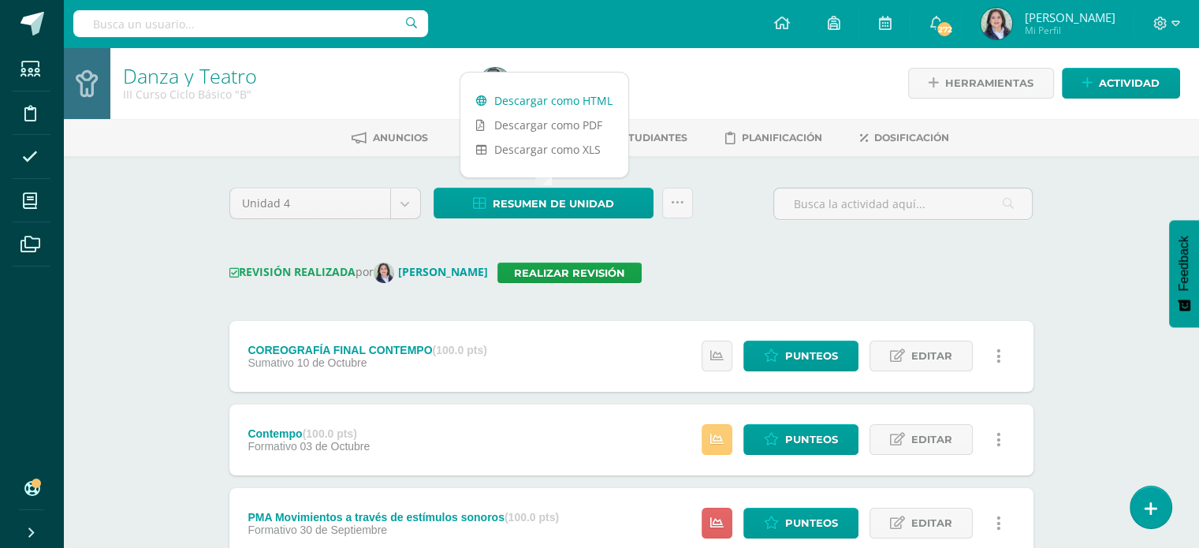
click at [529, 100] on link "Descargar como HTML" at bounding box center [544, 100] width 168 height 24
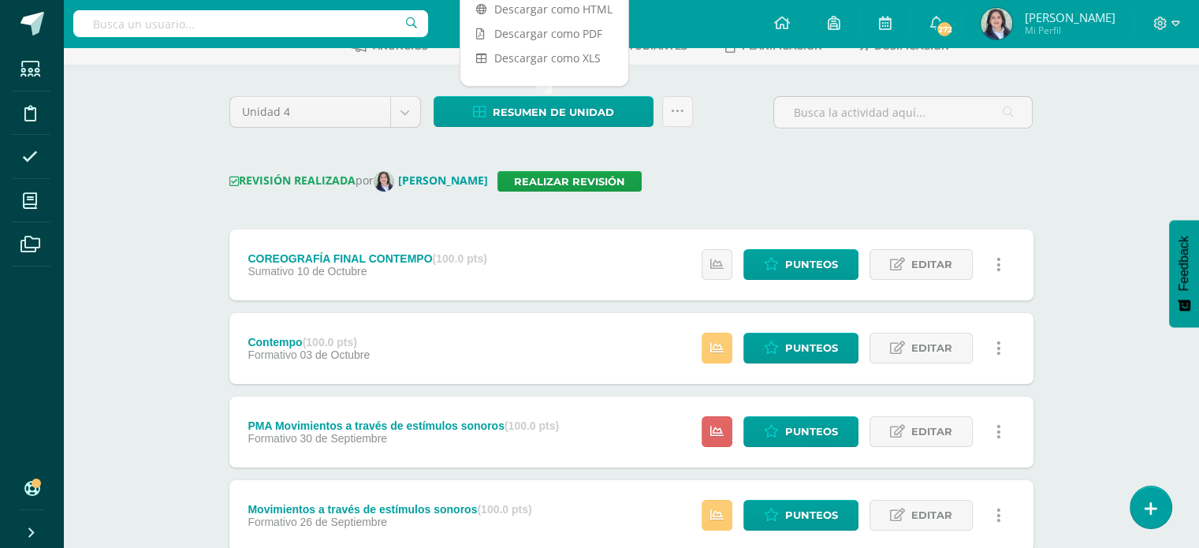
scroll to position [367, 0]
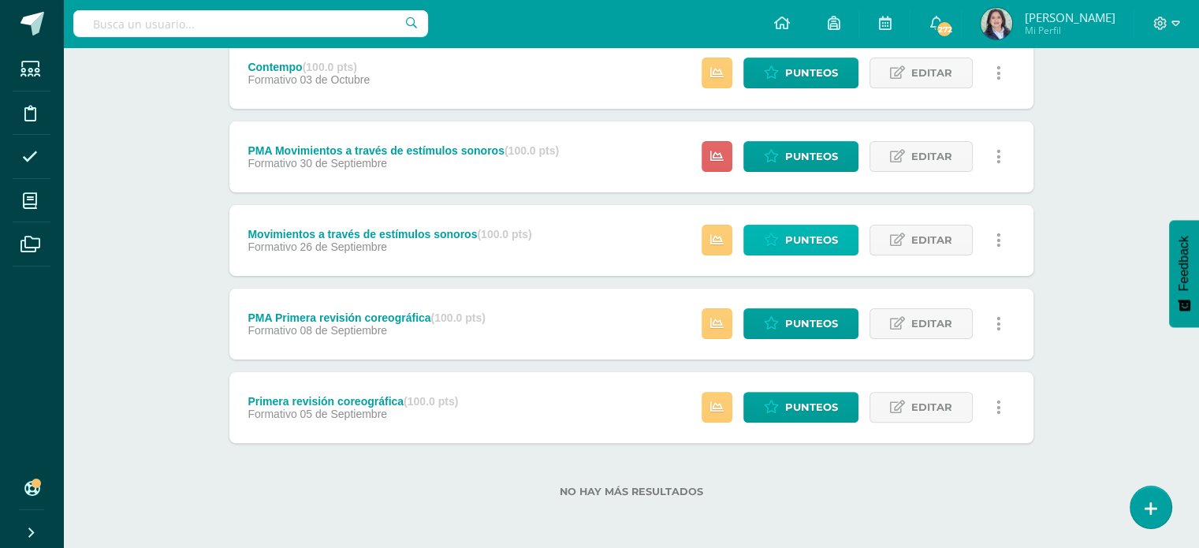
click at [814, 237] on span "Punteos" at bounding box center [811, 239] width 53 height 29
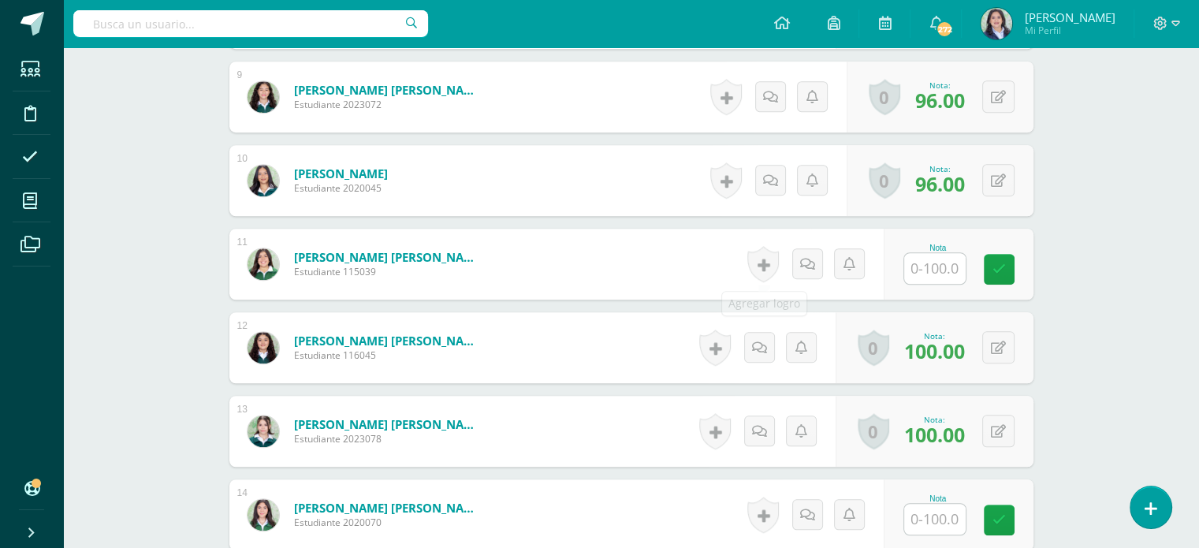
scroll to position [1156, 0]
click at [943, 265] on input "text" at bounding box center [943, 268] width 63 height 32
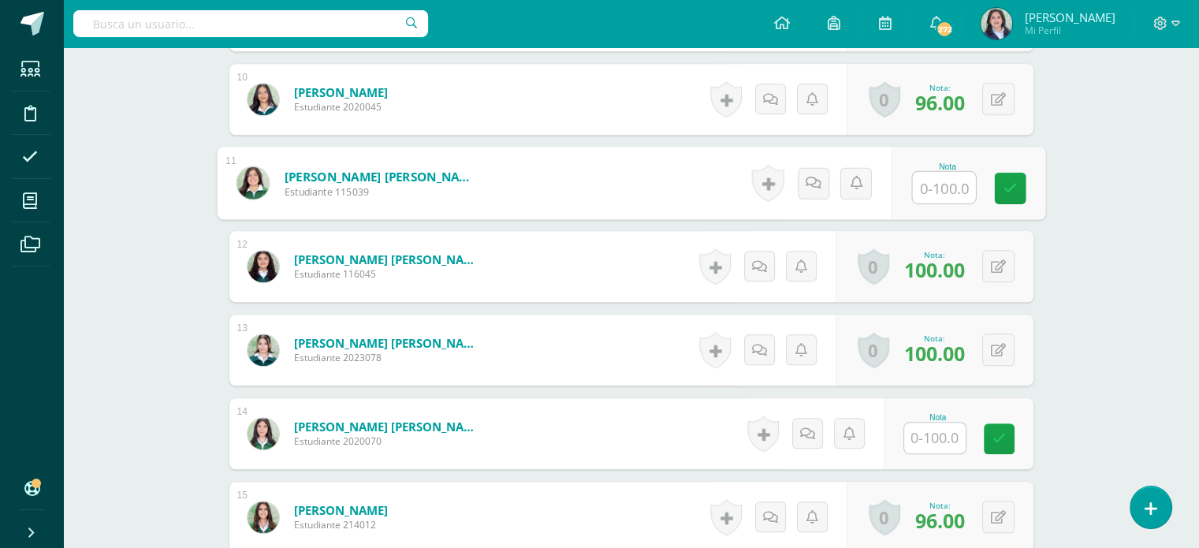
scroll to position [1235, 0]
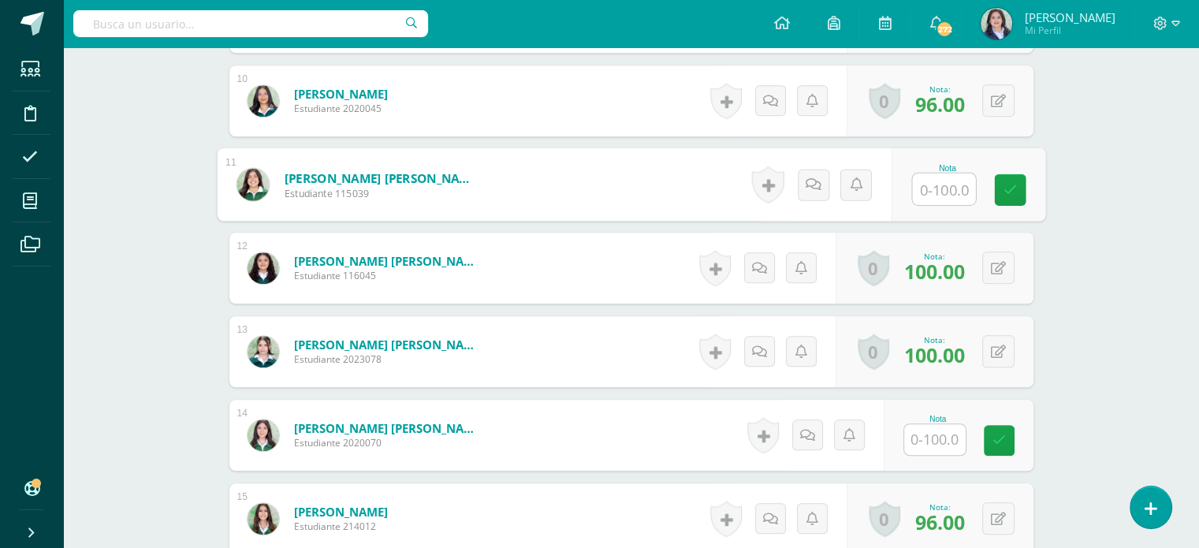
click at [954, 186] on input "text" at bounding box center [943, 189] width 63 height 32
type input "92"
click at [948, 438] on input "text" at bounding box center [934, 439] width 61 height 31
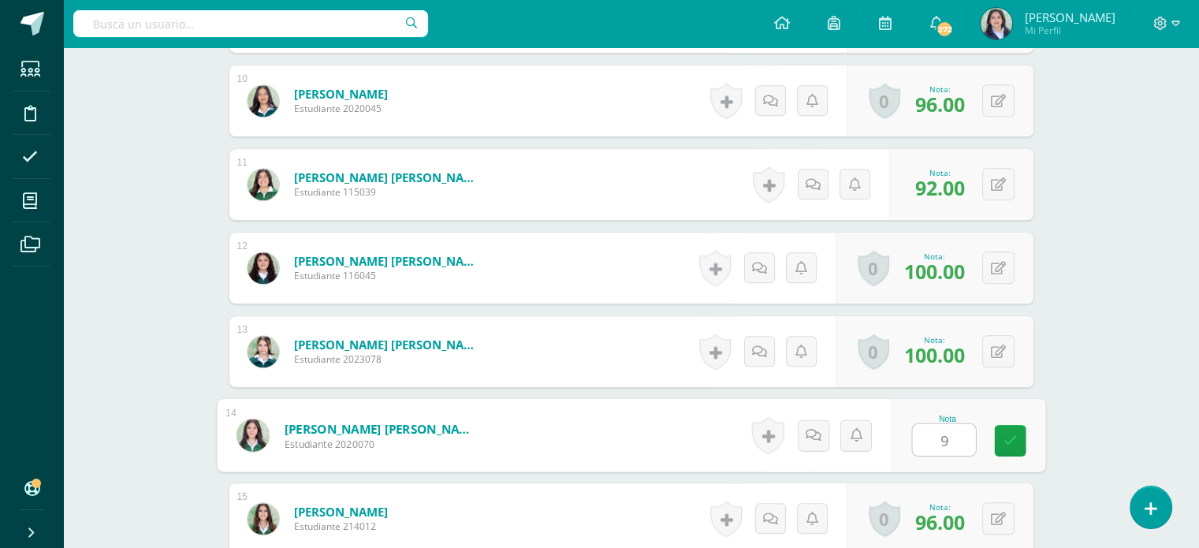
type input "92"
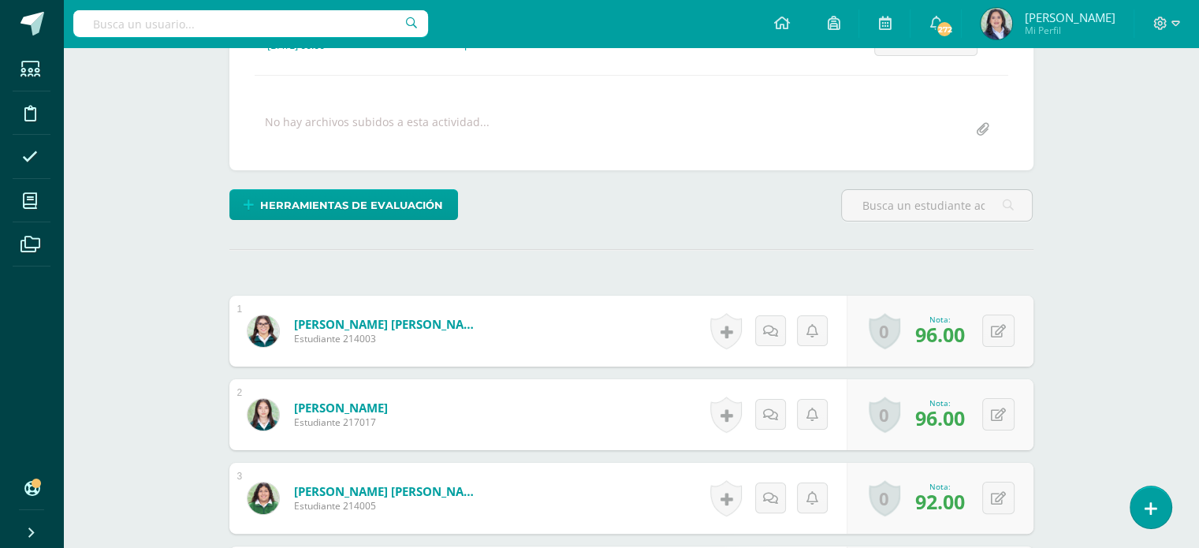
scroll to position [0, 0]
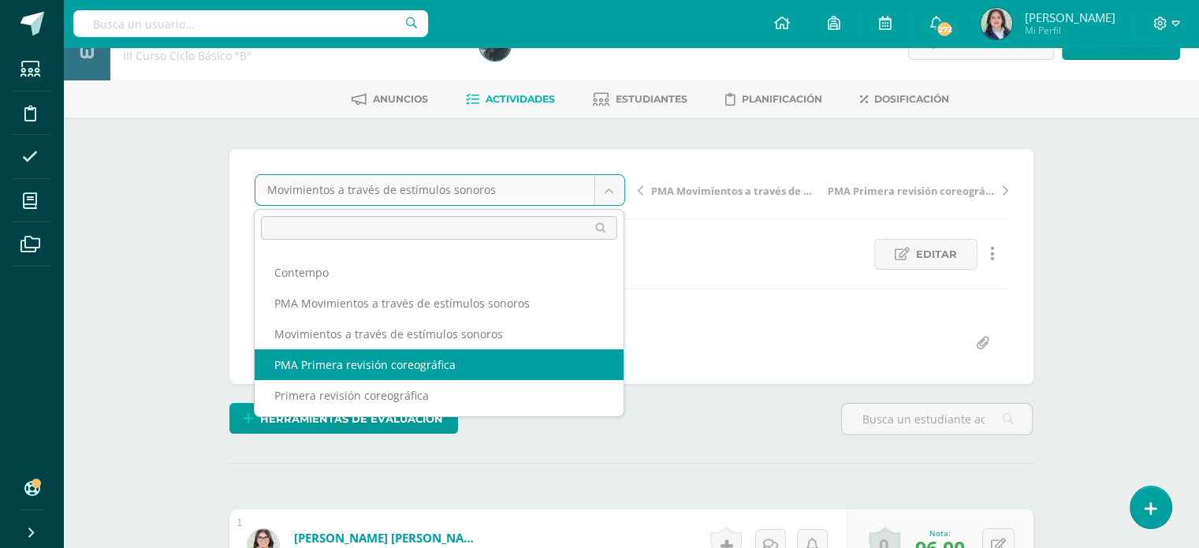
scroll to position [79, 0]
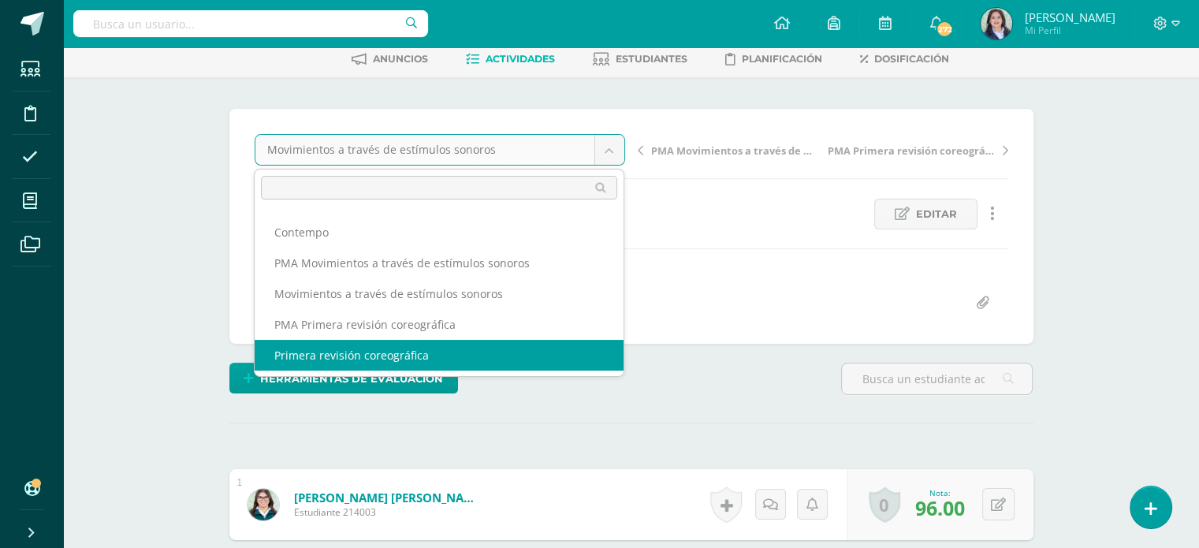
select select "/dashboard/teacher/grade-activity/264548/"
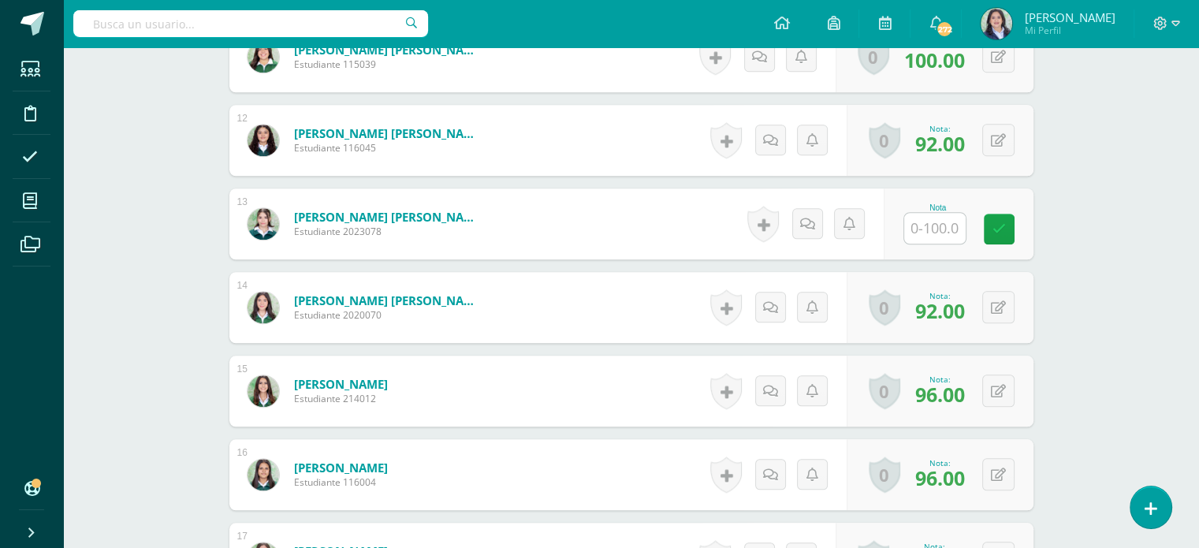
scroll to position [1360, 0]
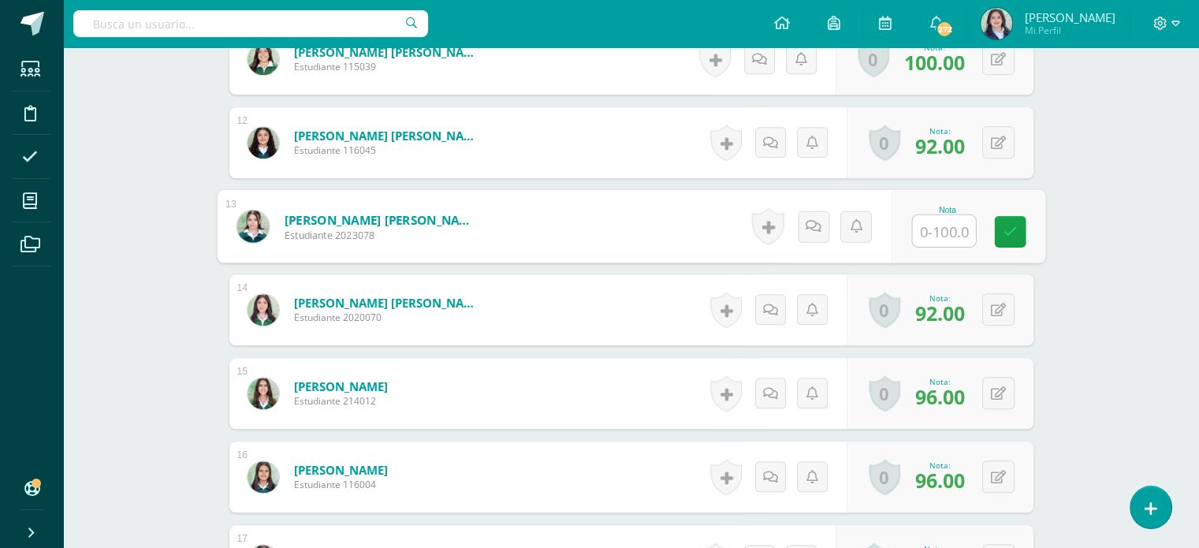
click at [935, 230] on input "text" at bounding box center [943, 231] width 63 height 32
type input "88"
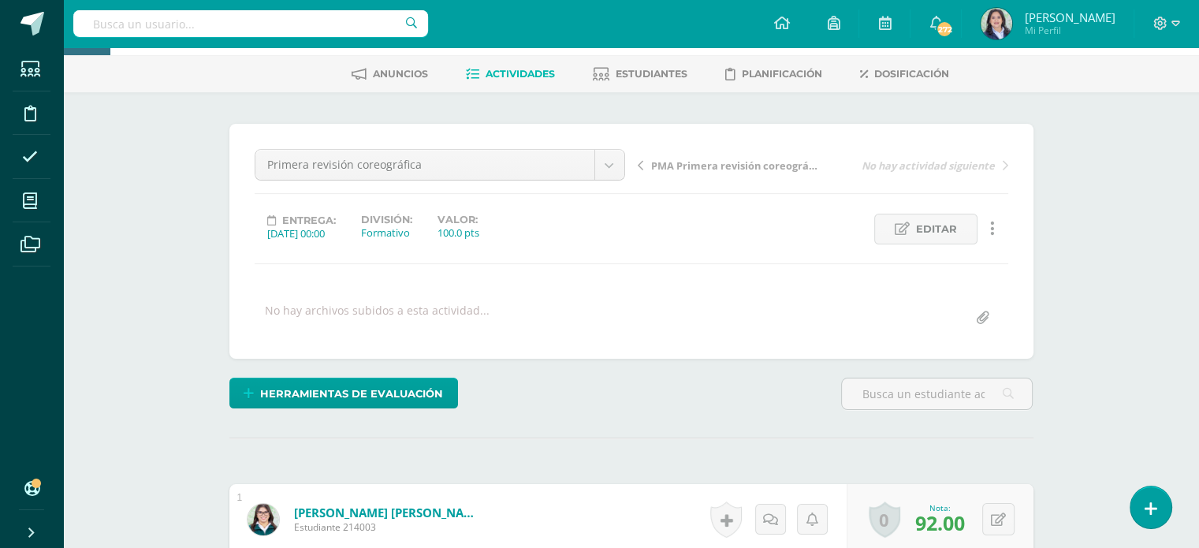
scroll to position [0, 0]
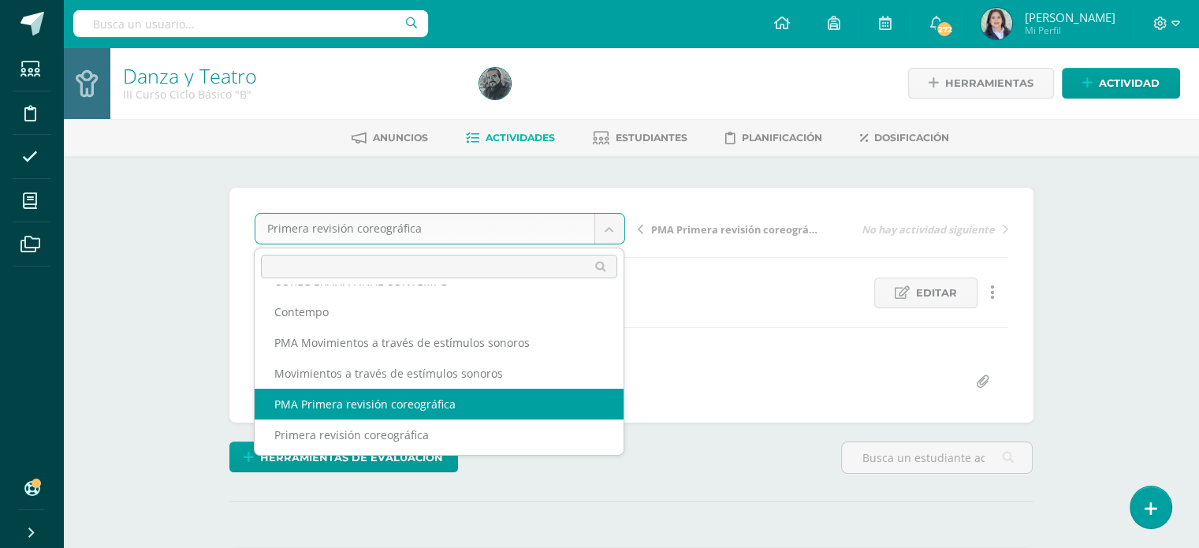
scroll to position [26, 0]
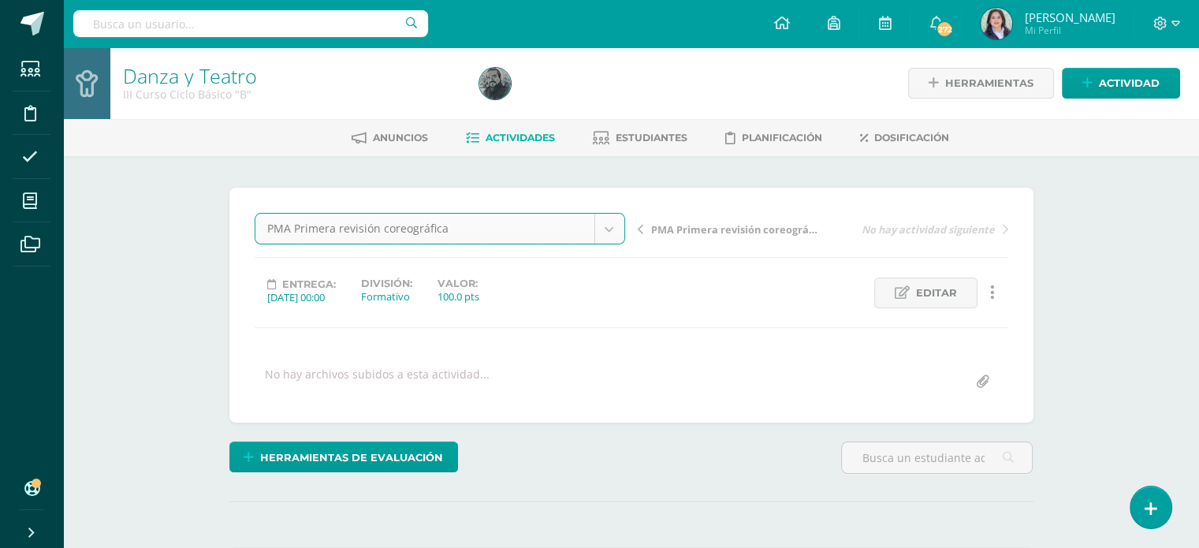
select select "/dashboard/teacher/grade-activity/264549/"
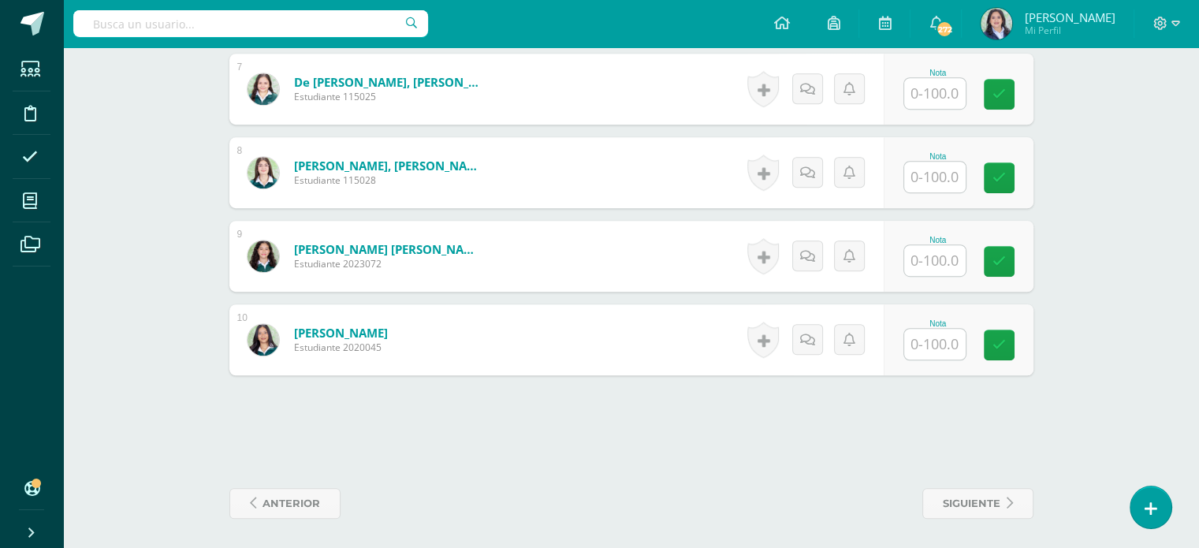
scroll to position [996, 0]
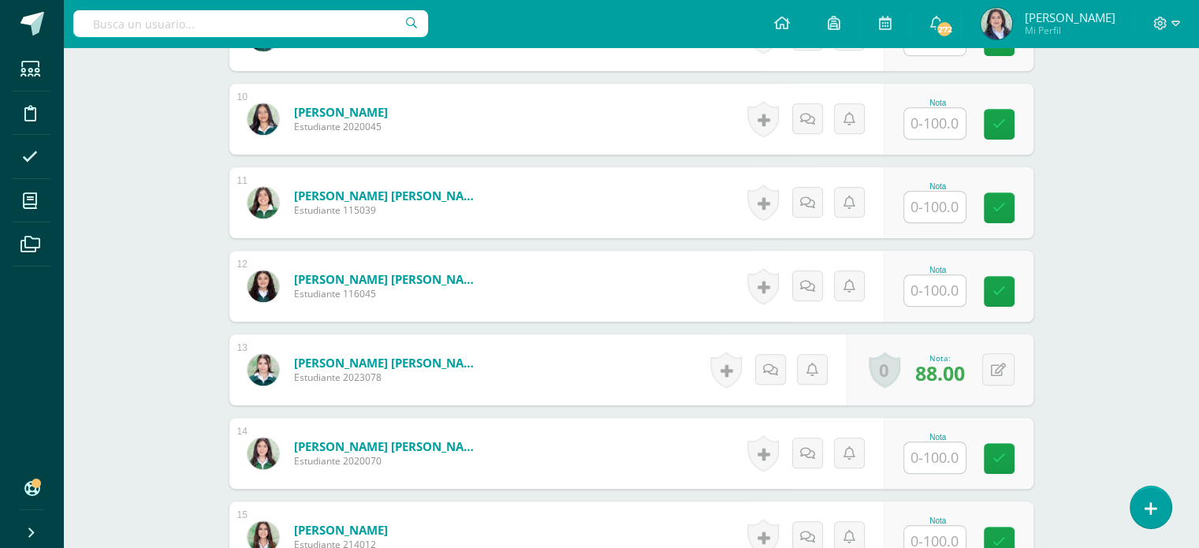
scroll to position [1235, 0]
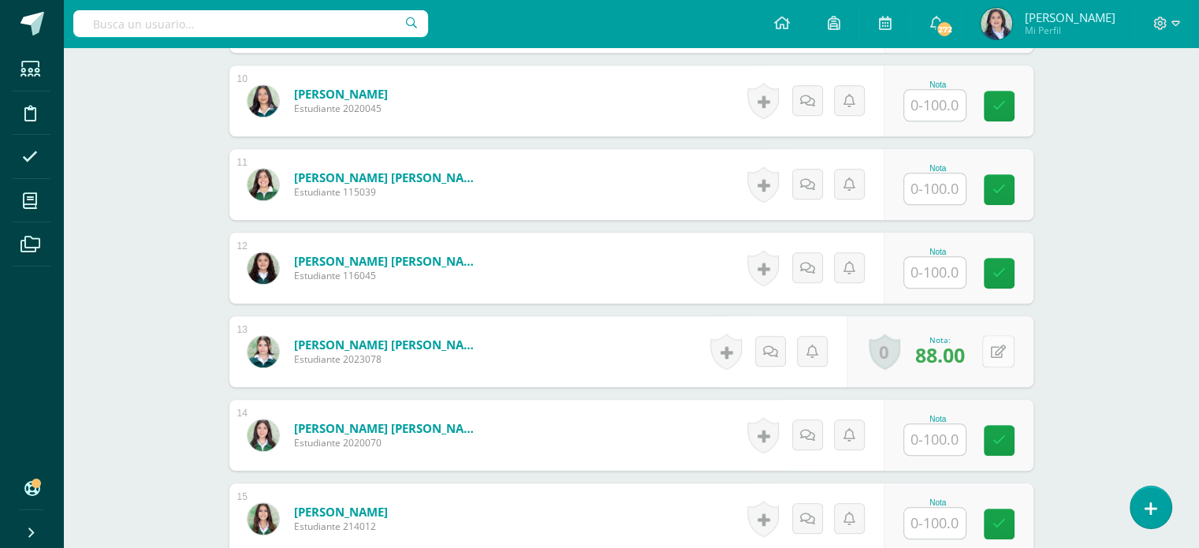
click at [982, 355] on div "0 Logros Logros obtenidos Aún no hay logros agregados Nota: 88.00" at bounding box center [940, 351] width 187 height 71
click at [1000, 352] on button at bounding box center [1009, 351] width 33 height 33
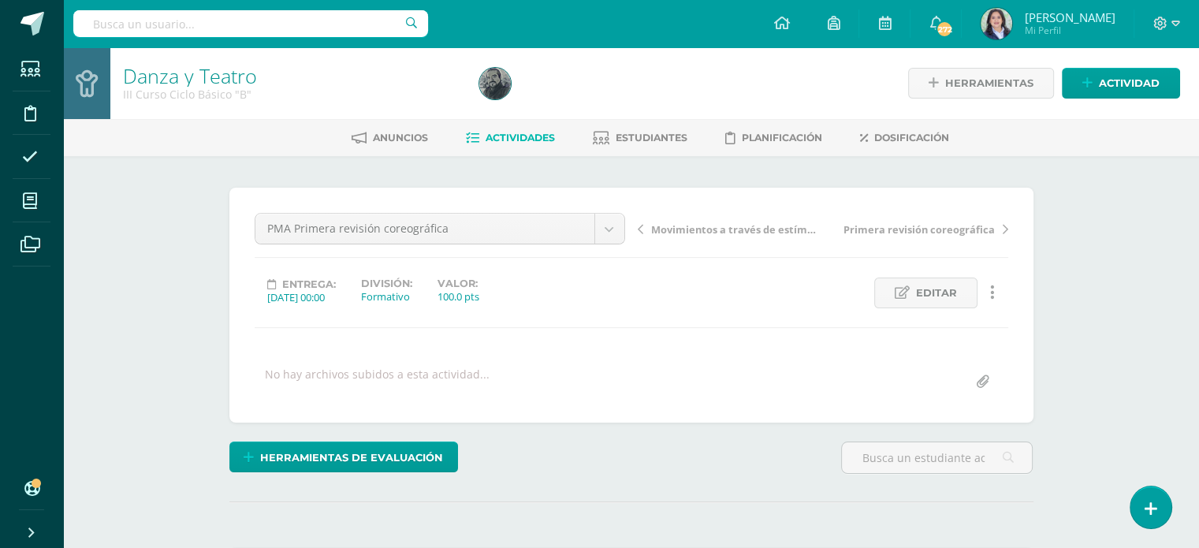
scroll to position [0, 0]
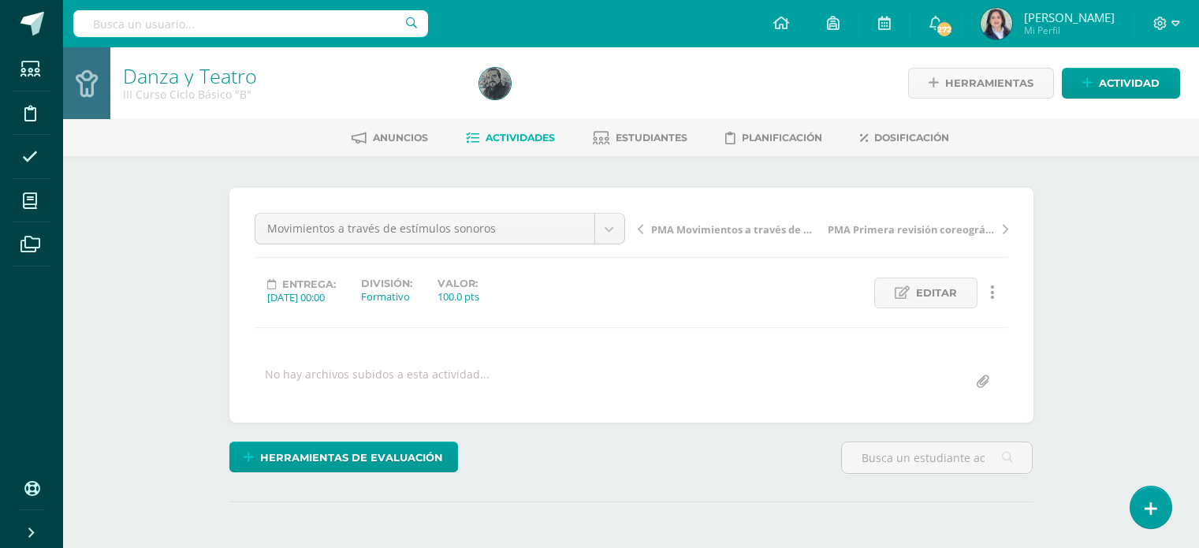
select select "/dashboard/teacher/grade-activity/264548/"
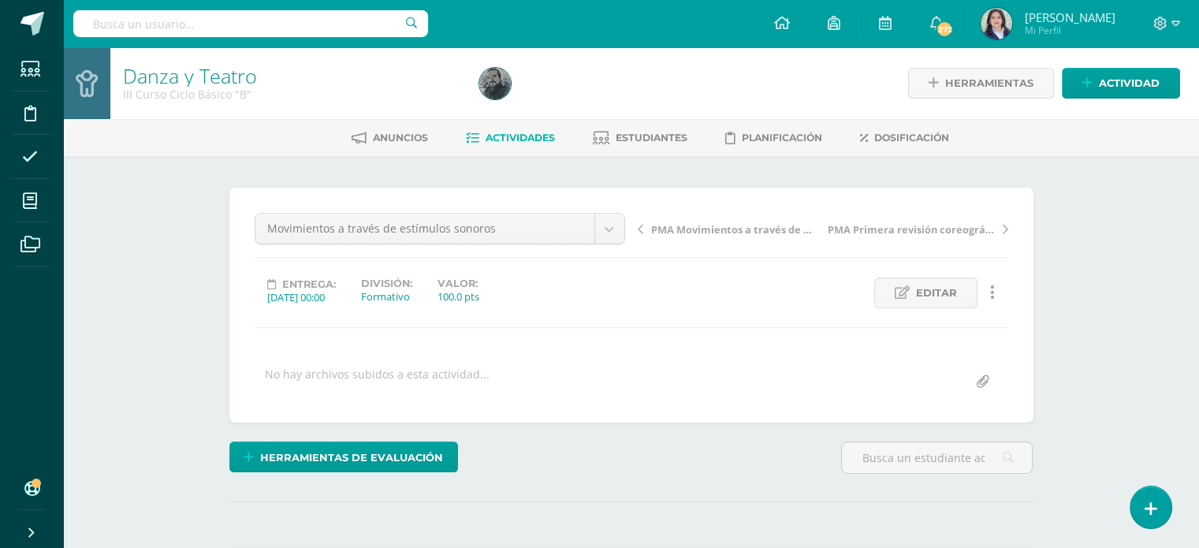
scroll to position [1, 0]
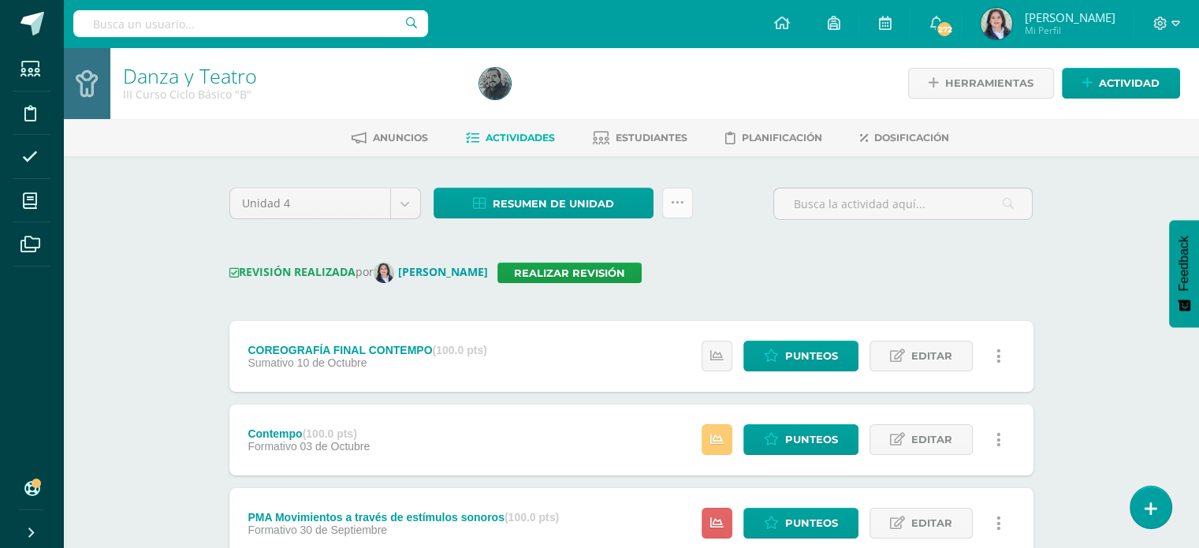
click at [676, 203] on icon at bounding box center [677, 202] width 13 height 13
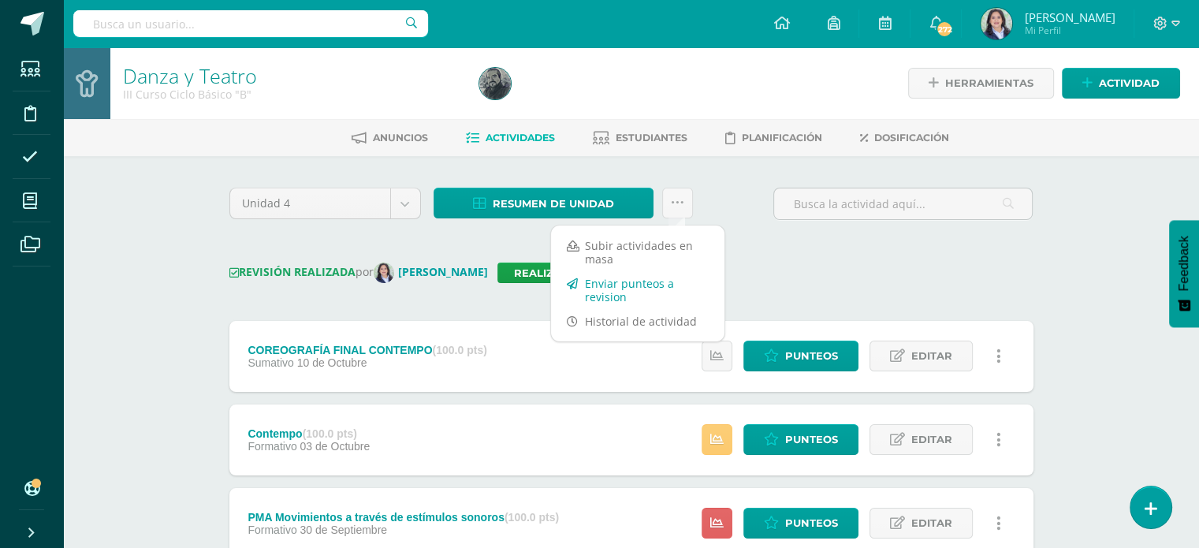
click at [632, 295] on link "Enviar punteos a revision" at bounding box center [637, 290] width 173 height 38
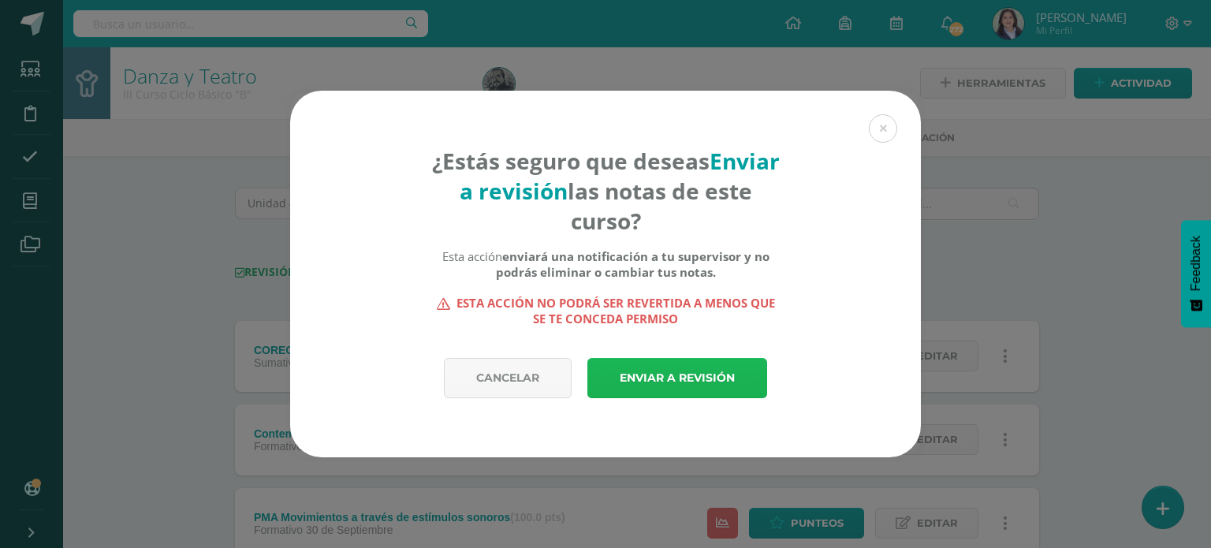
click at [659, 369] on link "Enviar a revisión" at bounding box center [677, 378] width 180 height 40
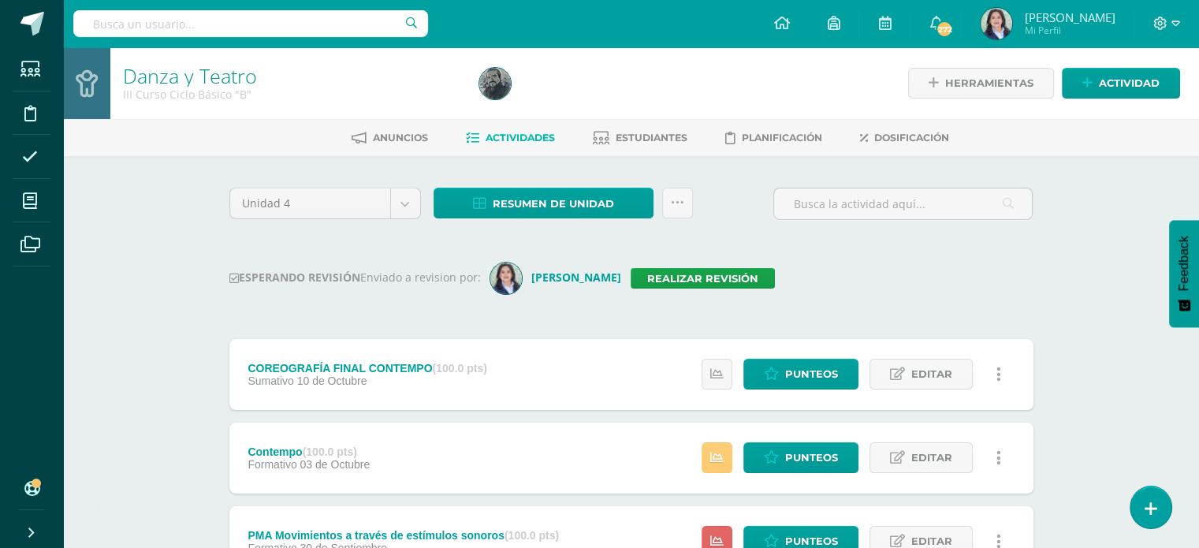
click at [1094, 250] on div "Danza y Teatro III Curso Ciclo Básico "B" Herramientas Detalle de asistencias A…" at bounding box center [631, 489] width 1136 height 885
click at [114, 222] on div "Danza y Teatro III Curso Ciclo Básico "B" Herramientas Detalle de asistencias A…" at bounding box center [631, 489] width 1136 height 885
click at [613, 78] on div at bounding box center [654, 83] width 363 height 72
click at [1031, 287] on div "ESPERANDO REVISIÓN Enviado a revision por: Claudia Ordóñez Realizar revisión" at bounding box center [631, 279] width 804 height 32
click at [237, 24] on input "text" at bounding box center [250, 23] width 355 height 27
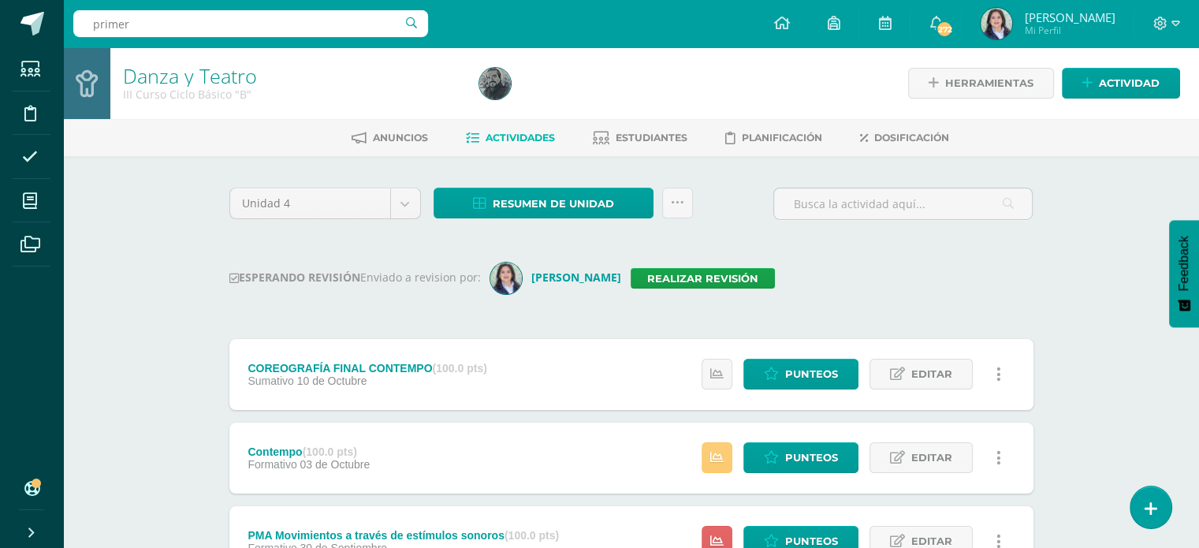
type input "primero"
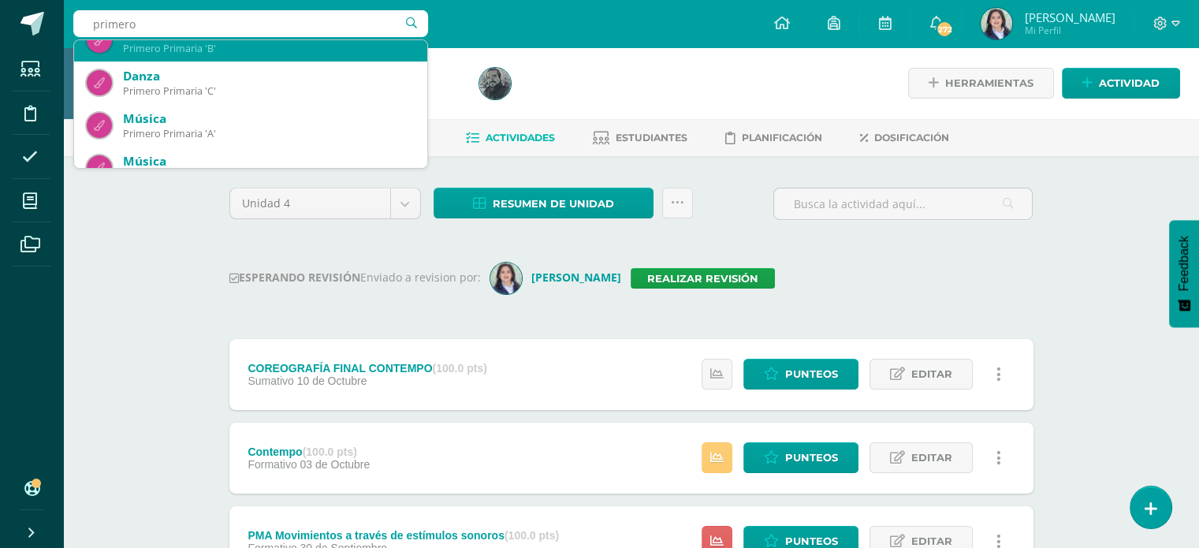
scroll to position [255, 0]
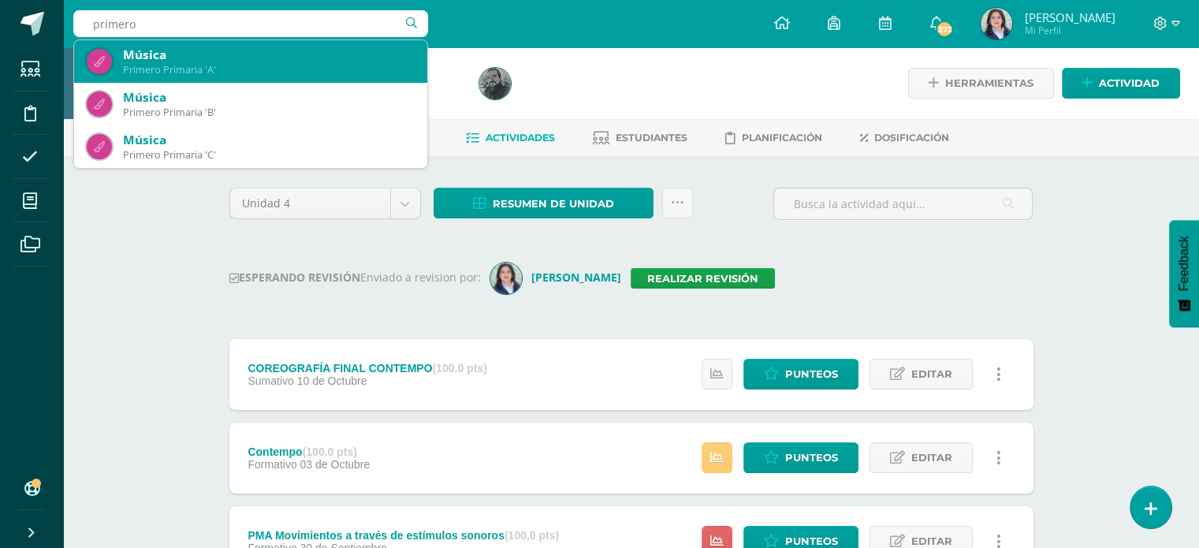
click at [281, 63] on div "Primero Primaria 'A'" at bounding box center [269, 69] width 292 height 13
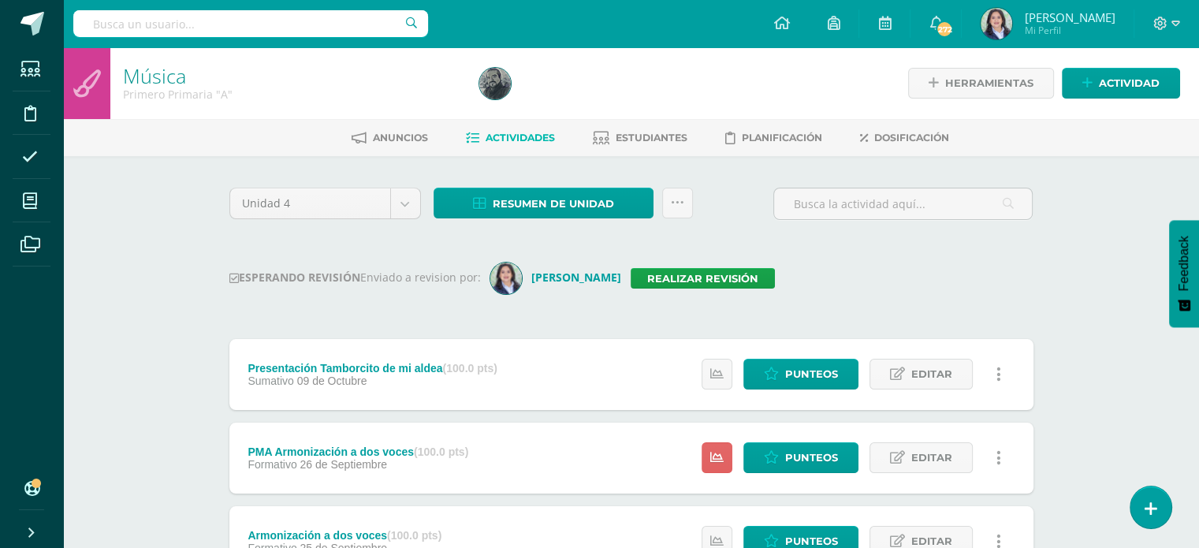
click at [252, 24] on input "text" at bounding box center [250, 23] width 355 height 27
type input "primero"
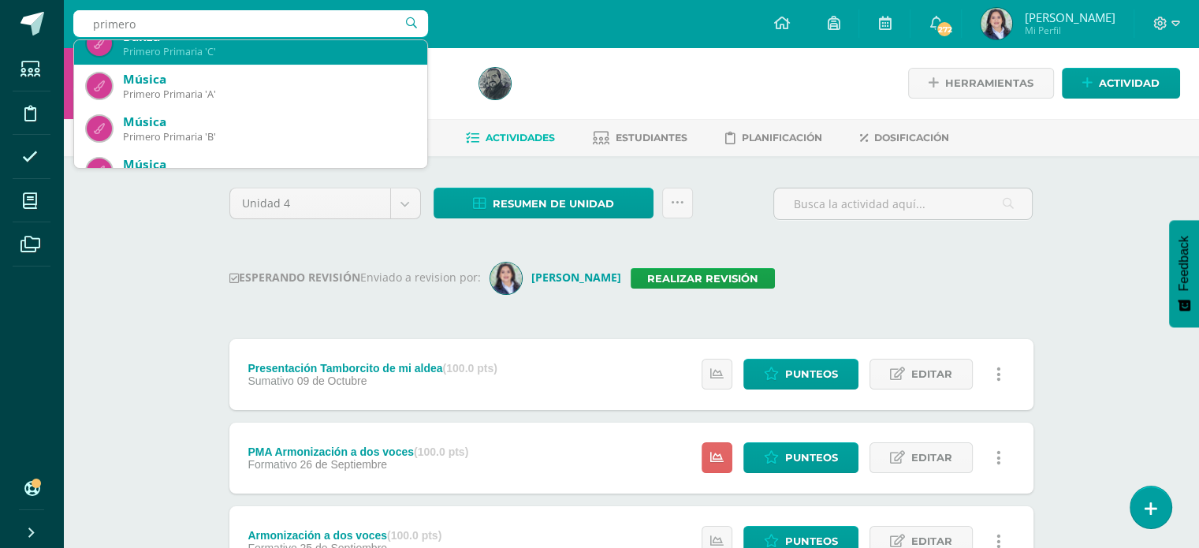
scroll to position [237, 0]
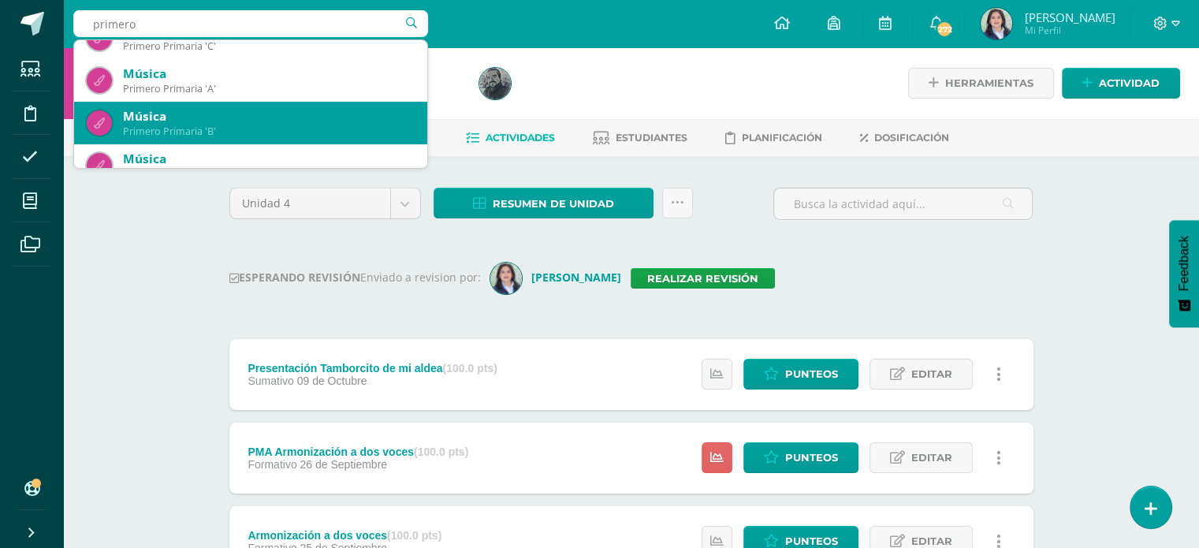
click at [249, 125] on div "Primero Primaria 'B'" at bounding box center [269, 131] width 292 height 13
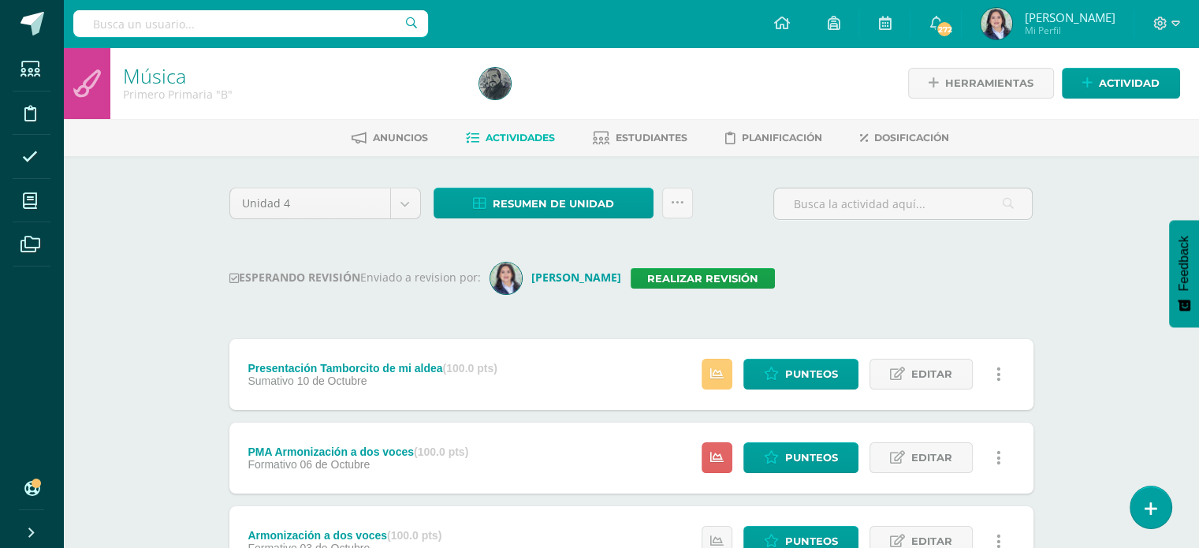
click at [274, 13] on input "text" at bounding box center [250, 23] width 355 height 27
type input "primero"
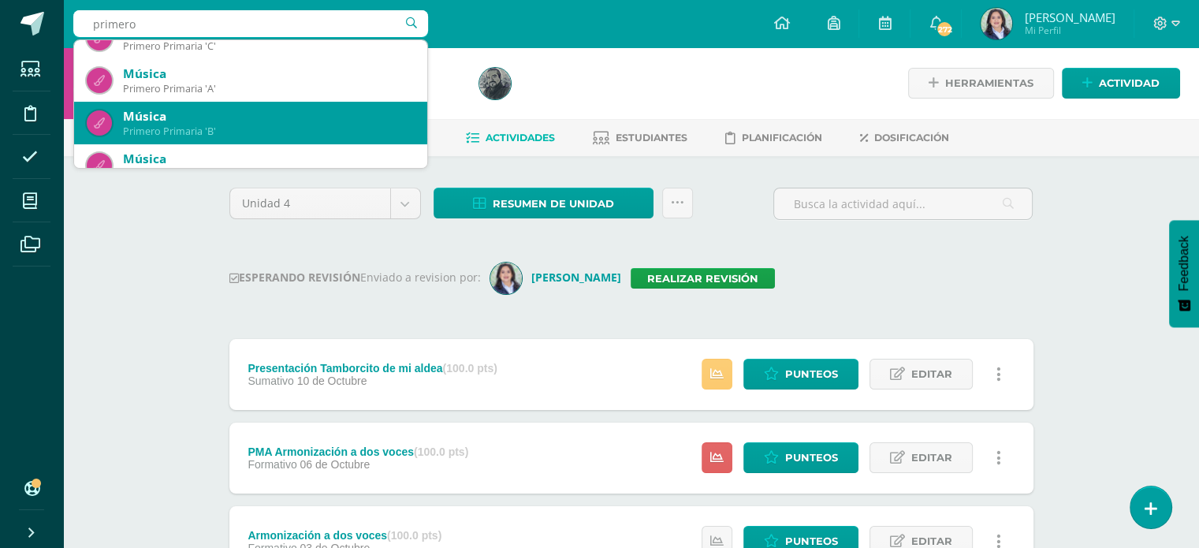
scroll to position [255, 0]
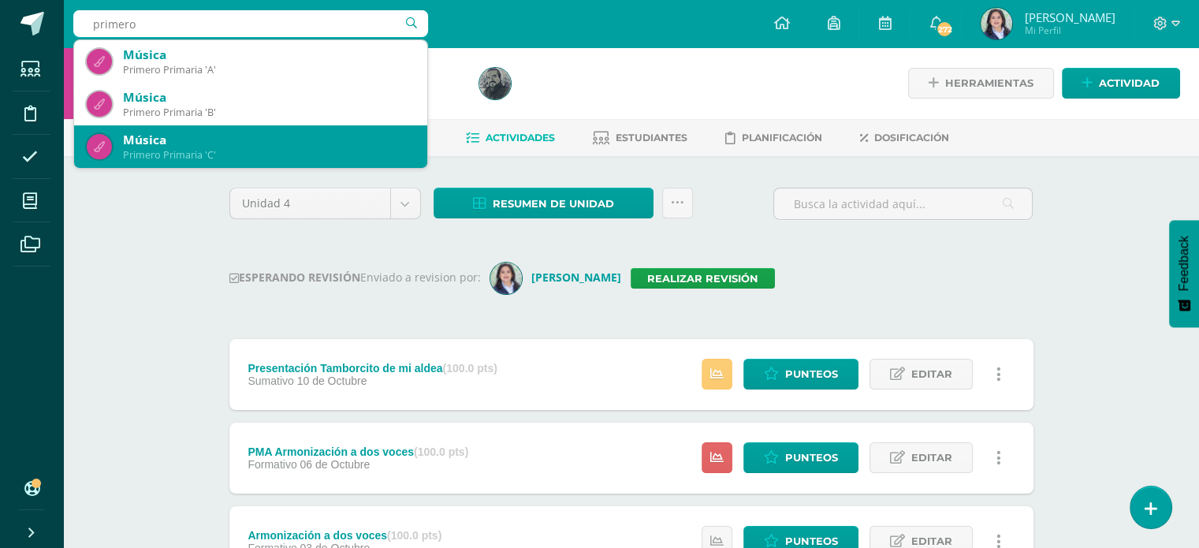
click at [293, 150] on div "Primero Primaria 'C'" at bounding box center [269, 154] width 292 height 13
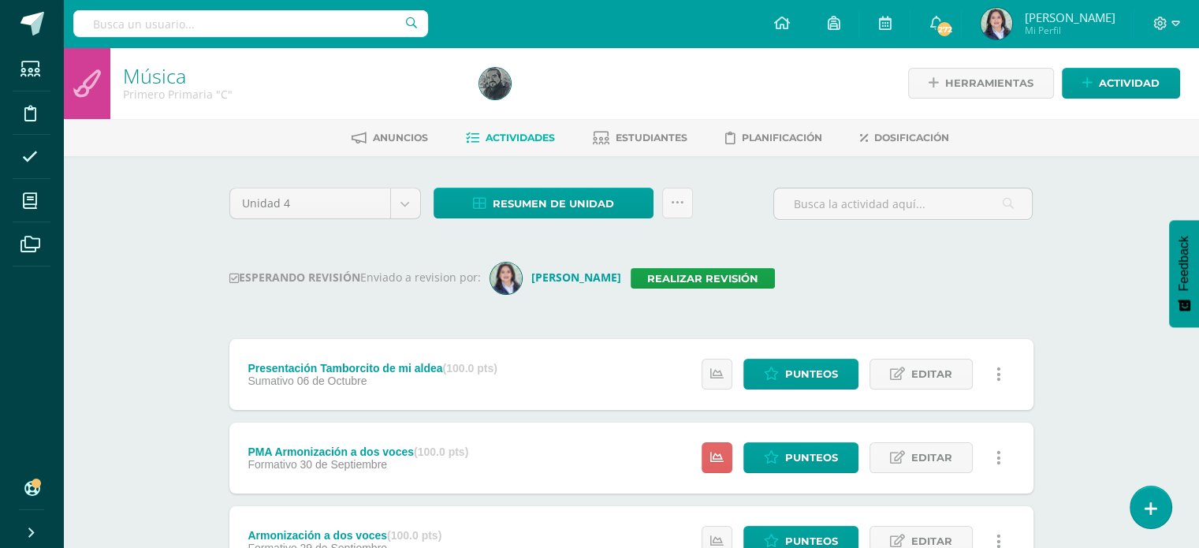
click at [1019, 284] on div "ESPERANDO REVISIÓN Enviado a revision por: Claudia Ordóñez Realizar revisión" at bounding box center [631, 279] width 804 height 32
click at [304, 21] on input "text" at bounding box center [250, 23] width 355 height 27
type input "segundo"
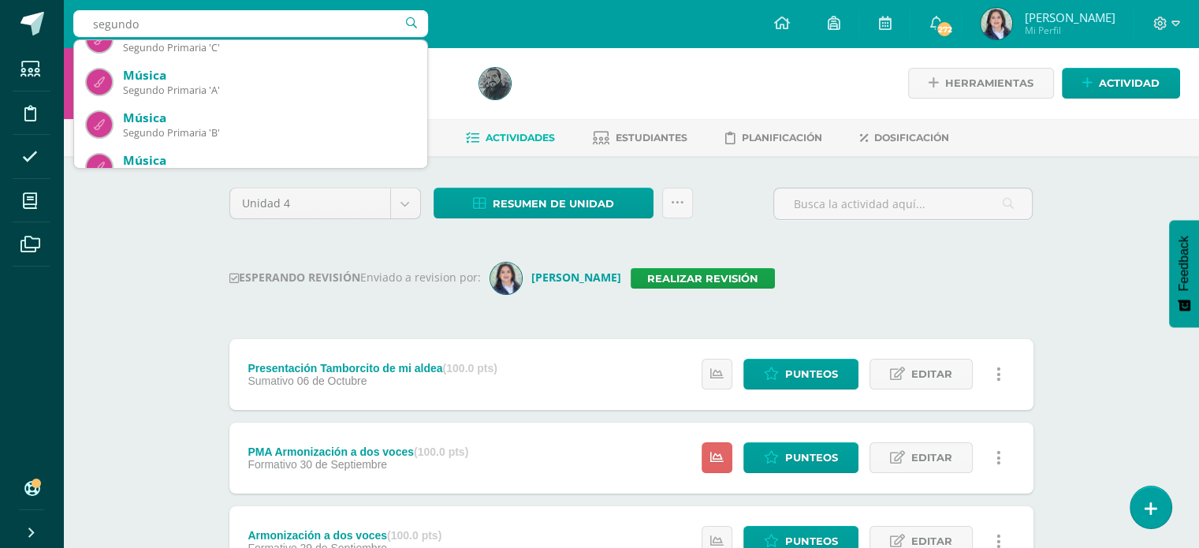
scroll to position [237, 0]
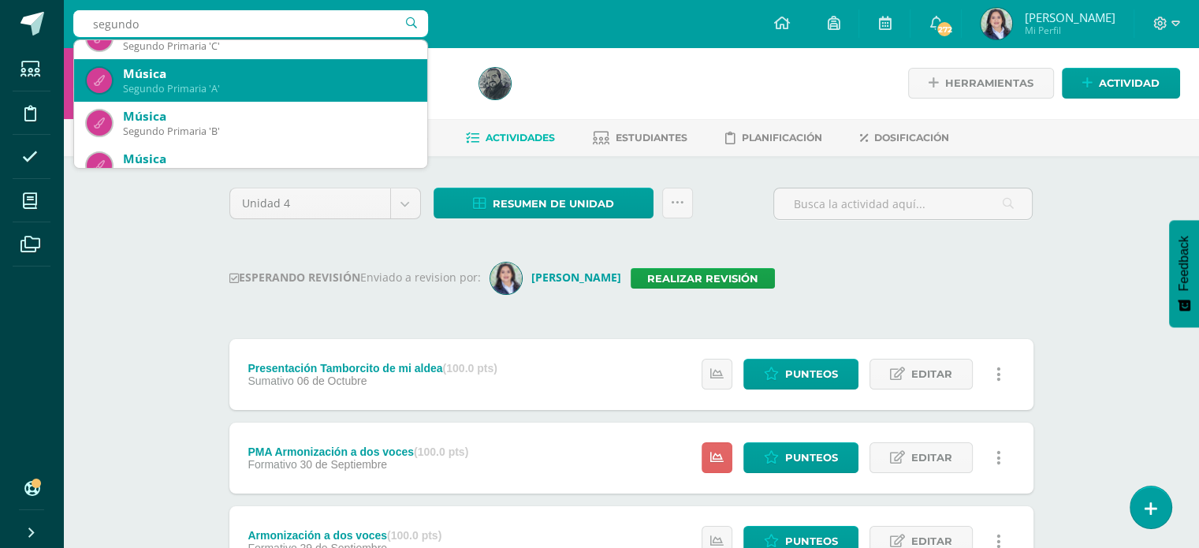
click at [237, 81] on div "Música Segundo Primaria 'A'" at bounding box center [251, 80] width 328 height 43
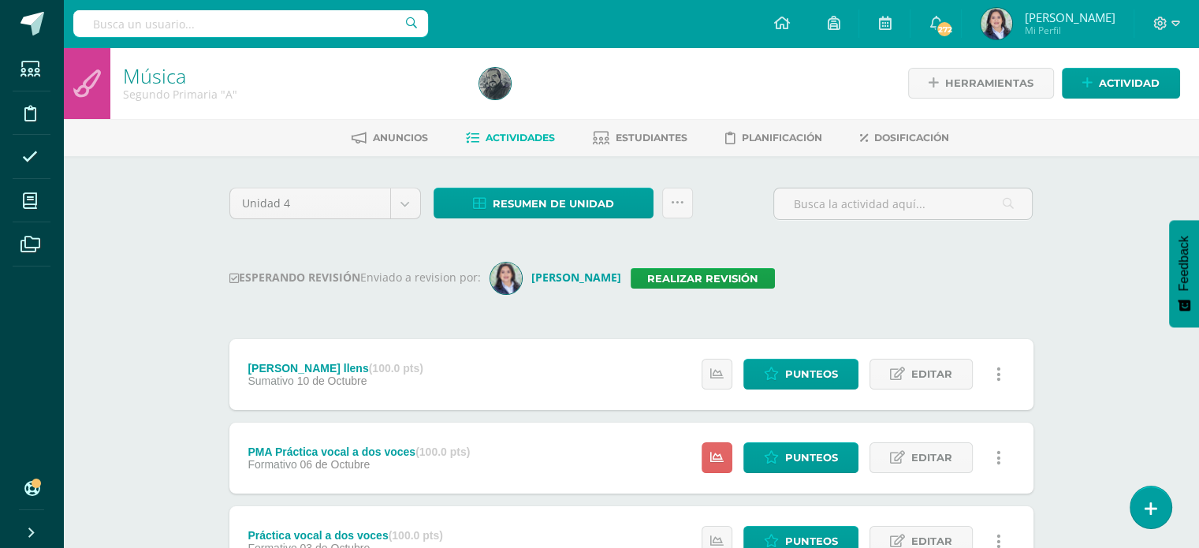
drag, startPoint x: 788, startPoint y: 75, endPoint x: 804, endPoint y: 72, distance: 16.1
click at [788, 75] on div at bounding box center [654, 83] width 363 height 72
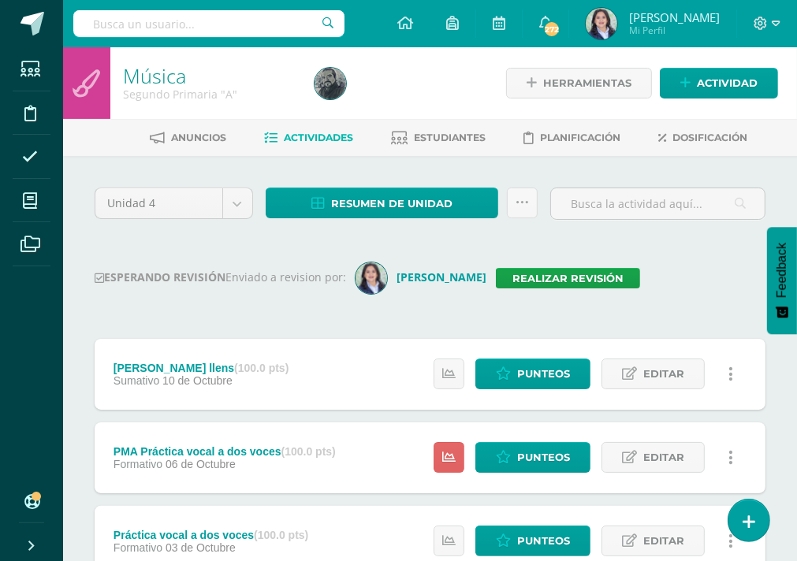
click at [250, 27] on input "text" at bounding box center [208, 23] width 271 height 27
type input "segundo"
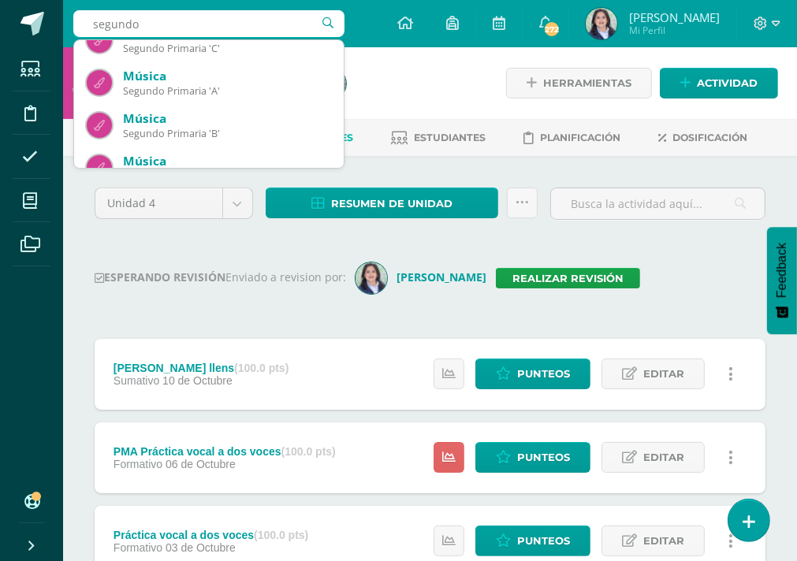
scroll to position [237, 0]
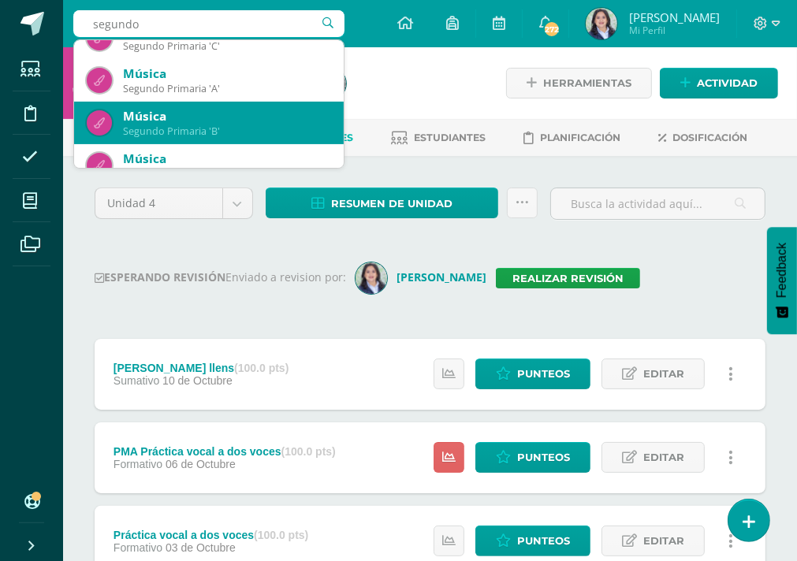
click at [239, 123] on div "Música" at bounding box center [227, 116] width 208 height 17
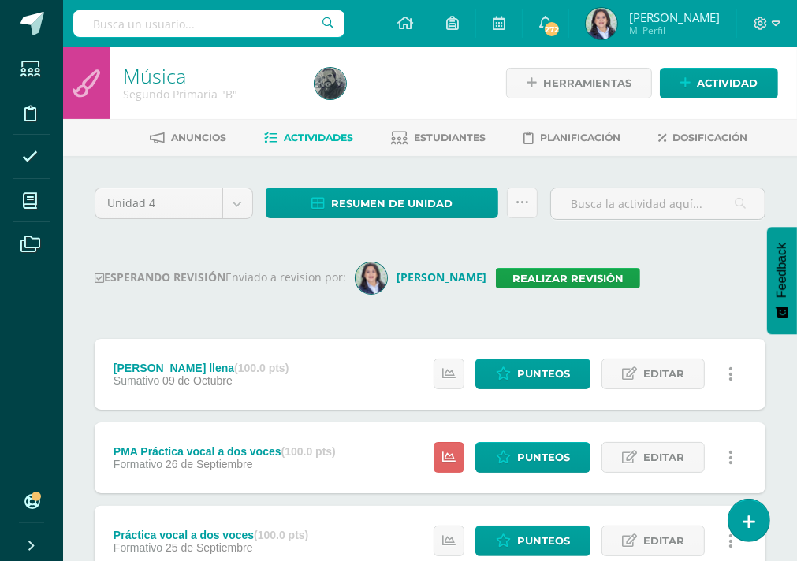
click at [212, 21] on input "text" at bounding box center [208, 23] width 271 height 27
type input "segundo"
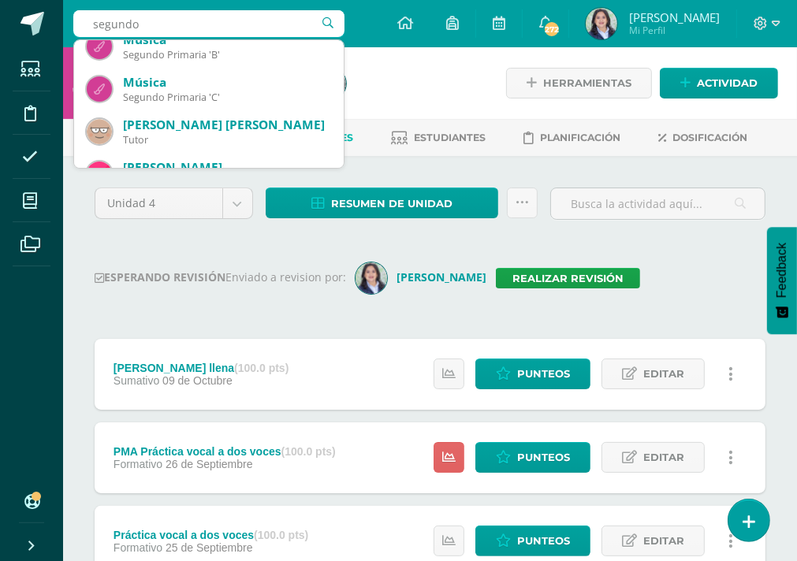
scroll to position [315, 0]
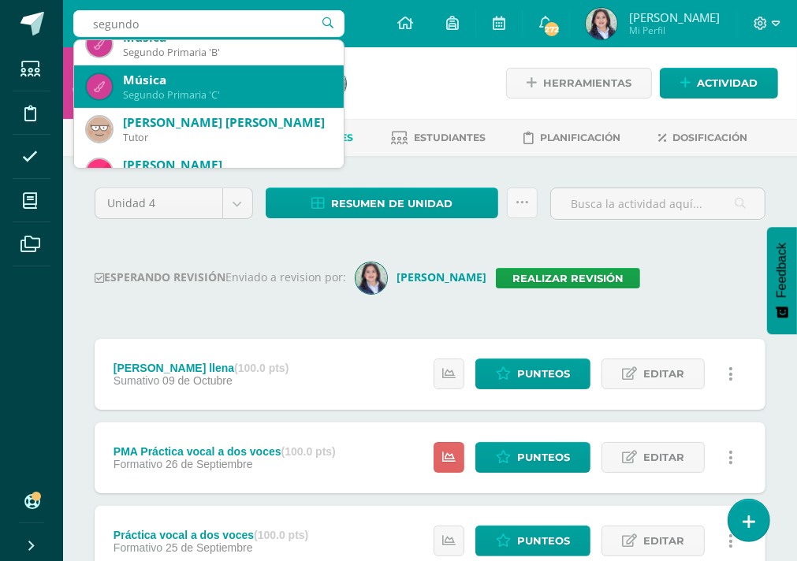
click at [265, 91] on div "Segundo Primaria 'C'" at bounding box center [227, 94] width 208 height 13
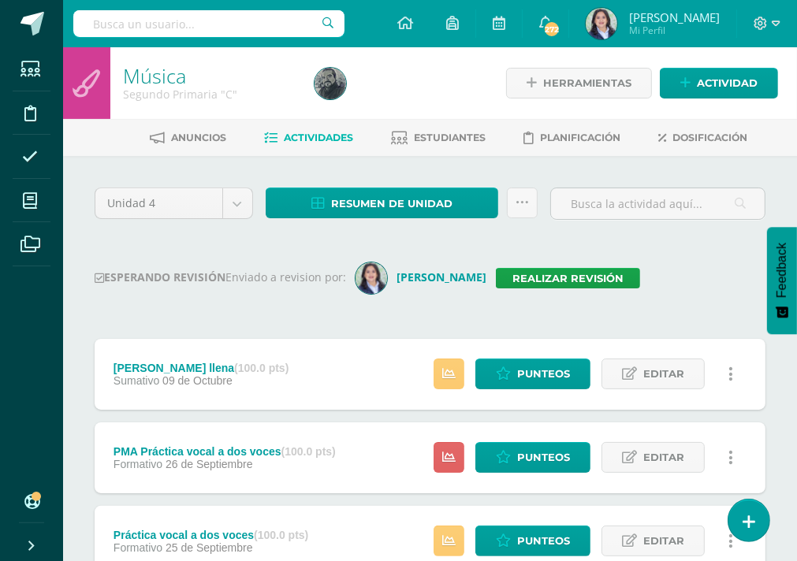
click at [695, 292] on div "ESPERANDO REVISIÓN Enviado a revision por: [PERSON_NAME] Realizar revisión" at bounding box center [430, 279] width 671 height 32
click at [705, 270] on div "ESPERANDO REVISIÓN Enviado a revision por: [PERSON_NAME] Realizar revisión" at bounding box center [430, 279] width 671 height 32
click at [235, 21] on input "text" at bounding box center [208, 23] width 271 height 27
type input "cuarto"
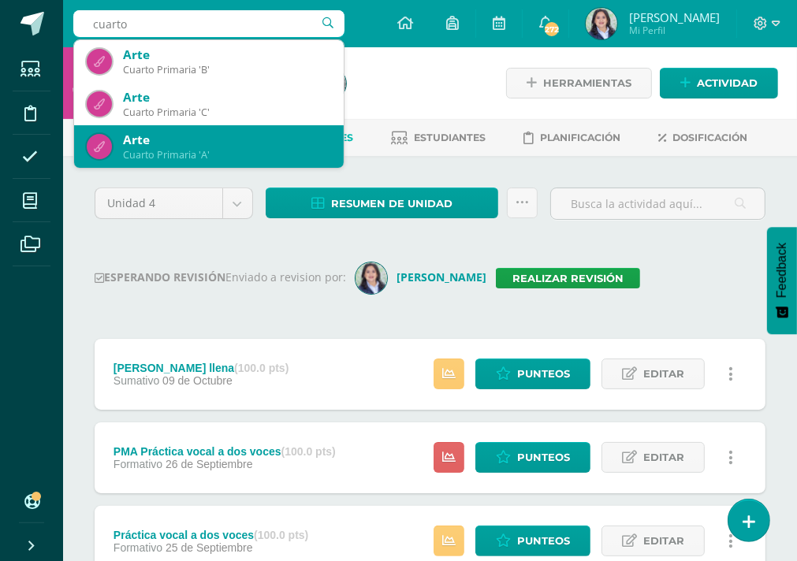
click at [202, 136] on div "Arte" at bounding box center [227, 140] width 208 height 17
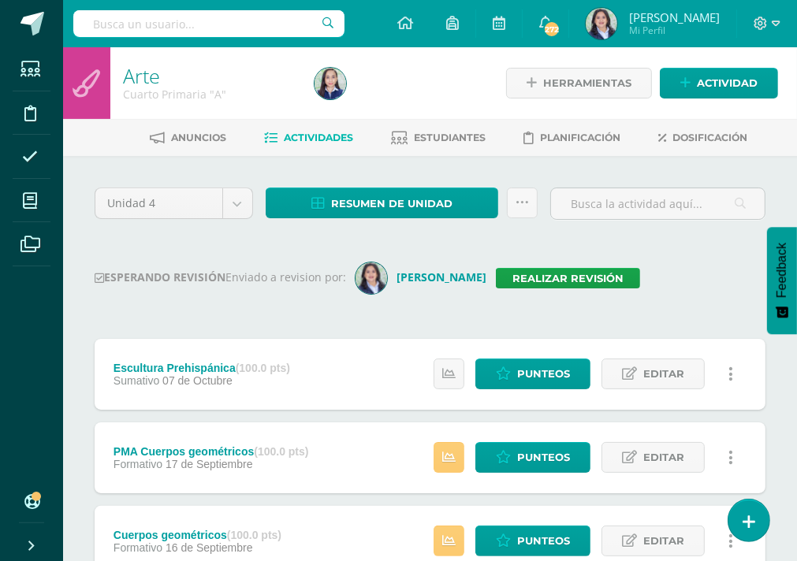
click at [216, 21] on input "text" at bounding box center [208, 23] width 271 height 27
type input "cuarto"
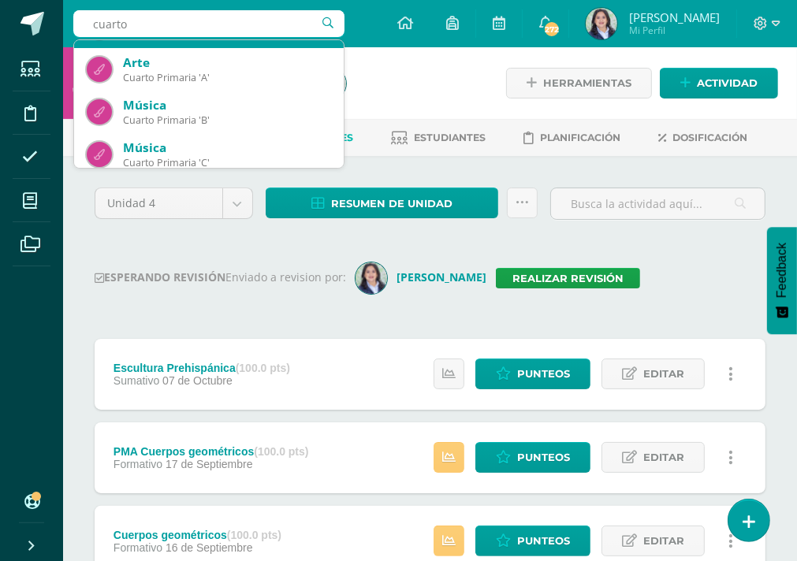
scroll to position [79, 0]
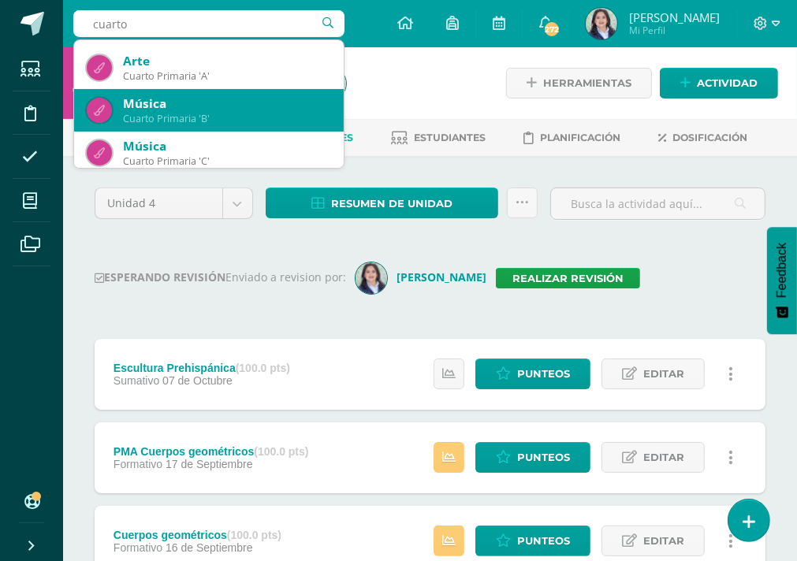
click at [237, 115] on div "Cuarto Primaria 'B'" at bounding box center [227, 118] width 208 height 13
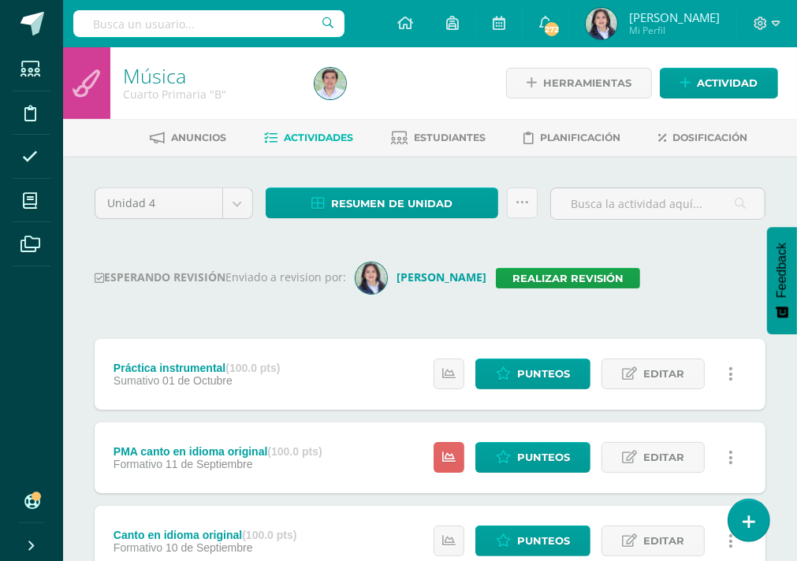
click at [201, 26] on input "text" at bounding box center [208, 23] width 271 height 27
type input "cuarto"
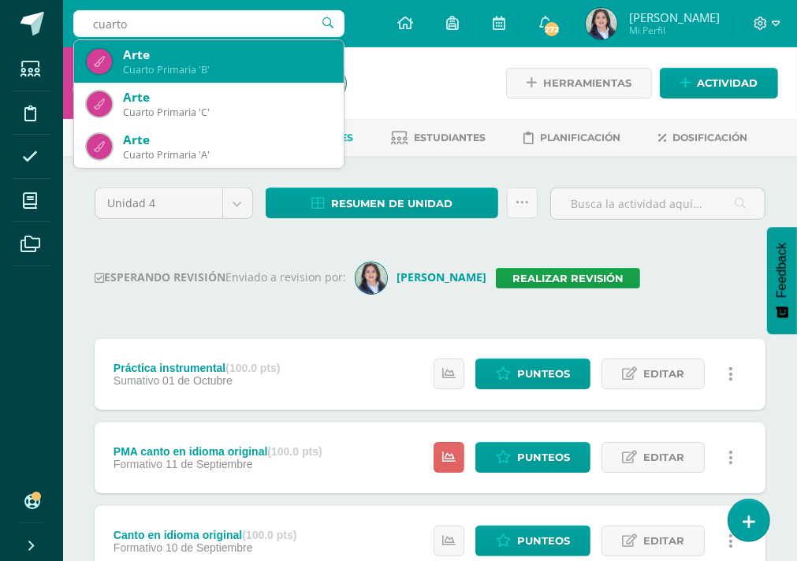
click at [237, 70] on div "Cuarto Primaria 'B'" at bounding box center [227, 69] width 208 height 13
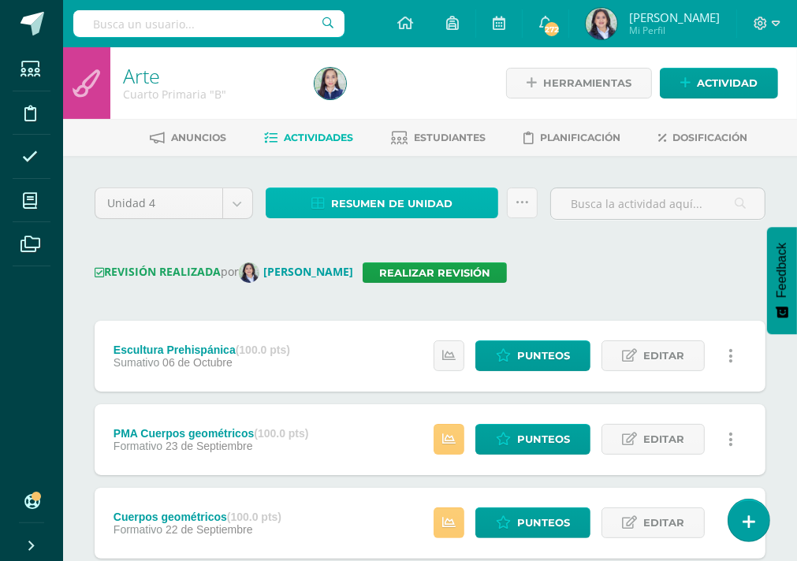
click at [341, 198] on span "Resumen de unidad" at bounding box center [391, 203] width 121 height 29
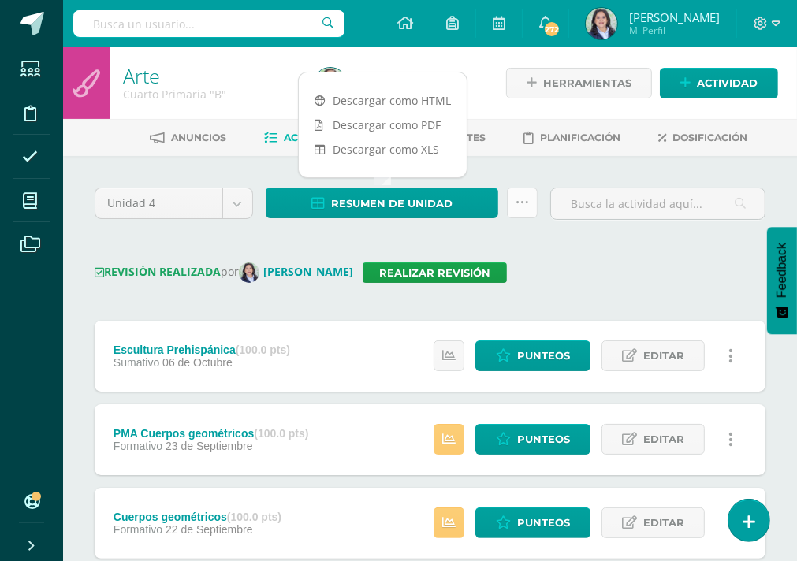
click at [522, 204] on icon at bounding box center [522, 202] width 13 height 13
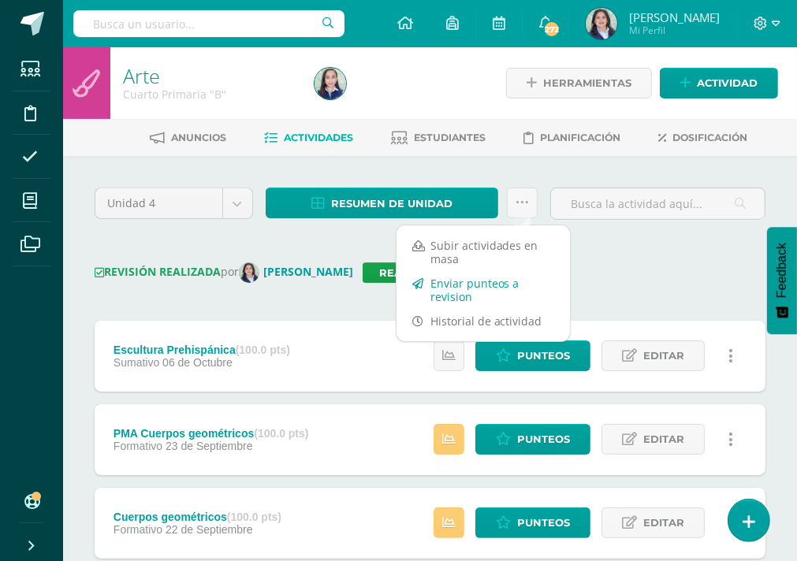
click at [473, 281] on link "Enviar punteos a revision" at bounding box center [483, 290] width 173 height 38
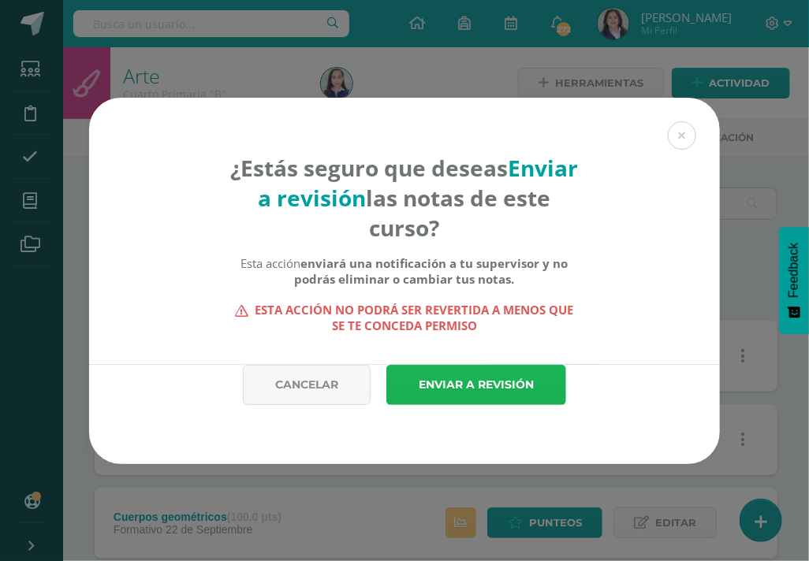
click at [465, 390] on link "Enviar a revisión" at bounding box center [476, 385] width 180 height 40
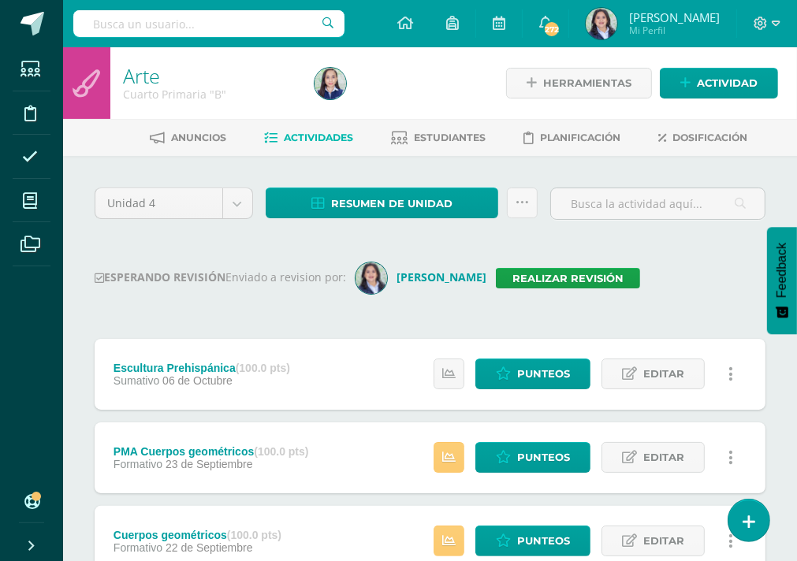
click at [168, 19] on input "text" at bounding box center [208, 23] width 271 height 27
type input "cuarto"
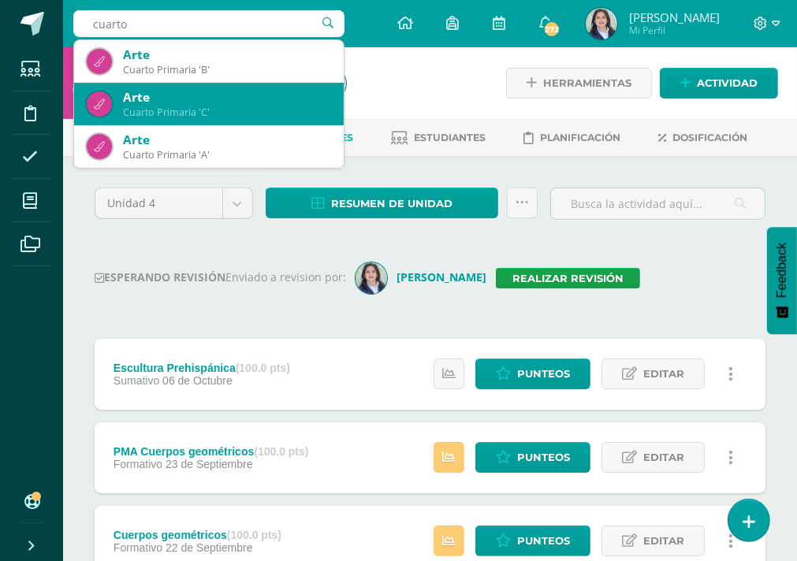
click at [259, 120] on div "Arte Cuarto Primaria 'C'" at bounding box center [209, 104] width 244 height 43
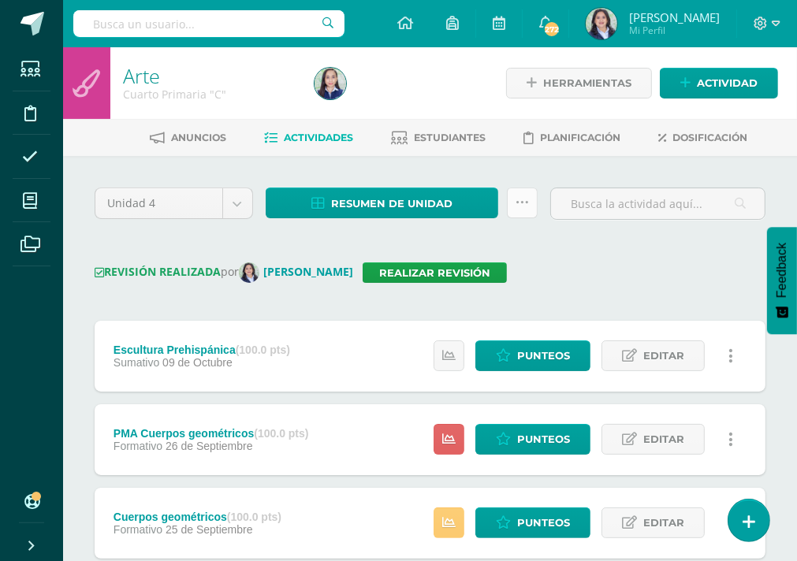
click at [521, 203] on icon at bounding box center [522, 202] width 13 height 13
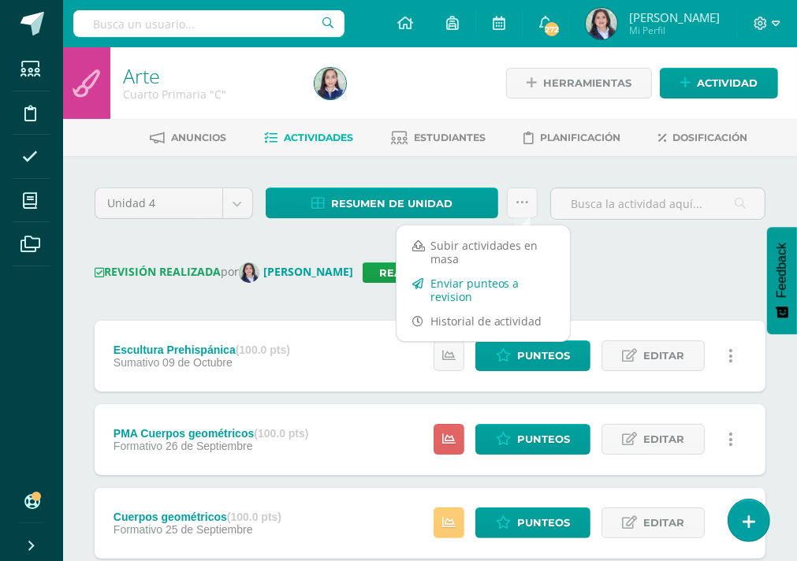
click at [490, 281] on link "Enviar punteos a revision" at bounding box center [483, 290] width 173 height 38
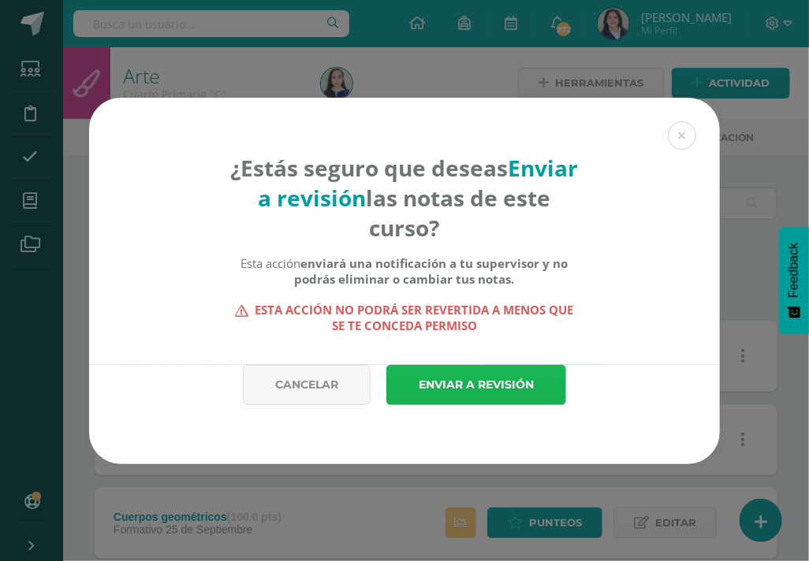
click at [467, 387] on link "Enviar a revisión" at bounding box center [476, 385] width 180 height 40
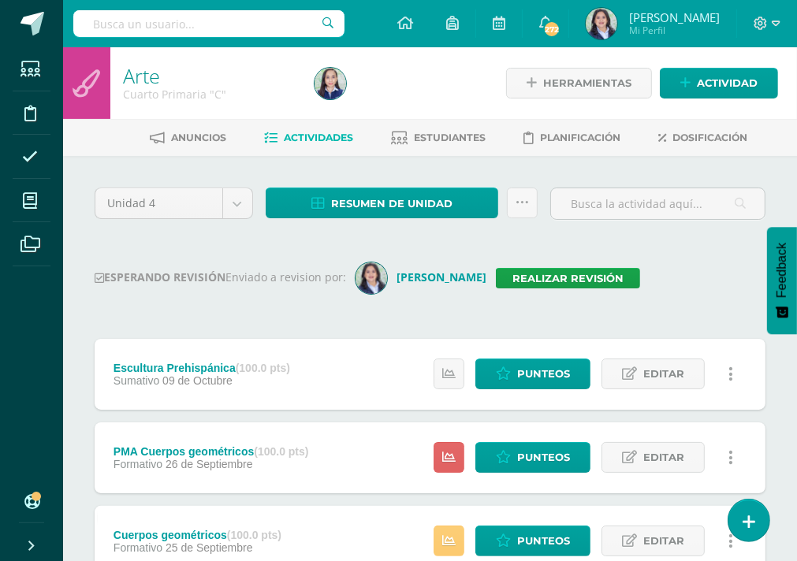
click at [687, 263] on div "ESPERANDO REVISIÓN Enviado a revision por: [PERSON_NAME] Realizar revisión" at bounding box center [430, 279] width 671 height 32
click at [198, 24] on input "text" at bounding box center [208, 23] width 271 height 27
type input "quinto"
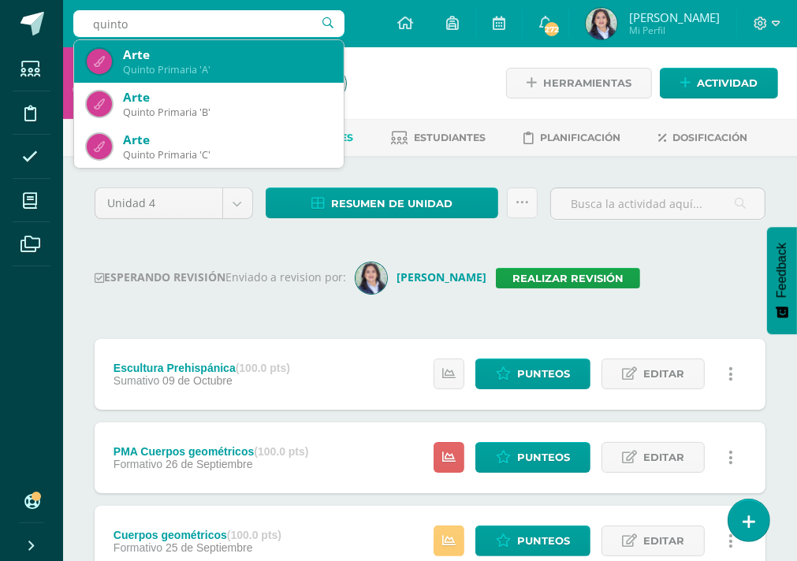
click at [201, 59] on div "Arte" at bounding box center [227, 55] width 208 height 17
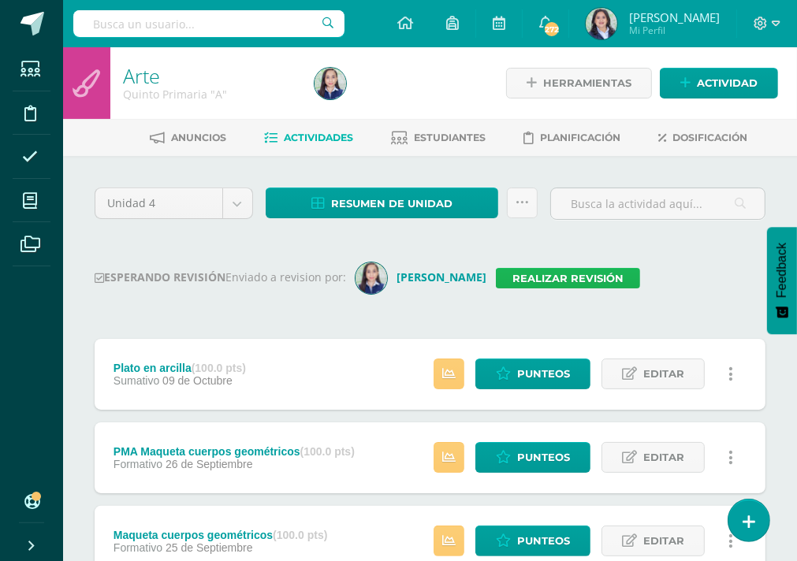
click at [496, 280] on link "Realizar revisión" at bounding box center [568, 278] width 144 height 20
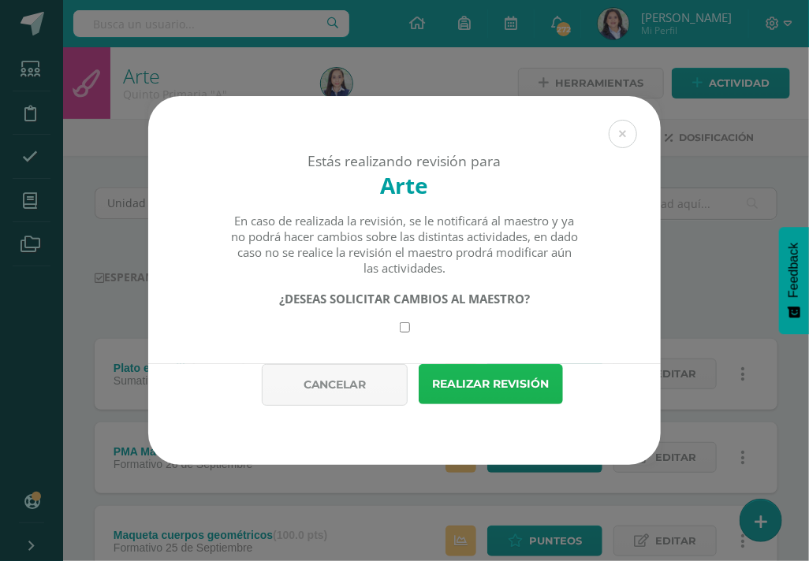
click at [464, 378] on button "Realizar revisión" at bounding box center [491, 384] width 144 height 40
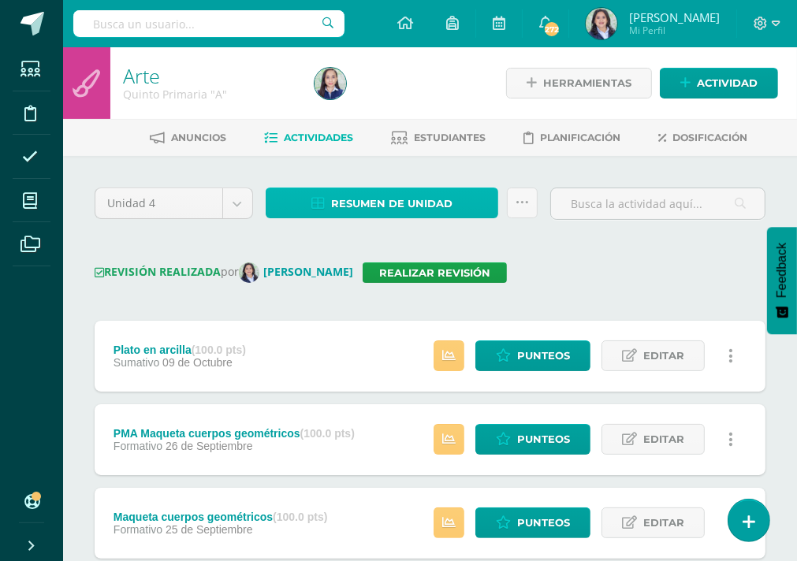
click at [419, 196] on span "Resumen de unidad" at bounding box center [391, 203] width 121 height 29
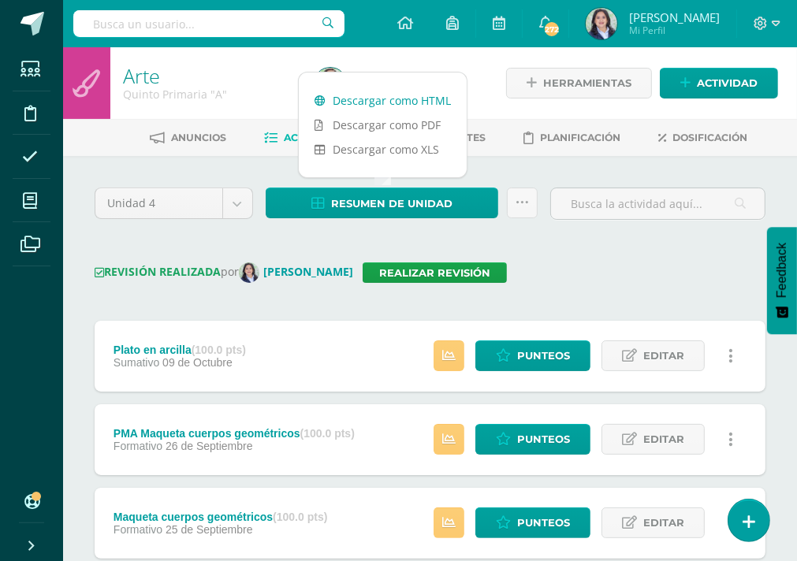
click at [415, 108] on link "Descargar como HTML" at bounding box center [383, 100] width 168 height 24
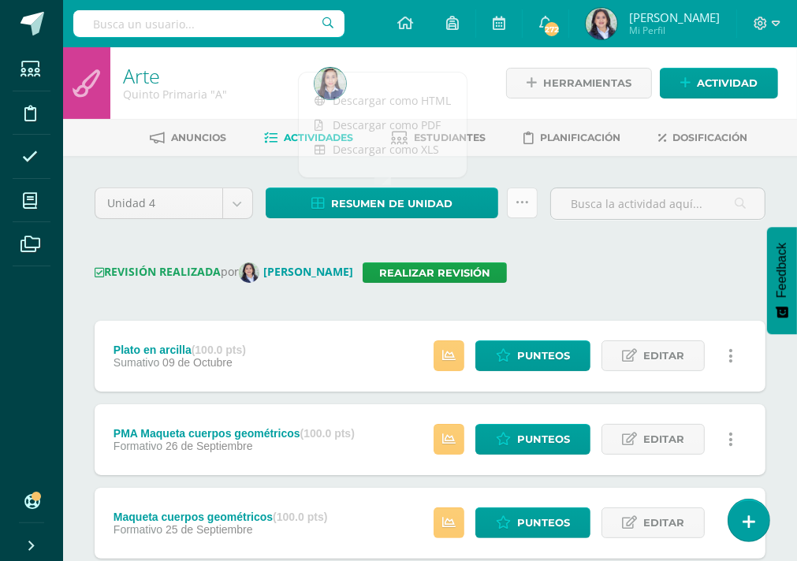
click at [523, 200] on icon at bounding box center [522, 202] width 13 height 13
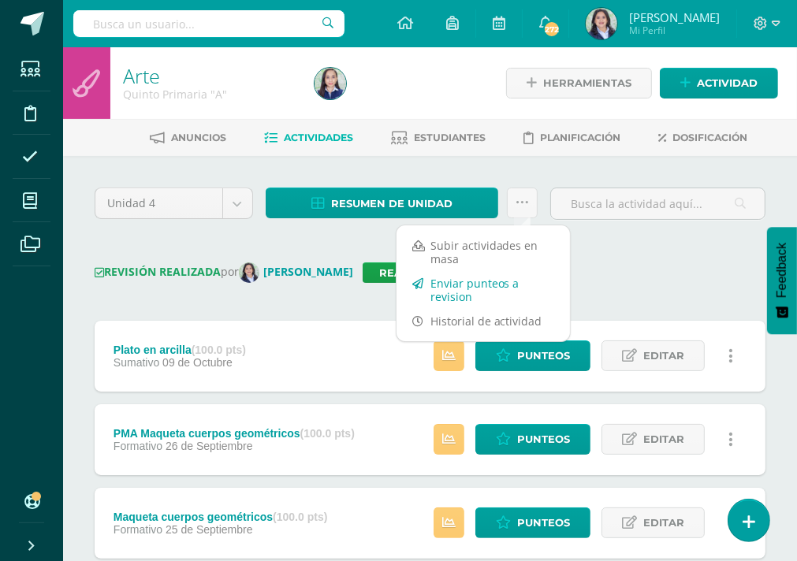
click at [470, 289] on link "Enviar punteos a revision" at bounding box center [483, 290] width 173 height 38
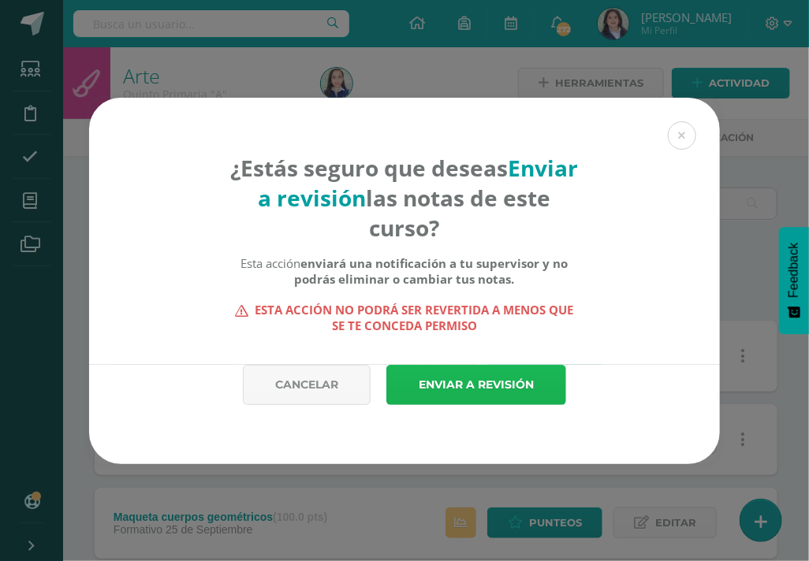
click at [495, 393] on link "Enviar a revisión" at bounding box center [476, 385] width 180 height 40
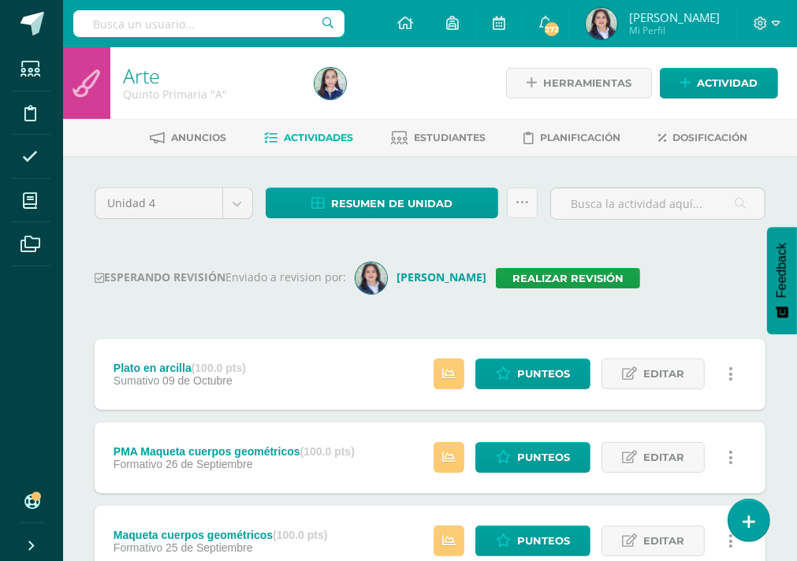
click at [270, 24] on input "text" at bounding box center [208, 23] width 271 height 27
type input "quinto"
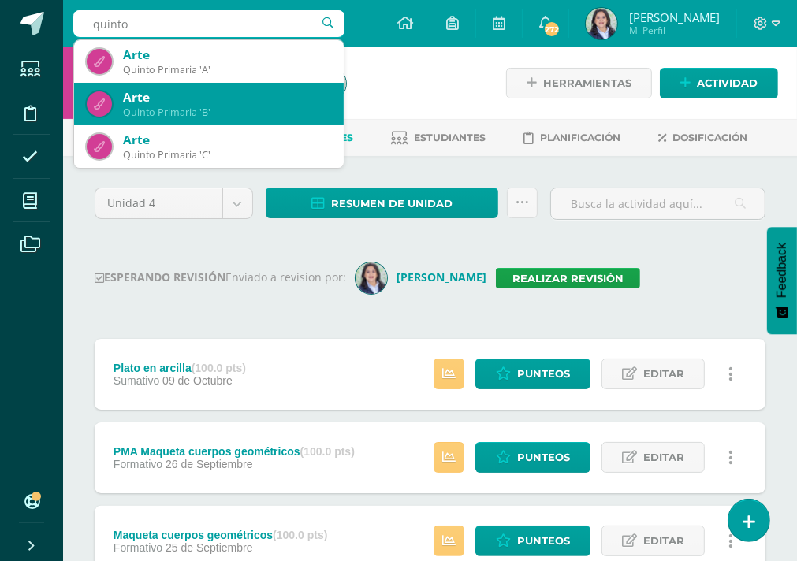
click at [247, 116] on div "Quinto Primaria 'B'" at bounding box center [227, 112] width 208 height 13
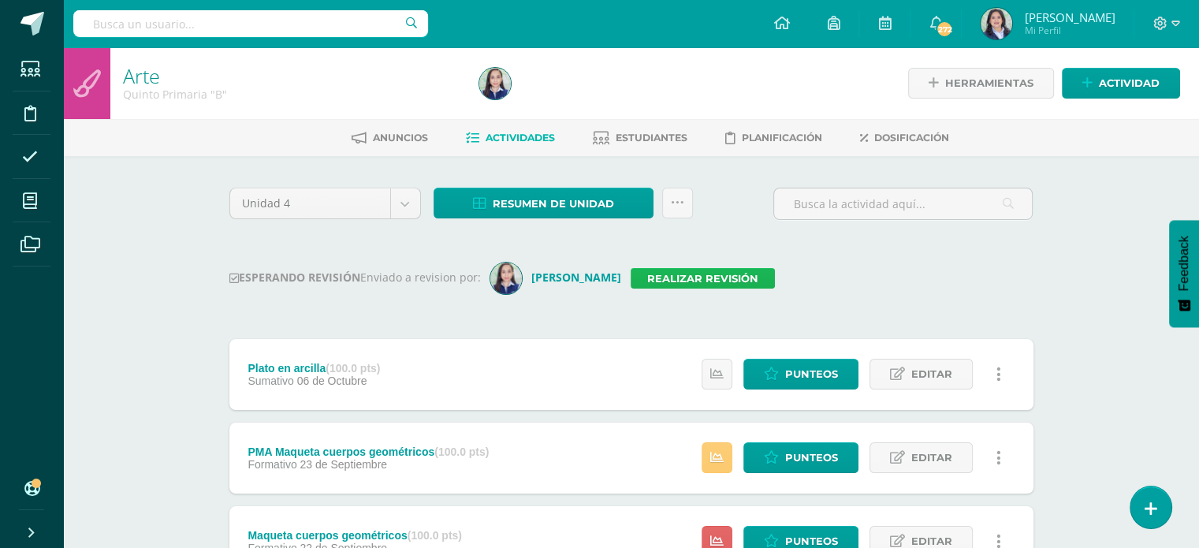
click at [678, 278] on link "Realizar revisión" at bounding box center [703, 278] width 144 height 20
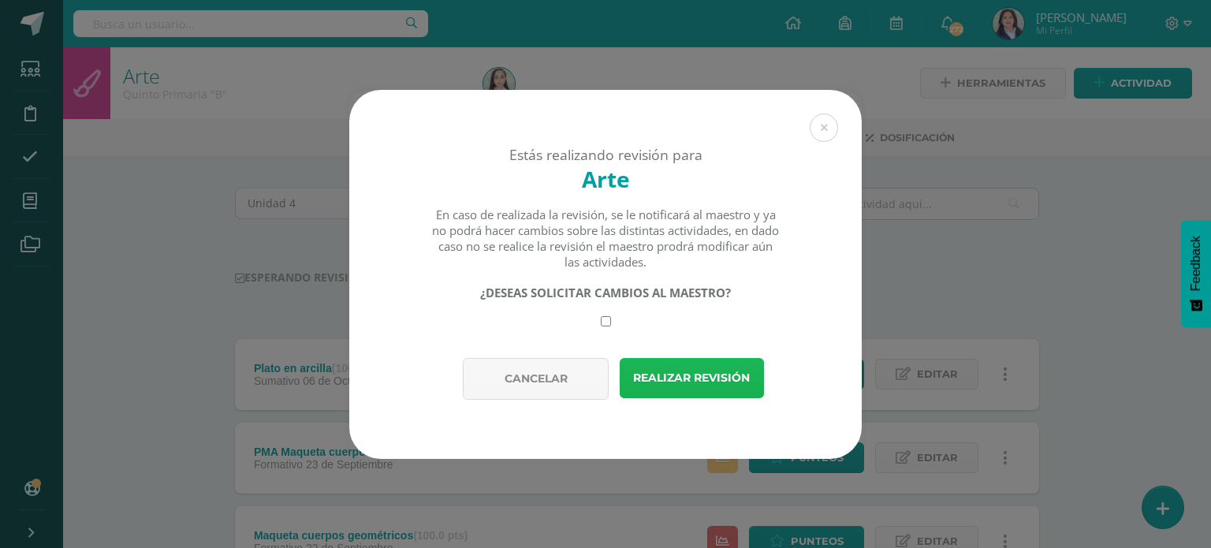
click at [701, 381] on button "Realizar revisión" at bounding box center [692, 378] width 144 height 40
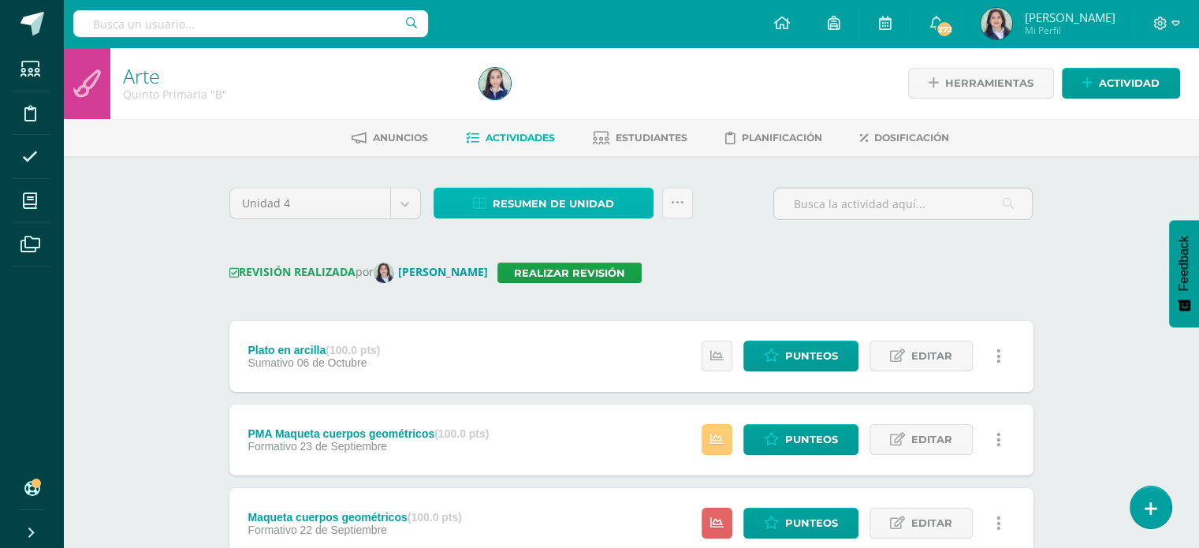
click at [579, 203] on span "Resumen de unidad" at bounding box center [553, 203] width 121 height 29
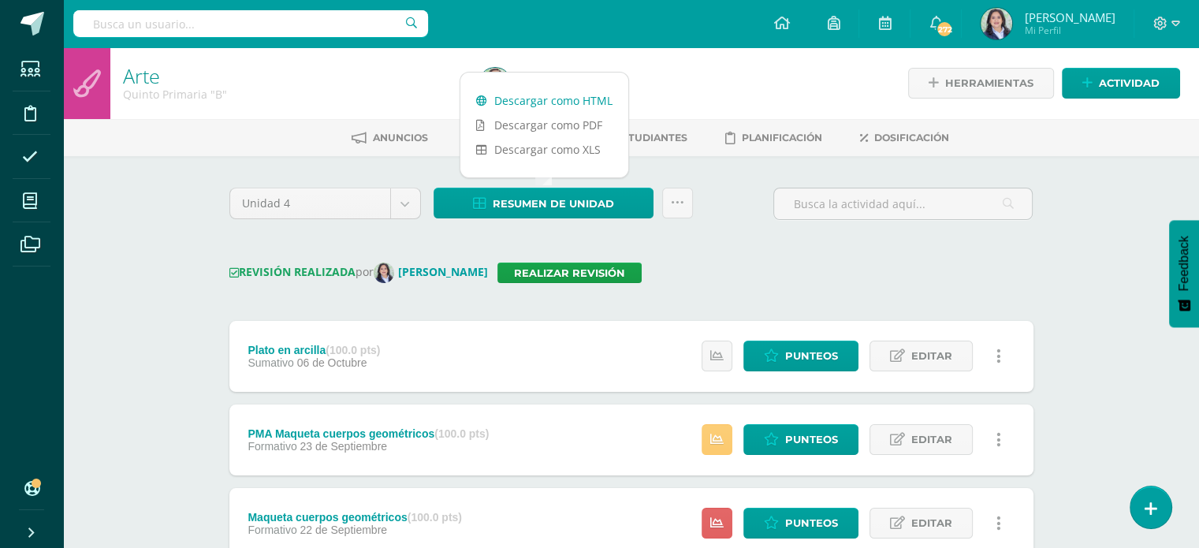
click at [557, 99] on link "Descargar como HTML" at bounding box center [544, 100] width 168 height 24
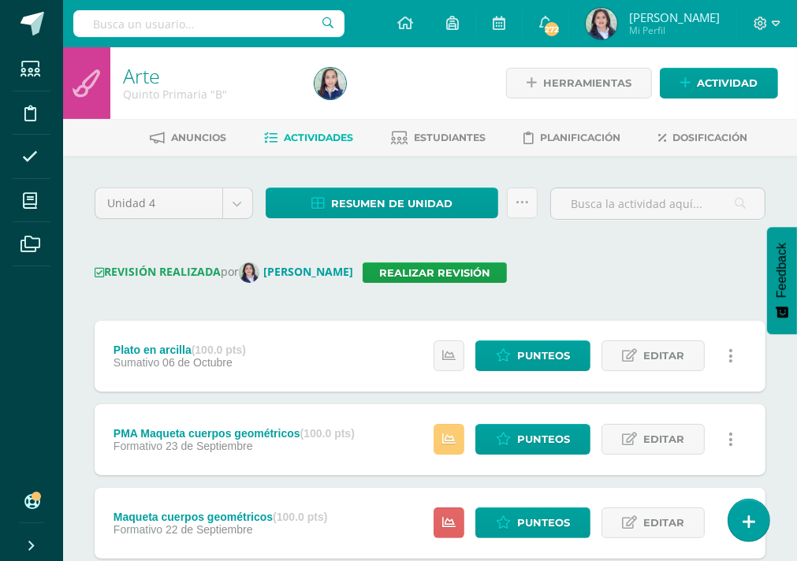
click at [512, 196] on link at bounding box center [522, 203] width 31 height 31
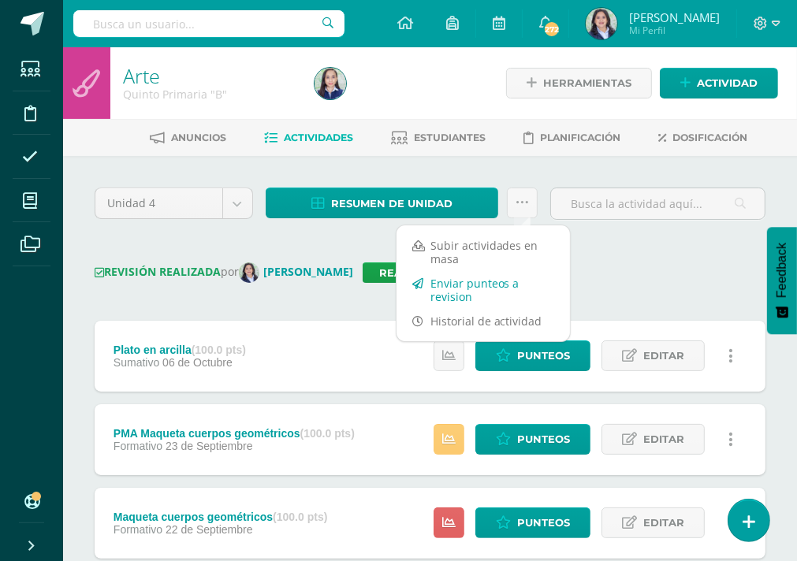
click at [504, 289] on link "Enviar punteos a revision" at bounding box center [483, 290] width 173 height 38
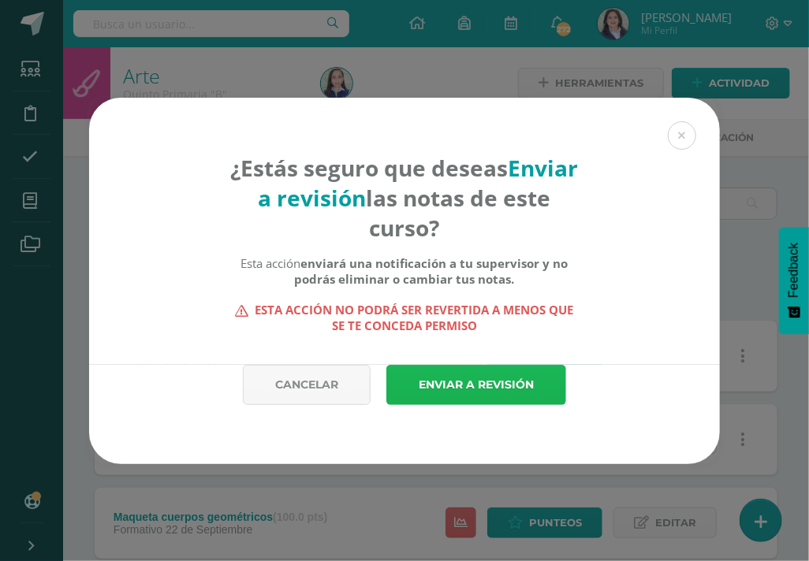
click at [492, 385] on link "Enviar a revisión" at bounding box center [476, 385] width 180 height 40
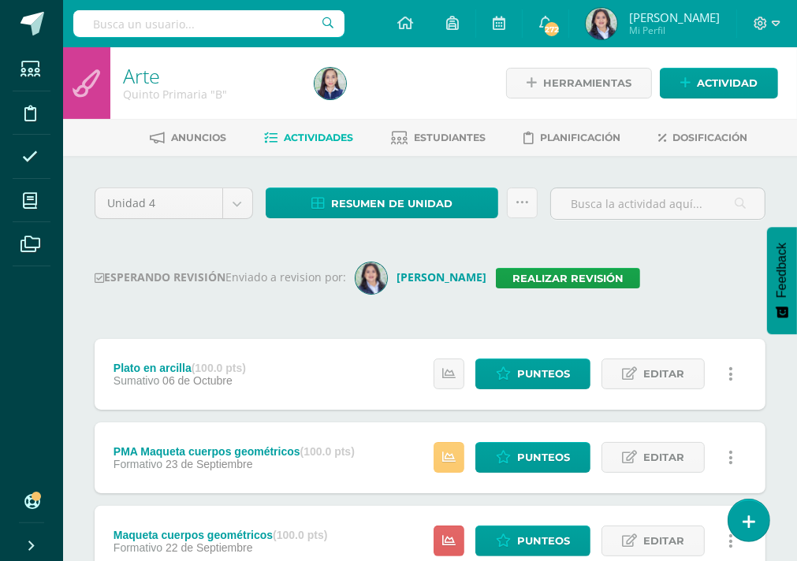
click at [692, 277] on div "ESPERANDO REVISIÓN Enviado a revision por: [PERSON_NAME] Realizar revisión" at bounding box center [430, 279] width 671 height 32
click at [164, 32] on input "text" at bounding box center [208, 23] width 271 height 27
type input "quinto"
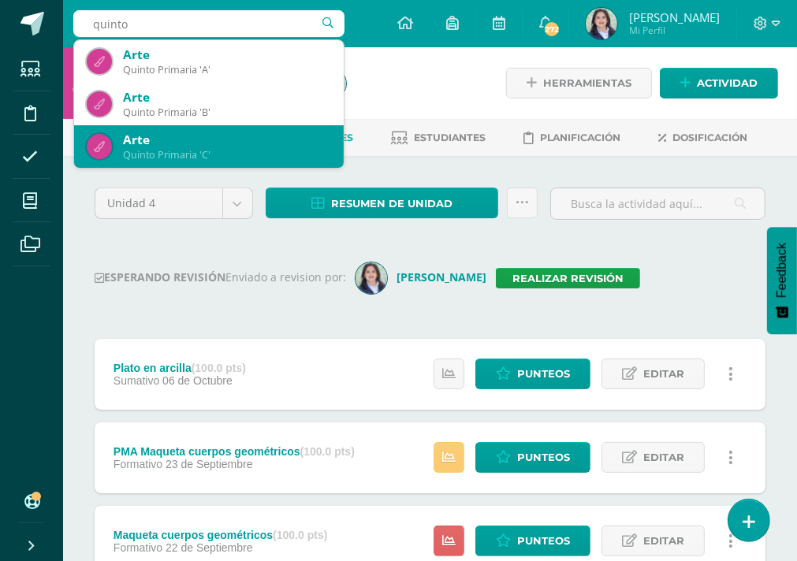
click at [193, 154] on div "Quinto Primaria 'C'" at bounding box center [227, 154] width 208 height 13
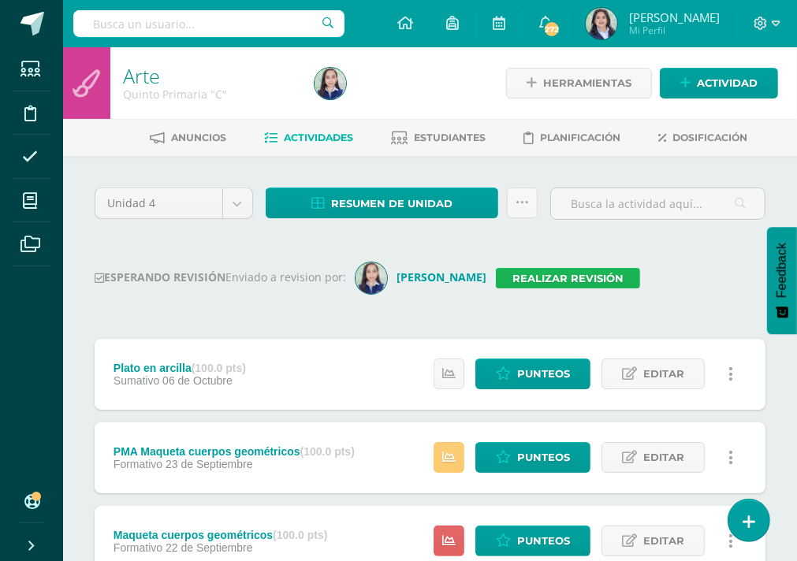
click at [548, 277] on link "Realizar revisión" at bounding box center [568, 278] width 144 height 20
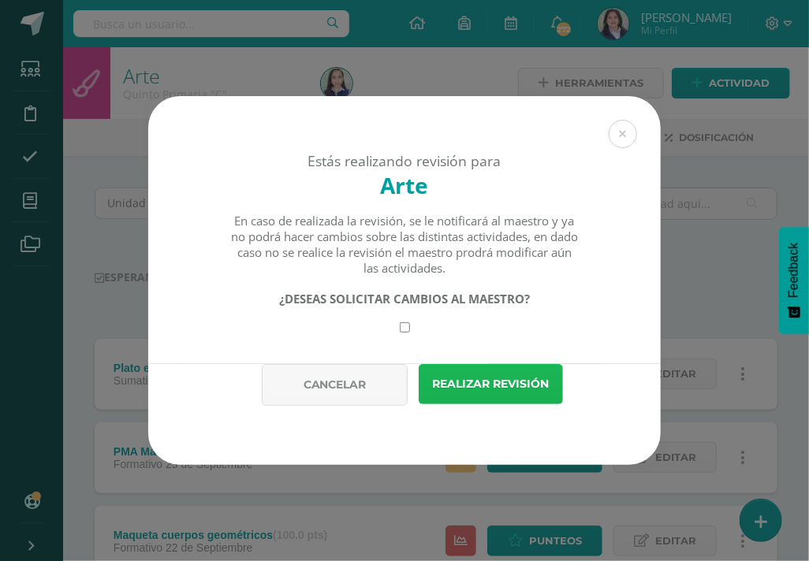
click at [523, 376] on button "Realizar revisión" at bounding box center [491, 384] width 144 height 40
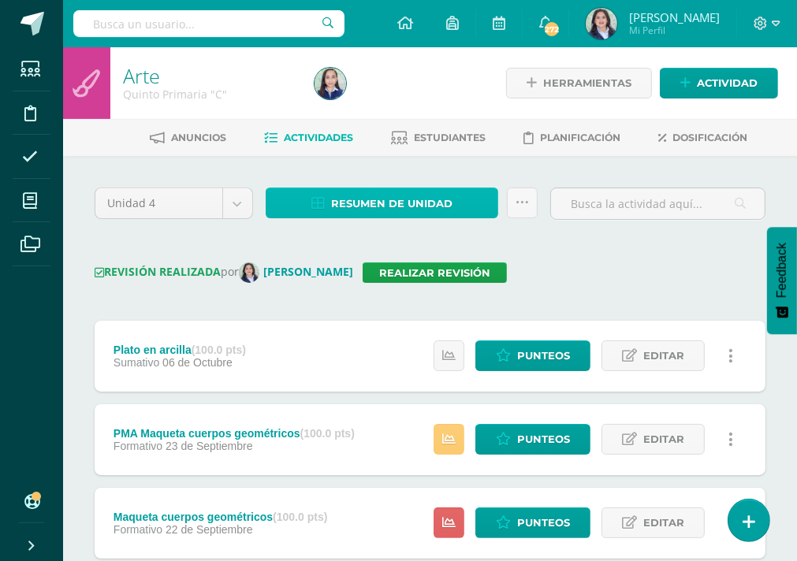
click at [385, 190] on span "Resumen de unidad" at bounding box center [391, 203] width 121 height 29
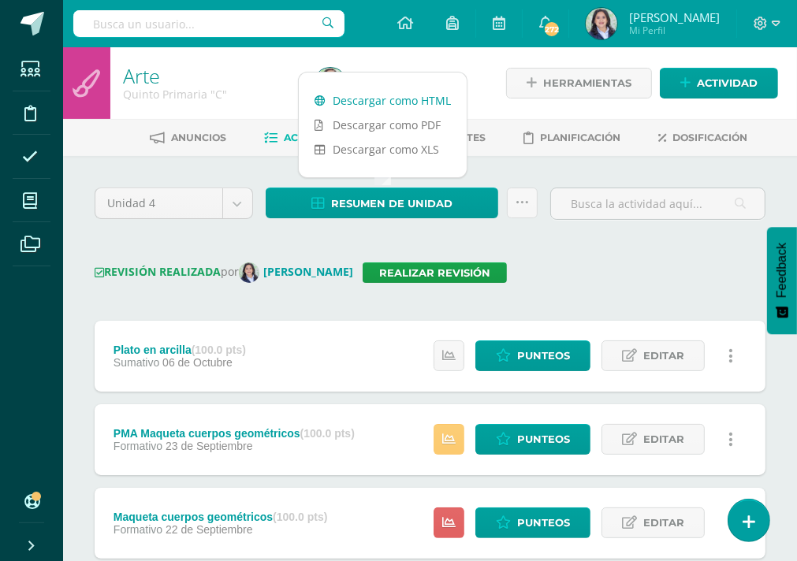
click at [381, 98] on link "Descargar como HTML" at bounding box center [383, 100] width 168 height 24
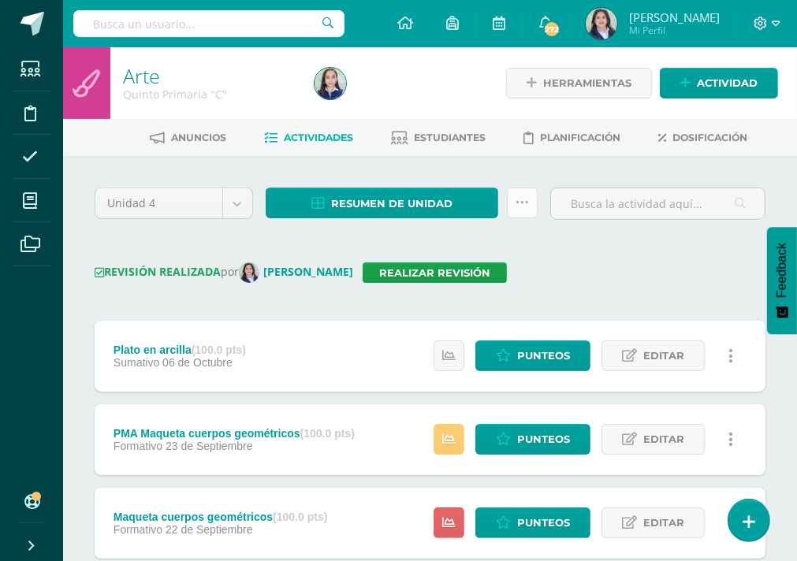
click at [516, 205] on icon at bounding box center [522, 202] width 13 height 13
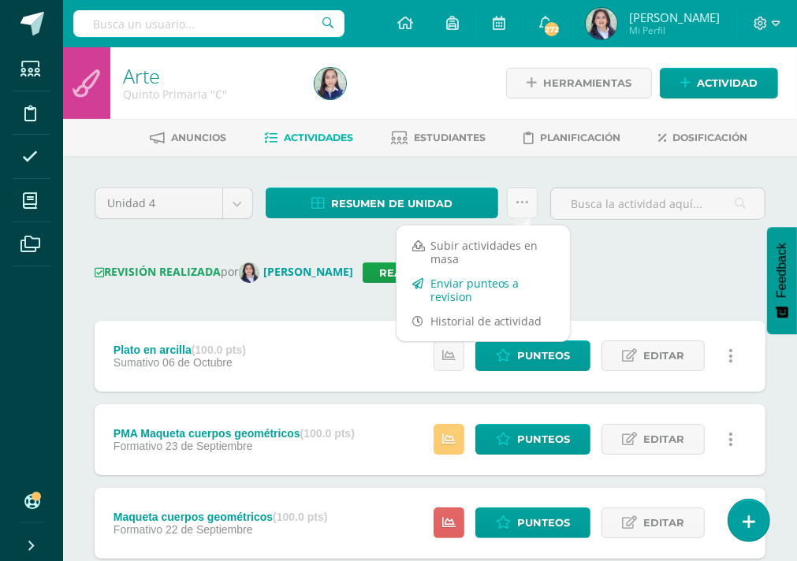
click at [434, 296] on link "Enviar punteos a revision" at bounding box center [483, 290] width 173 height 38
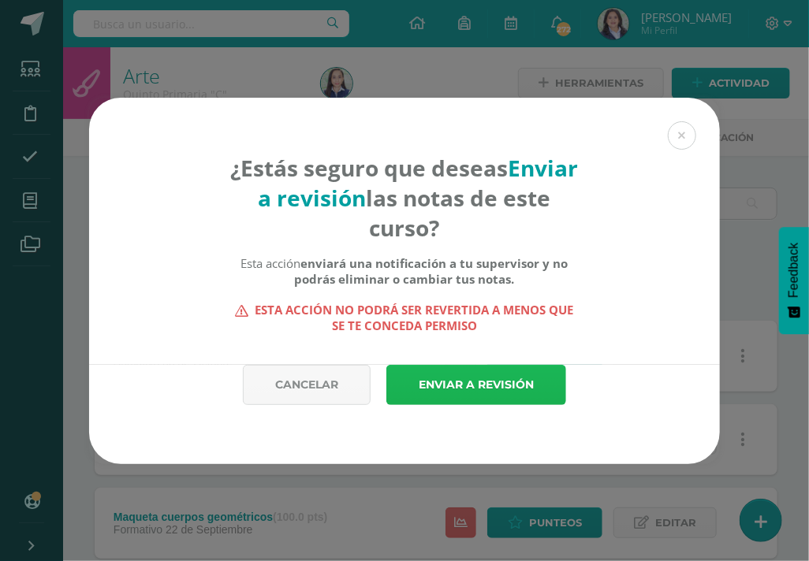
click at [457, 385] on link "Enviar a revisión" at bounding box center [476, 385] width 180 height 40
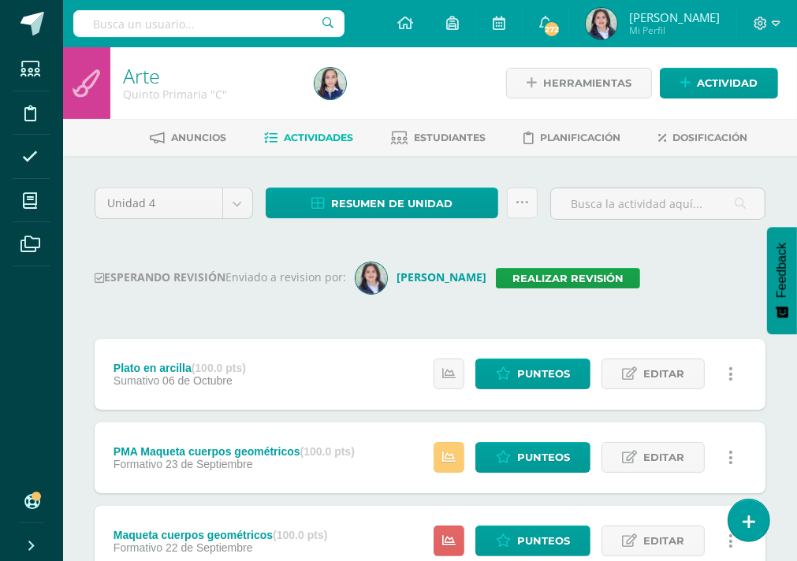
click at [155, 27] on input "text" at bounding box center [208, 23] width 271 height 27
type input "I curso"
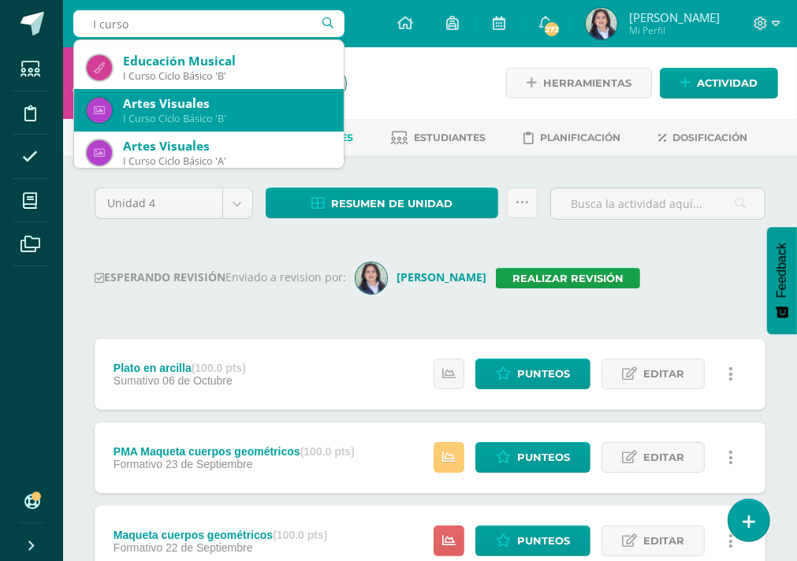
scroll to position [158, 0]
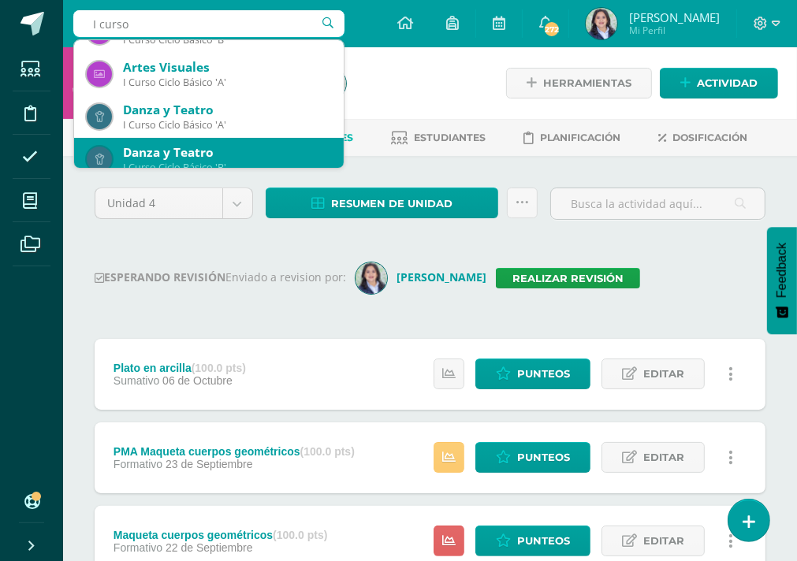
click at [233, 151] on div "Danza y Teatro" at bounding box center [227, 152] width 208 height 17
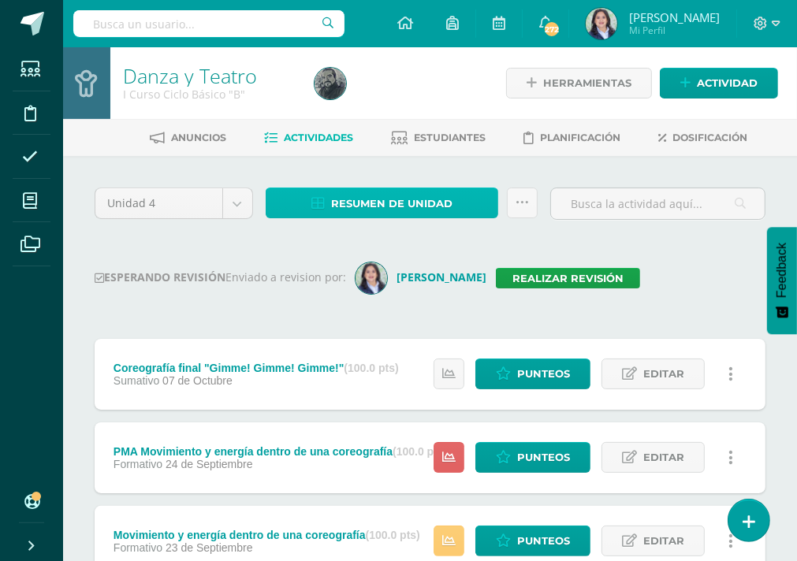
click at [370, 201] on span "Resumen de unidad" at bounding box center [391, 203] width 121 height 29
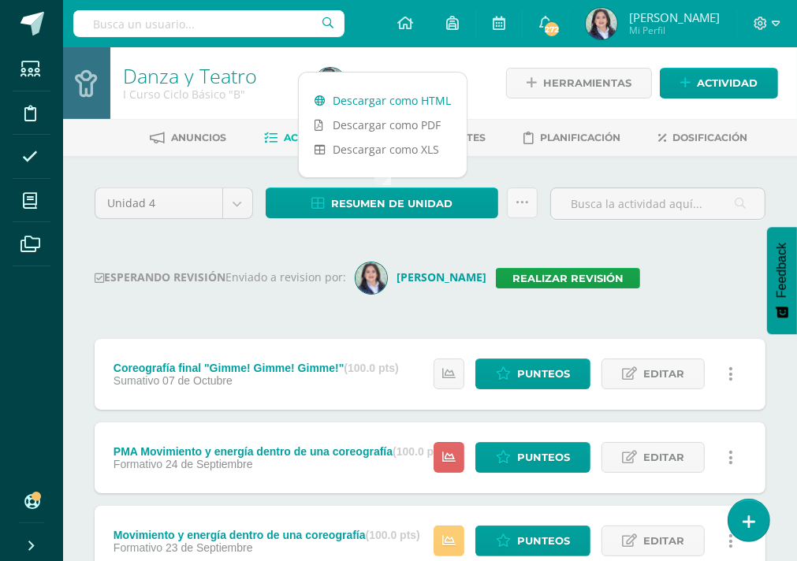
click at [360, 94] on link "Descargar como HTML" at bounding box center [383, 100] width 168 height 24
click at [205, 24] on input "text" at bounding box center [208, 23] width 271 height 27
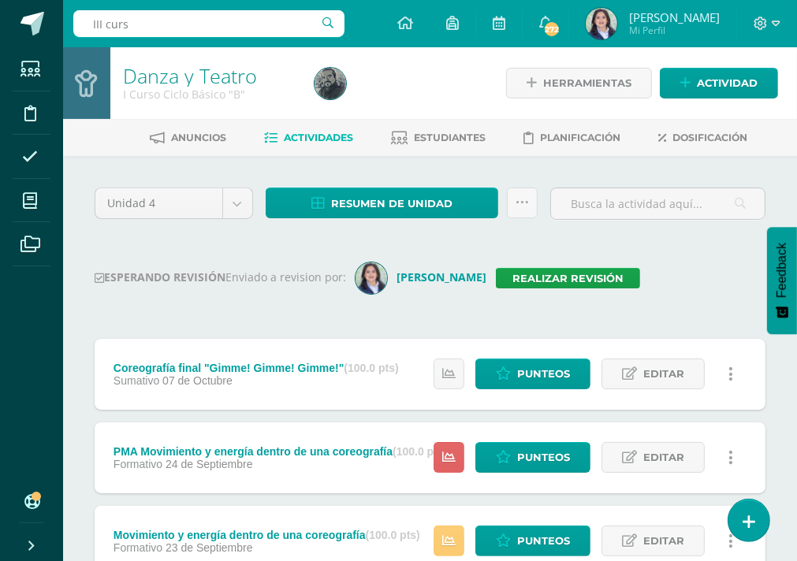
type input "III curso"
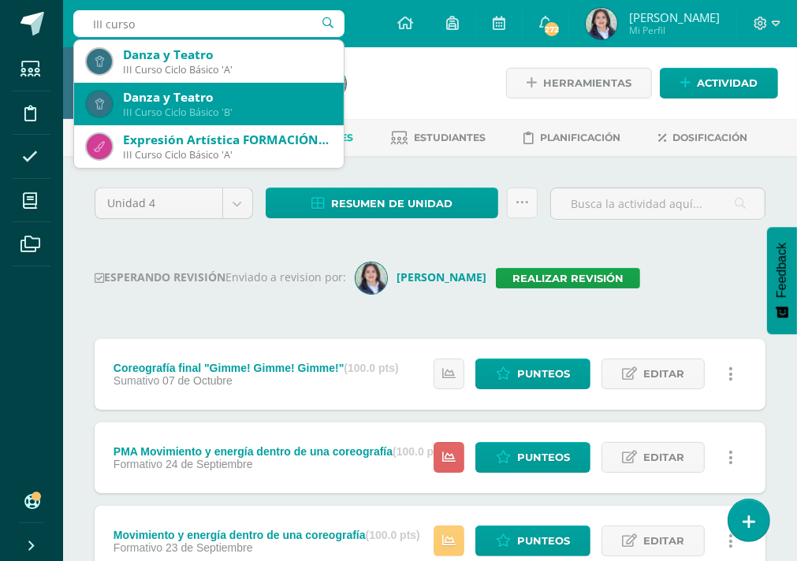
click at [261, 101] on div "Danza y Teatro" at bounding box center [227, 97] width 208 height 17
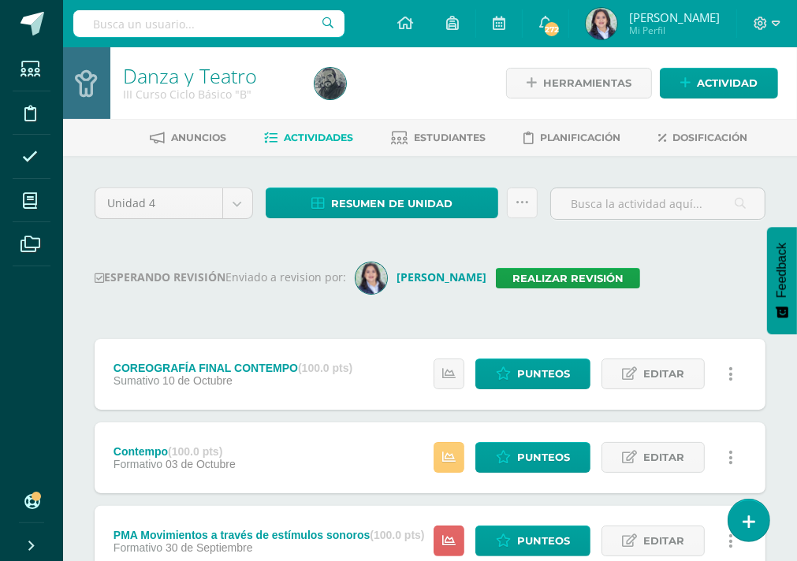
click at [377, 185] on div "Unidad 4 Unidad 1 Unidad 2 Unidad 3 Unidad 4 Resumen de unidad Descargar como H…" at bounding box center [430, 544] width 734 height 777
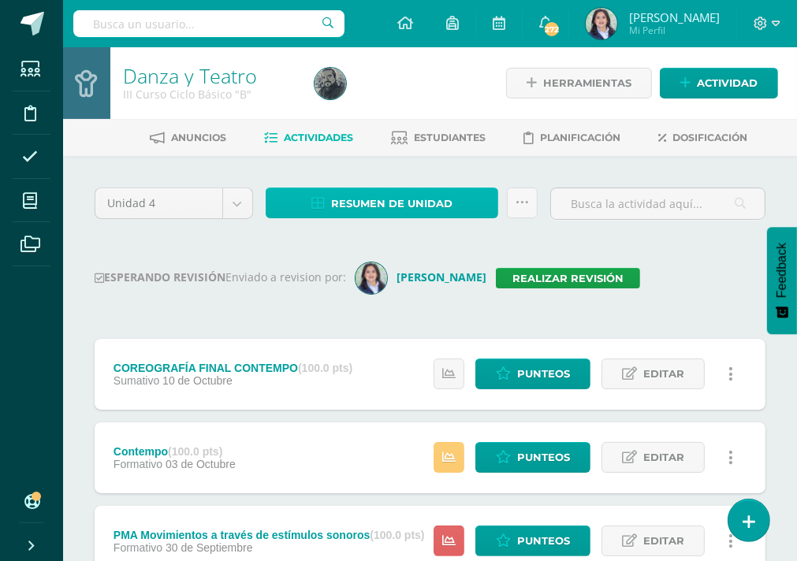
click at [368, 210] on span "Resumen de unidad" at bounding box center [391, 203] width 121 height 29
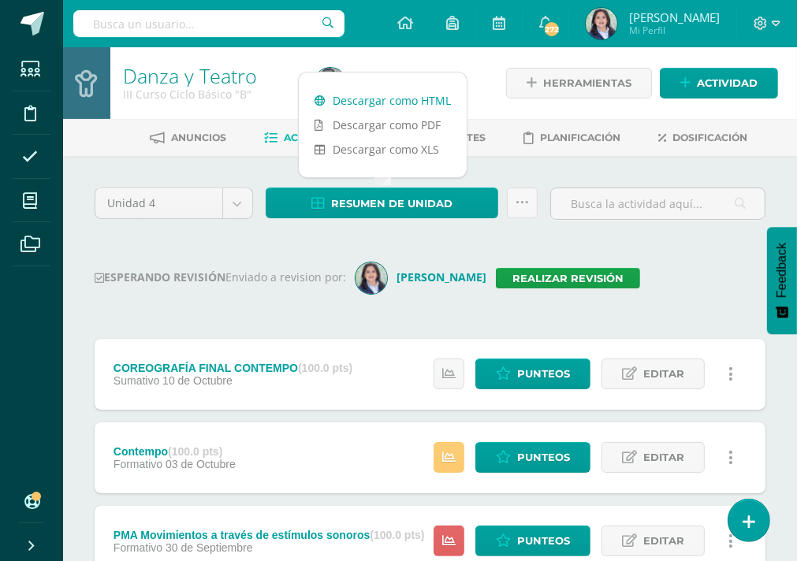
click at [359, 96] on link "Descargar como HTML" at bounding box center [383, 100] width 168 height 24
